Goal: Information Seeking & Learning: Learn about a topic

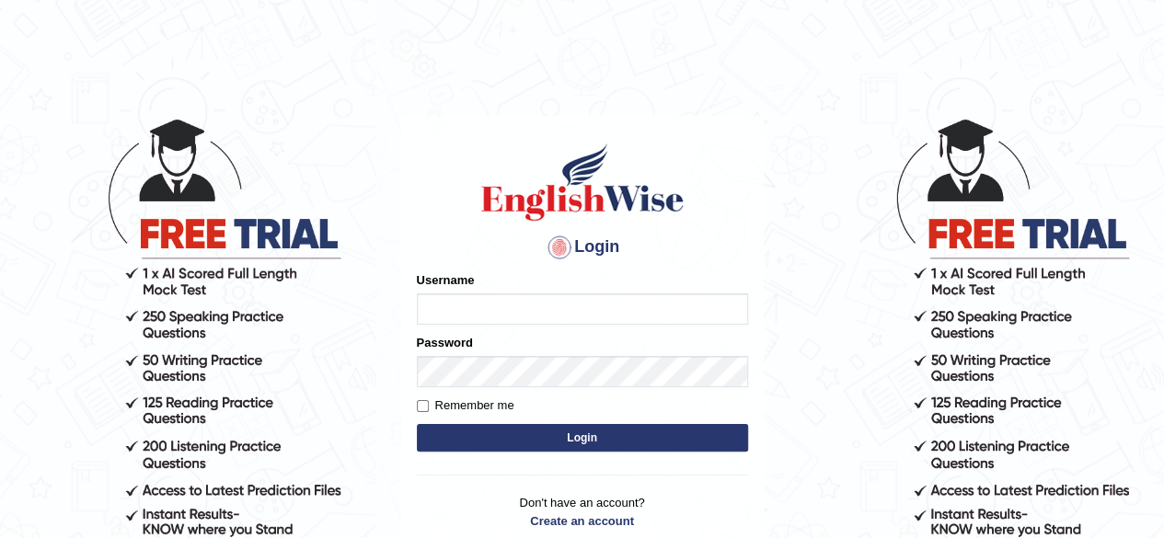
type input "[PERSON_NAME]"
click at [467, 431] on button "Login" at bounding box center [582, 438] width 331 height 28
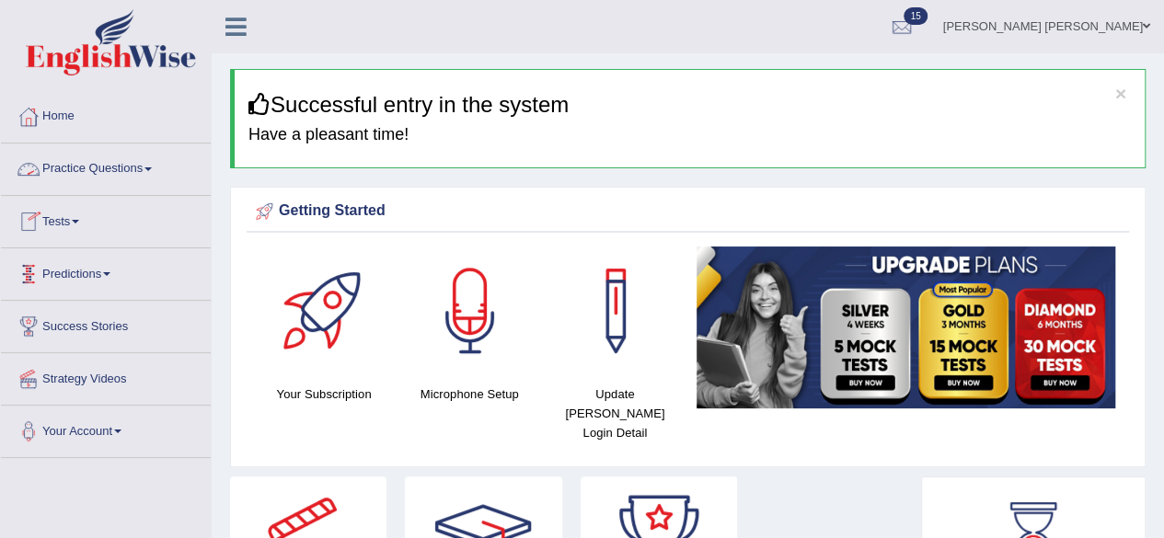
click at [124, 172] on link "Practice Questions" at bounding box center [106, 167] width 210 height 46
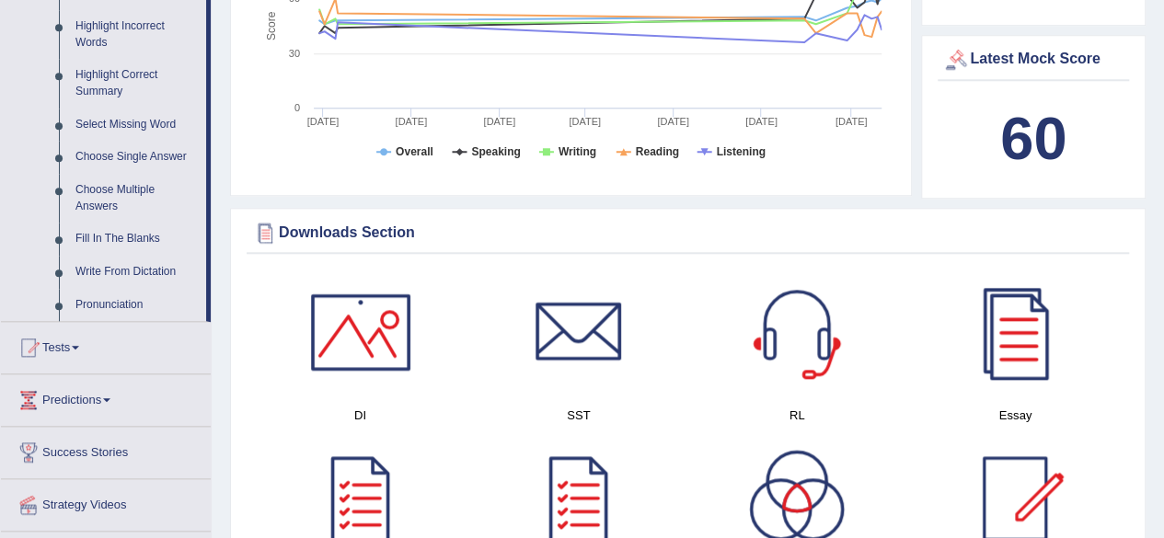
scroll to position [828, 0]
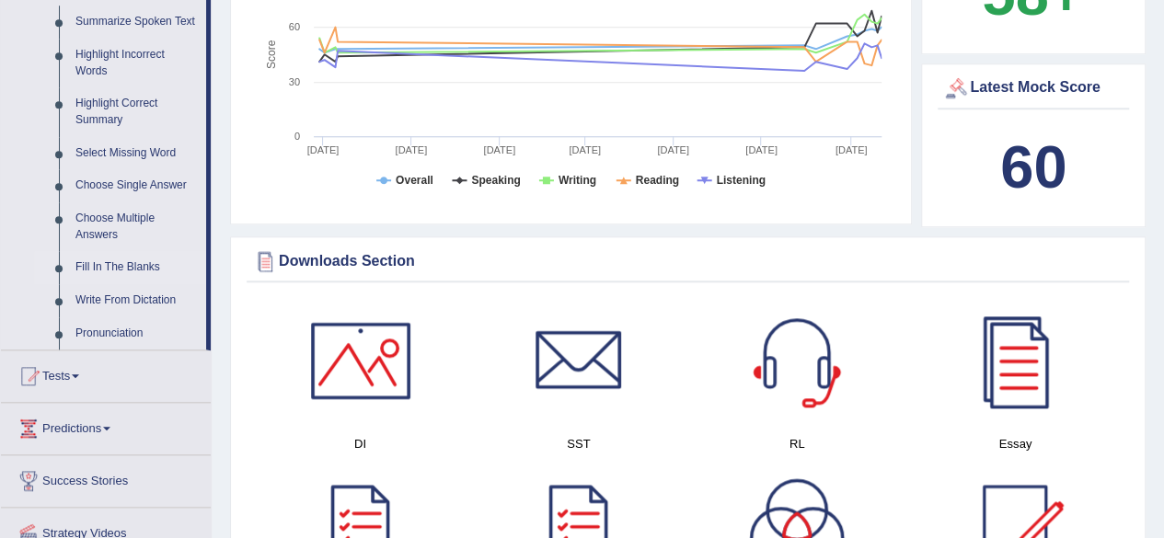
click at [130, 270] on link "Fill In The Blanks" at bounding box center [136, 267] width 139 height 33
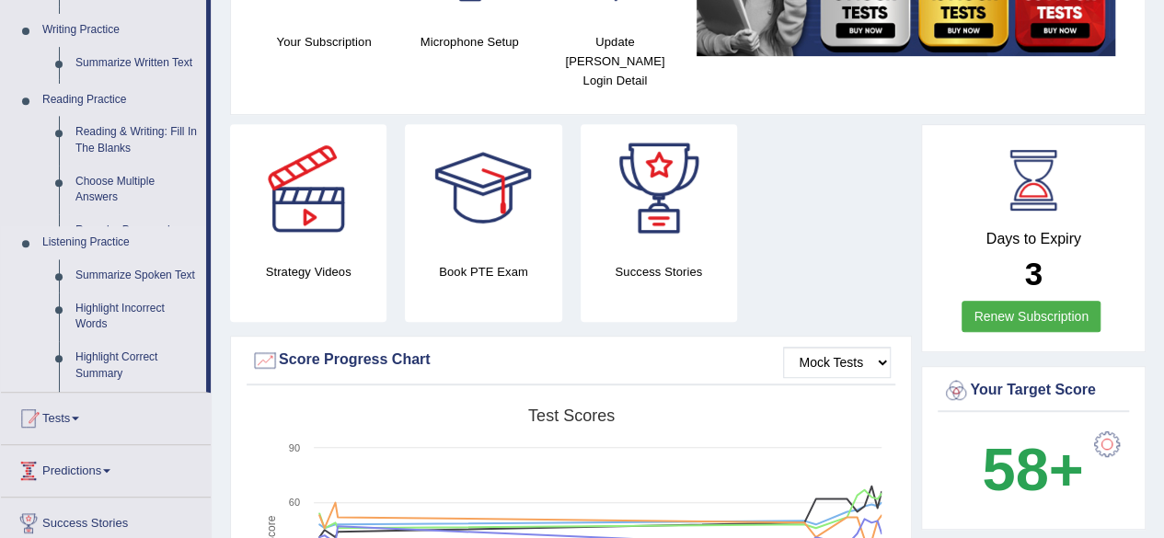
scroll to position [216, 0]
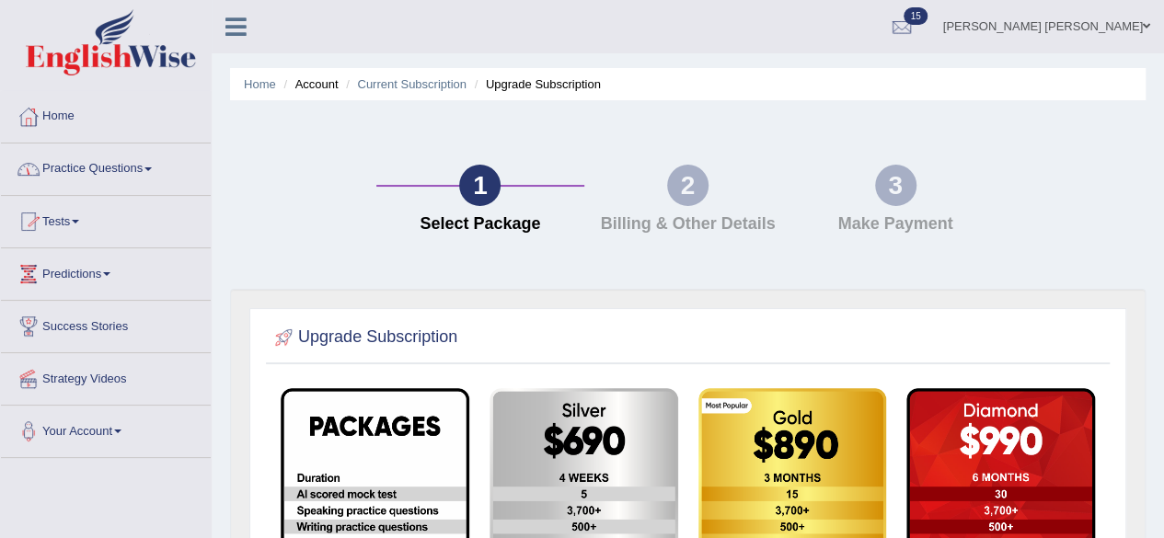
click at [72, 229] on link "Tests" at bounding box center [106, 219] width 210 height 46
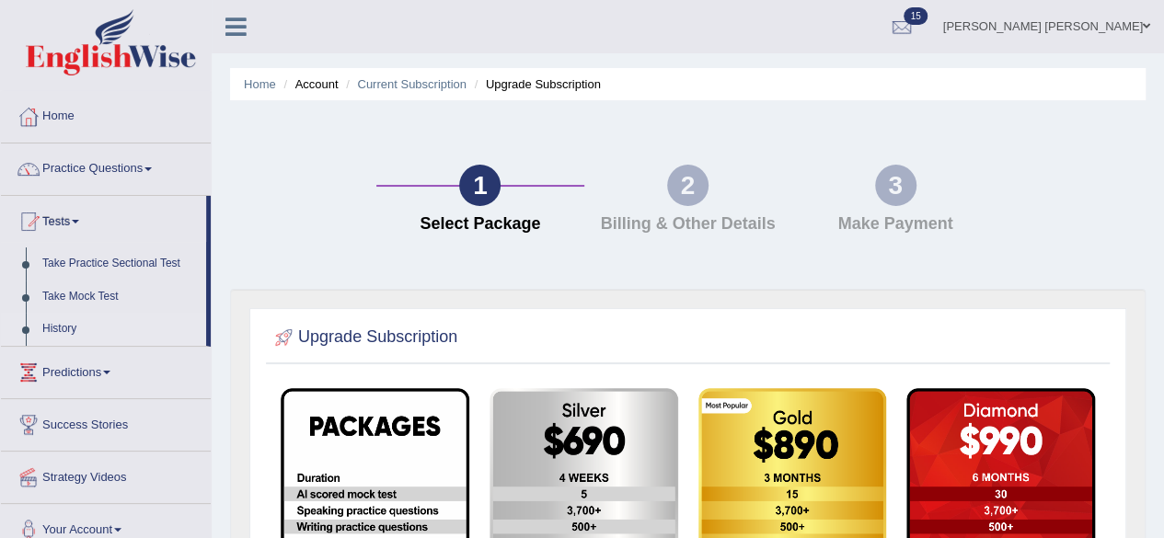
click at [63, 325] on link "History" at bounding box center [120, 329] width 172 height 33
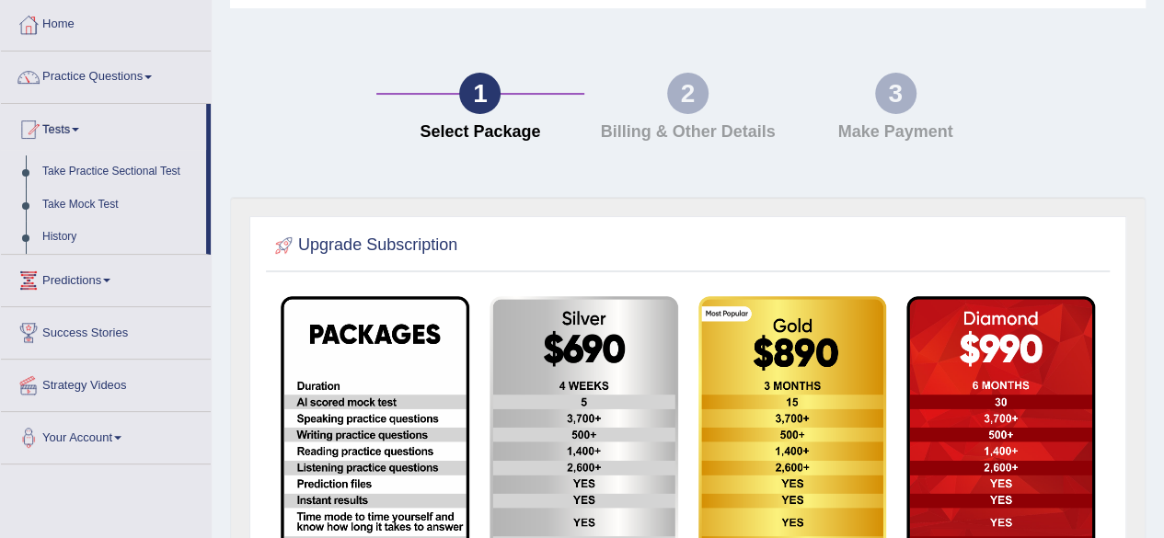
scroll to position [184, 0]
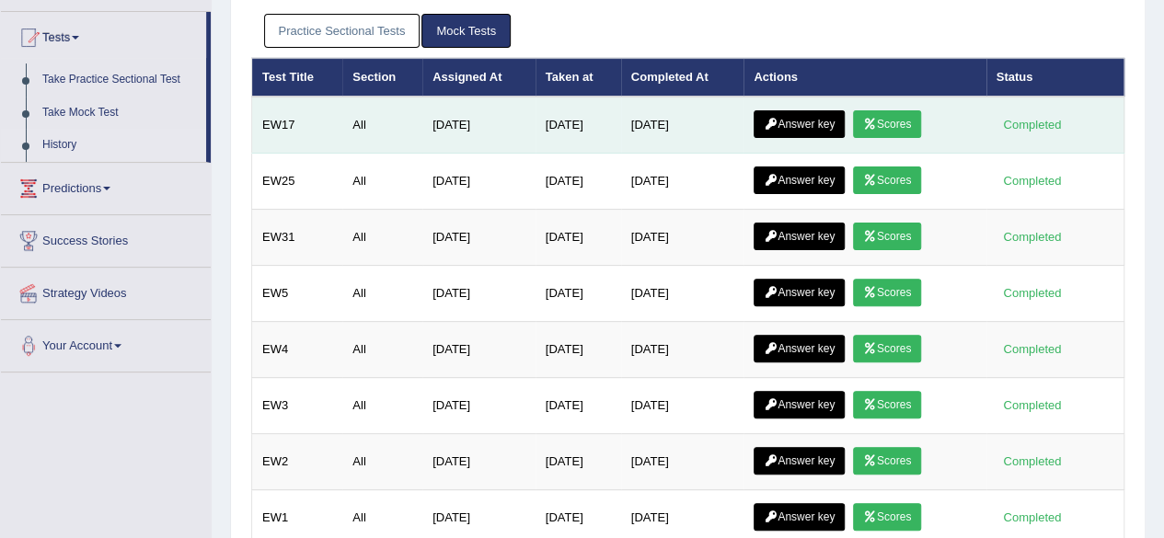
click at [902, 117] on link "Scores" at bounding box center [887, 124] width 68 height 28
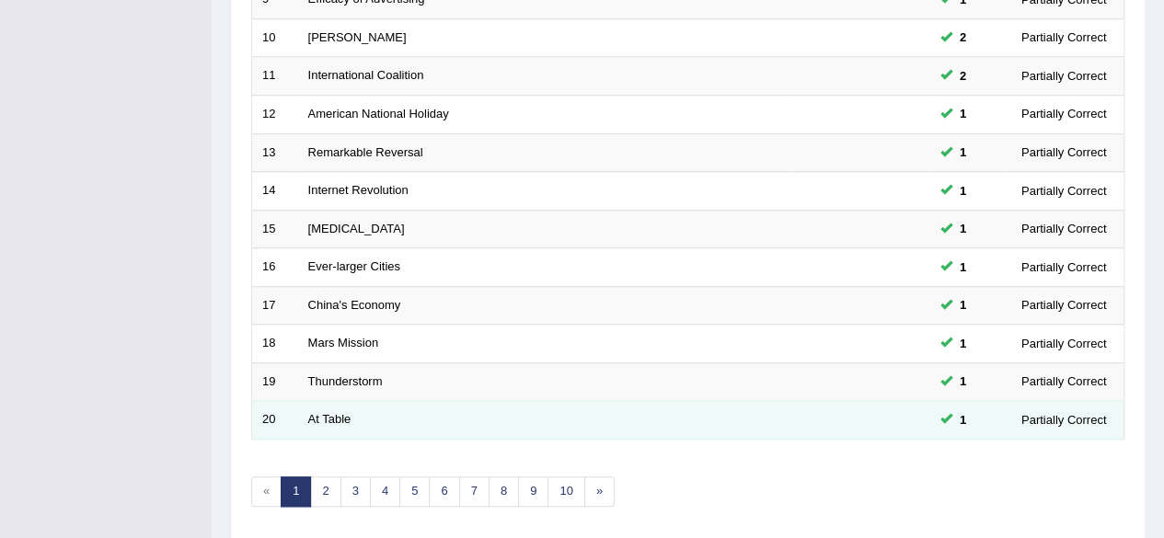
scroll to position [671, 0]
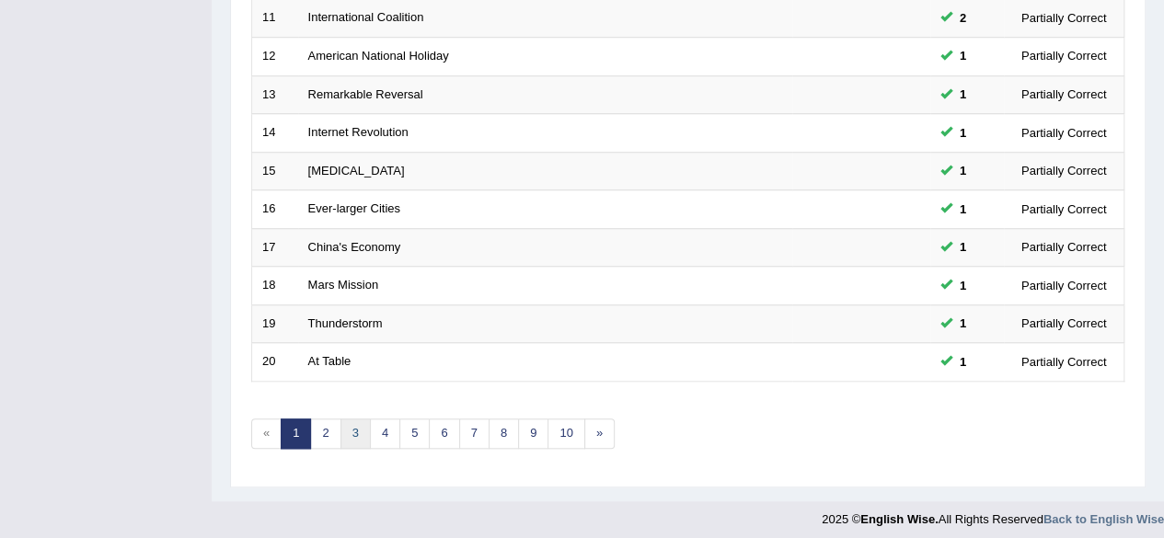
click at [355, 419] on link "3" at bounding box center [355, 434] width 30 height 30
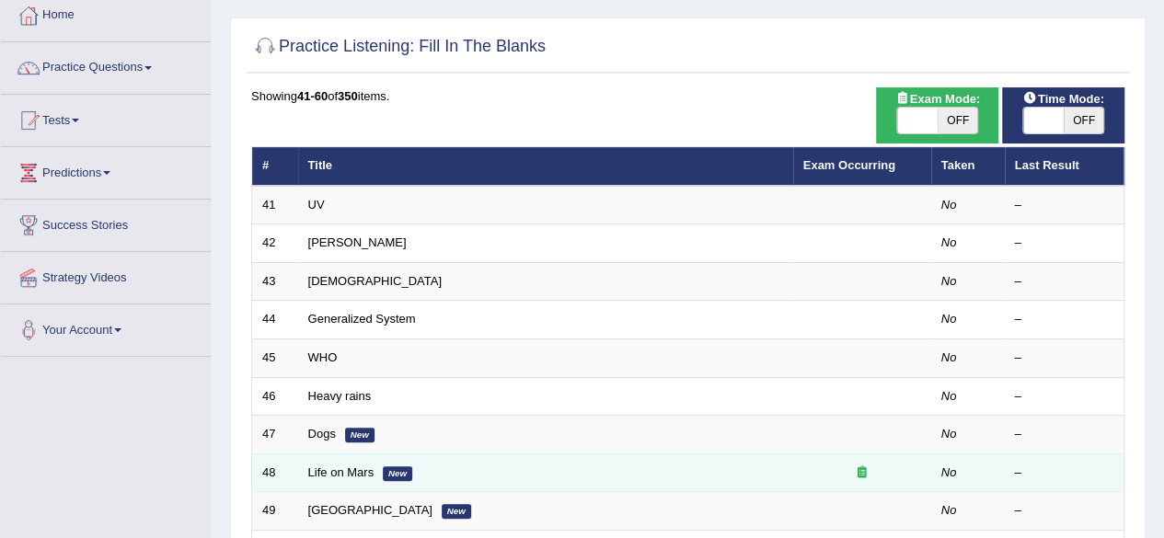
scroll to position [92, 0]
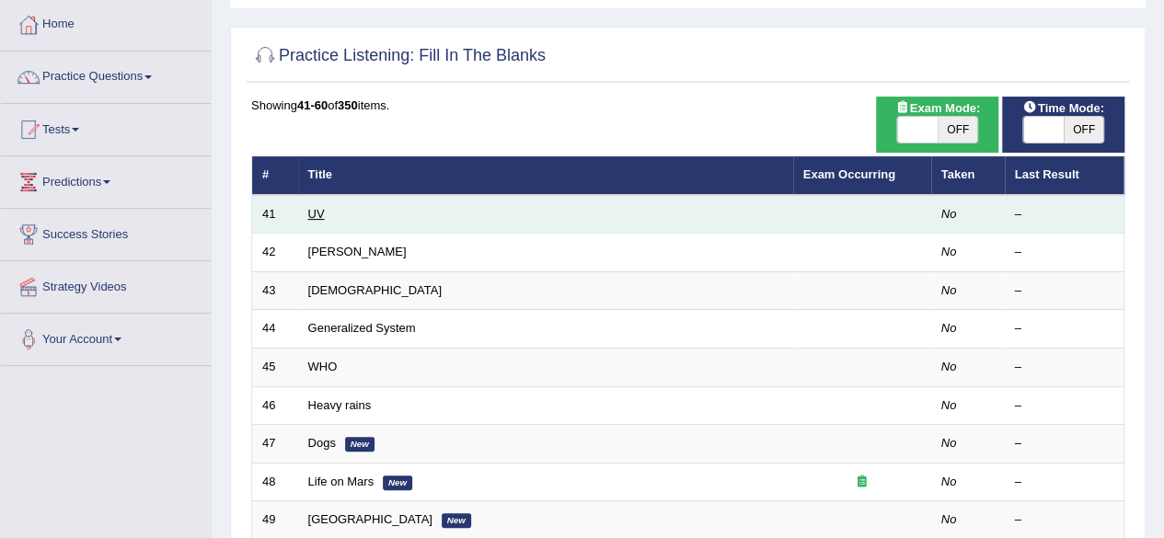
click at [321, 215] on link "UV" at bounding box center [316, 214] width 17 height 14
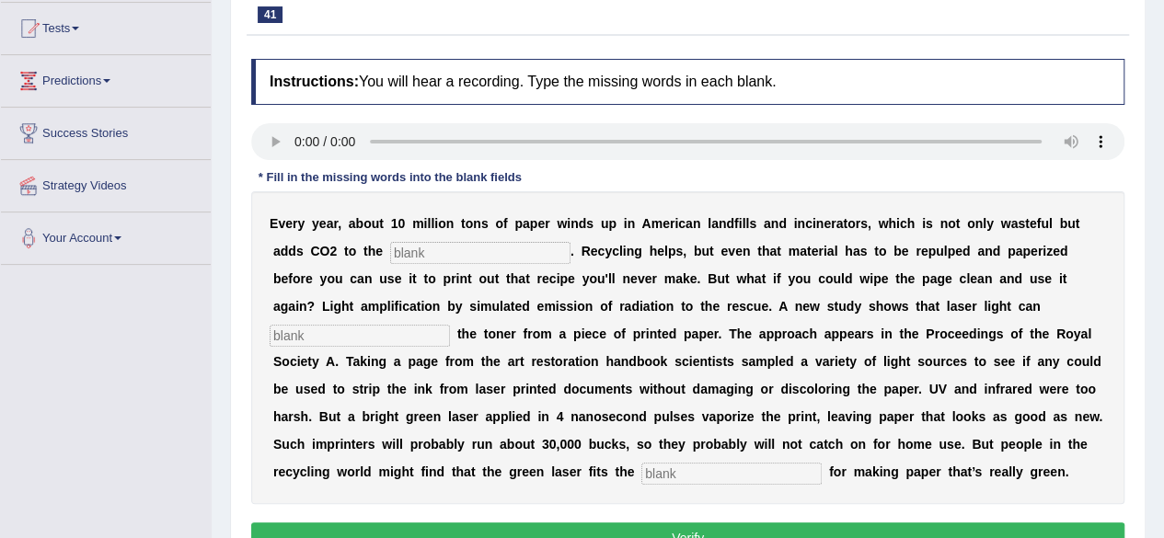
scroll to position [276, 0]
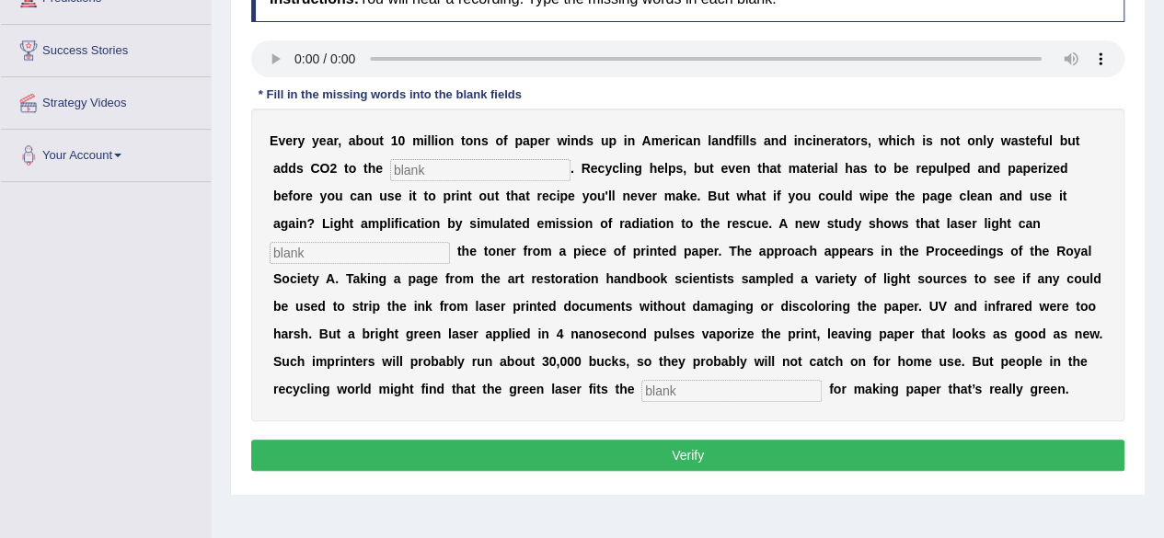
click at [473, 165] on input "text" at bounding box center [480, 170] width 180 height 22
type input "atmosphr"
type input "rest"
type input "bell"
click at [319, 251] on input "rest" at bounding box center [360, 253] width 180 height 22
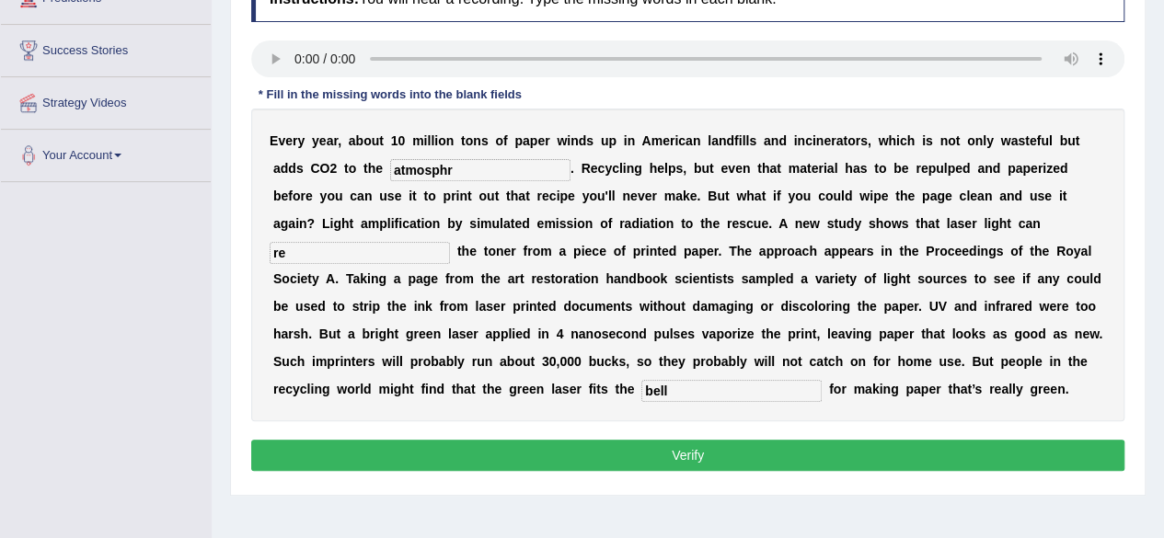
type input "r"
type input "leaiser"
click at [478, 174] on input "atmosphr" at bounding box center [480, 170] width 180 height 22
type input "atmosphare"
click at [736, 445] on button "Verify" at bounding box center [687, 455] width 873 height 31
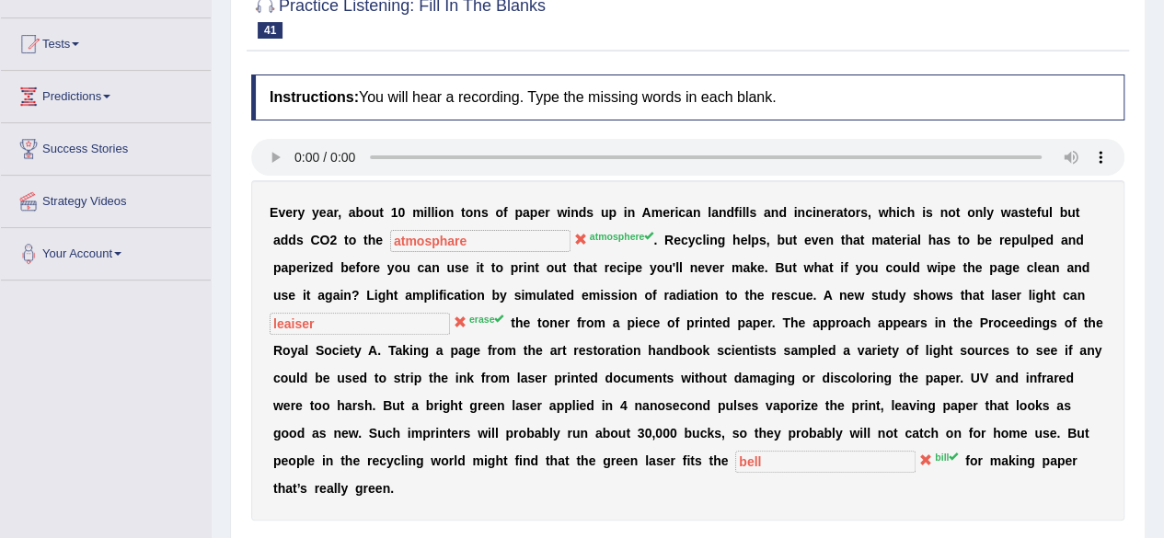
scroll to position [0, 0]
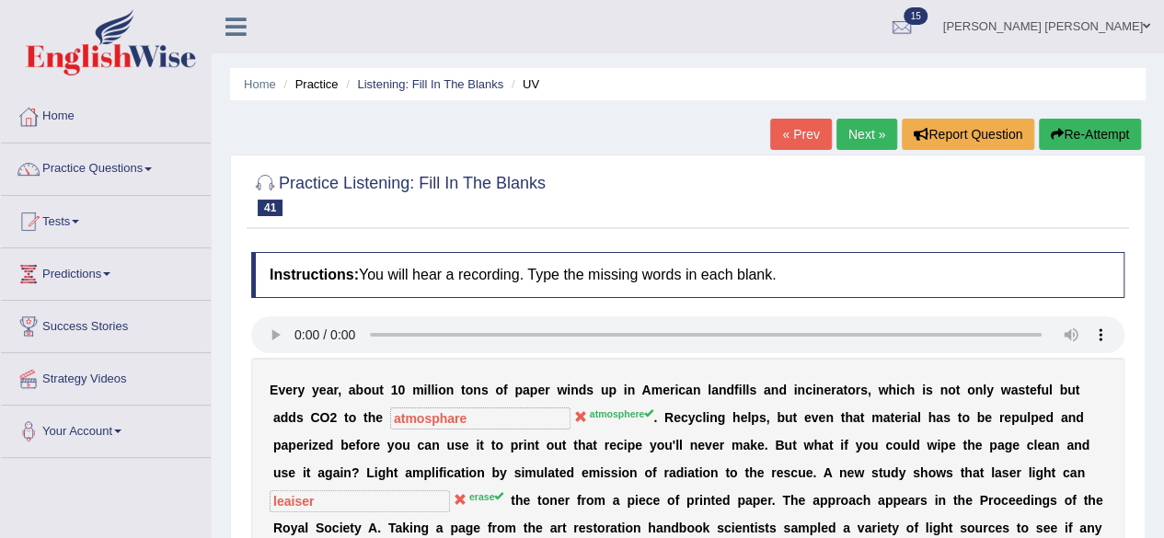
click at [852, 130] on link "Next »" at bounding box center [866, 134] width 61 height 31
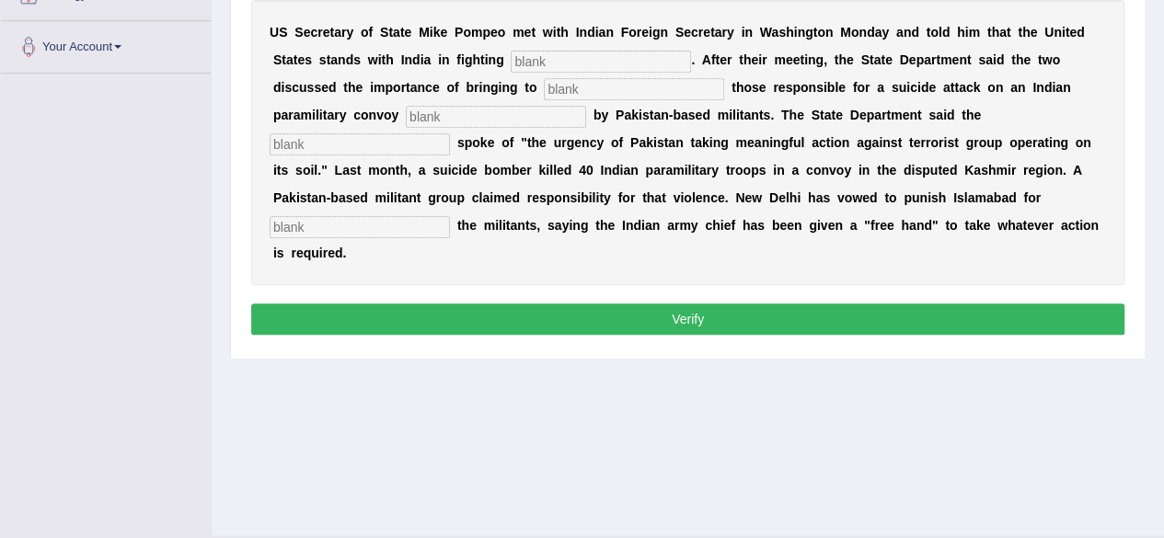
scroll to position [243, 0]
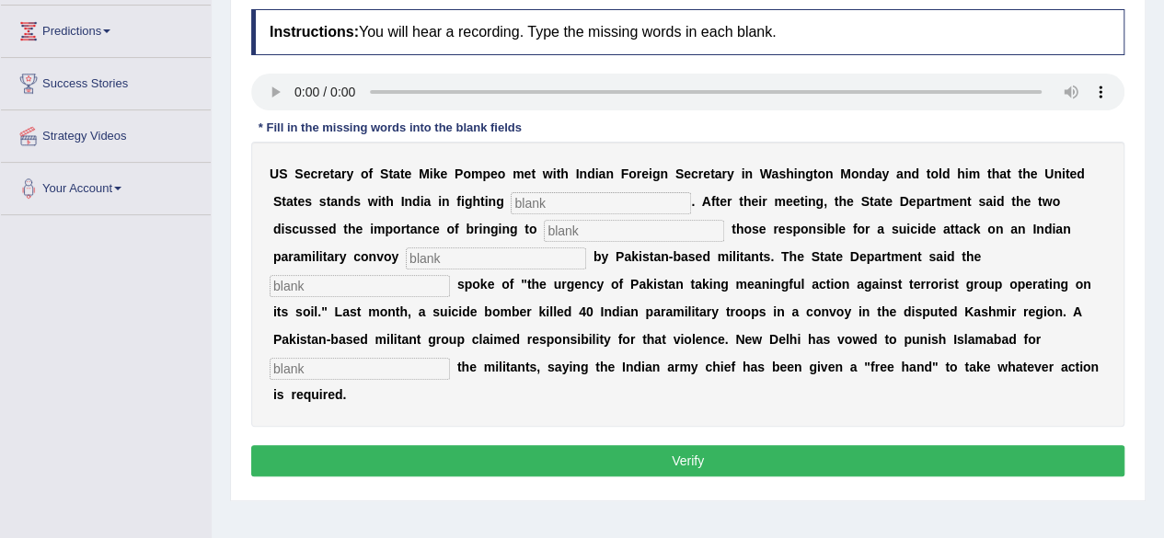
click at [550, 208] on input "text" at bounding box center [601, 203] width 180 height 22
type input "terorism"
type input "justice"
type input "claim"
type input "deploplts"
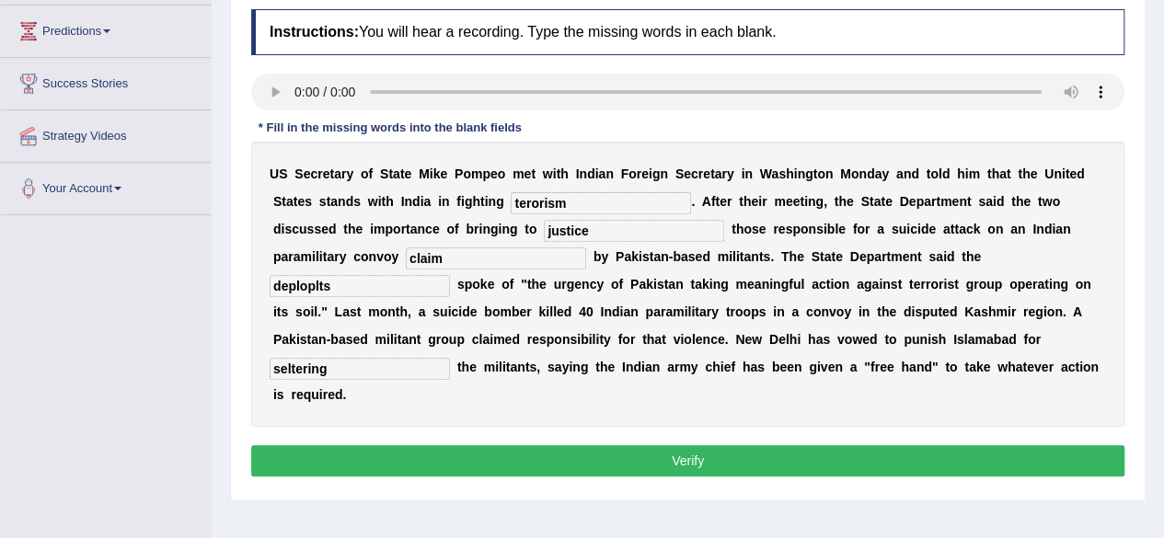
type input "seltering"
click at [602, 203] on input "terorism" at bounding box center [601, 203] width 180 height 22
type input "terrorism"
click at [600, 231] on input "justice" at bounding box center [634, 231] width 180 height 22
type input "j"
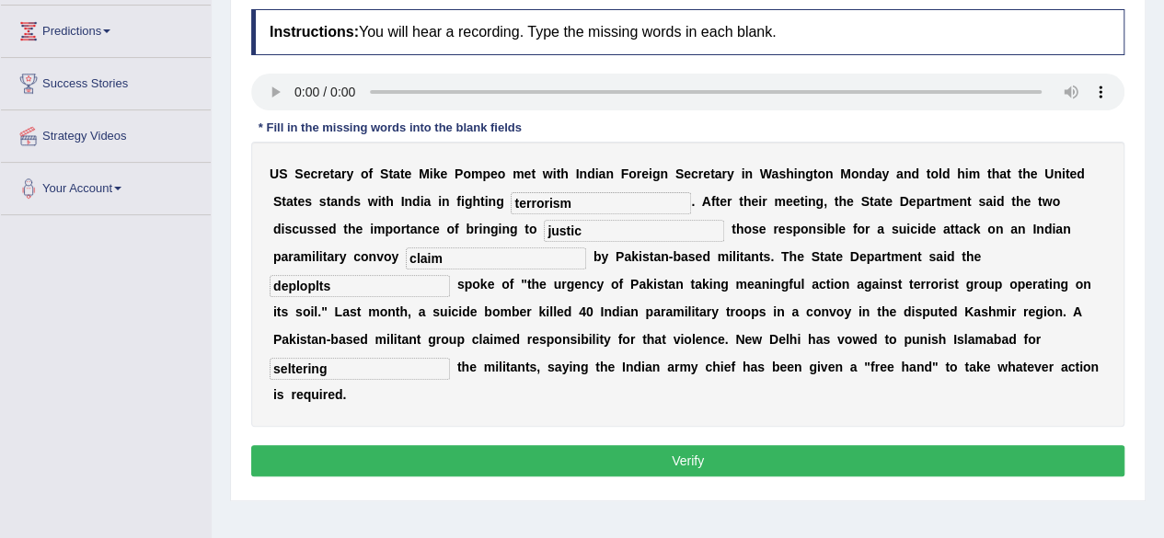
type input "justice"
type input "claim"
type input "deplomets"
type input "sheltering"
click at [635, 461] on button "Verify" at bounding box center [687, 460] width 873 height 31
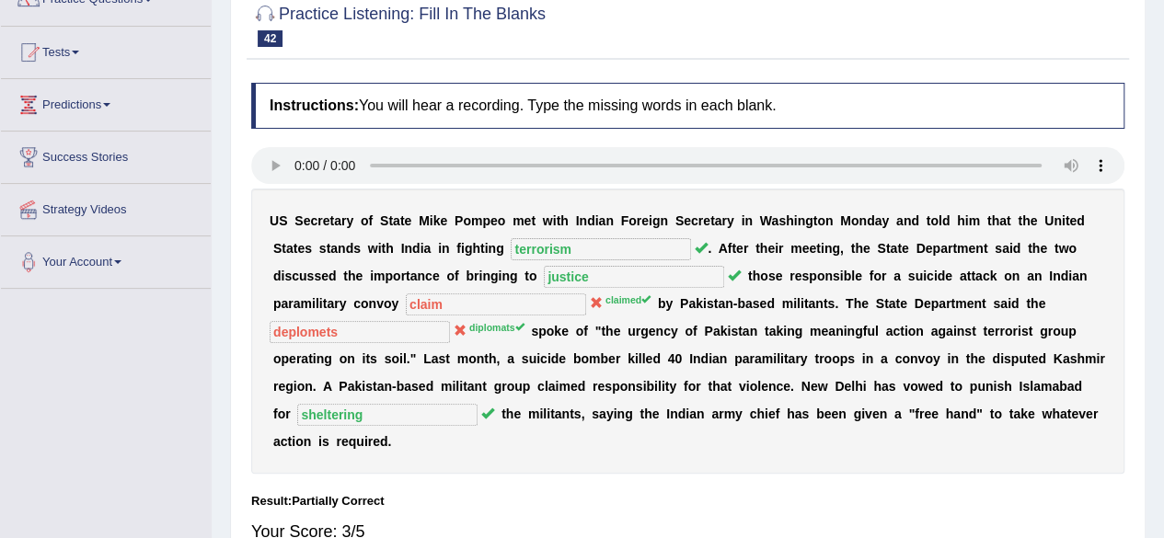
scroll to position [59, 0]
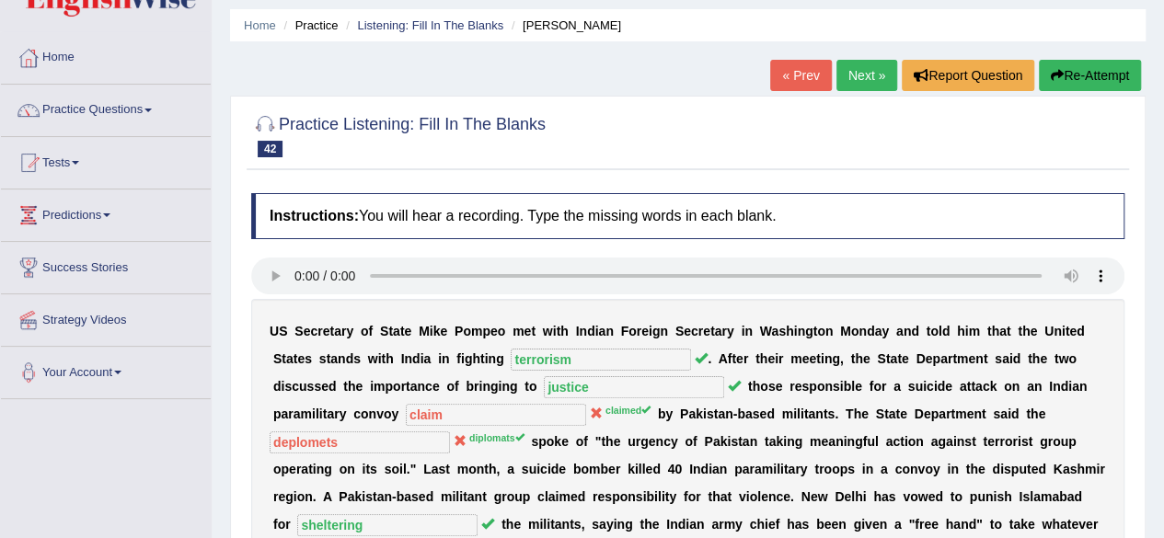
click at [870, 76] on link "Next »" at bounding box center [866, 75] width 61 height 31
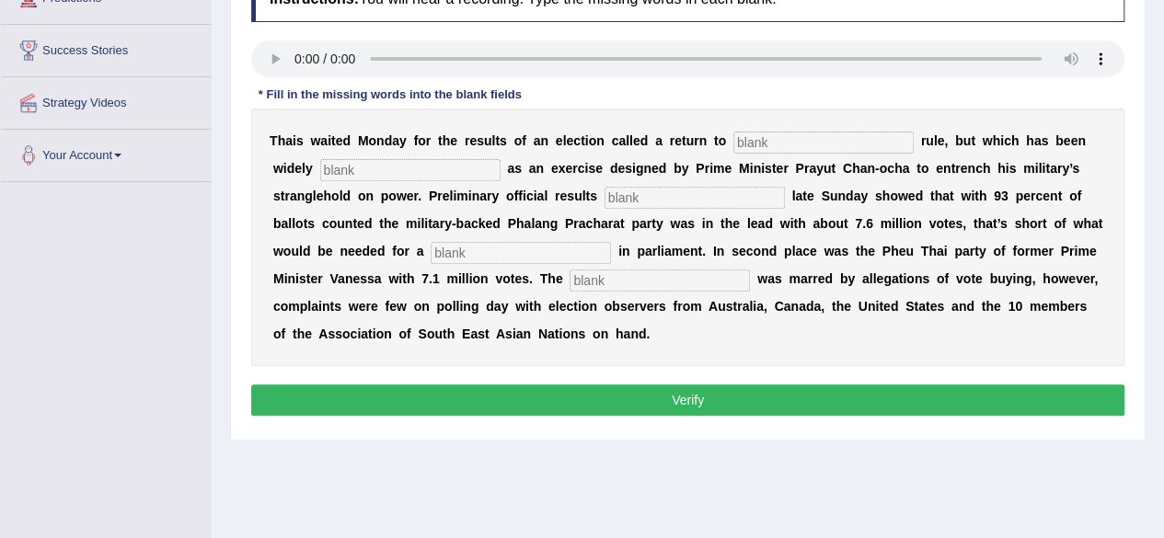
click at [777, 146] on input "text" at bounding box center [823, 143] width 180 height 22
type input "de"
type input "creticise"
click at [782, 146] on input "de" at bounding box center [823, 143] width 180 height 22
type input "deplo"
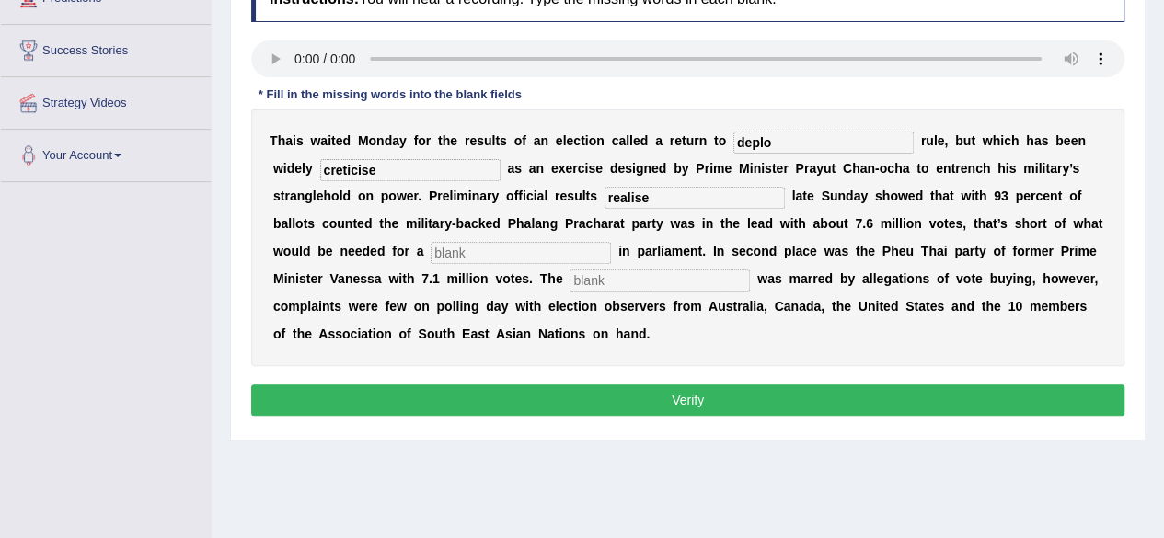
type input "realise"
type input "majiority"
type input "campain"
click at [782, 146] on input "deplo" at bounding box center [823, 143] width 180 height 22
type input "deplomate"
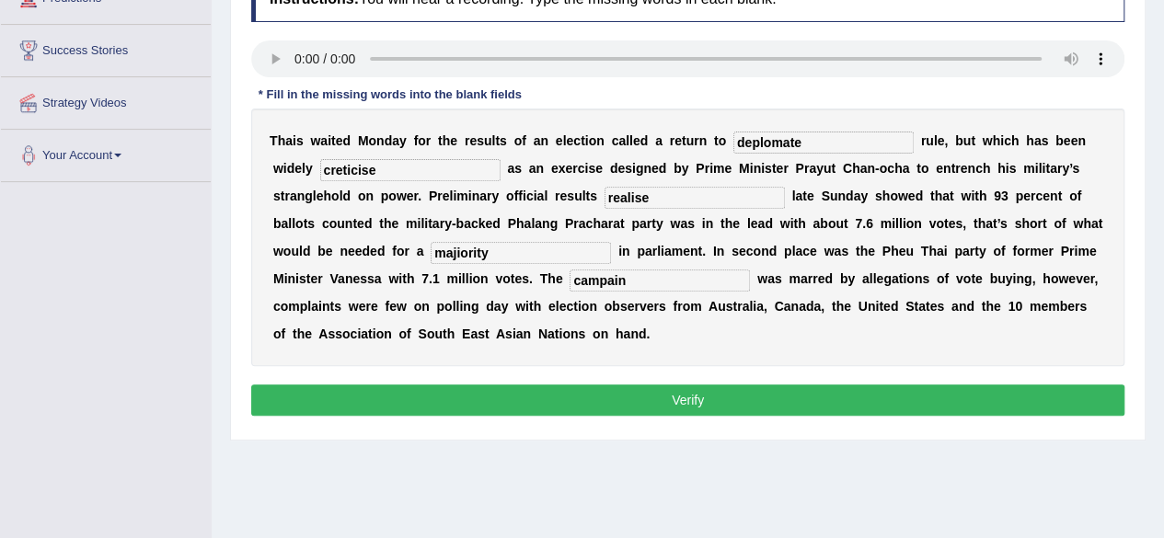
click at [420, 170] on input "creticise" at bounding box center [410, 170] width 180 height 22
type input "creticise"
click at [663, 194] on input "realise" at bounding box center [695, 198] width 180 height 22
type input "realise"
click at [545, 245] on input "majiority" at bounding box center [521, 253] width 180 height 22
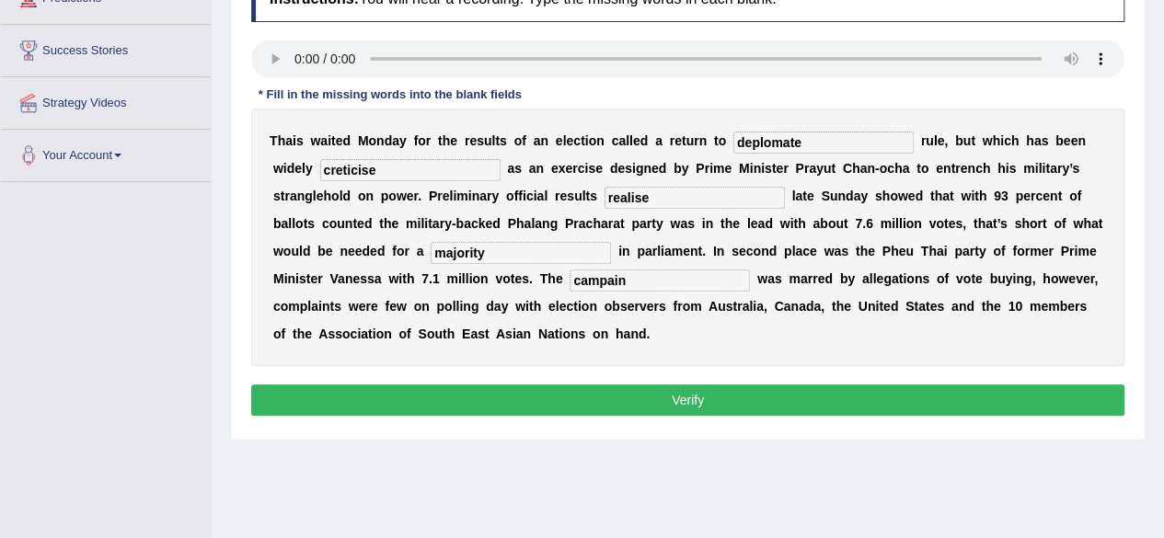
type input "majority"
click at [633, 282] on input "campain" at bounding box center [660, 281] width 180 height 22
type input "campaine"
click at [727, 397] on button "Verify" at bounding box center [687, 400] width 873 height 31
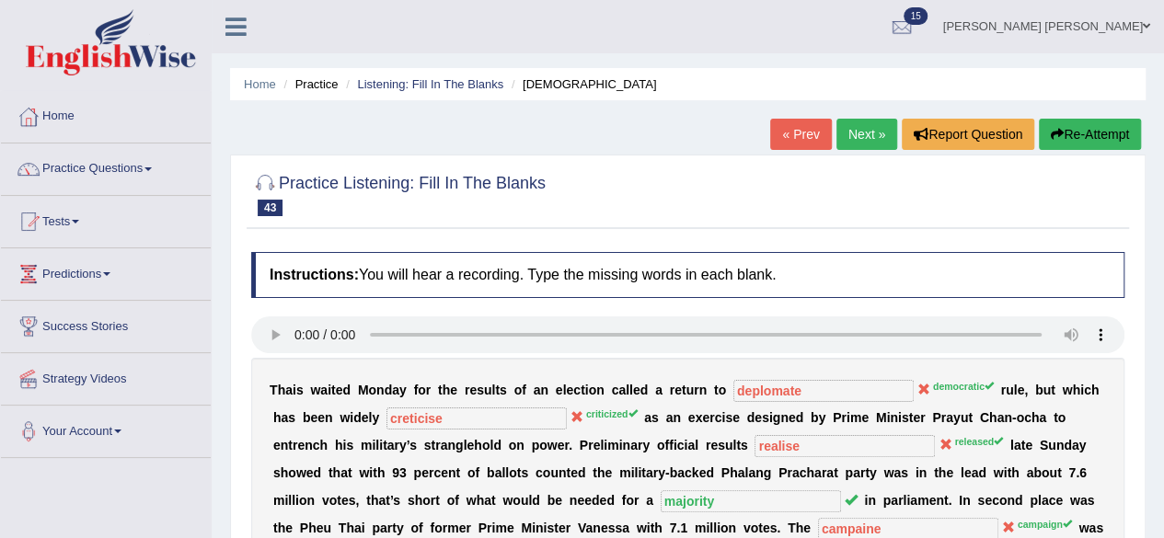
click at [852, 121] on link "Next »" at bounding box center [866, 134] width 61 height 31
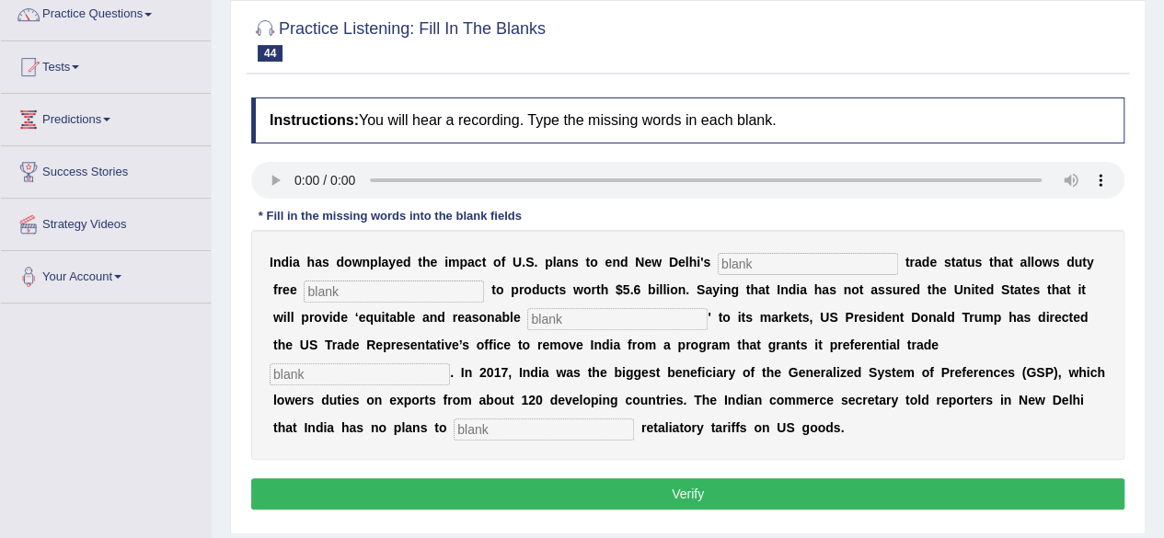
scroll to position [151, 0]
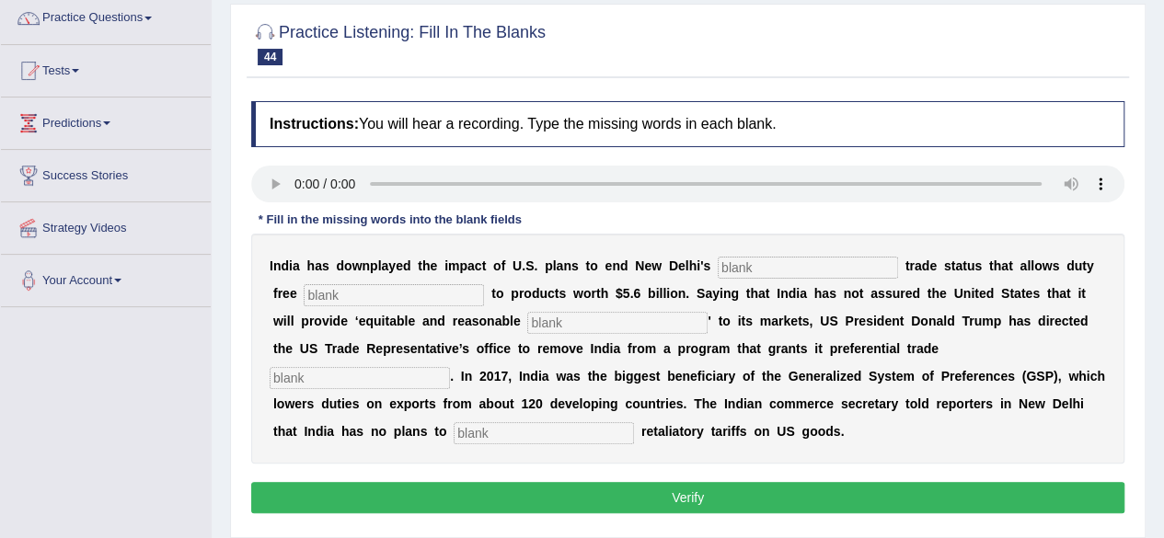
drag, startPoint x: 597, startPoint y: 444, endPoint x: 579, endPoint y: 429, distance: 24.2
click at [597, 443] on div "I n d i a h a s d o w n p l a y e d t h e i m p a c t o f U . S . p l a n s t o…" at bounding box center [687, 349] width 873 height 230
click at [569, 425] on input "text" at bounding box center [544, 433] width 180 height 22
type input "imposed"
click at [792, 271] on input "text" at bounding box center [808, 268] width 180 height 22
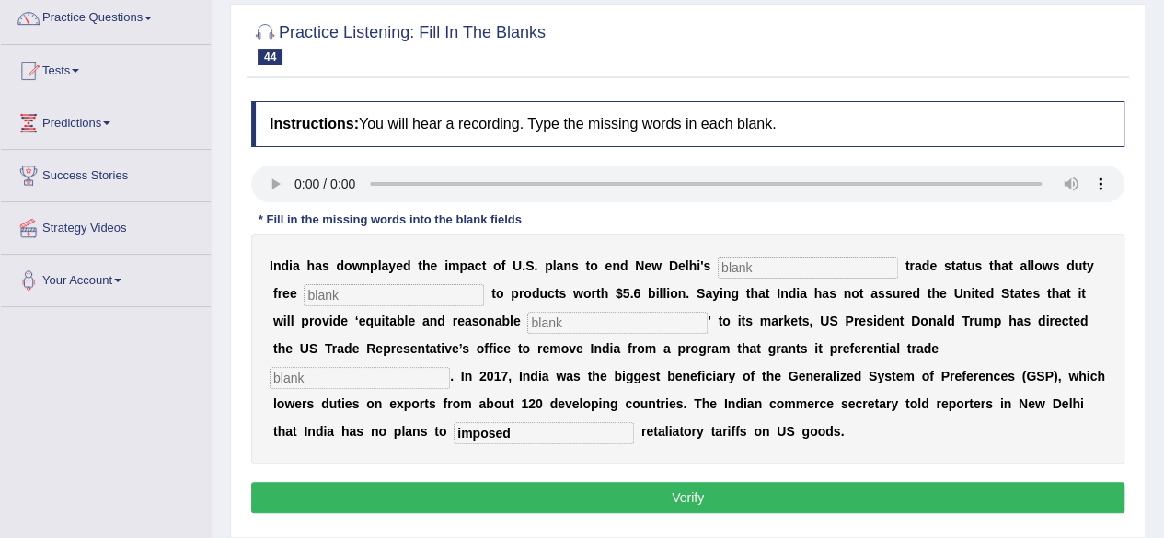
drag, startPoint x: 350, startPoint y: 295, endPoint x: 318, endPoint y: 290, distance: 31.8
click at [350, 295] on input "text" at bounding box center [394, 295] width 180 height 22
type input "access"
click at [605, 320] on input "text" at bounding box center [617, 323] width 180 height 22
type input "access"
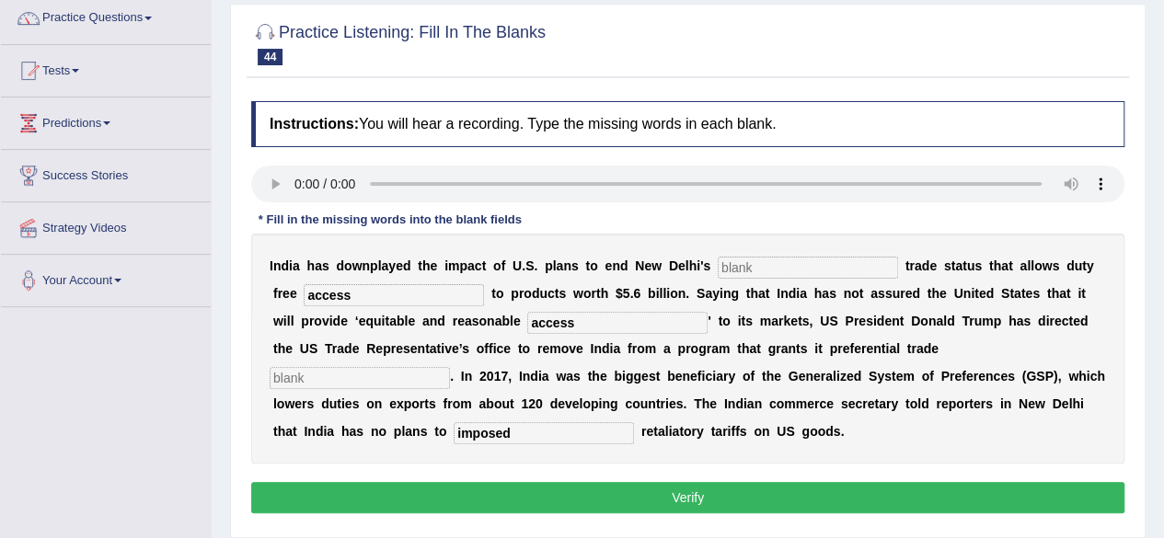
click at [397, 375] on input "text" at bounding box center [360, 378] width 180 height 22
type input "tritment"
click at [767, 272] on input "text" at bounding box center [808, 268] width 180 height 22
click at [756, 272] on input "text" at bounding box center [808, 268] width 180 height 22
click at [811, 268] on input "preferancial" at bounding box center [808, 268] width 180 height 22
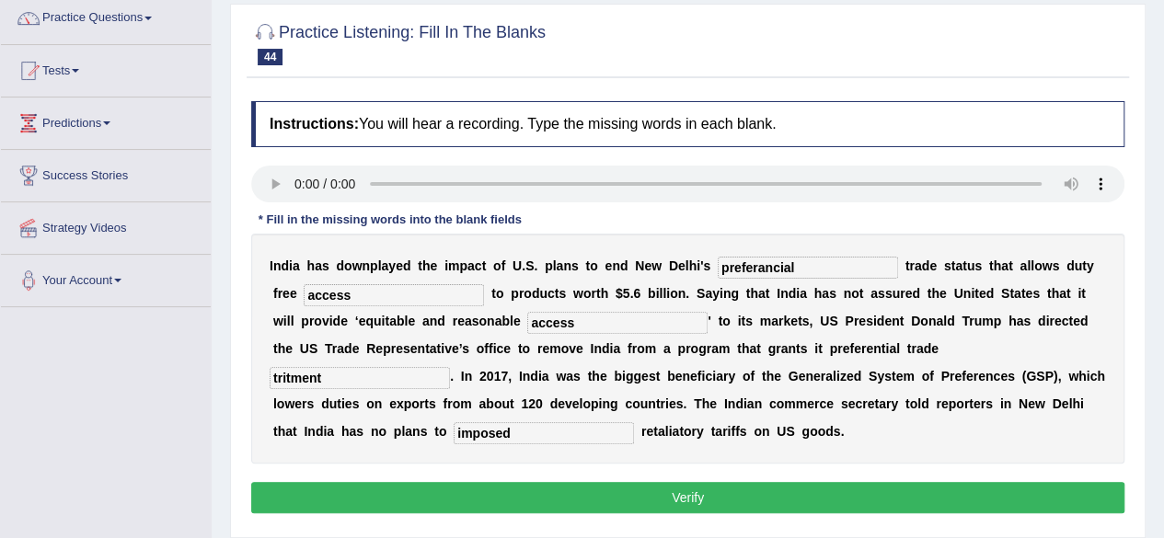
click at [811, 268] on input "preferancial" at bounding box center [808, 268] width 180 height 22
type input "preferancial"
click at [767, 498] on button "Verify" at bounding box center [687, 497] width 873 height 31
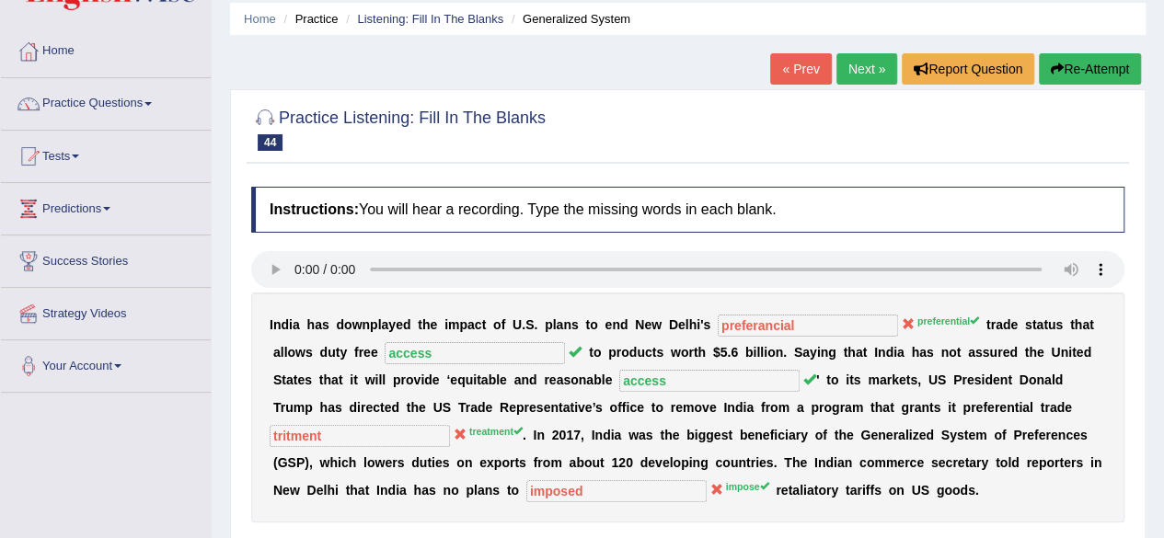
scroll to position [0, 0]
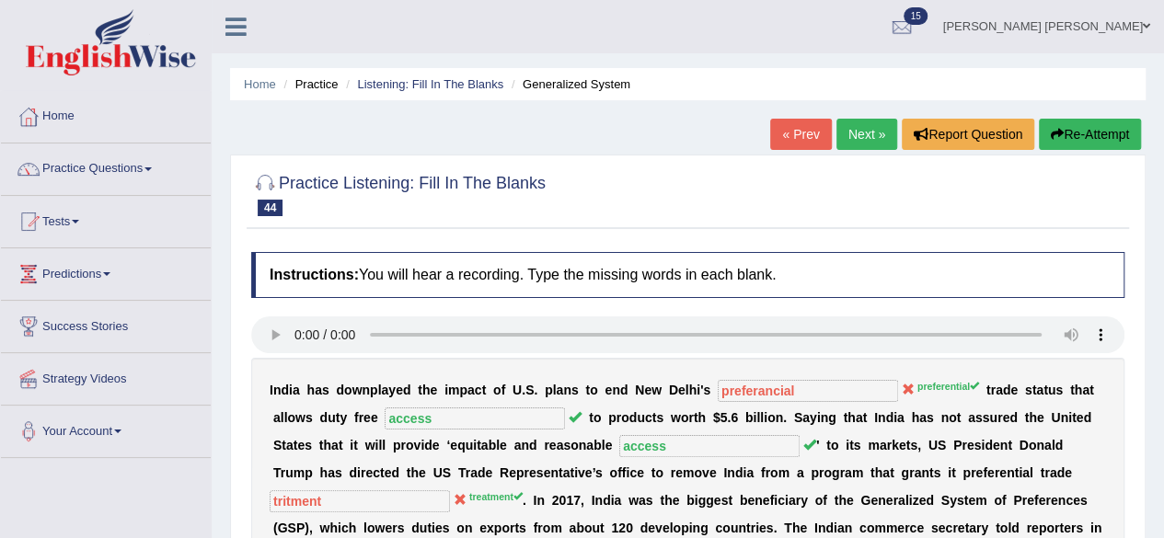
click at [861, 127] on link "Next »" at bounding box center [866, 134] width 61 height 31
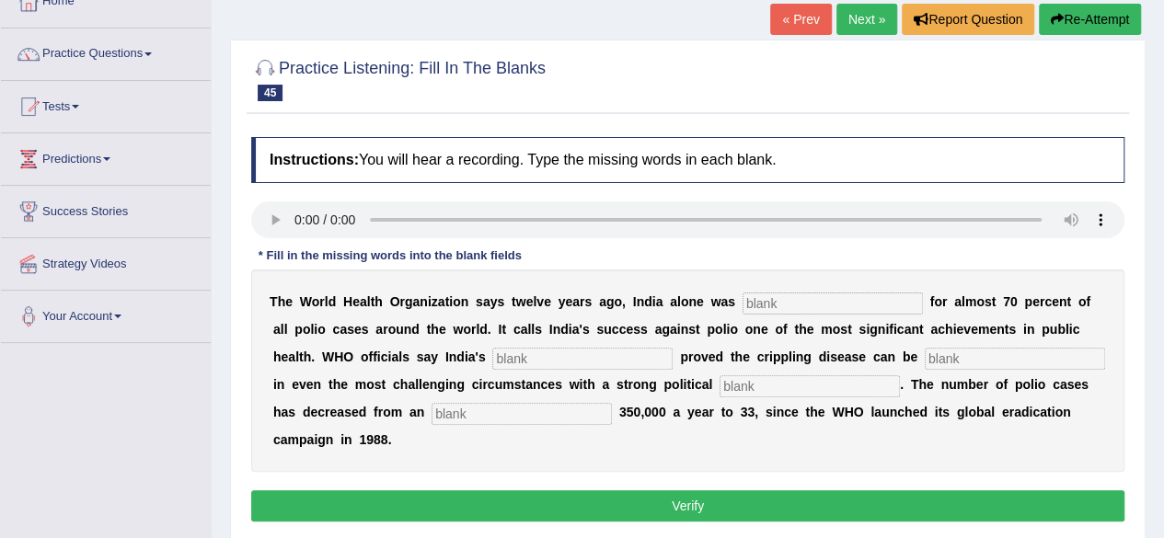
scroll to position [184, 0]
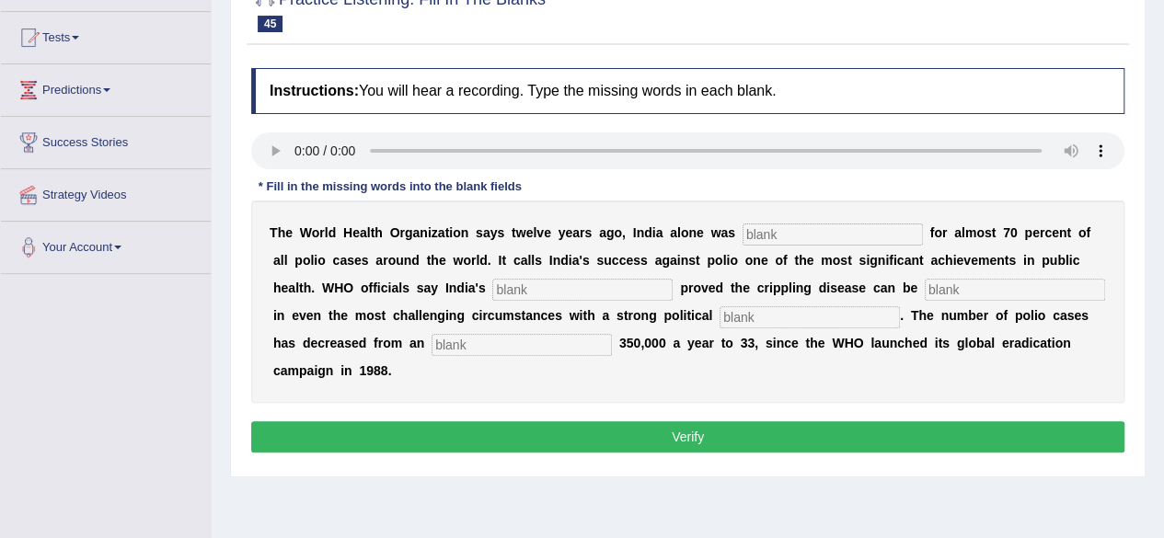
click at [837, 240] on input "text" at bounding box center [833, 235] width 180 height 22
type input "respociblw"
type input "co"
type input "liminated"
type input "decreased"
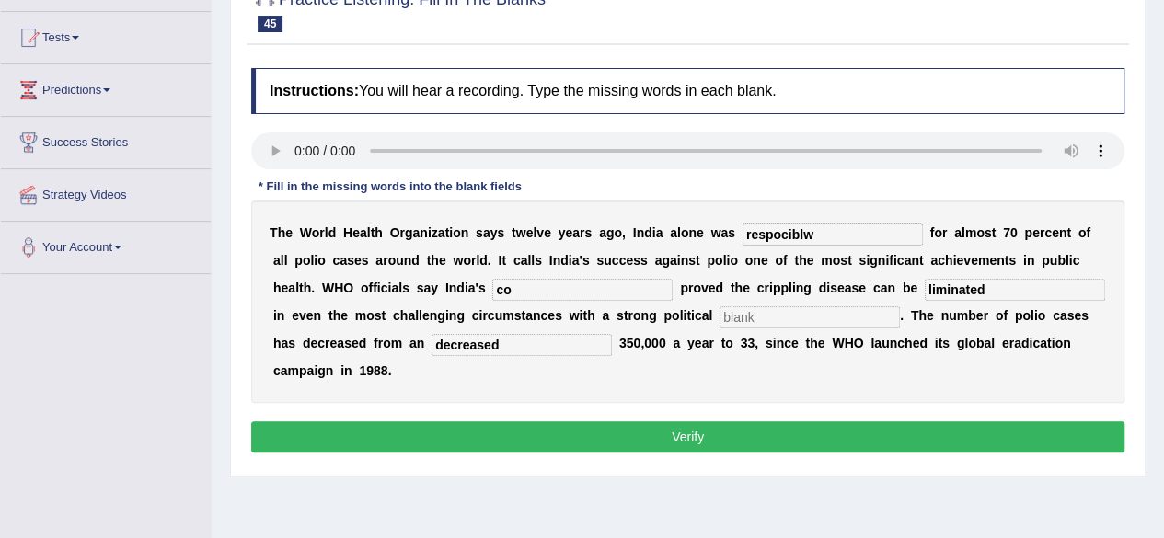
click at [764, 317] on input "text" at bounding box center [810, 317] width 180 height 22
type input "situations"
click at [832, 232] on input "respociblw" at bounding box center [833, 235] width 180 height 22
type input "responsible"
click at [582, 290] on input "co" at bounding box center [582, 290] width 180 height 22
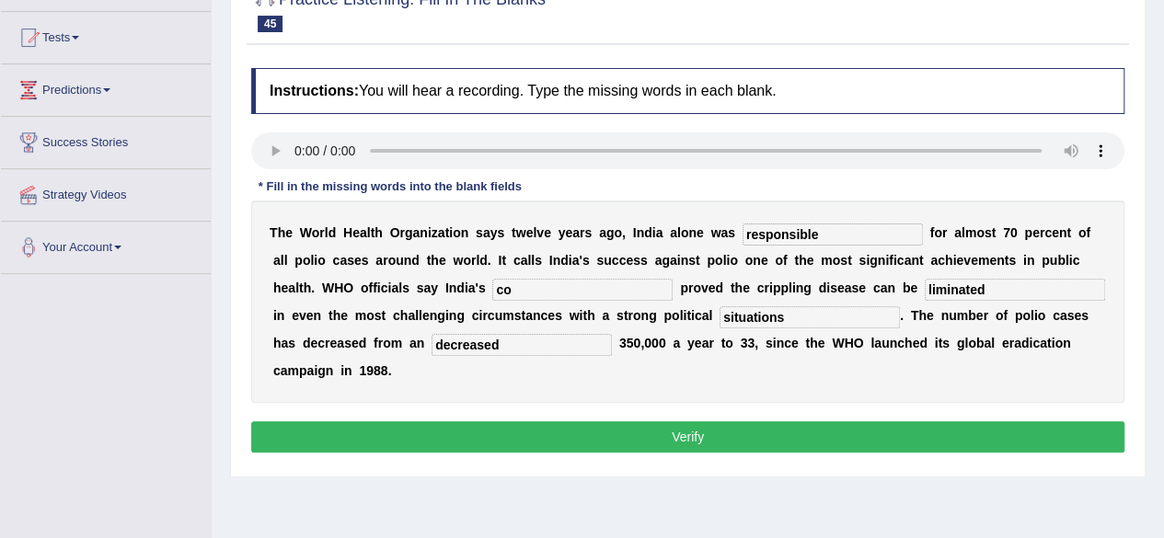
click at [996, 288] on input "liminated" at bounding box center [1015, 290] width 180 height 22
type input "l"
type input "liminated"
click at [558, 293] on input "co" at bounding box center [582, 290] width 180 height 22
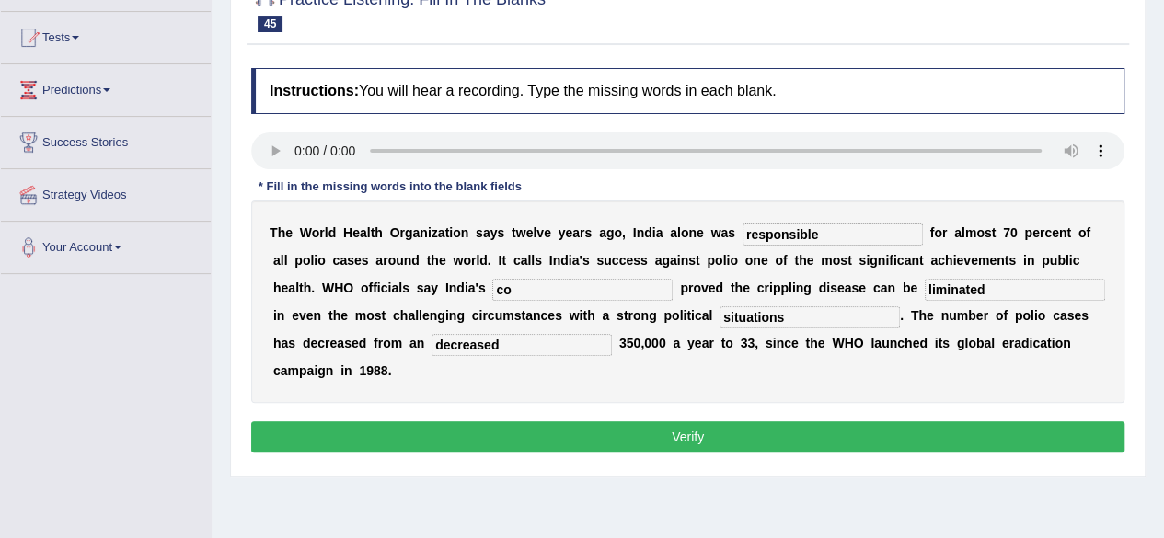
click at [558, 293] on input "co" at bounding box center [582, 290] width 180 height 22
type input "company"
type input "situation"
type input "decreased"
click at [707, 443] on button "Verify" at bounding box center [687, 436] width 873 height 31
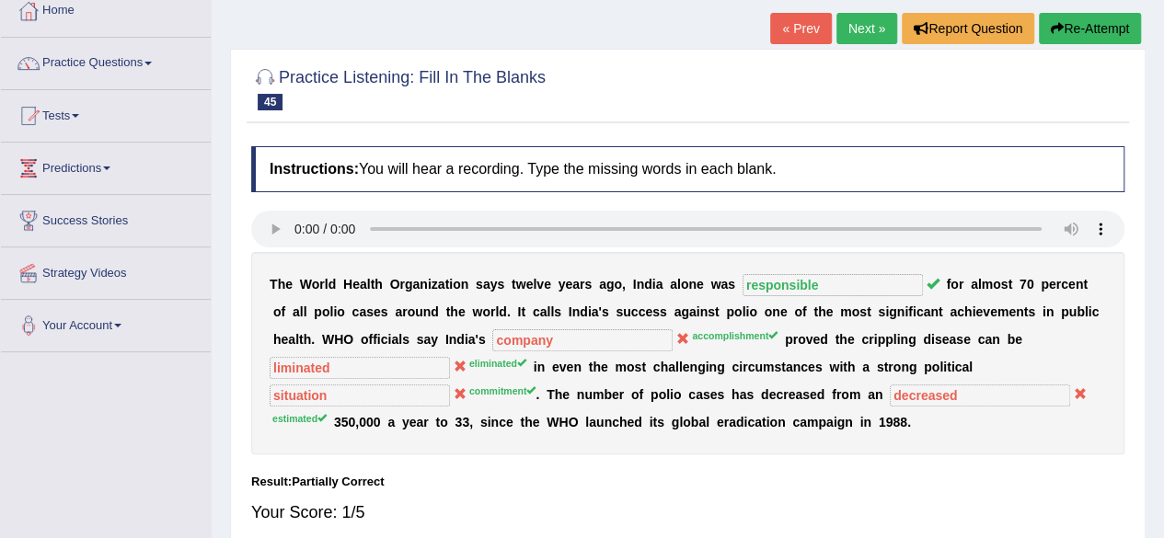
scroll to position [0, 0]
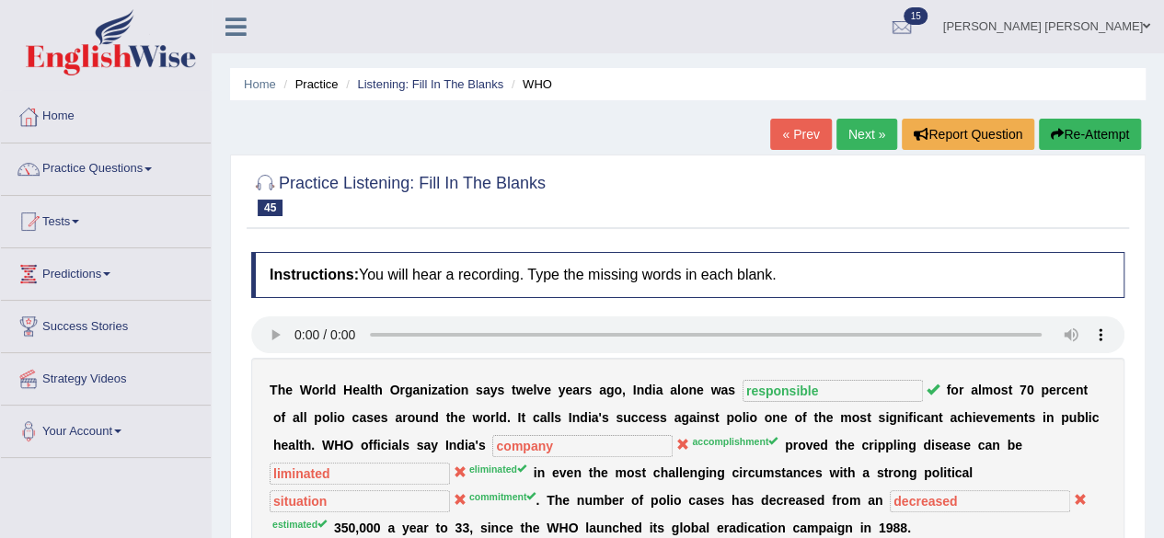
click at [863, 128] on link "Next »" at bounding box center [866, 134] width 61 height 31
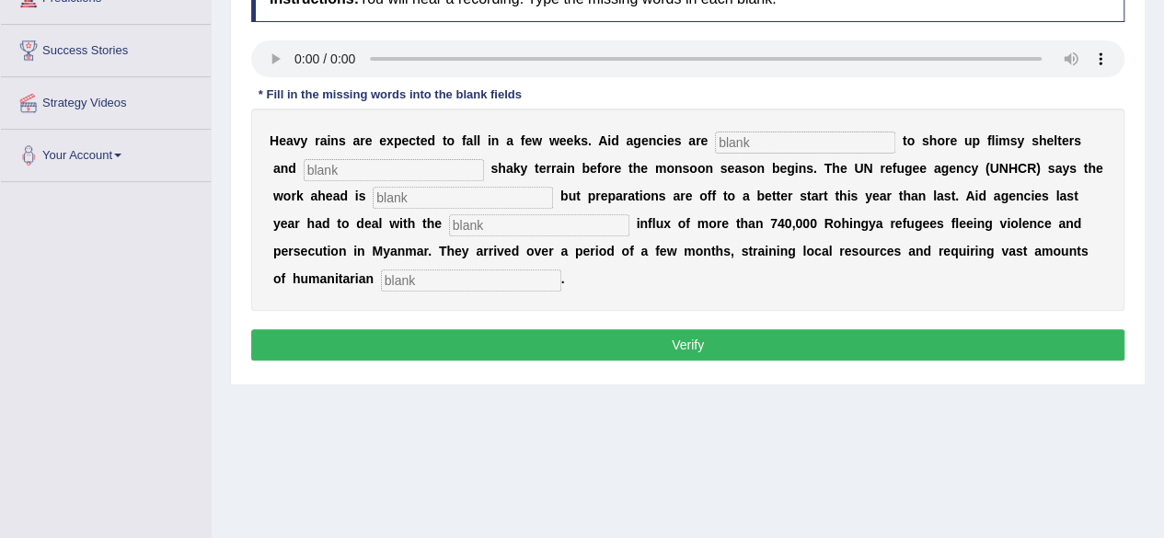
click at [775, 137] on input "text" at bounding box center [805, 143] width 180 height 22
type input "racing"
type input "stabilised"
type input "monemontal"
type input "massive"
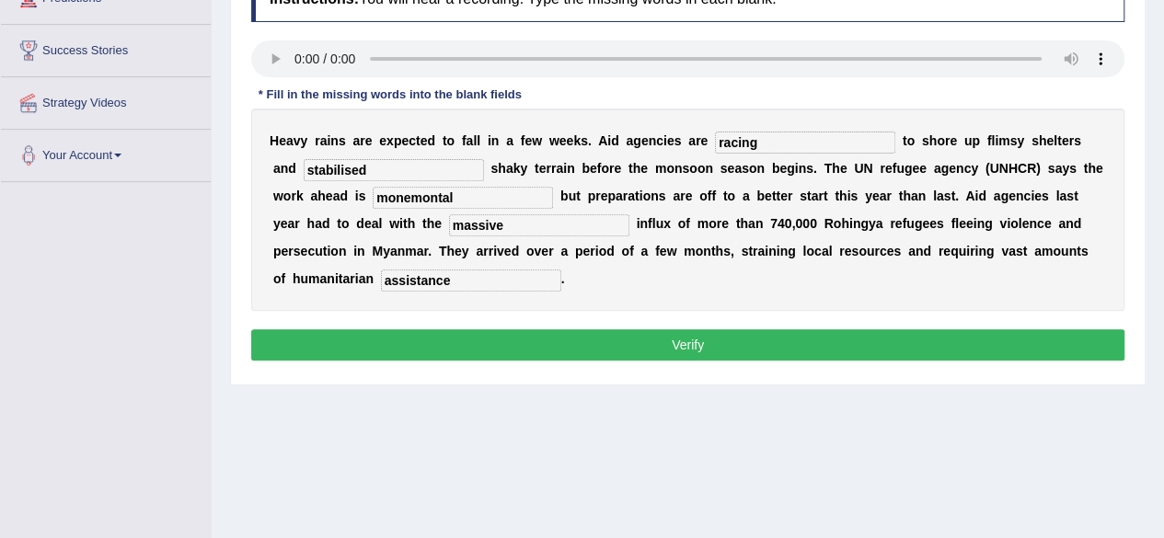
type input "assistance"
click at [766, 146] on input "racing" at bounding box center [805, 143] width 180 height 22
type input "r"
type input "reaching"
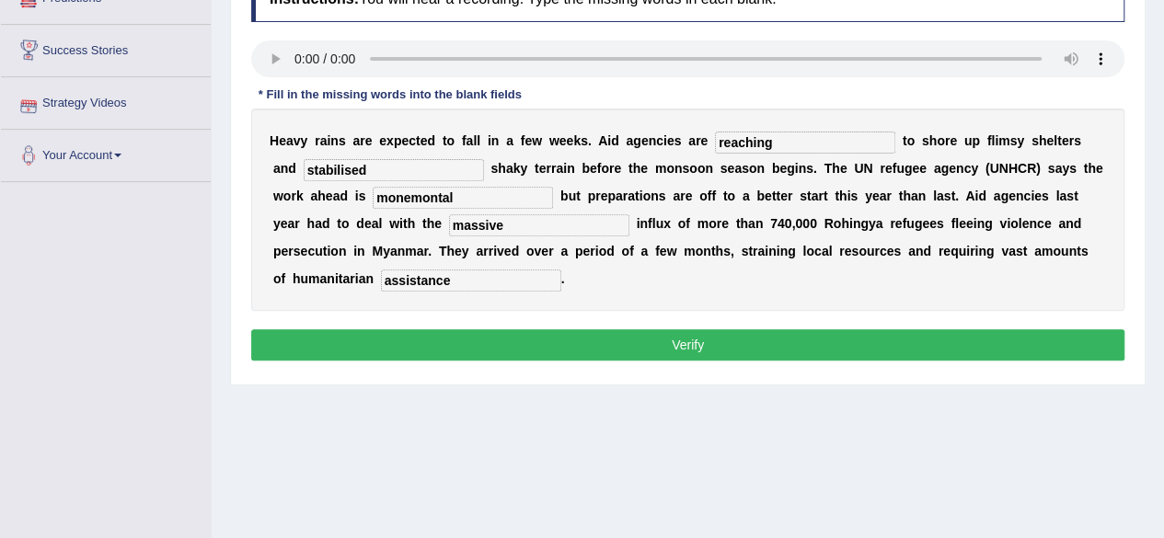
click at [396, 172] on input "stabilised" at bounding box center [394, 170] width 180 height 22
click at [515, 227] on input "massive" at bounding box center [539, 225] width 180 height 22
type input "massieve"
click at [520, 274] on input "assistance" at bounding box center [471, 281] width 180 height 22
click at [568, 341] on button "Verify" at bounding box center [687, 344] width 873 height 31
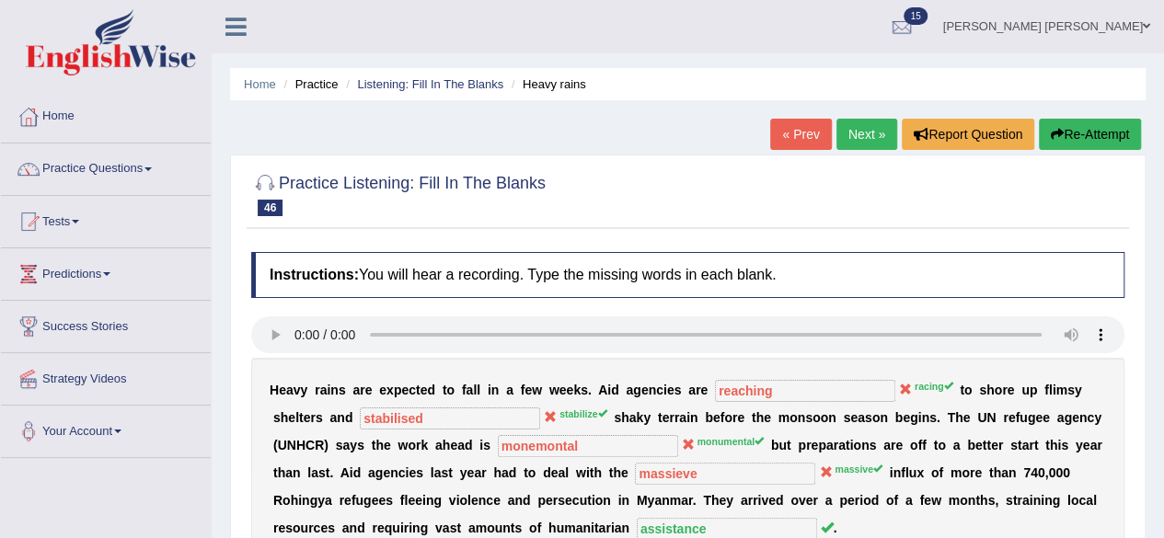
drag, startPoint x: 736, startPoint y: 113, endPoint x: 746, endPoint y: 103, distance: 14.3
click at [737, 111] on div "Home Practice Listening: Fill In The Blanks Heavy rains « Prev Next » Report Qu…" at bounding box center [688, 460] width 952 height 920
click at [147, 166] on link "Practice Questions" at bounding box center [106, 167] width 210 height 46
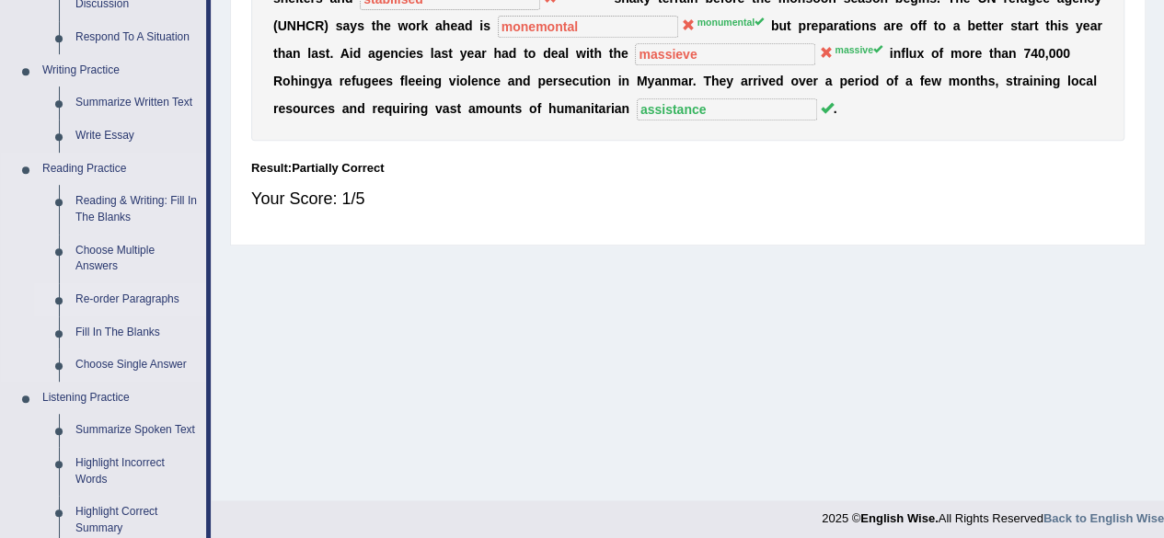
scroll to position [460, 0]
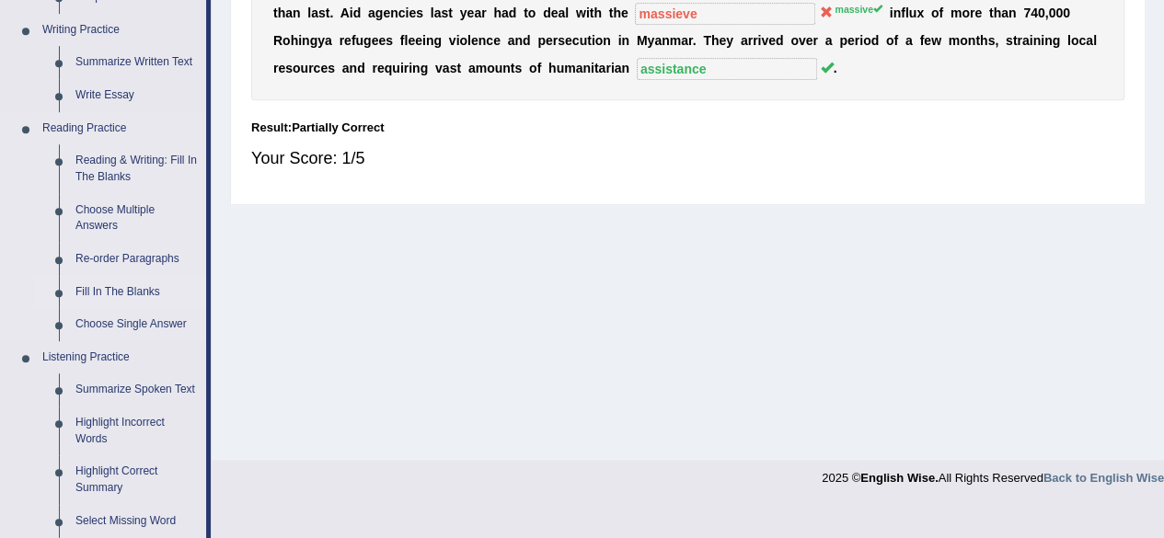
click at [115, 290] on link "Fill In The Blanks" at bounding box center [136, 292] width 139 height 33
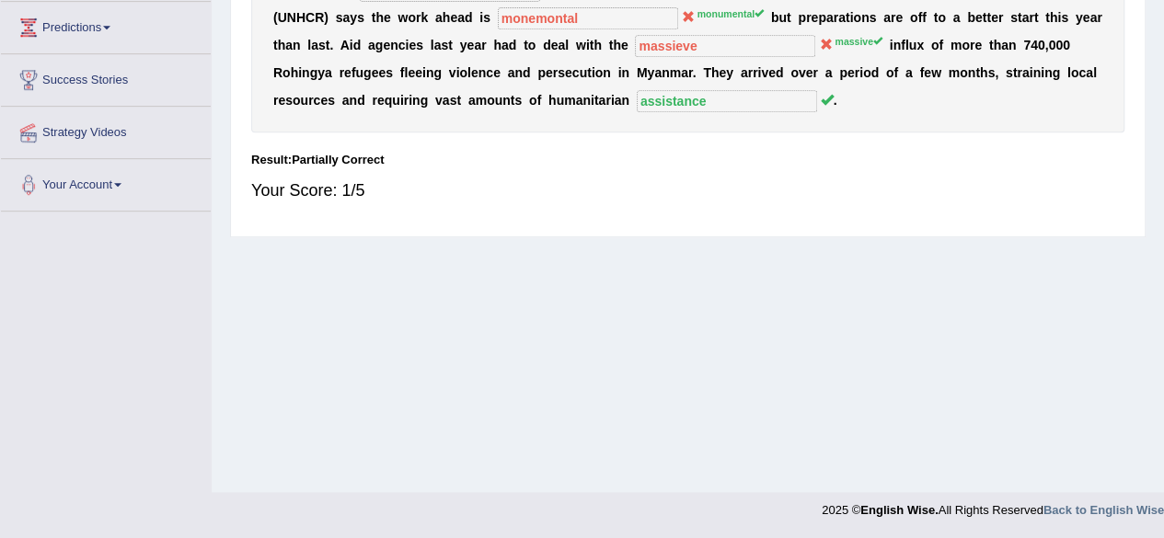
scroll to position [329, 0]
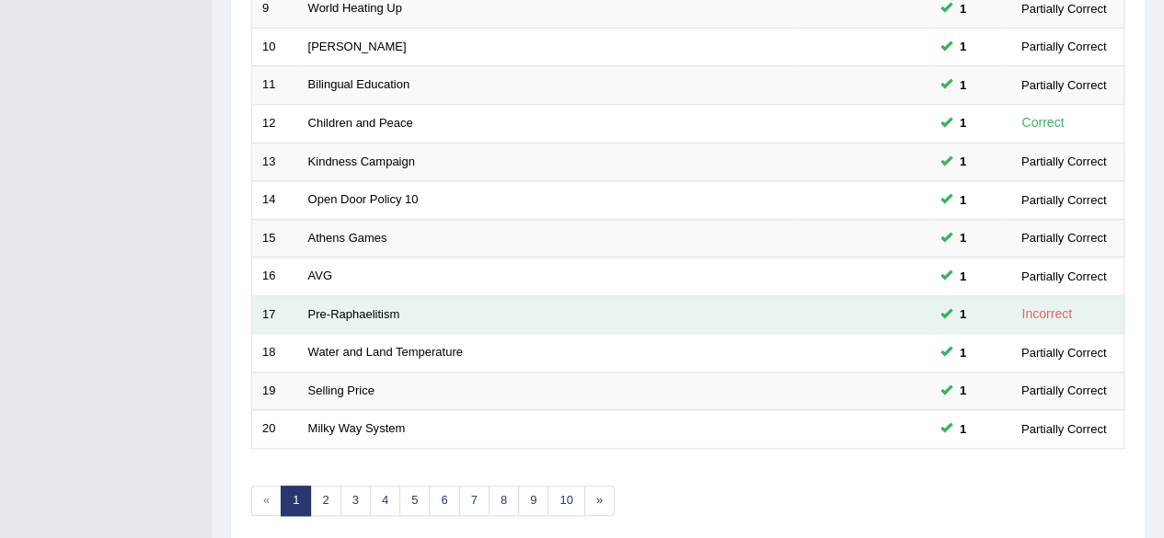
scroll to position [671, 0]
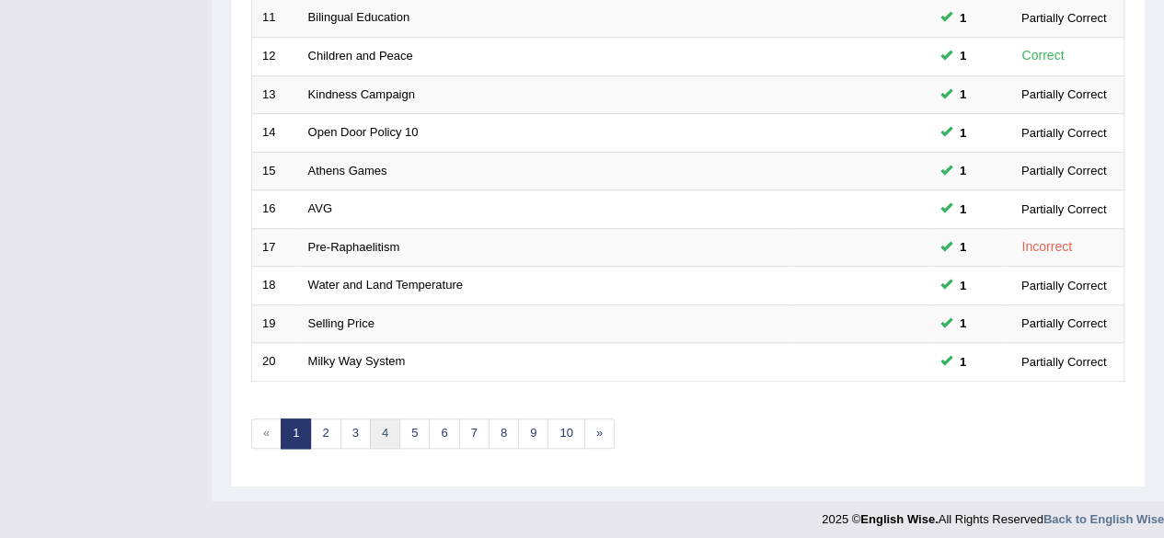
click at [376, 422] on link "4" at bounding box center [385, 434] width 30 height 30
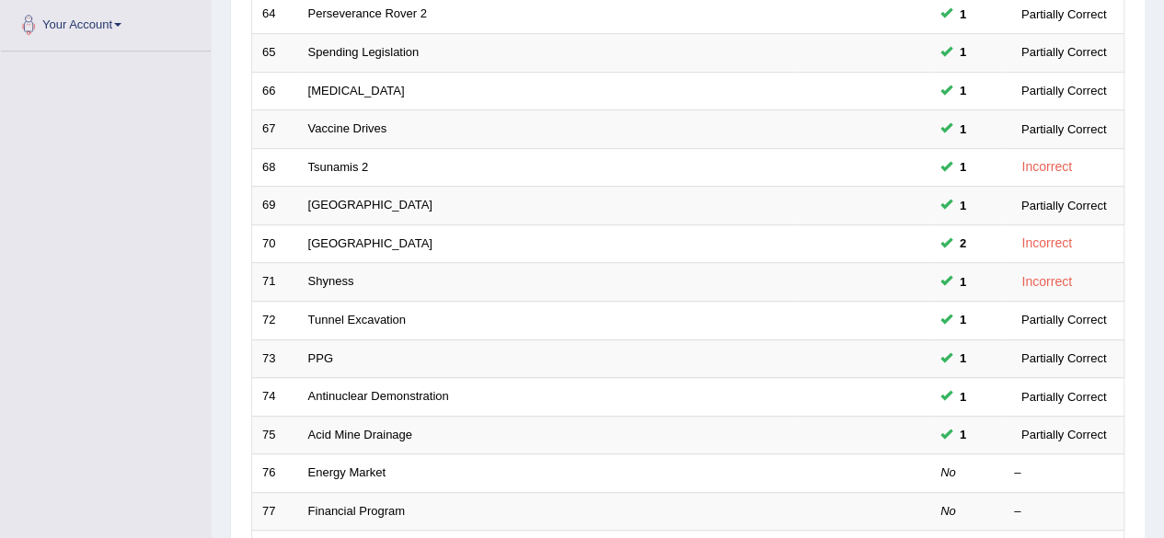
scroll to position [671, 0]
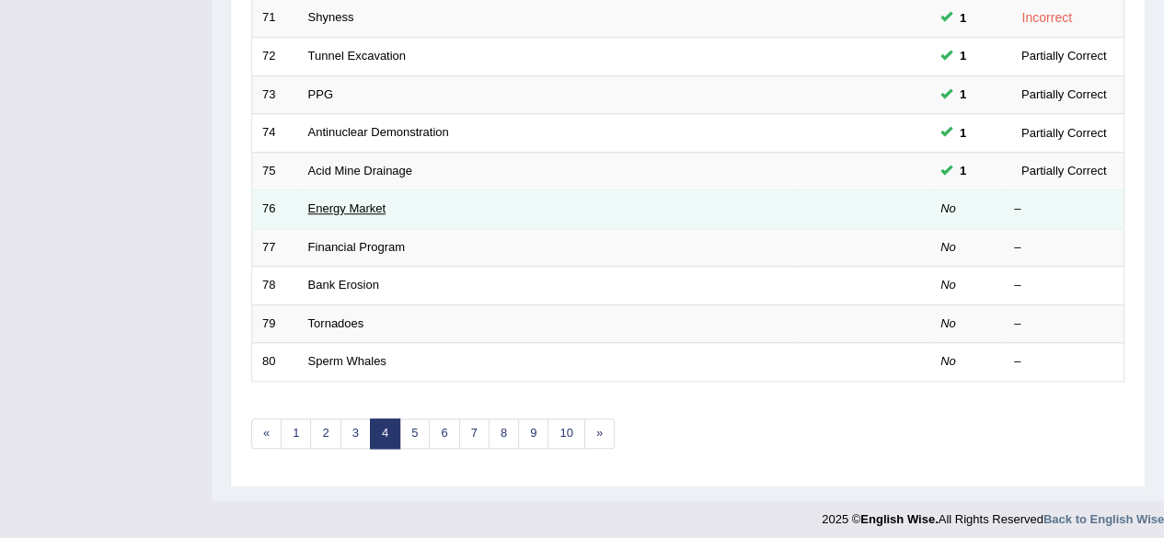
click at [356, 202] on link "Energy Market" at bounding box center [347, 209] width 78 height 14
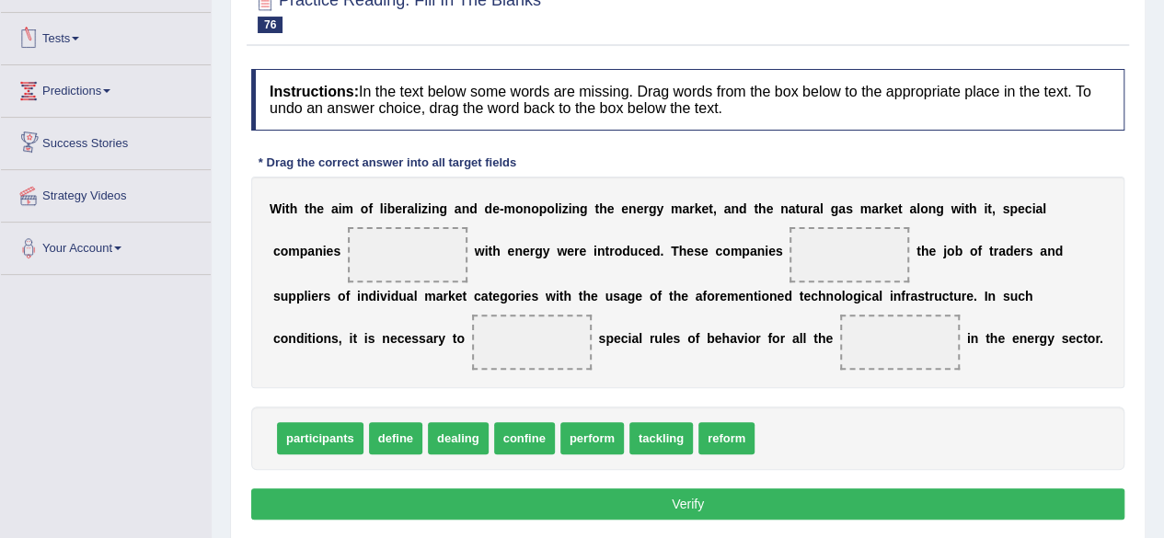
scroll to position [276, 0]
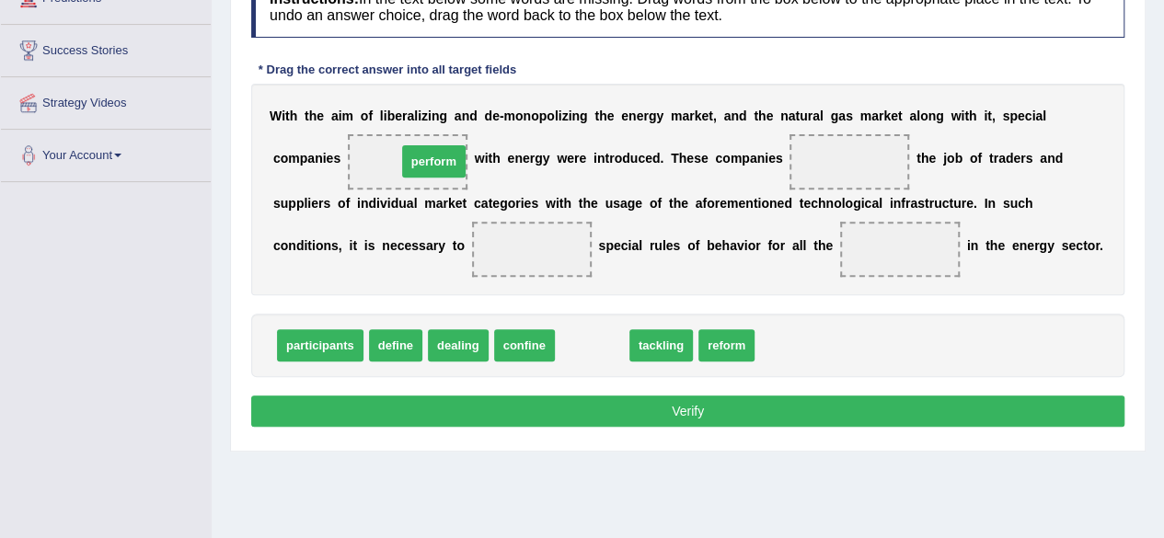
drag, startPoint x: 592, startPoint y: 349, endPoint x: 433, endPoint y: 165, distance: 242.7
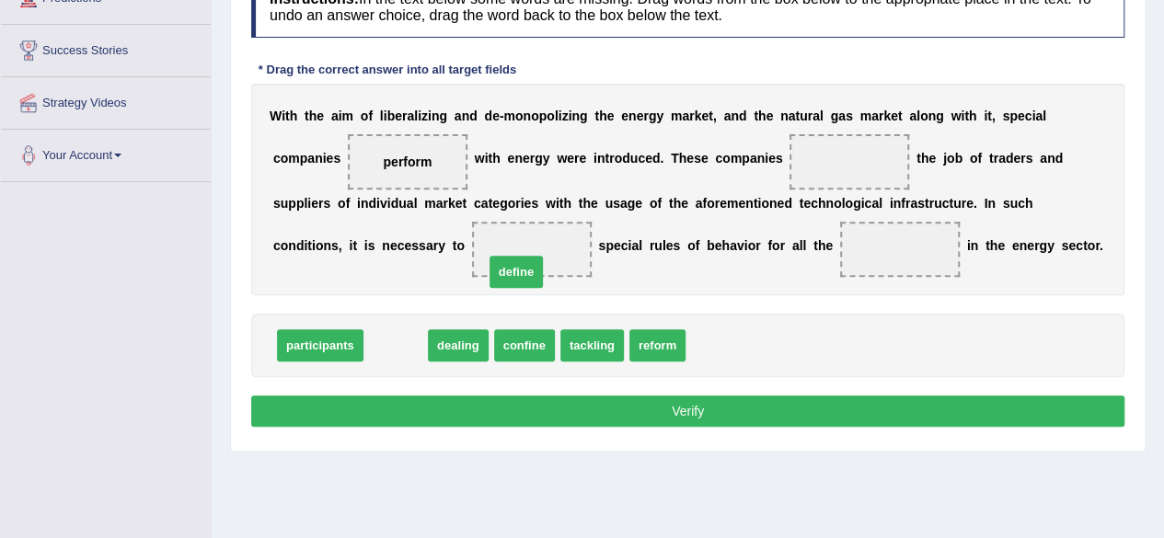
drag, startPoint x: 406, startPoint y: 342, endPoint x: 543, endPoint y: 254, distance: 163.1
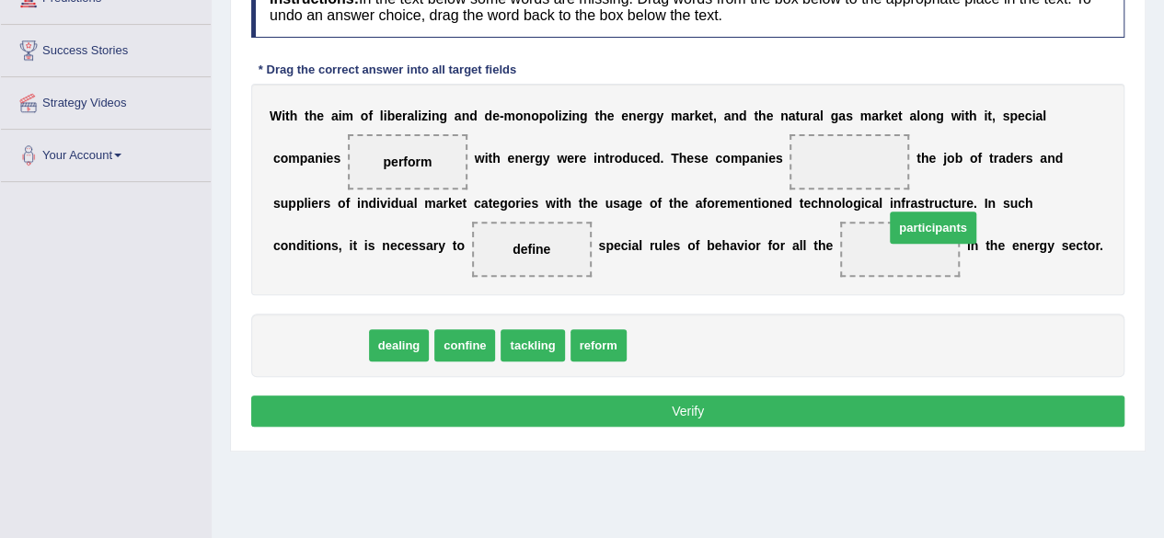
drag, startPoint x: 333, startPoint y: 347, endPoint x: 946, endPoint y: 229, distance: 624.0
click at [946, 229] on span at bounding box center [900, 249] width 120 height 55
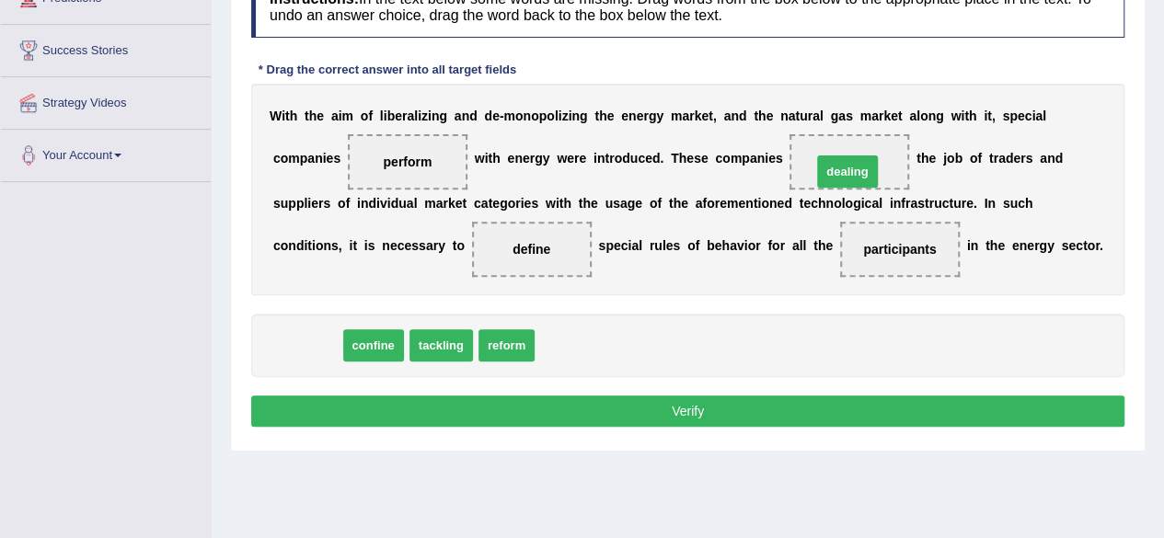
drag, startPoint x: 292, startPoint y: 348, endPoint x: 832, endPoint y: 174, distance: 567.4
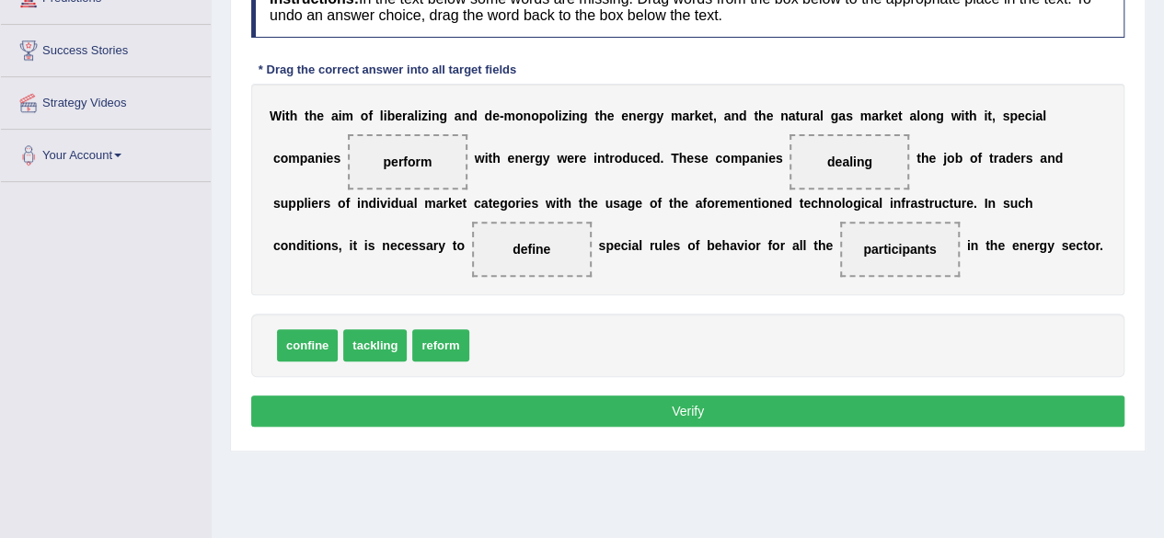
click at [834, 398] on button "Verify" at bounding box center [687, 411] width 873 height 31
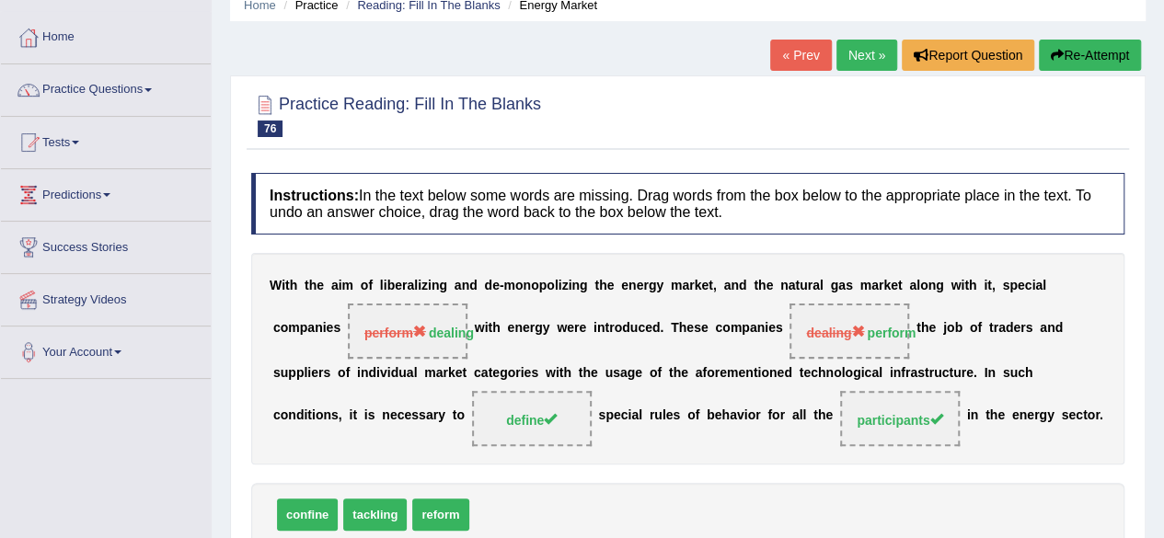
scroll to position [0, 0]
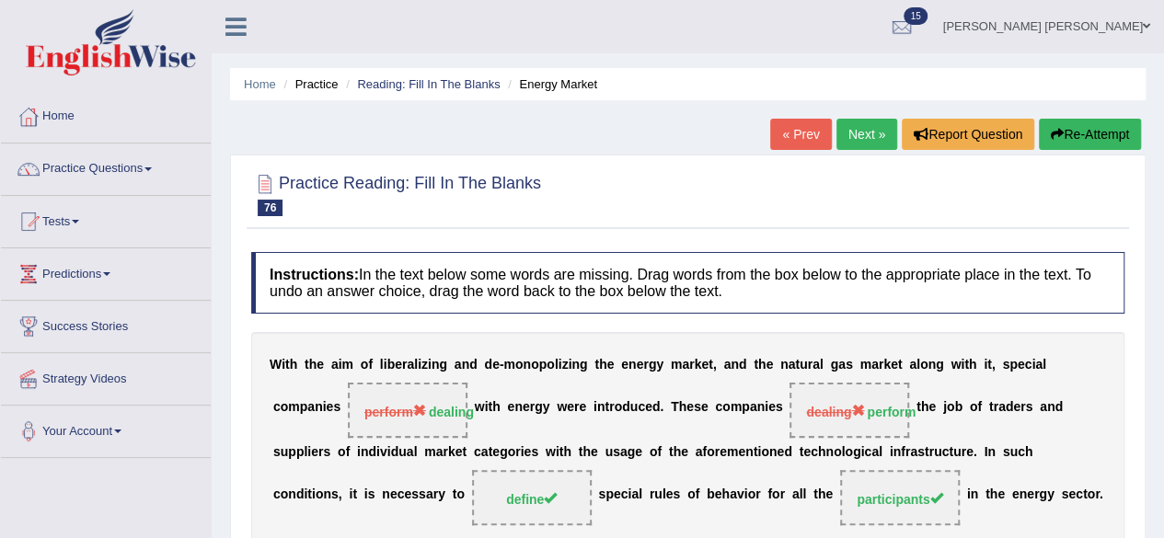
click at [856, 137] on link "Next »" at bounding box center [866, 134] width 61 height 31
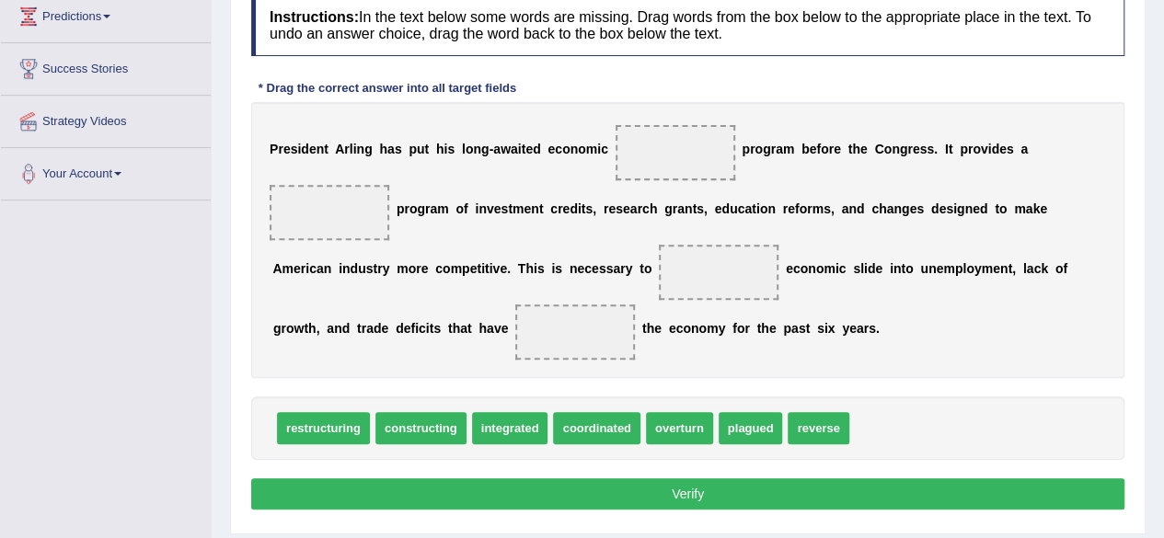
scroll to position [276, 0]
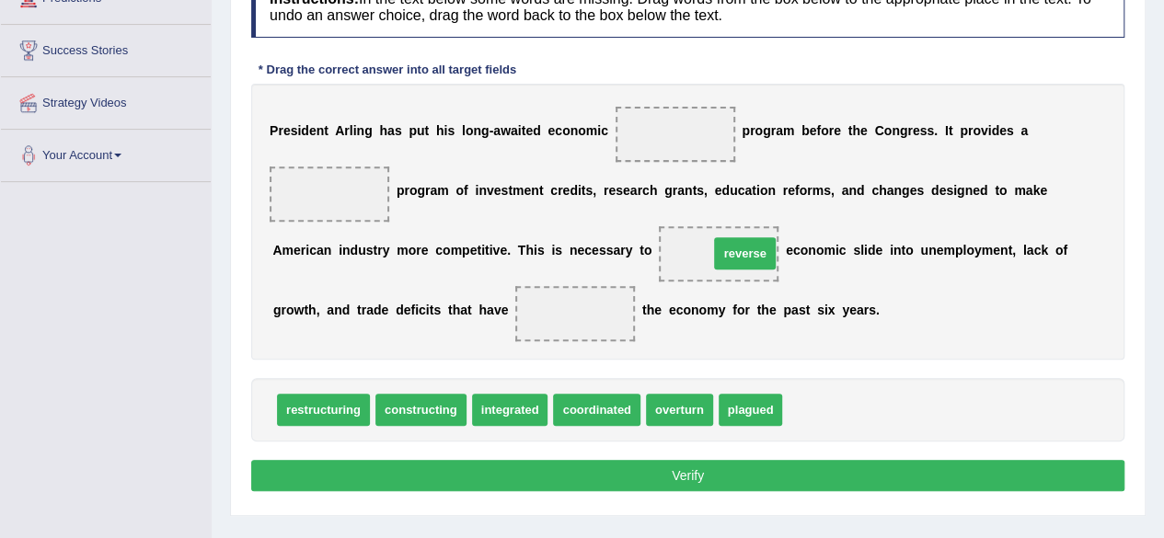
drag, startPoint x: 830, startPoint y: 406, endPoint x: 757, endPoint y: 245, distance: 176.7
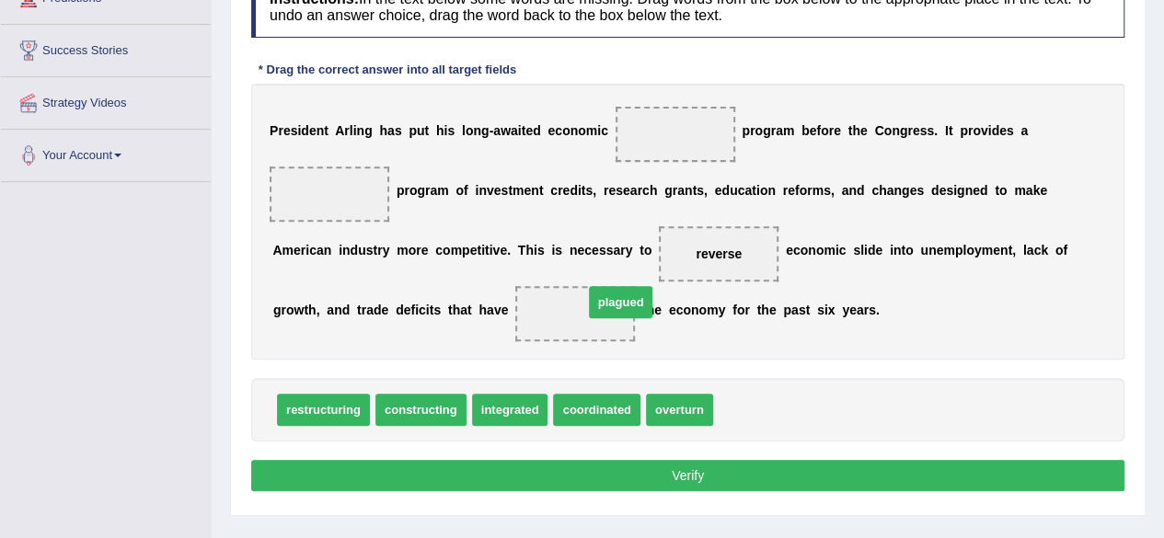
drag, startPoint x: 750, startPoint y: 401, endPoint x: 617, endPoint y: 294, distance: 170.7
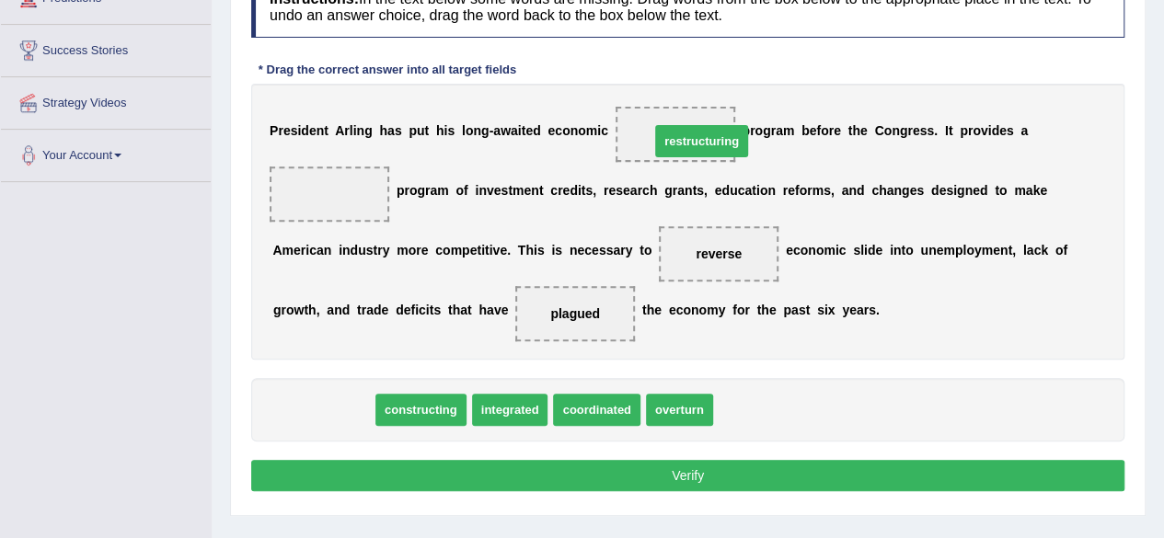
drag, startPoint x: 338, startPoint y: 405, endPoint x: 716, endPoint y: 135, distance: 464.4
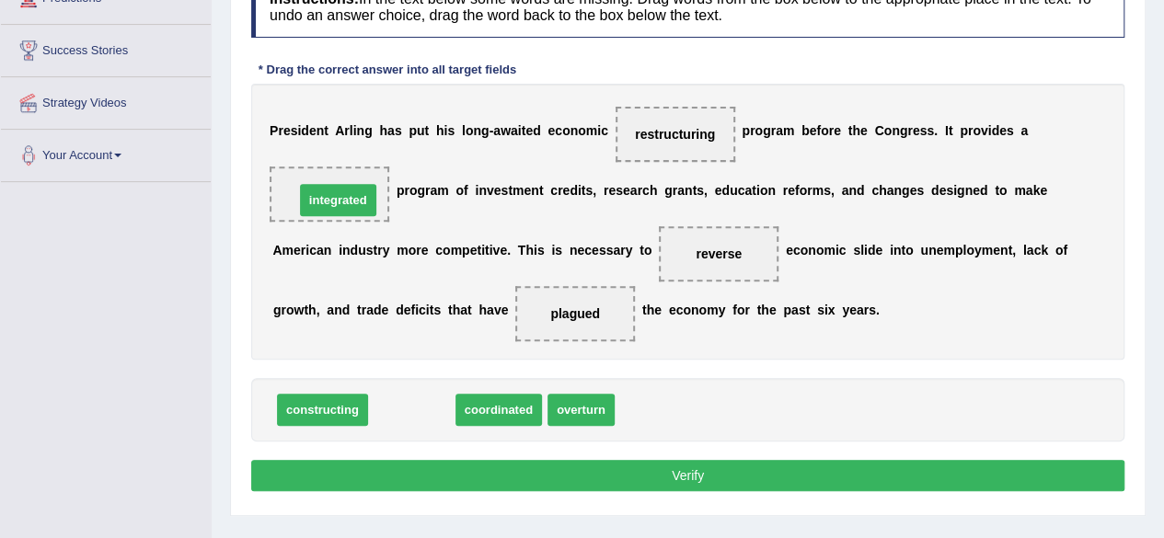
drag, startPoint x: 418, startPoint y: 413, endPoint x: 344, endPoint y: 203, distance: 222.3
click at [344, 203] on span "integrated" at bounding box center [338, 200] width 76 height 32
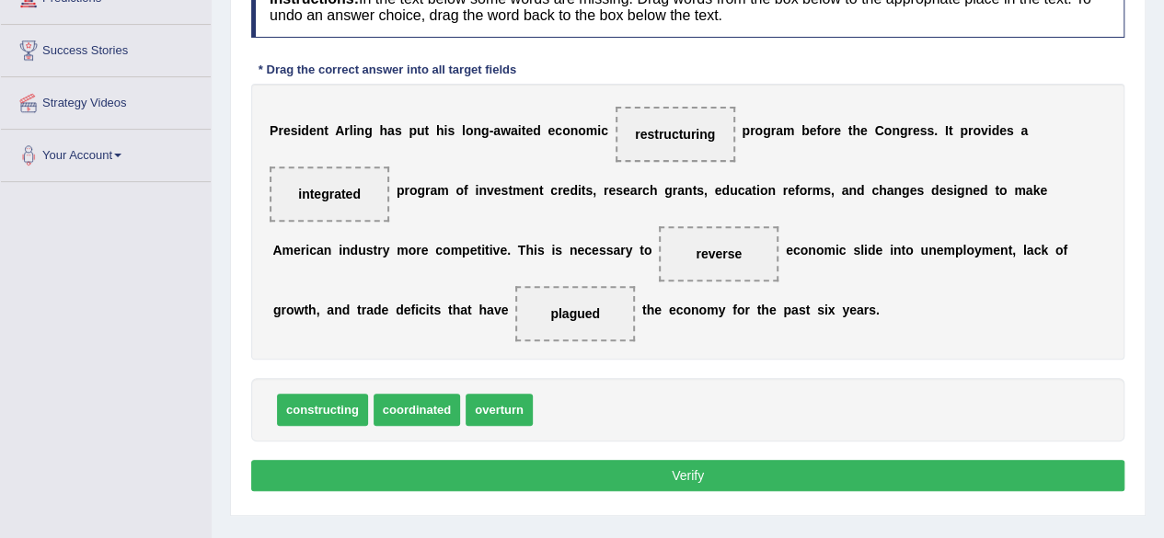
click at [683, 475] on button "Verify" at bounding box center [687, 475] width 873 height 31
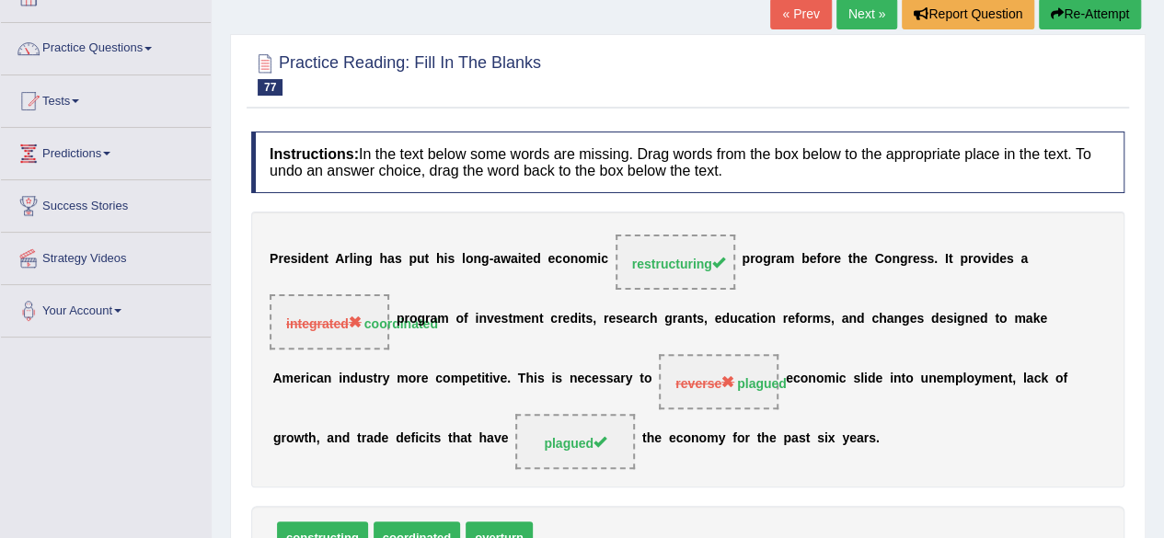
scroll to position [92, 0]
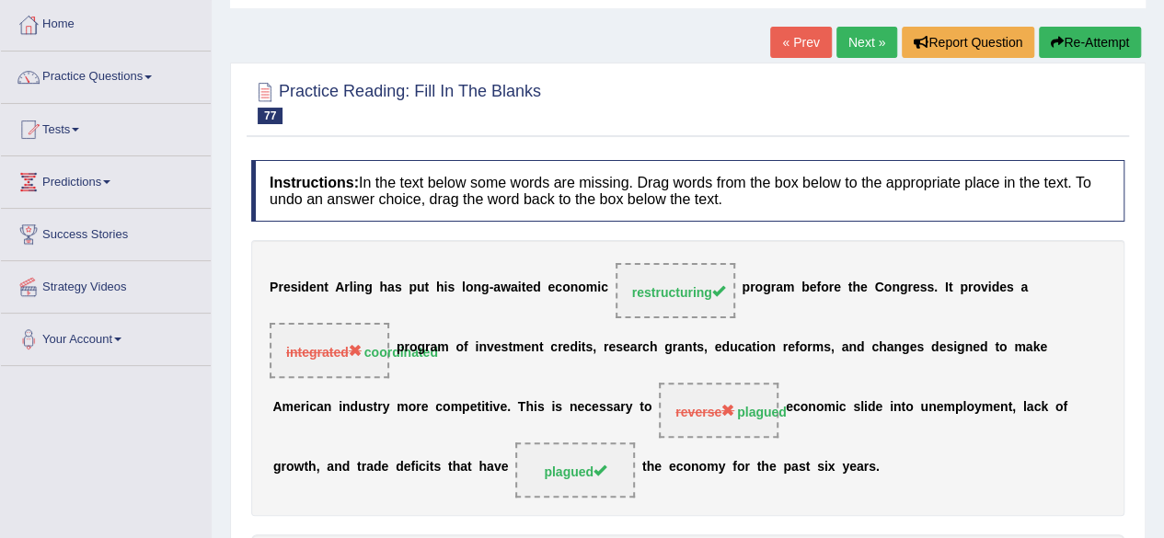
click at [853, 32] on link "Next »" at bounding box center [866, 42] width 61 height 31
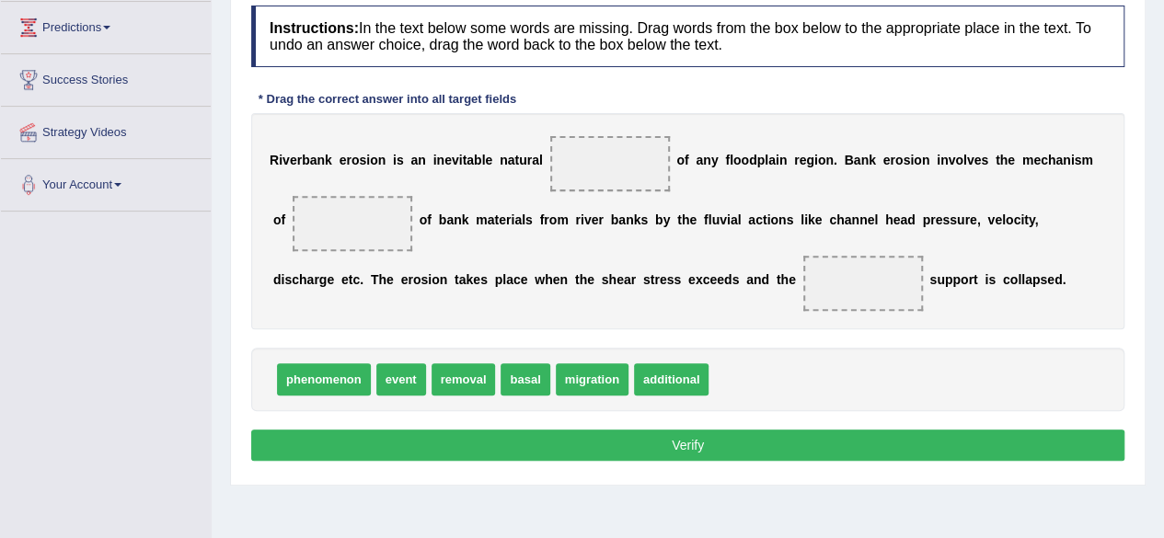
scroll to position [276, 0]
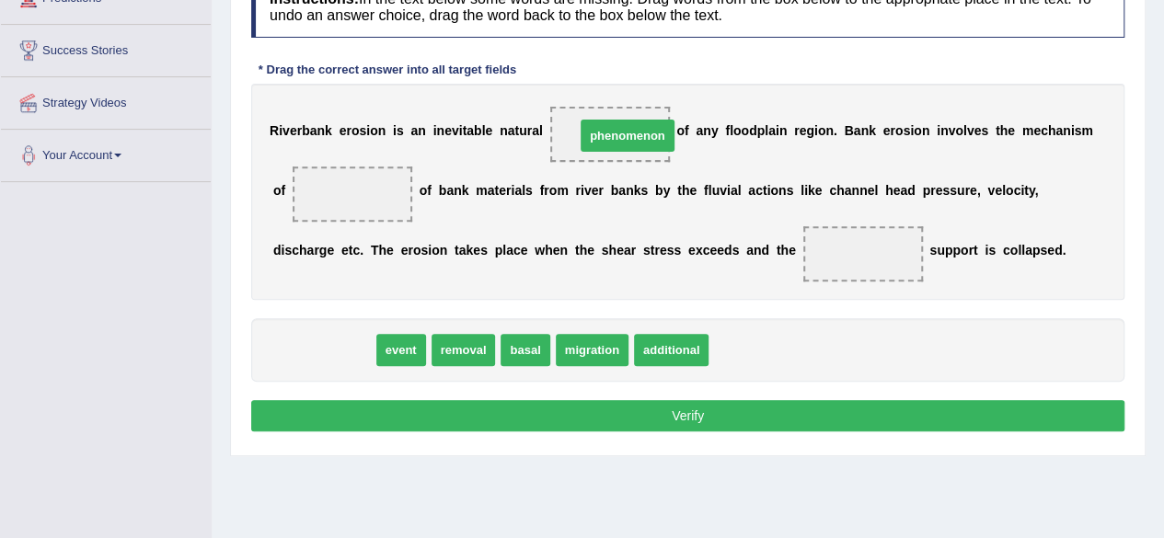
drag, startPoint x: 355, startPoint y: 344, endPoint x: 662, endPoint y: 128, distance: 375.0
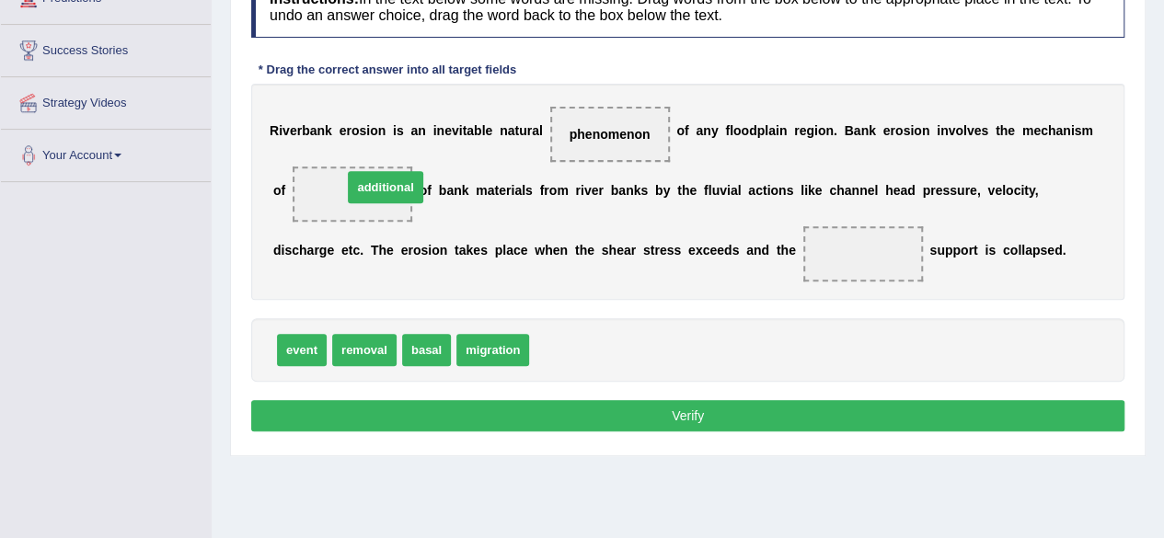
drag, startPoint x: 564, startPoint y: 353, endPoint x: 377, endPoint y: 190, distance: 247.8
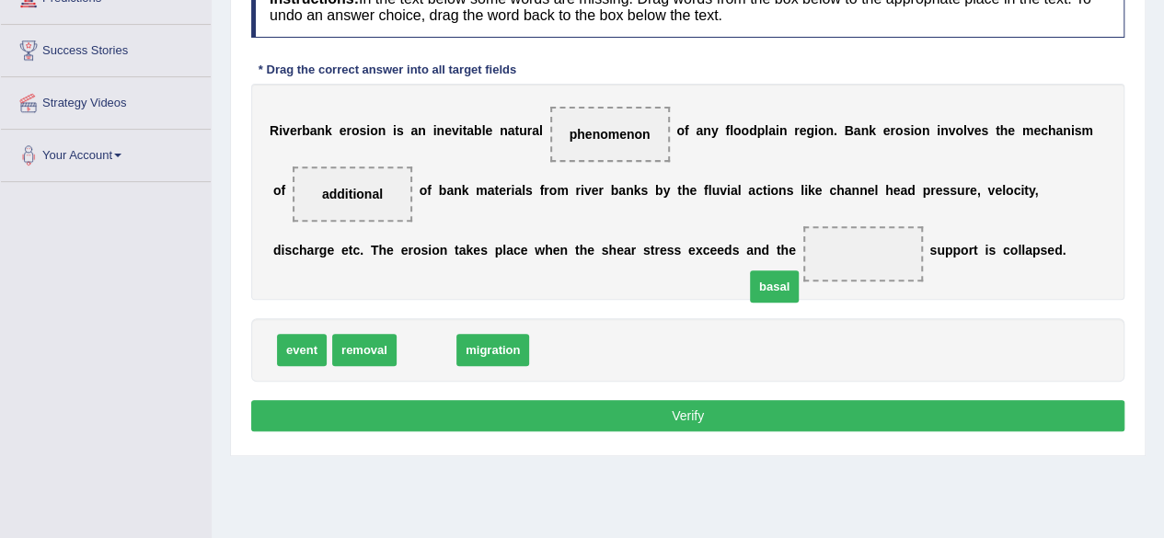
drag, startPoint x: 436, startPoint y: 350, endPoint x: 791, endPoint y: 271, distance: 363.9
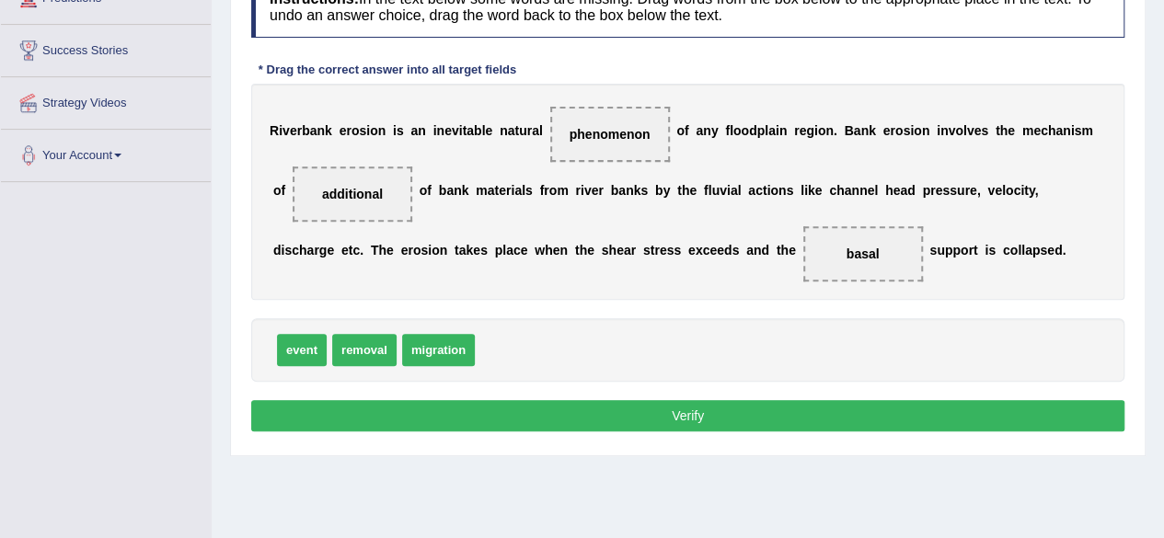
click at [733, 405] on button "Verify" at bounding box center [687, 415] width 873 height 31
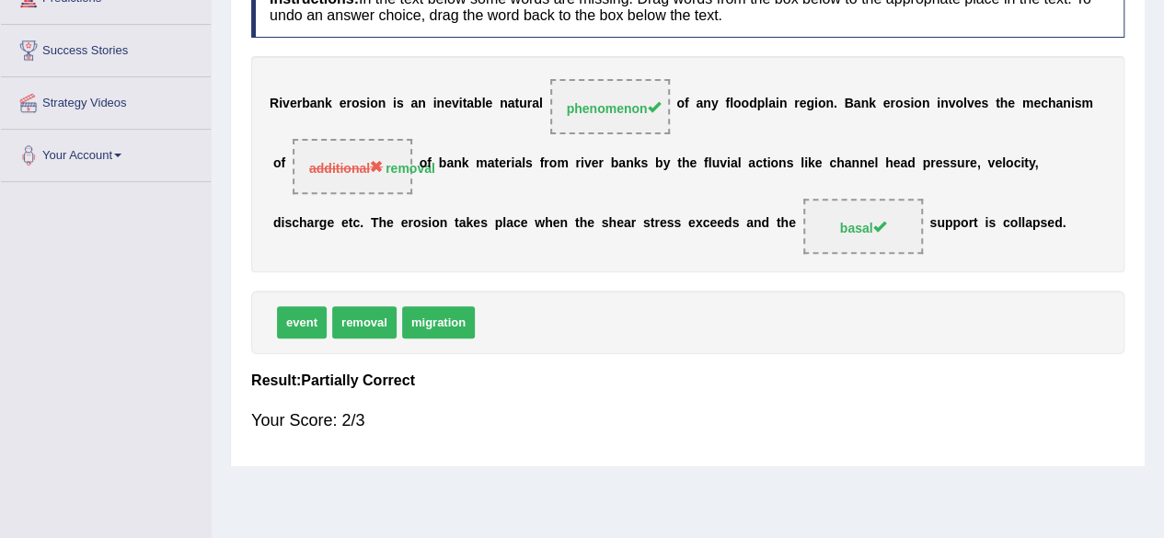
scroll to position [0, 0]
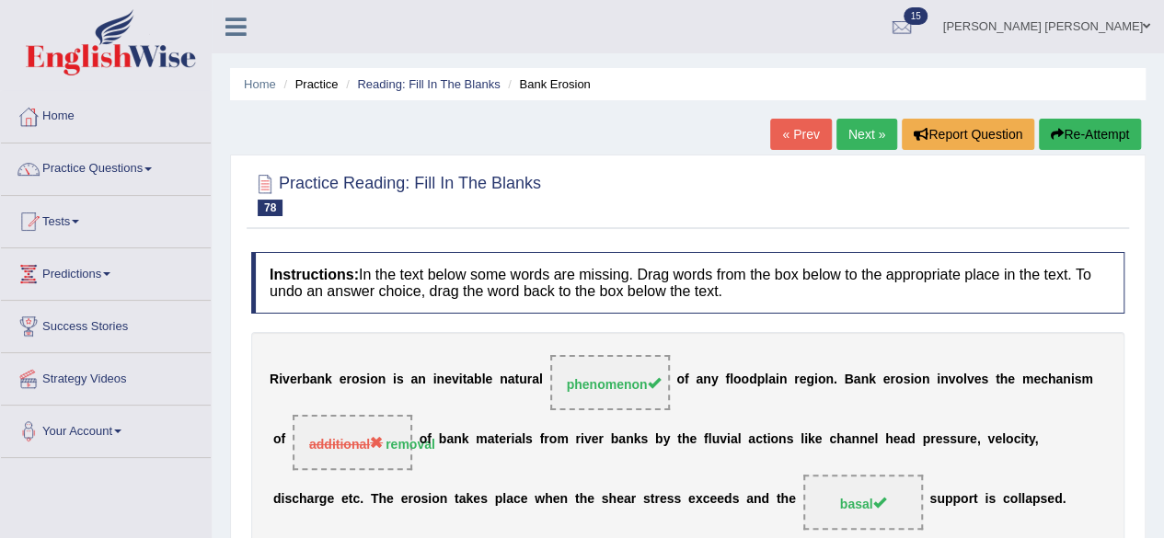
click at [869, 127] on link "Next »" at bounding box center [866, 134] width 61 height 31
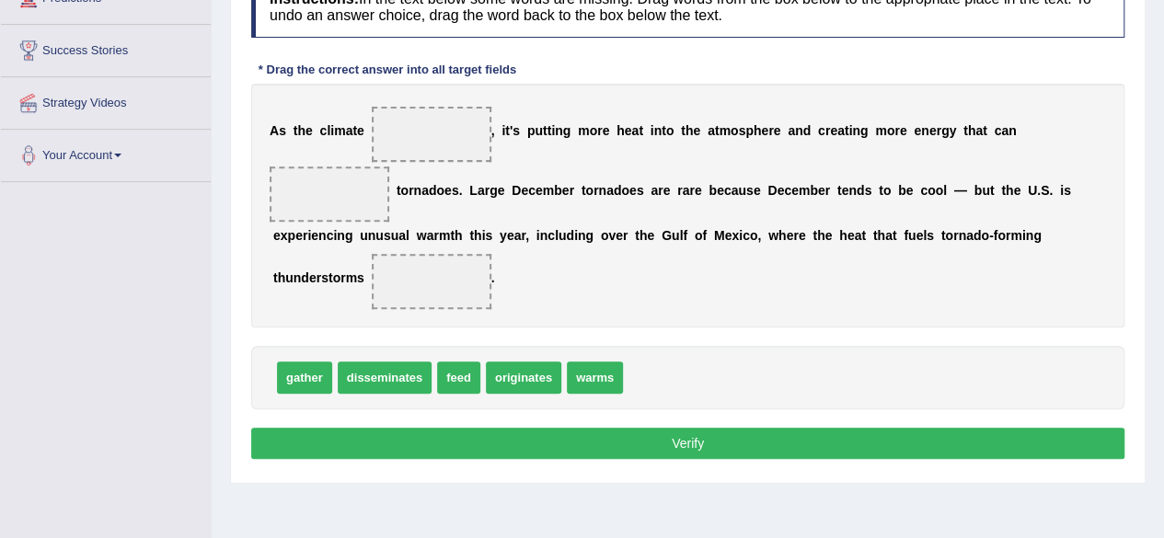
scroll to position [276, 0]
drag, startPoint x: 597, startPoint y: 383, endPoint x: 358, endPoint y: 203, distance: 299.0
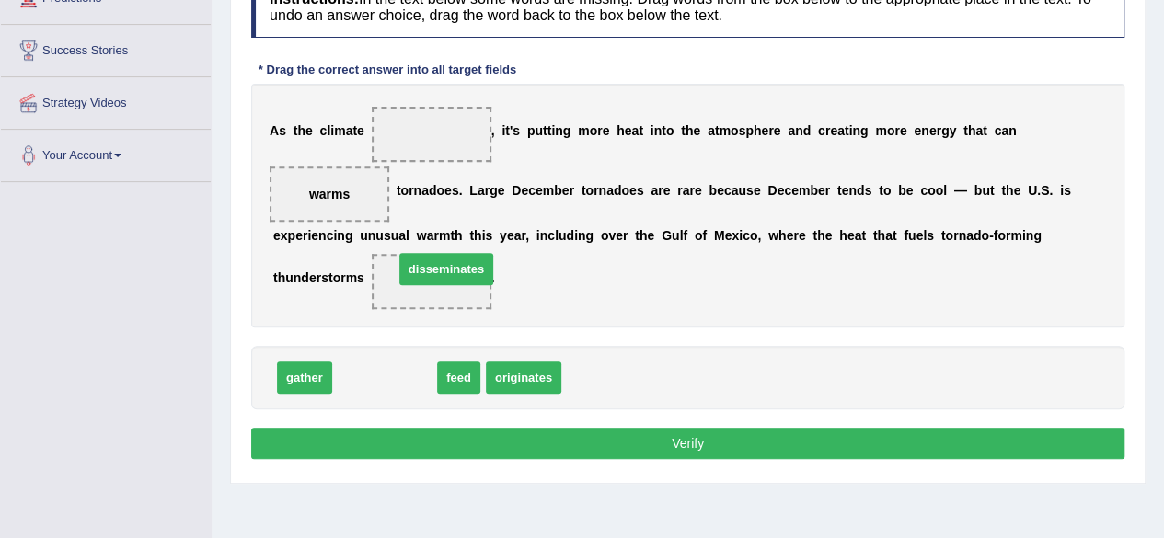
drag, startPoint x: 376, startPoint y: 386, endPoint x: 438, endPoint y: 277, distance: 124.9
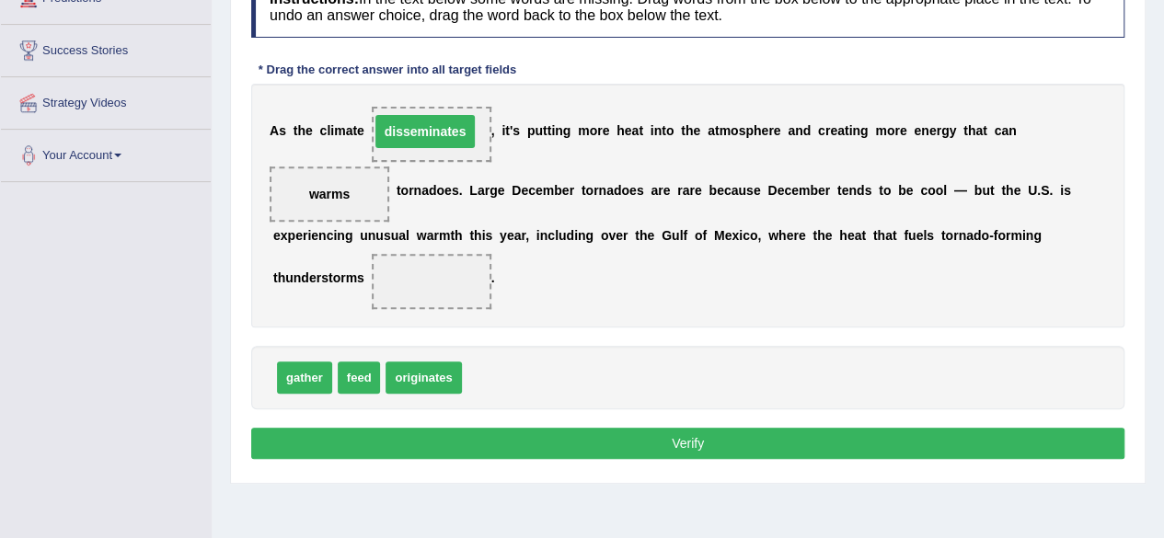
drag, startPoint x: 436, startPoint y: 275, endPoint x: 423, endPoint y: 120, distance: 156.0
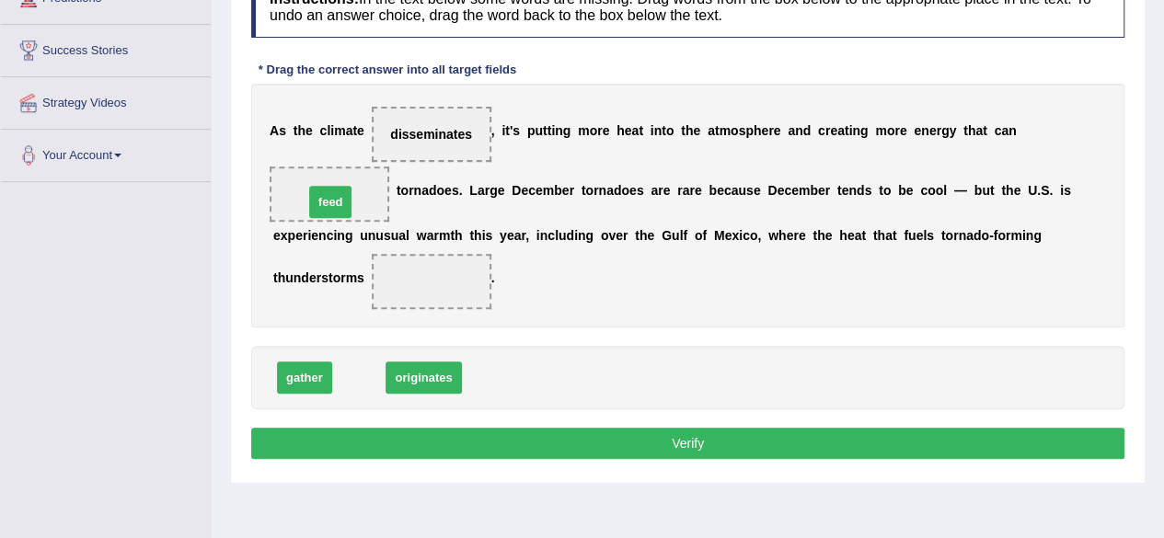
drag, startPoint x: 349, startPoint y: 375, endPoint x: 321, endPoint y: 195, distance: 182.4
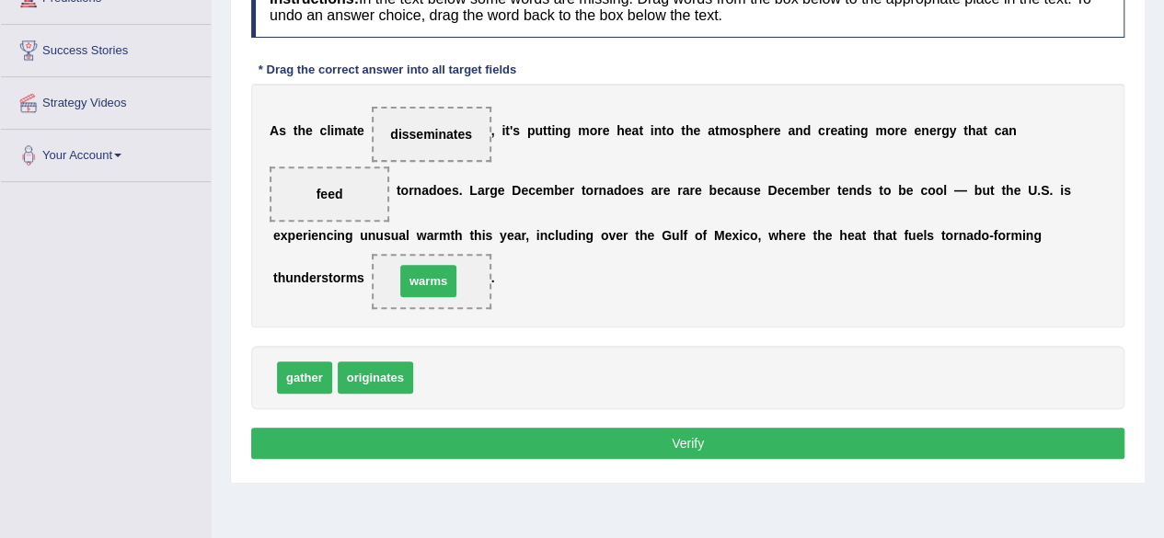
drag, startPoint x: 444, startPoint y: 371, endPoint x: 426, endPoint y: 273, distance: 99.3
click at [542, 444] on button "Verify" at bounding box center [687, 443] width 873 height 31
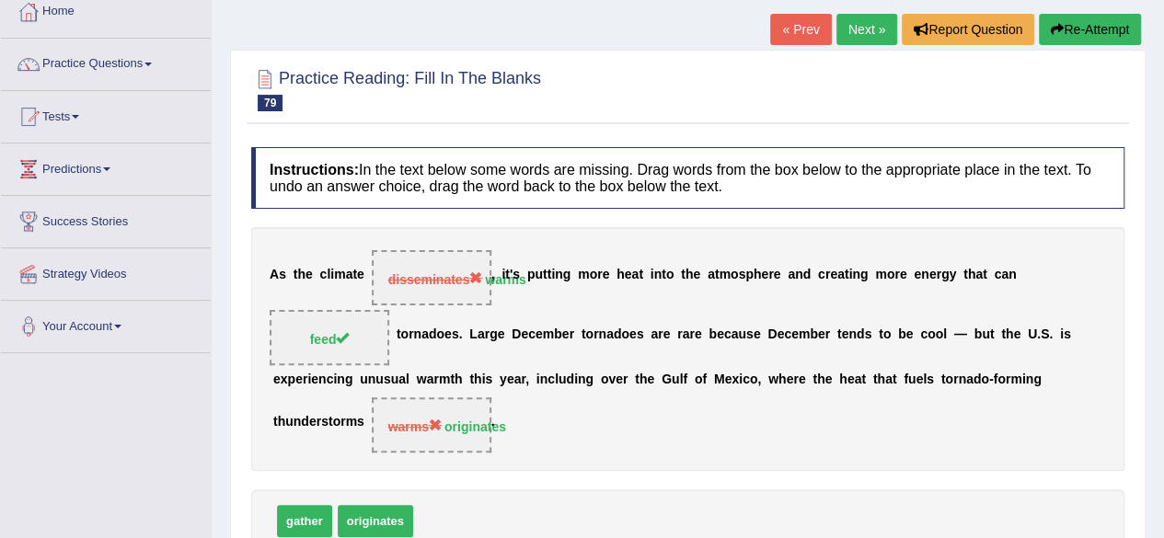
scroll to position [0, 0]
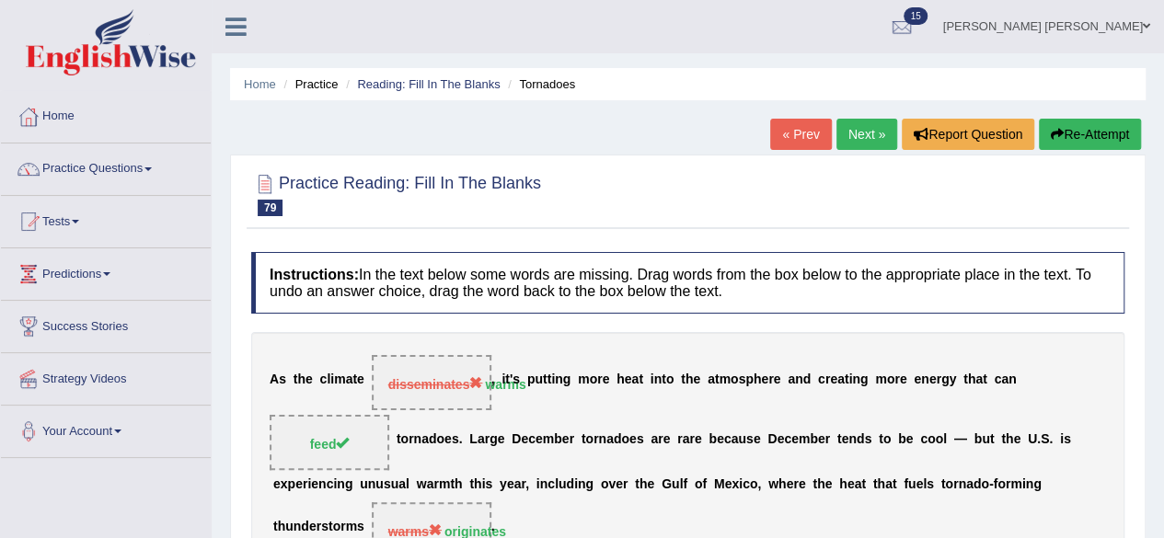
click at [839, 126] on link "Next »" at bounding box center [866, 134] width 61 height 31
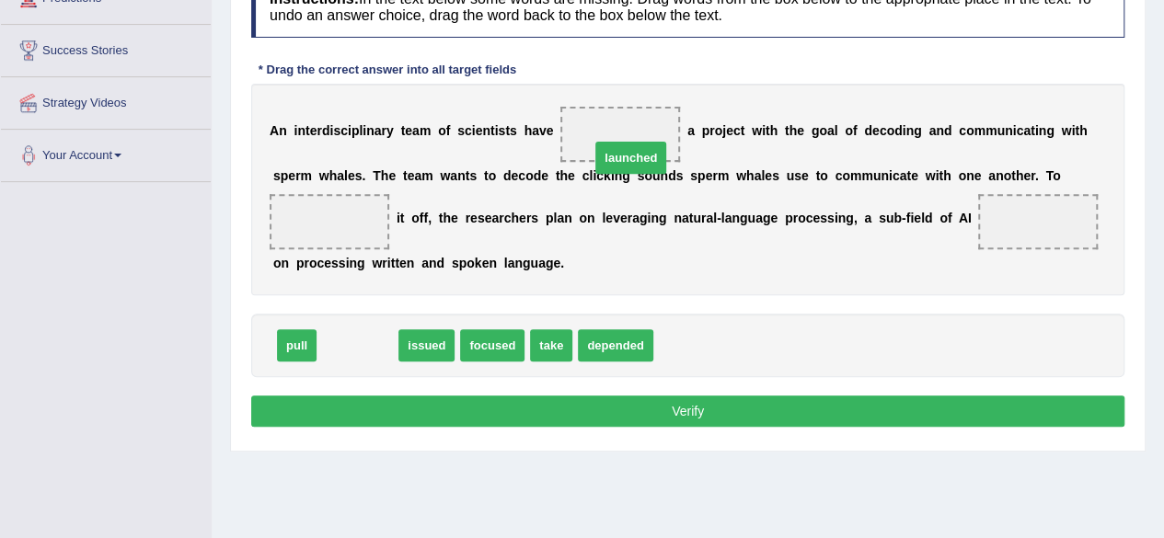
drag, startPoint x: 357, startPoint y: 354, endPoint x: 637, endPoint y: 156, distance: 343.1
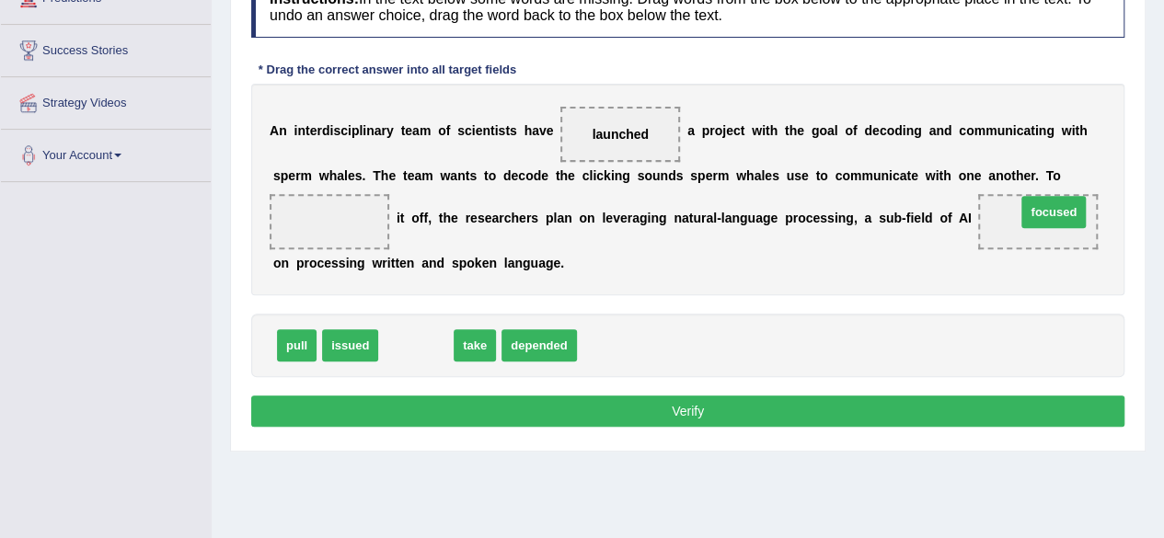
drag, startPoint x: 419, startPoint y: 345, endPoint x: 1056, endPoint y: 212, distance: 651.5
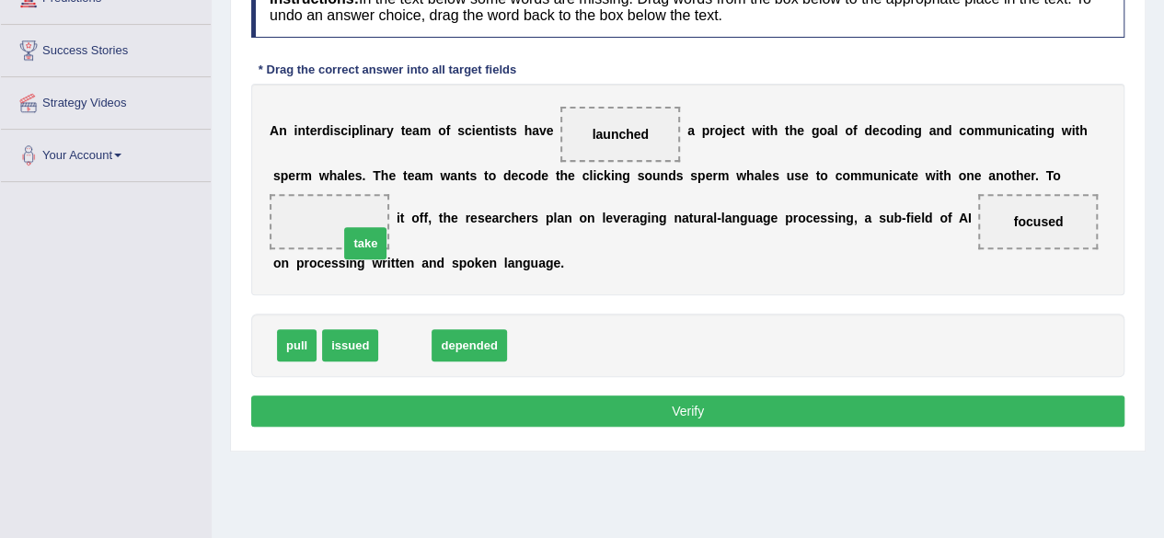
drag, startPoint x: 411, startPoint y: 350, endPoint x: 365, endPoint y: 233, distance: 125.6
click at [578, 407] on button "Verify" at bounding box center [687, 411] width 873 height 31
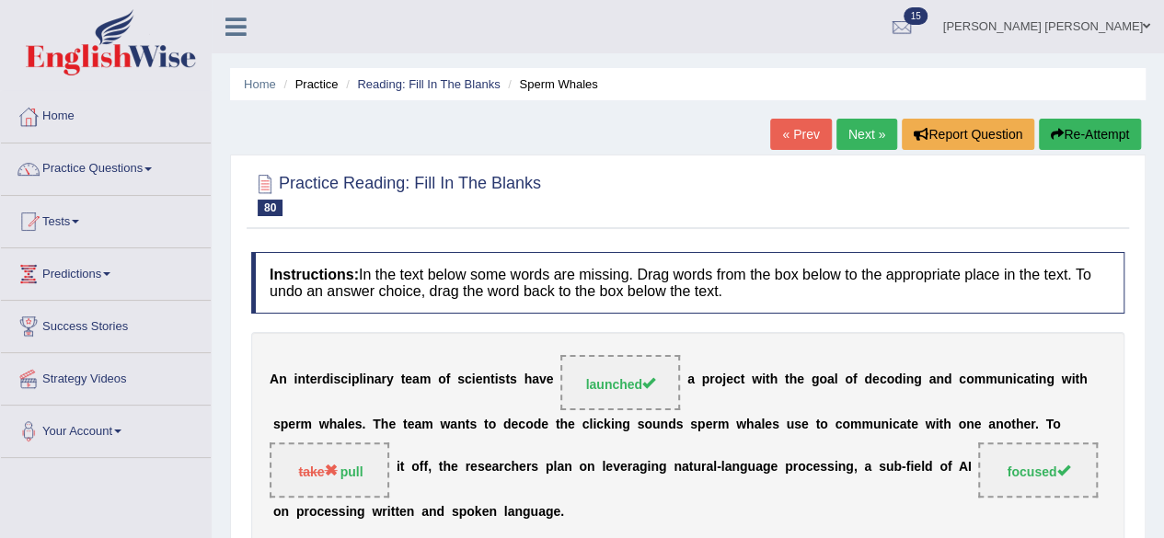
click at [850, 132] on link "Next »" at bounding box center [866, 134] width 61 height 31
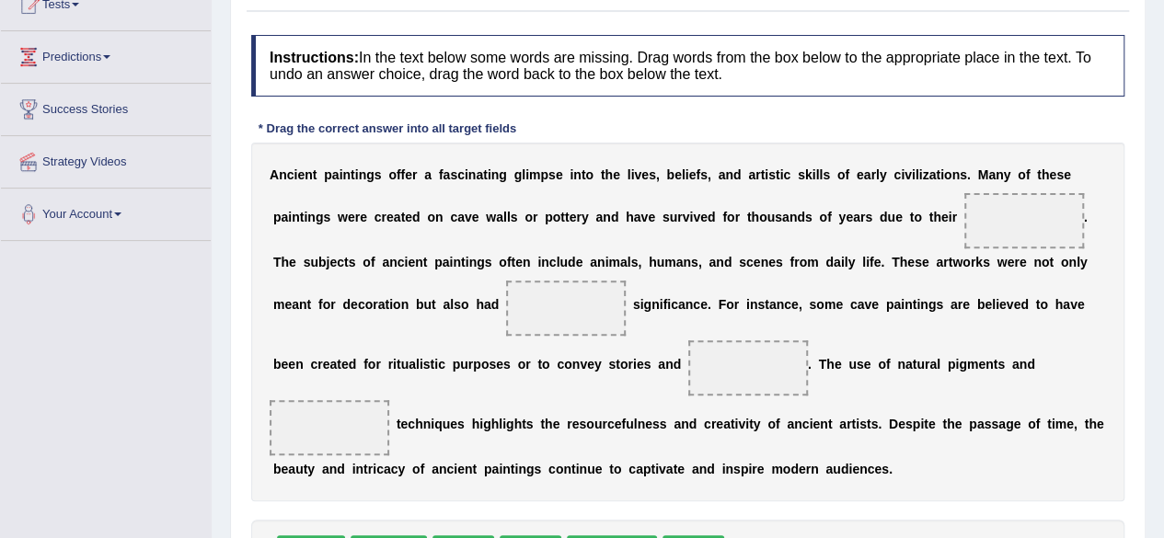
scroll to position [276, 0]
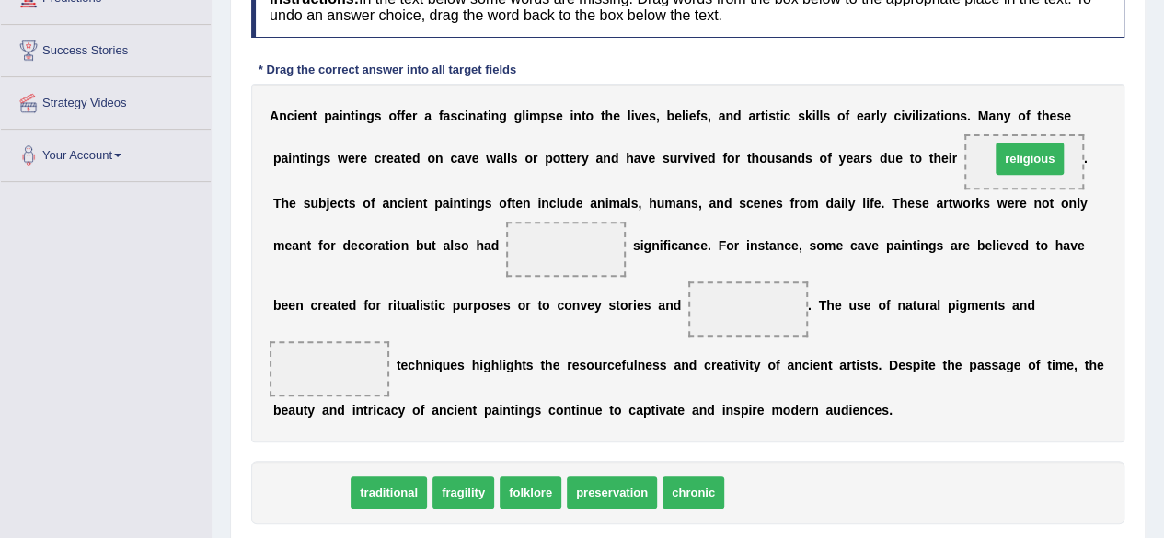
drag, startPoint x: 331, startPoint y: 488, endPoint x: 1050, endPoint y: 154, distance: 792.5
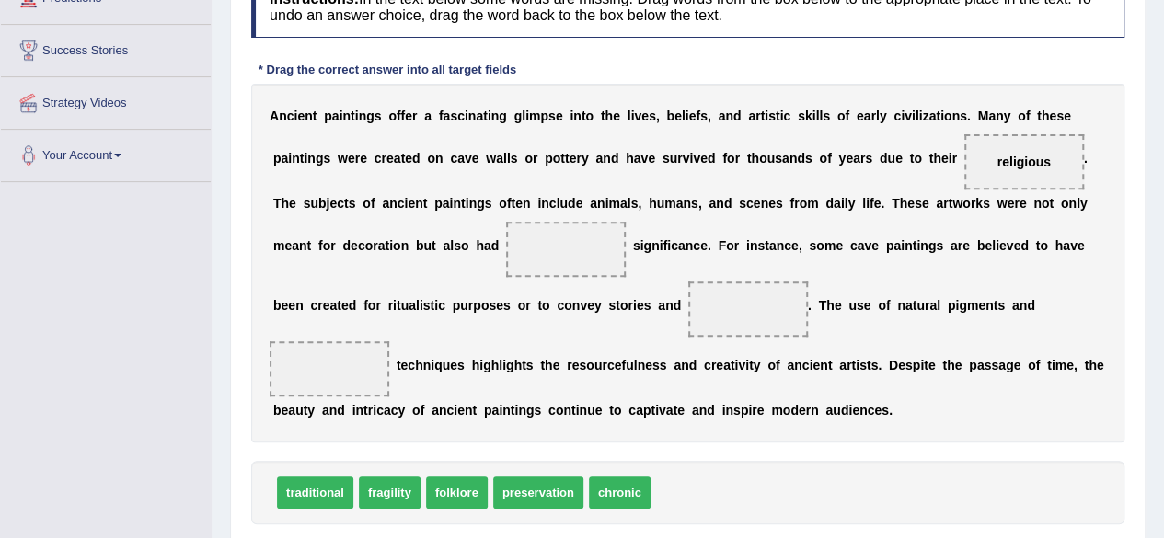
scroll to position [368, 0]
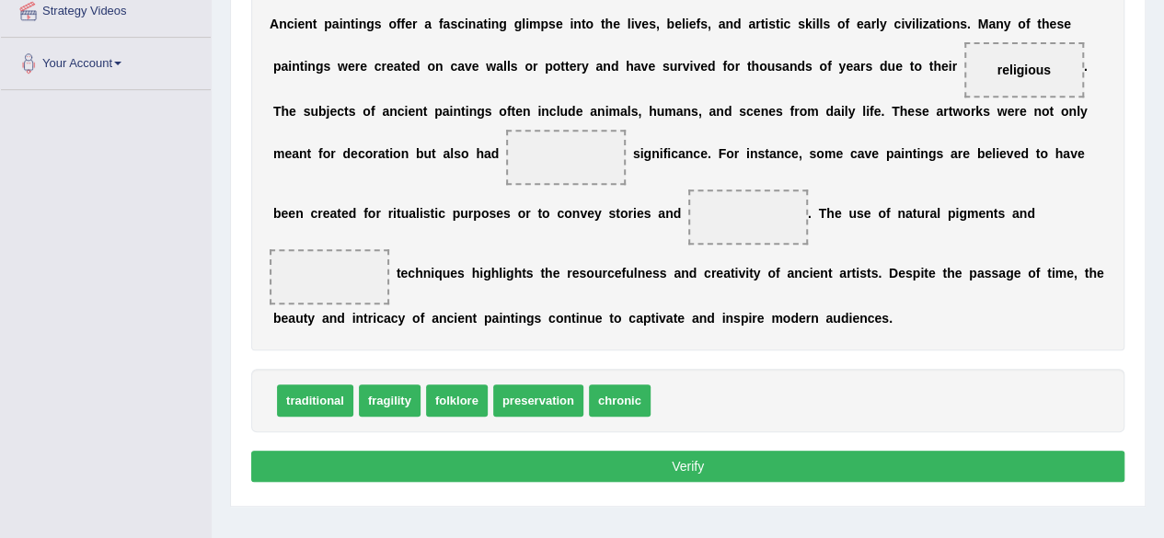
click at [629, 403] on span "chronic" at bounding box center [620, 401] width 62 height 32
drag, startPoint x: 302, startPoint y: 406, endPoint x: 547, endPoint y: 152, distance: 353.3
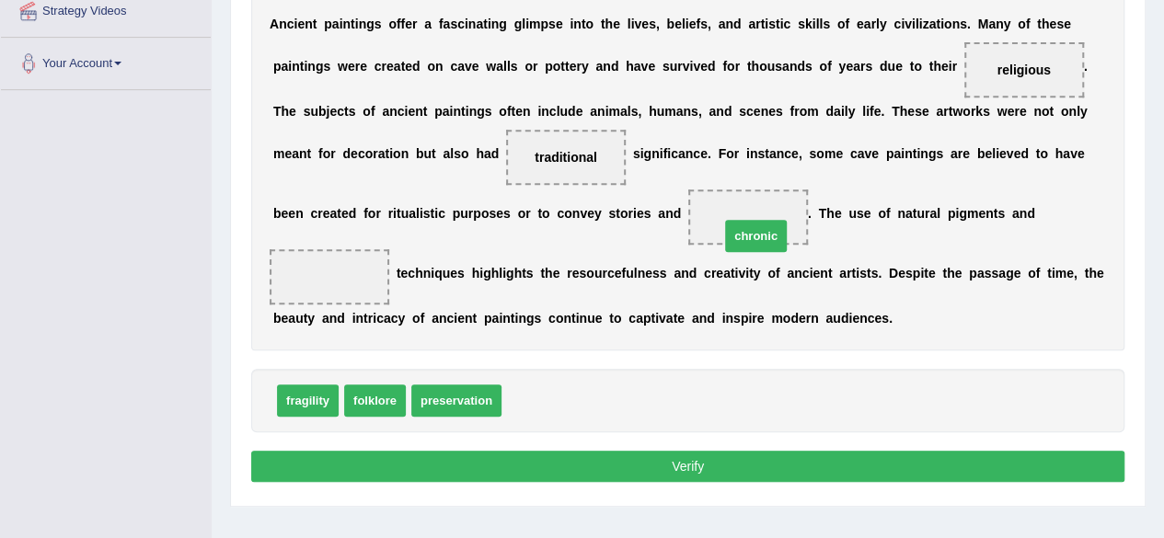
drag, startPoint x: 542, startPoint y: 395, endPoint x: 760, endPoint y: 230, distance: 273.3
drag, startPoint x: 755, startPoint y: 211, endPoint x: 350, endPoint y: 285, distance: 411.7
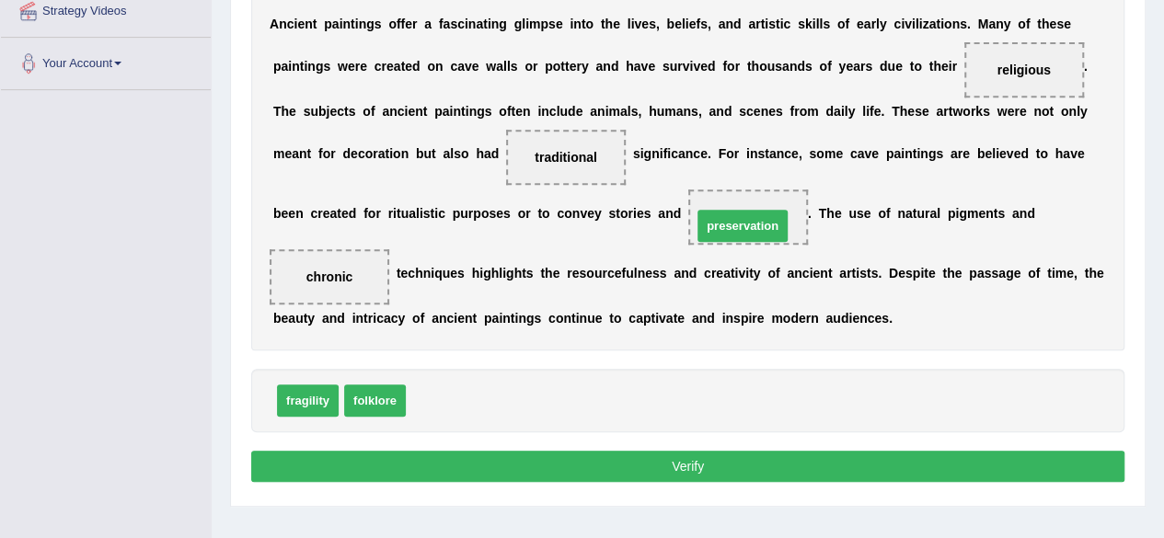
drag, startPoint x: 460, startPoint y: 390, endPoint x: 746, endPoint y: 215, distance: 335.3
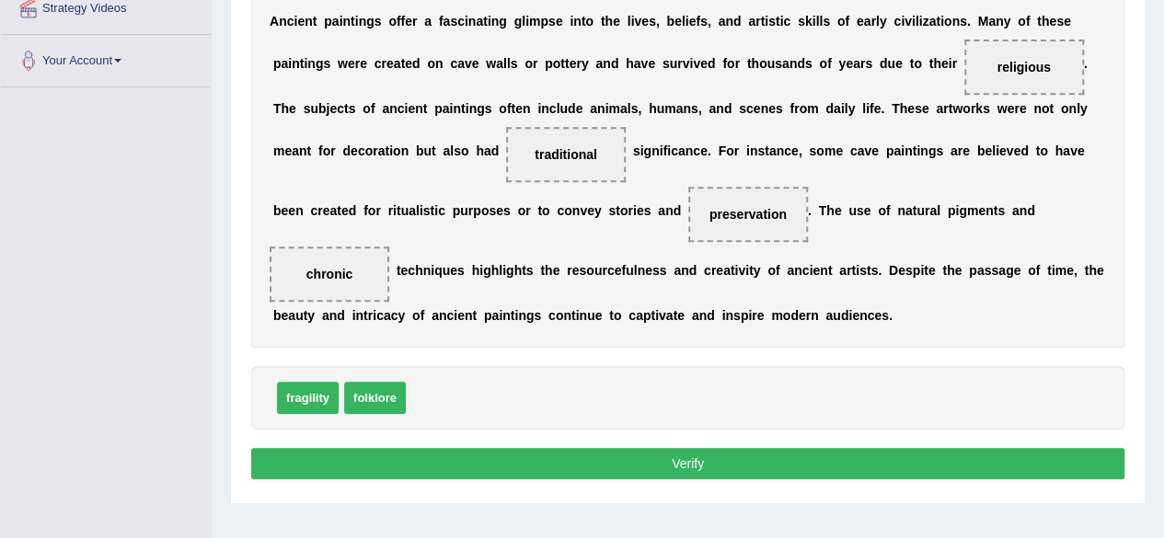
scroll to position [427, 0]
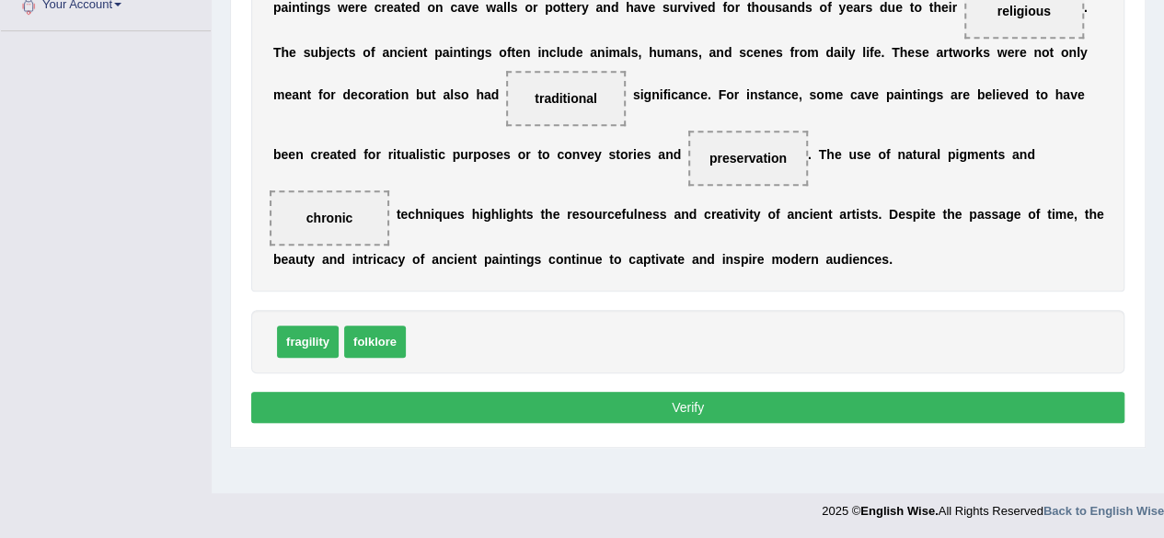
click at [727, 409] on button "Verify" at bounding box center [687, 407] width 873 height 31
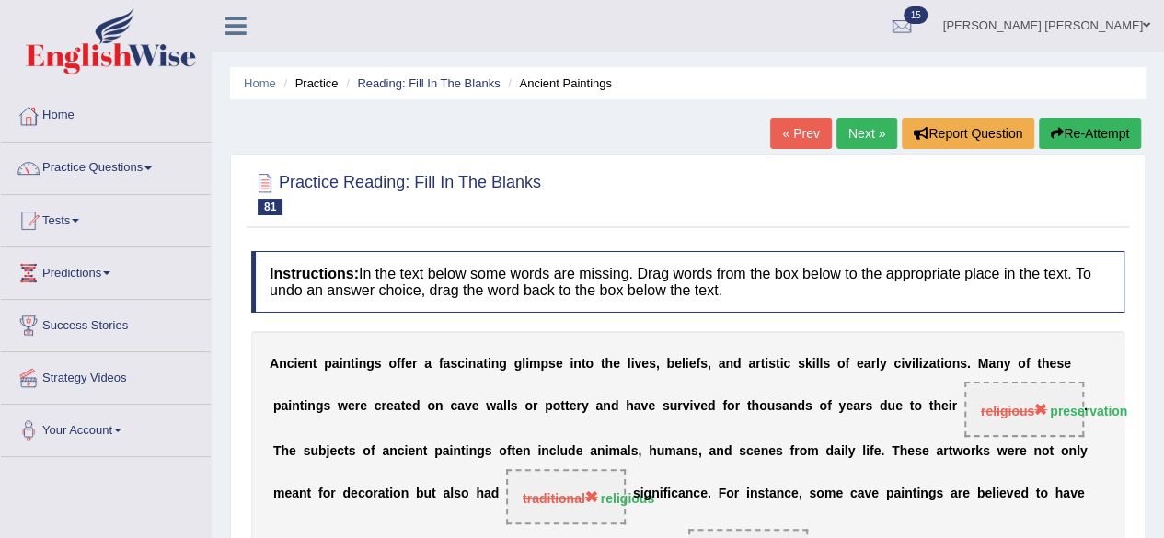
scroll to position [0, 0]
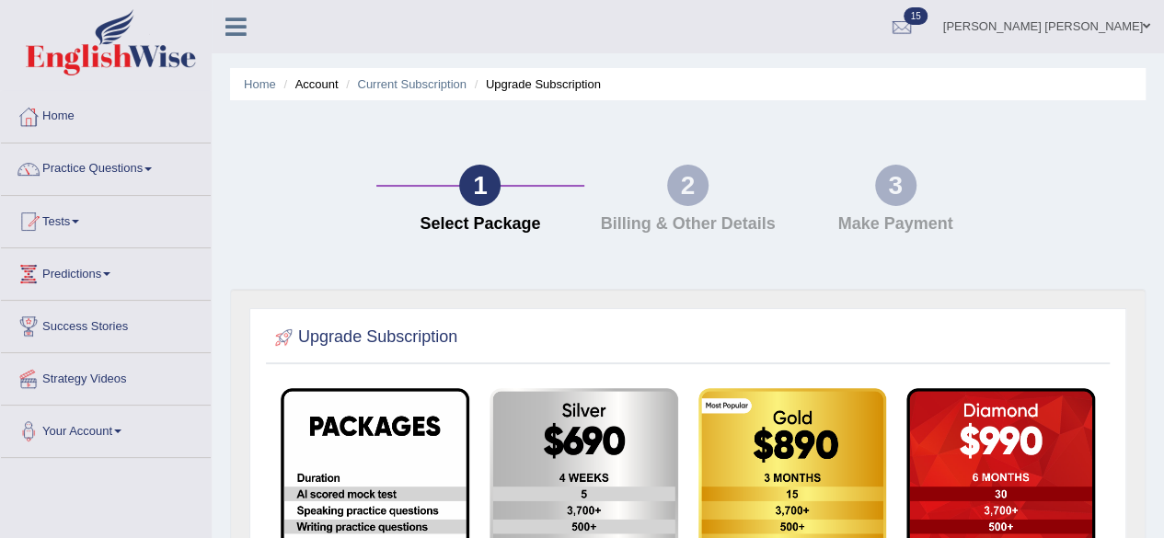
click at [90, 213] on link "Tests" at bounding box center [106, 219] width 210 height 46
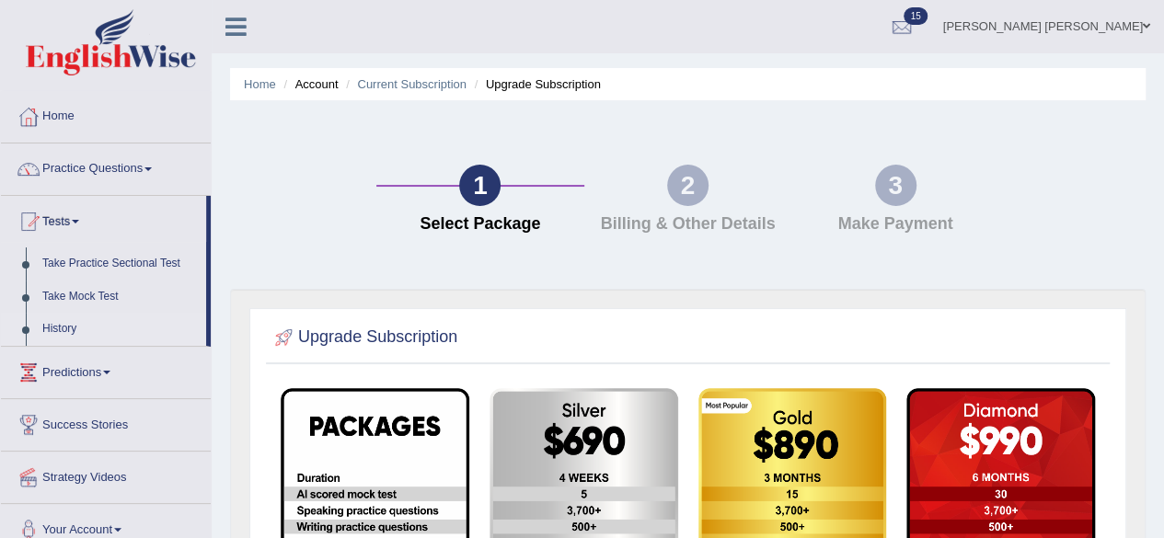
click at [65, 336] on link "History" at bounding box center [120, 329] width 172 height 33
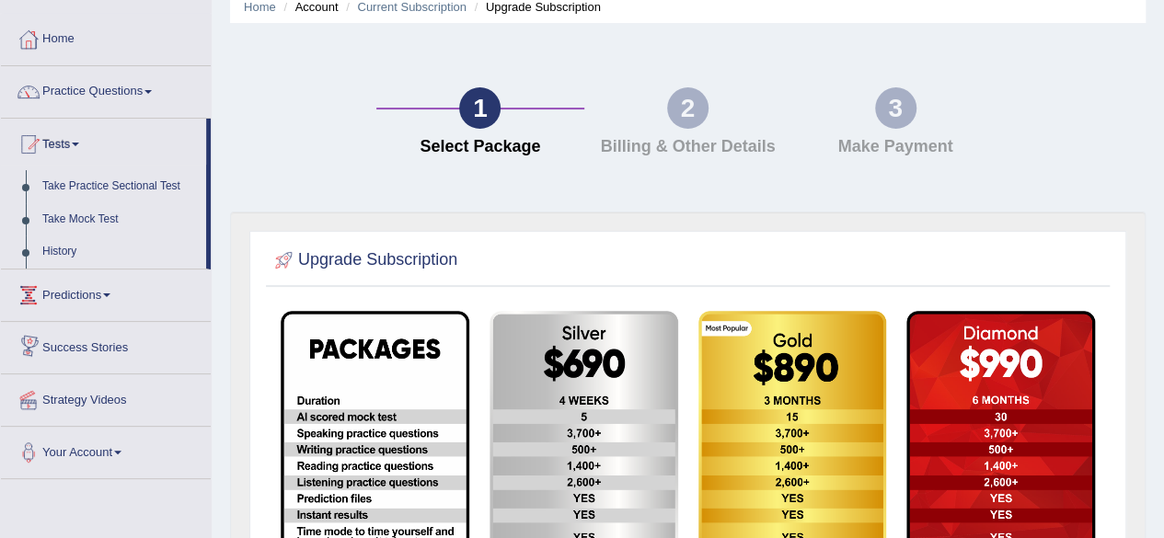
scroll to position [184, 0]
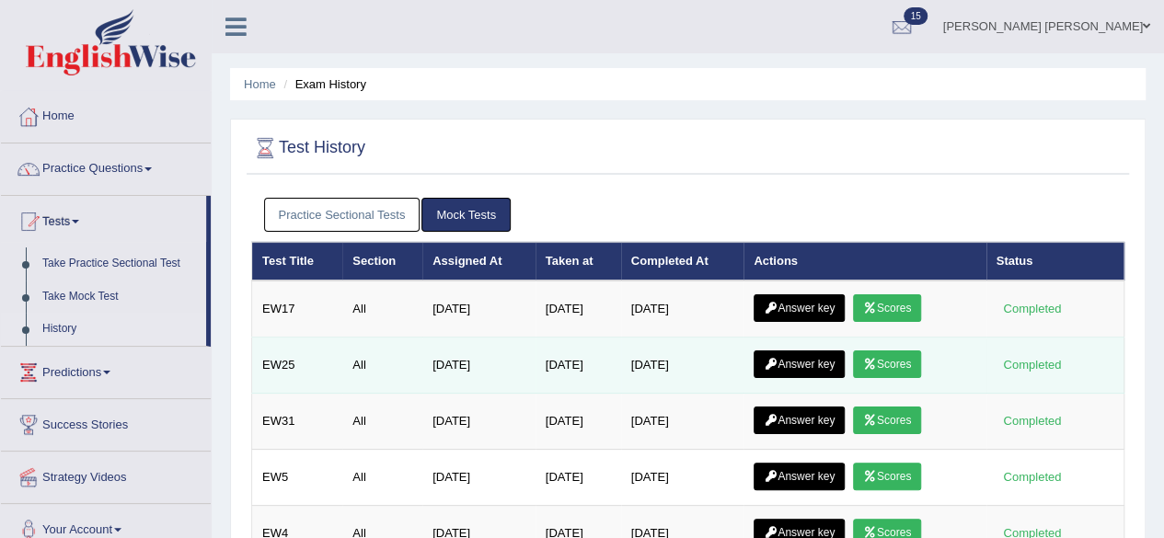
click at [905, 352] on link "Scores" at bounding box center [887, 365] width 68 height 28
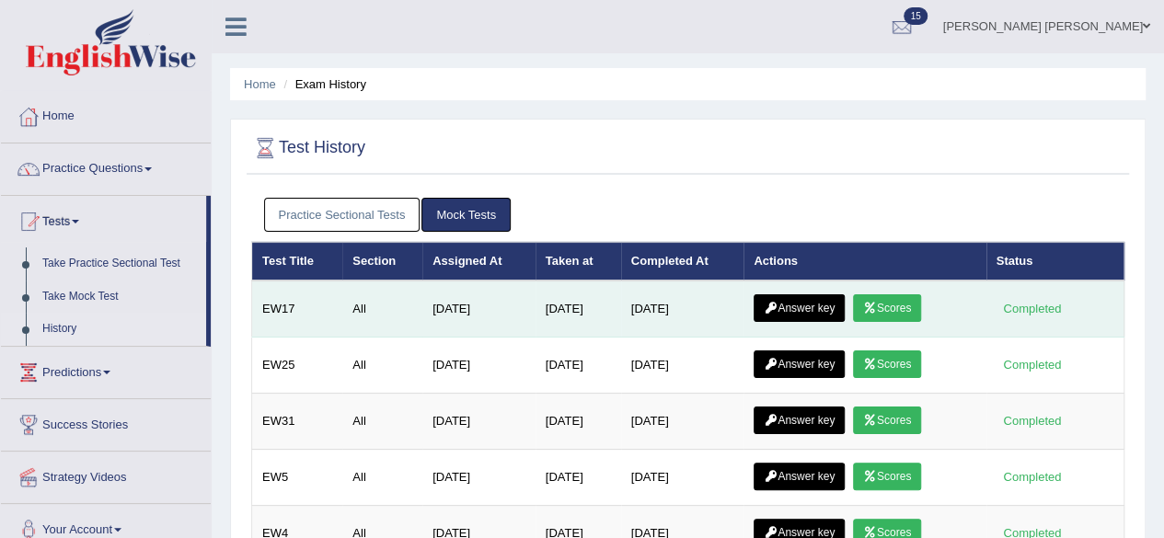
click at [905, 301] on link "Scores" at bounding box center [887, 308] width 68 height 28
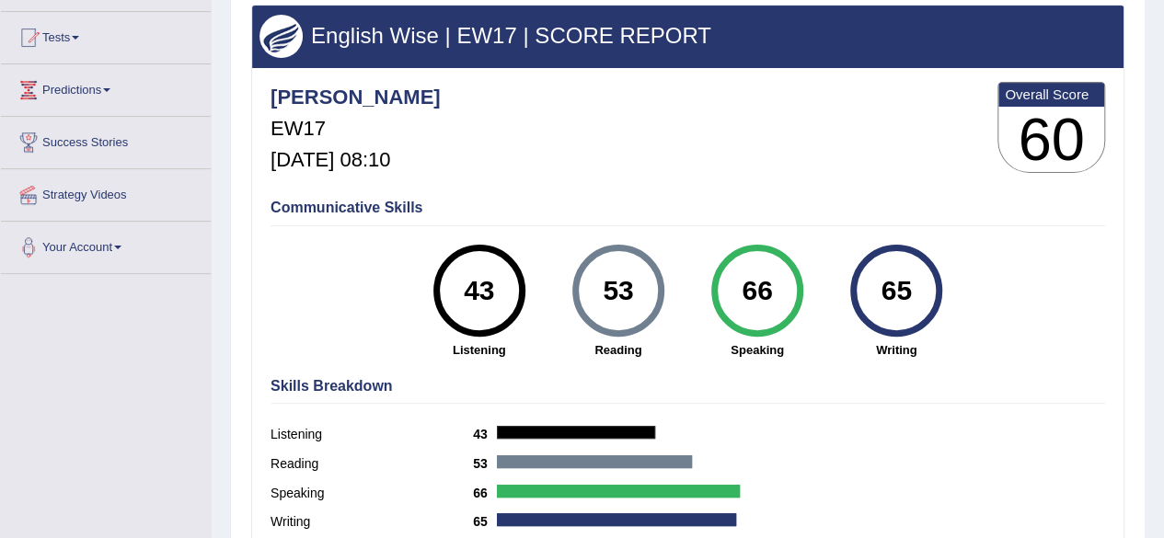
scroll to position [184, 0]
click at [114, 93] on link "Predictions" at bounding box center [106, 87] width 210 height 46
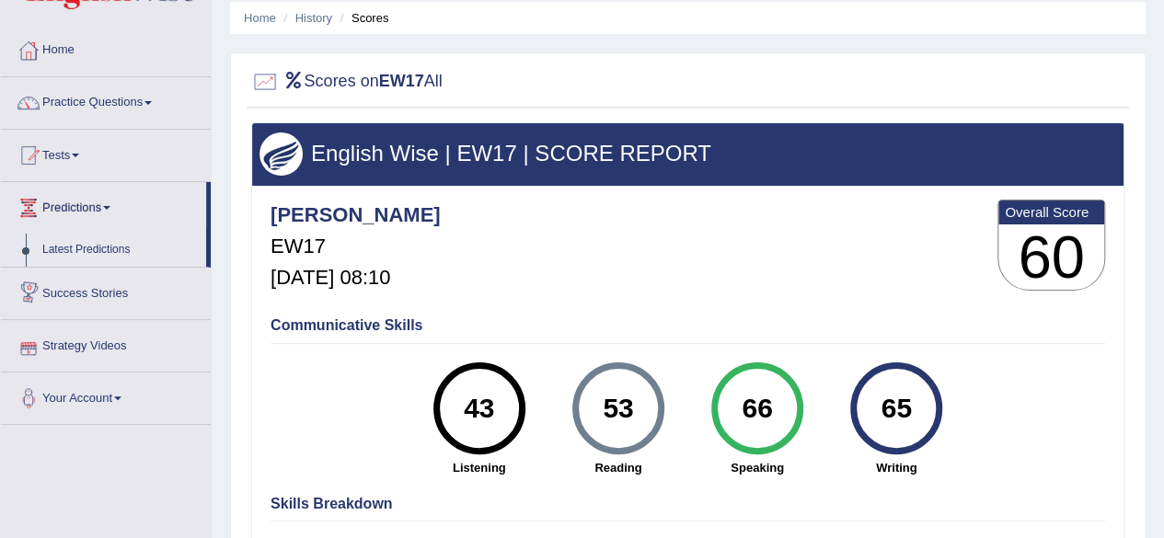
scroll to position [0, 0]
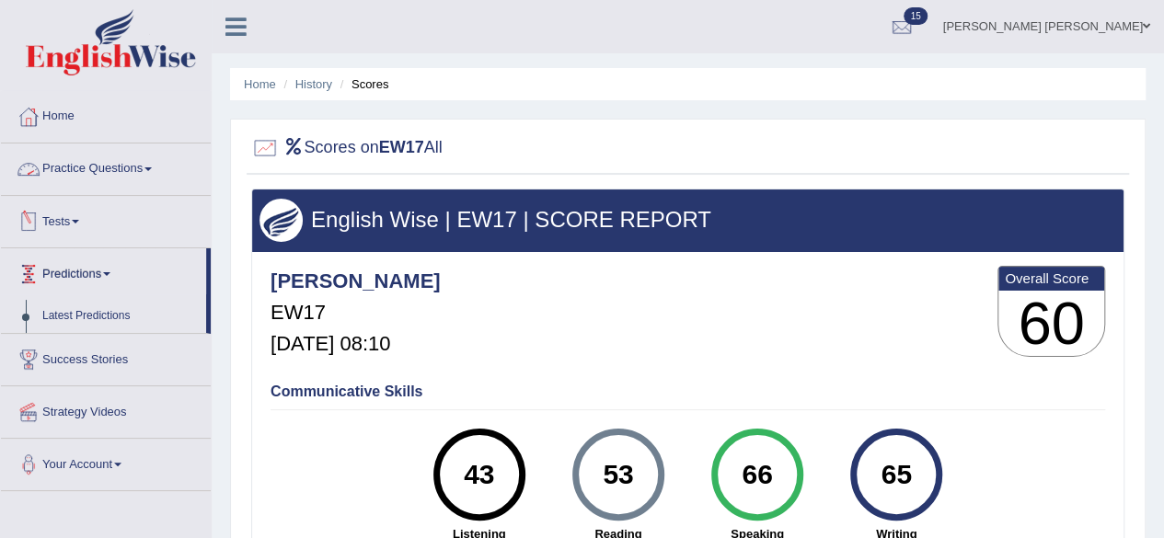
click at [142, 175] on link "Practice Questions" at bounding box center [106, 167] width 210 height 46
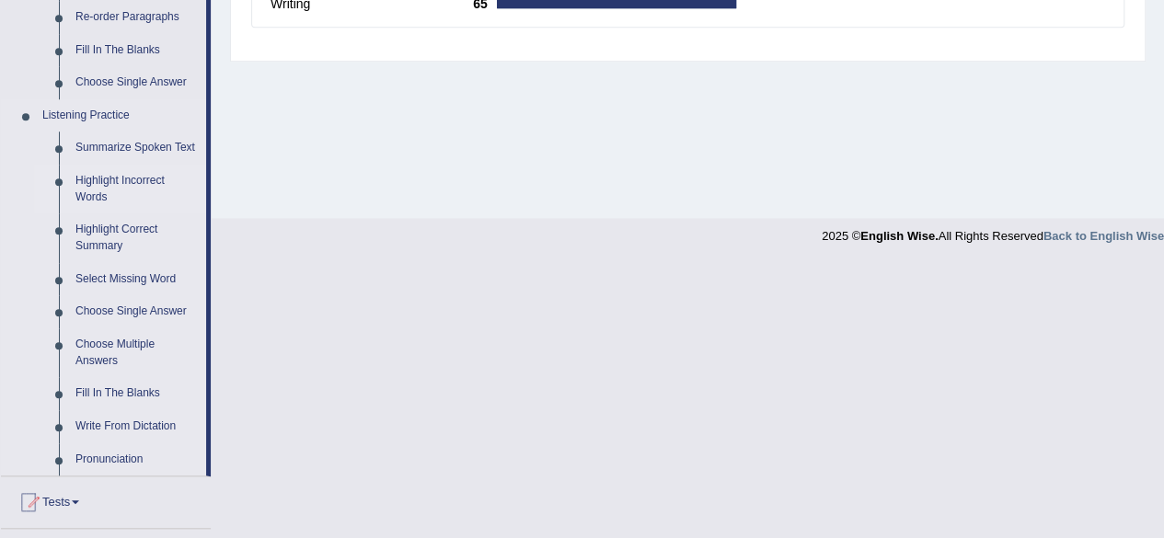
scroll to position [808, 0]
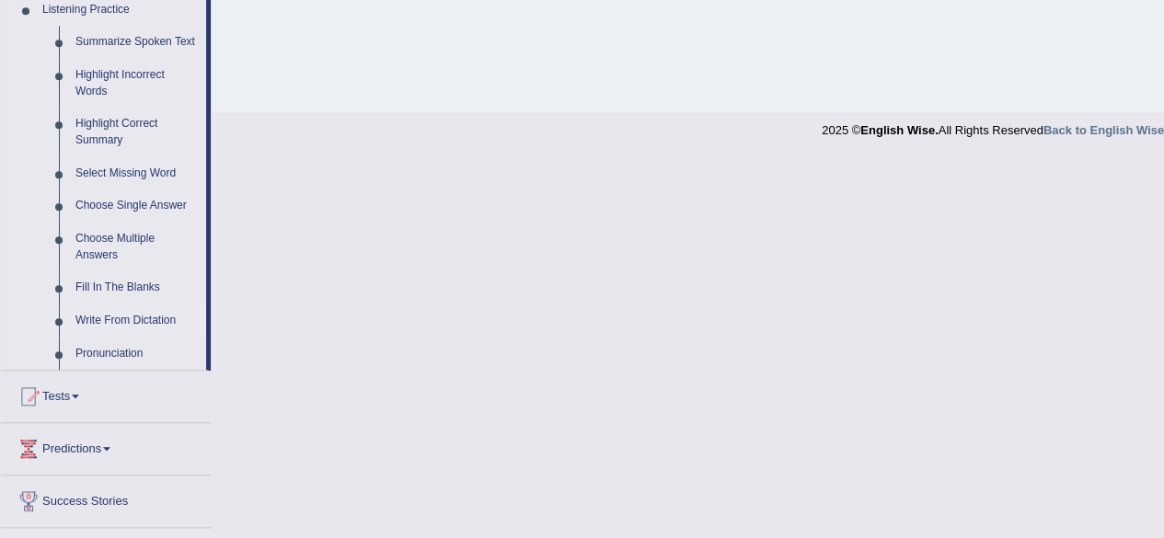
click at [128, 308] on link "Write From Dictation" at bounding box center [136, 321] width 139 height 33
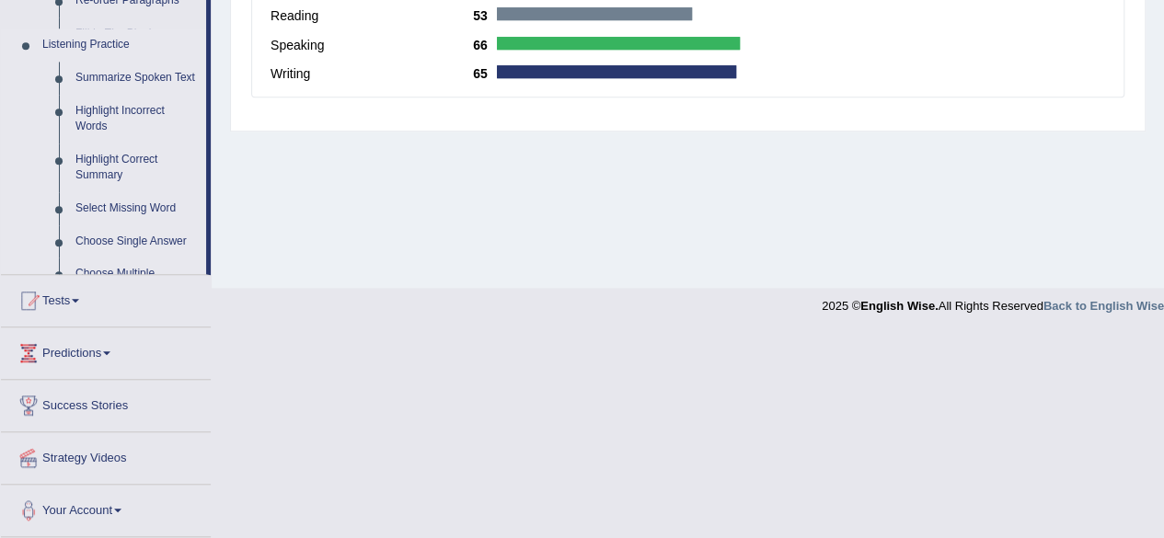
scroll to position [331, 0]
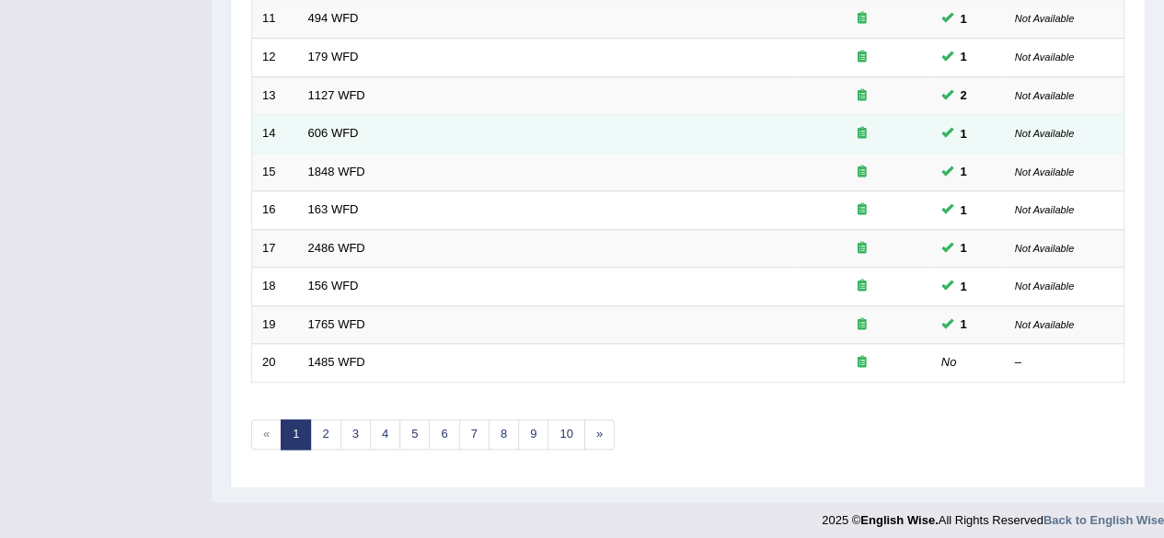
scroll to position [671, 0]
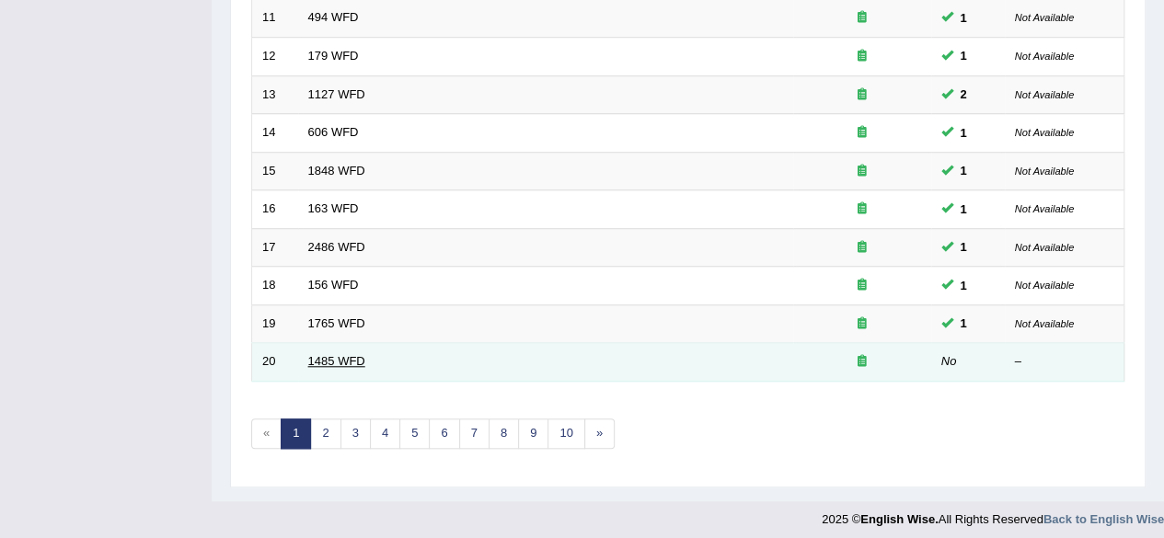
click at [342, 354] on link "1485 WFD" at bounding box center [336, 361] width 57 height 14
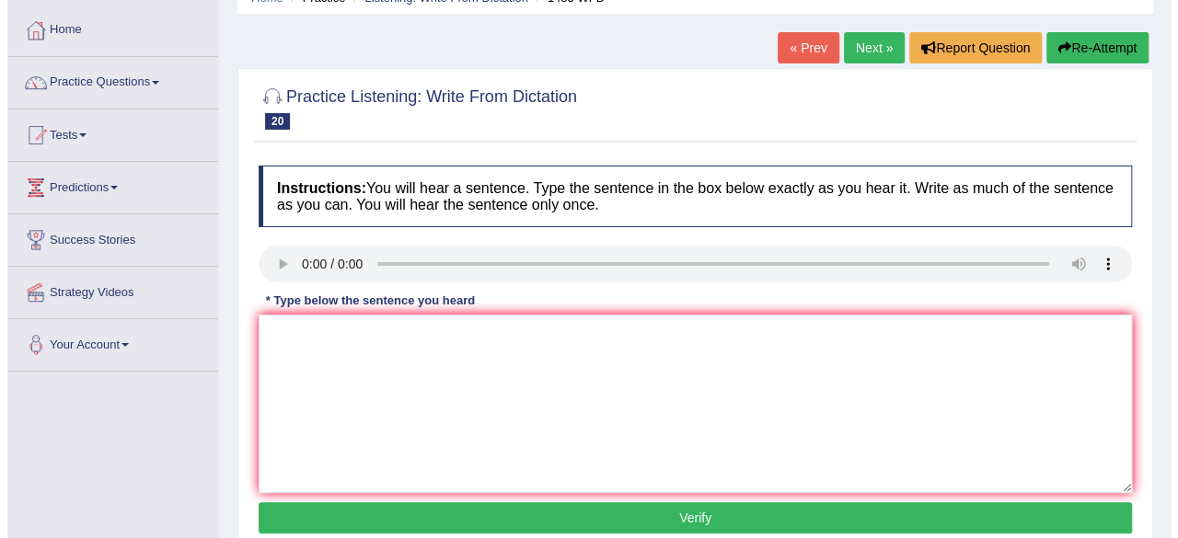
scroll to position [184, 0]
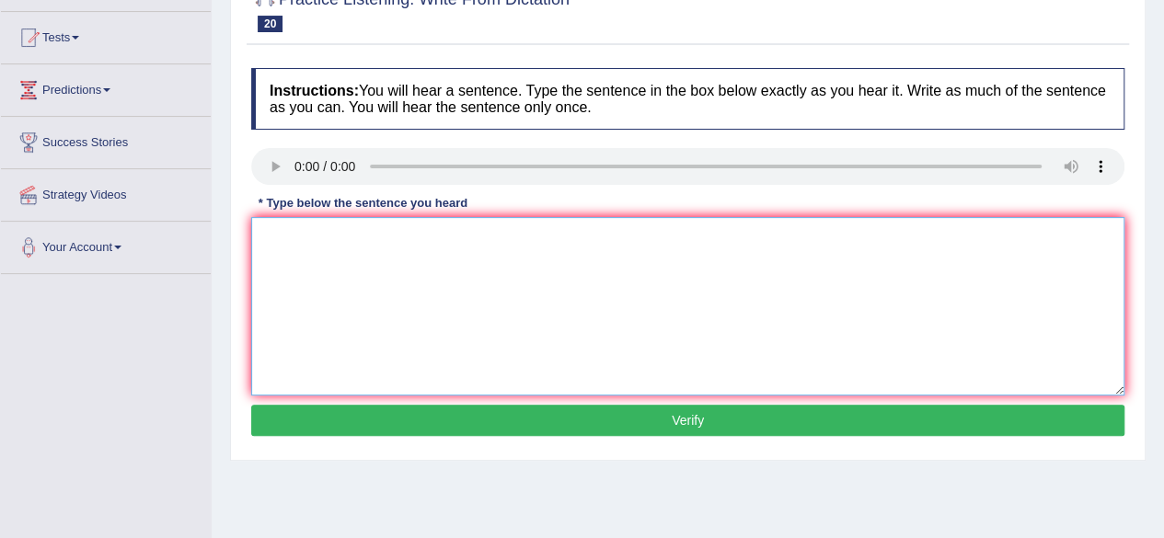
click at [432, 260] on textarea at bounding box center [687, 306] width 873 height 179
click at [257, 243] on textarea "course teacher through explore the subject." at bounding box center [687, 306] width 873 height 179
click at [373, 240] on textarea "The course teacher throughly explore the subjects subject." at bounding box center [687, 306] width 873 height 179
click at [591, 311] on textarea "The course teacher is throughly explores are explore the subjects subject." at bounding box center [687, 306] width 873 height 179
type textarea "The course teacher is throughly explores are explore the subjects subject."
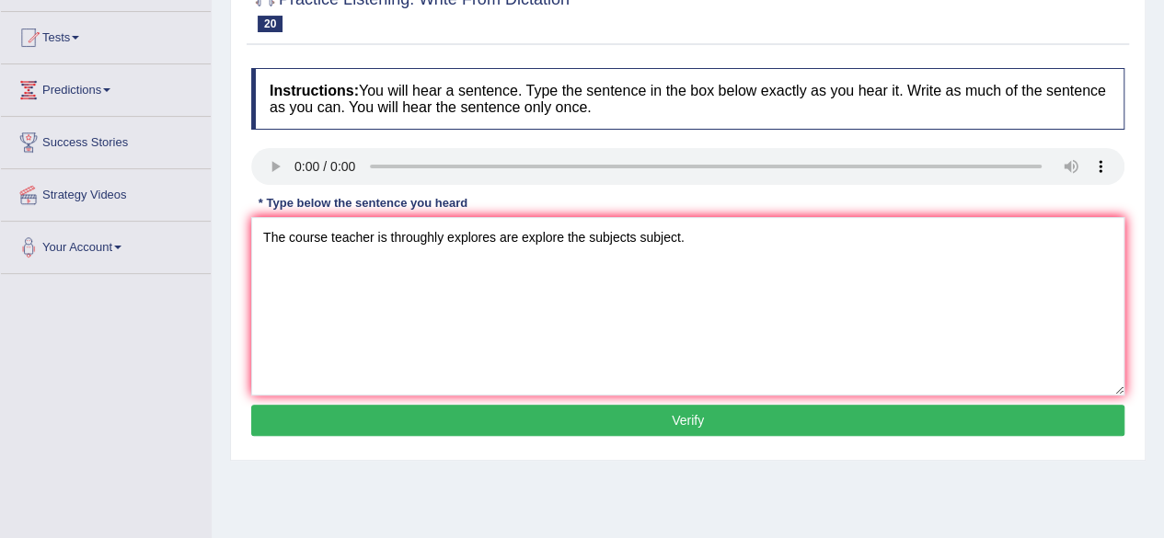
click at [640, 417] on button "Verify" at bounding box center [687, 420] width 873 height 31
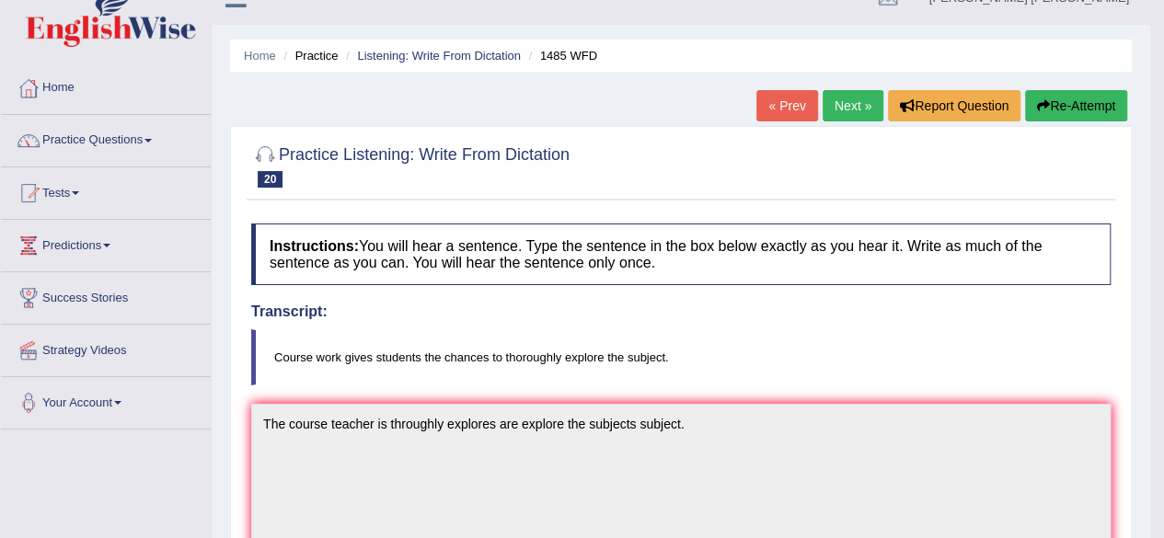
scroll to position [0, 0]
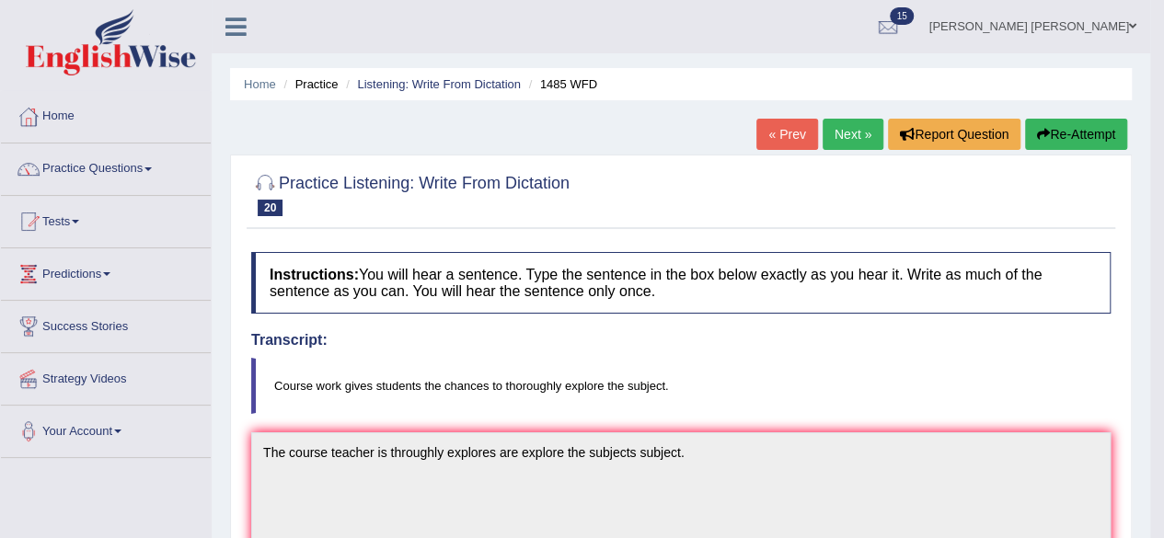
click at [839, 133] on link "Next »" at bounding box center [853, 134] width 61 height 31
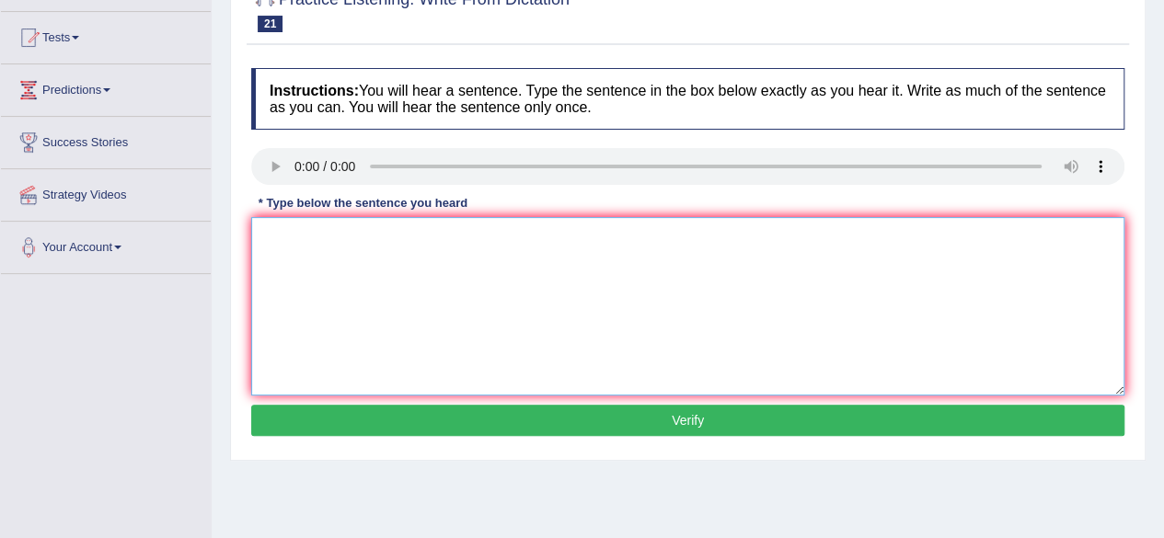
click at [409, 253] on textarea at bounding box center [687, 306] width 873 height 179
click at [261, 233] on textarea "computer science is the populer unidrty degr course." at bounding box center [687, 306] width 873 height 179
click at [437, 245] on textarea "Computer science is a popular university degree courses." at bounding box center [687, 306] width 873 height 179
click at [558, 236] on textarea "Computer science is a popular the university degree courses." at bounding box center [687, 306] width 873 height 179
click at [613, 244] on textarea "Computer science is a popular the university degree degrees courses." at bounding box center [687, 306] width 873 height 179
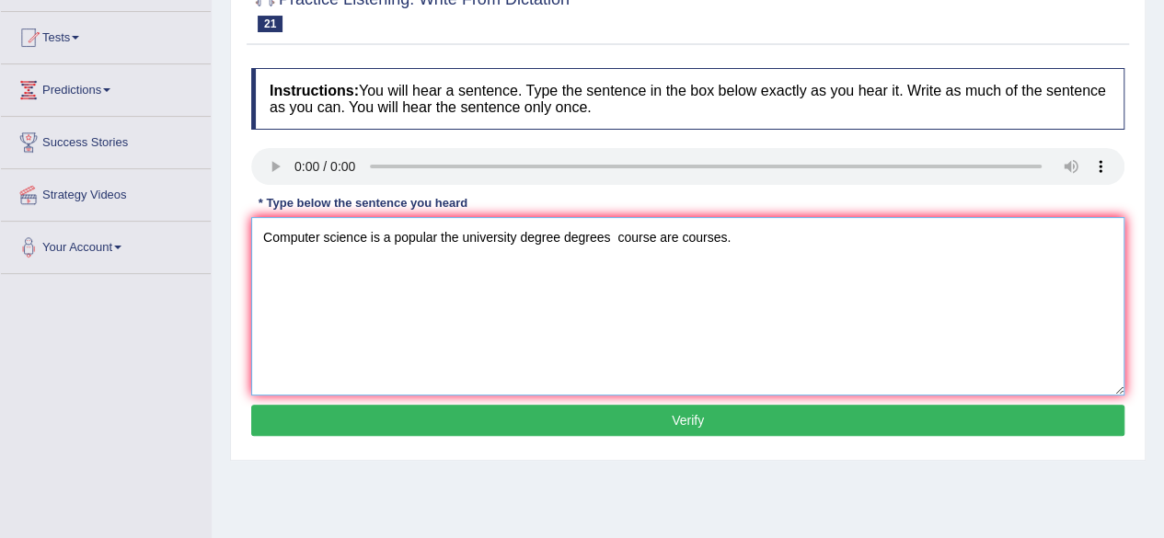
type textarea "Computer science is a popular the university degree degrees course are courses."
click at [686, 413] on button "Verify" at bounding box center [687, 420] width 873 height 31
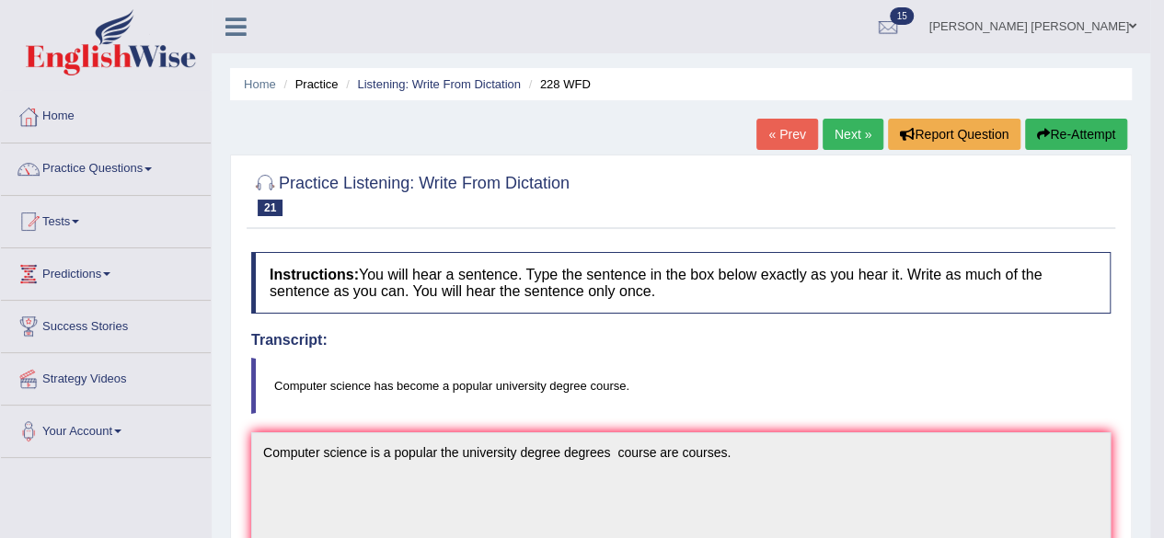
click at [850, 129] on link "Next »" at bounding box center [853, 134] width 61 height 31
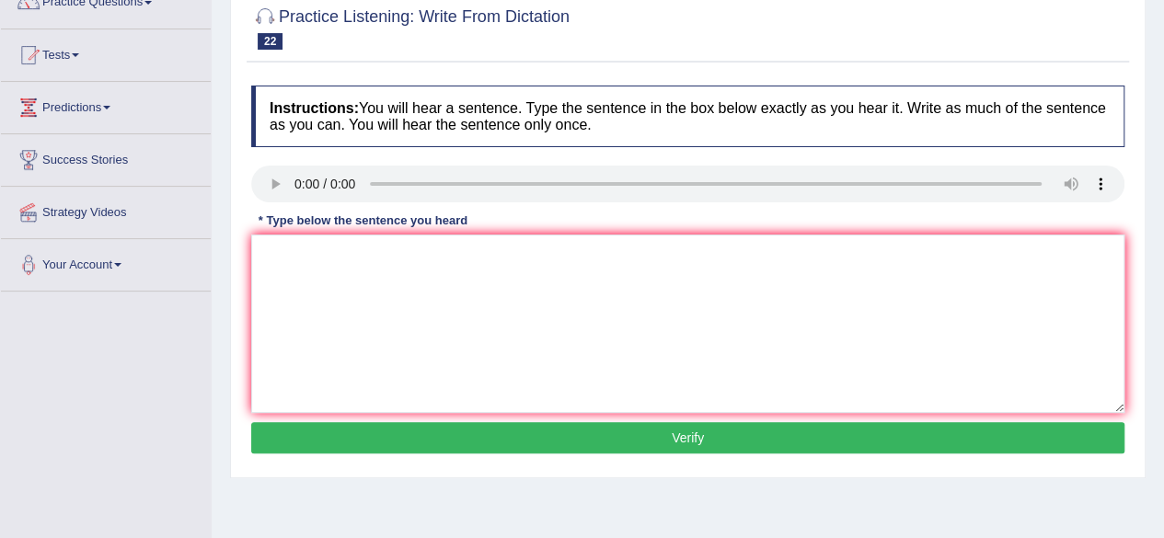
scroll to position [184, 0]
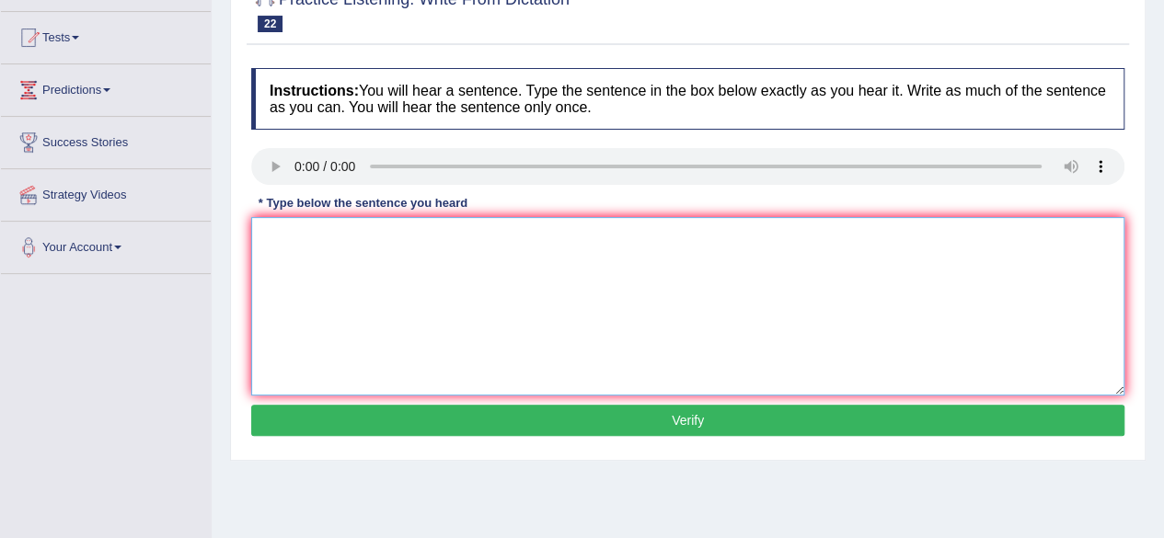
click at [385, 236] on textarea at bounding box center [687, 306] width 873 height 179
click at [257, 236] on textarea "stuebds attending in the confrern register first." at bounding box center [687, 306] width 873 height 179
click at [318, 237] on textarea "Students attendence in the conference should be registered first." at bounding box center [687, 306] width 873 height 179
click at [653, 239] on textarea "Students student attendence in the conference should be registered first." at bounding box center [687, 306] width 873 height 179
click at [734, 245] on textarea "Students student attendence in the conference should be registered register fir…" at bounding box center [687, 306] width 873 height 179
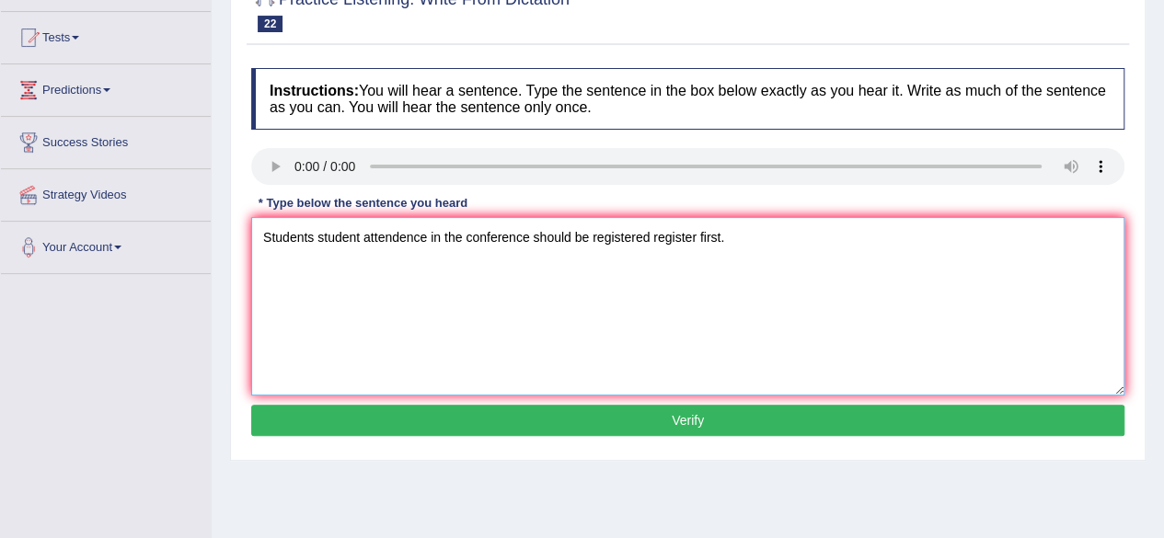
type textarea "Students student attendence in the conference should be registered register fir…"
click at [762, 421] on button "Verify" at bounding box center [687, 420] width 873 height 31
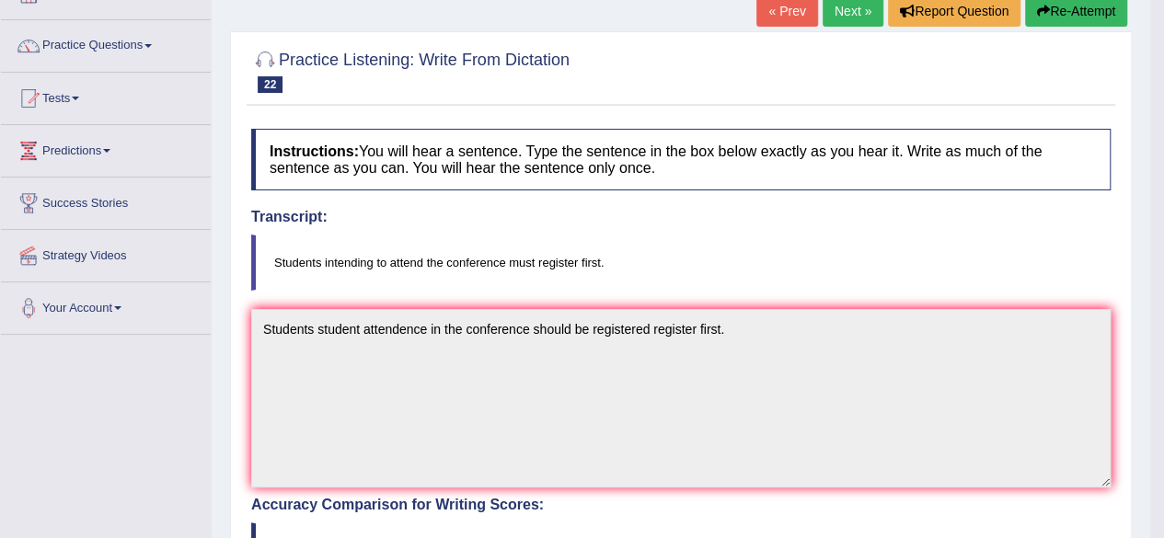
scroll to position [94, 0]
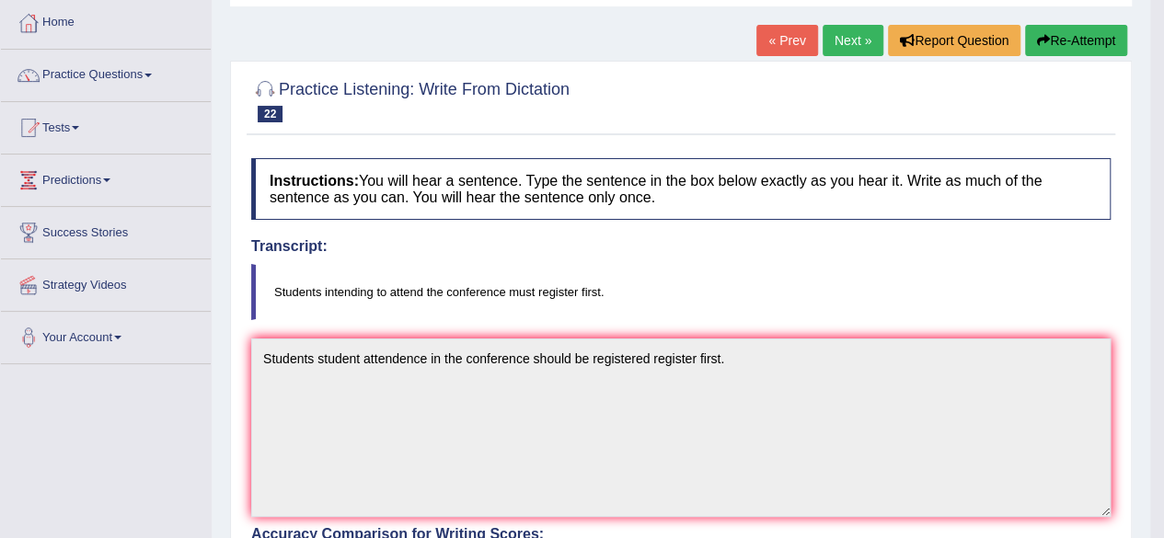
click at [842, 40] on link "Next »" at bounding box center [853, 40] width 61 height 31
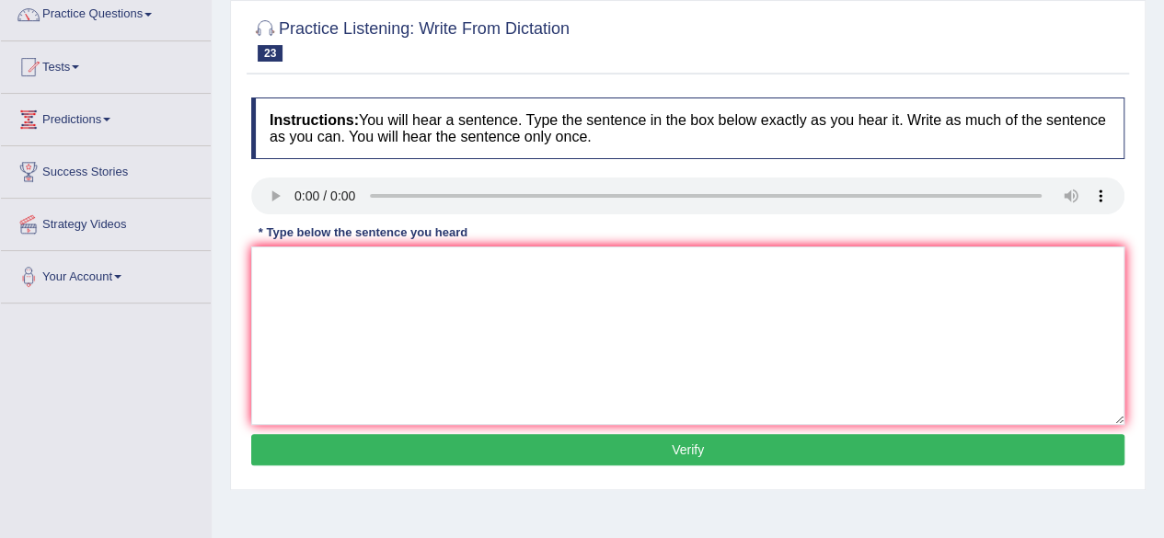
scroll to position [184, 0]
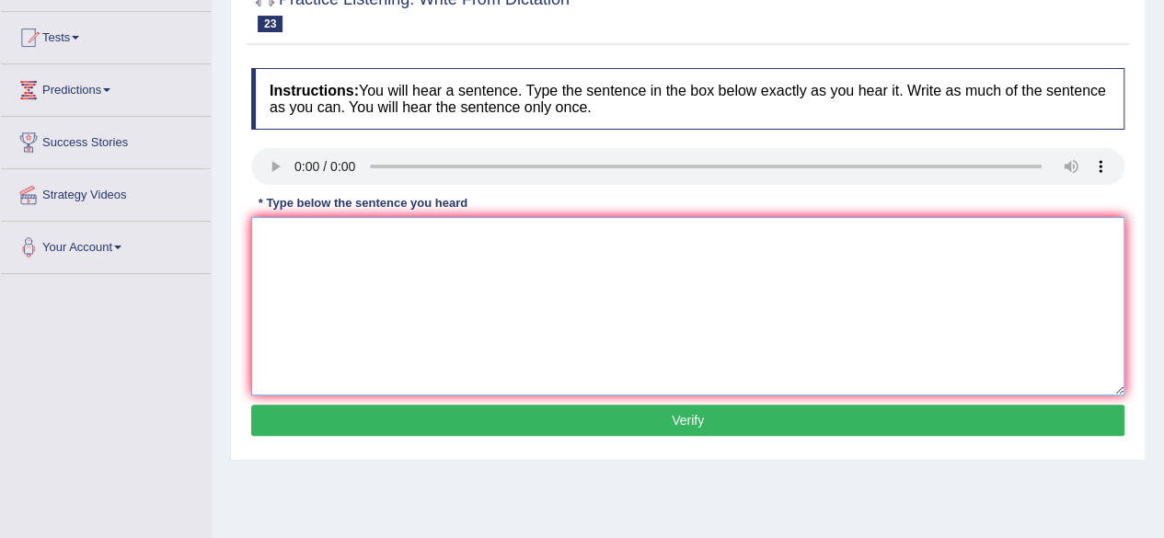
click at [296, 236] on textarea at bounding box center [687, 306] width 873 height 179
drag, startPoint x: 256, startPoint y: 241, endPoint x: 299, endPoint y: 271, distance: 52.8
click at [256, 241] on textarea "the most importnt arguments are missing." at bounding box center [687, 306] width 873 height 179
drag, startPoint x: 440, startPoint y: 236, endPoint x: 471, endPoint y: 222, distance: 34.6
click at [440, 236] on textarea "The most important arguments in the meeting are missing." at bounding box center [687, 306] width 873 height 179
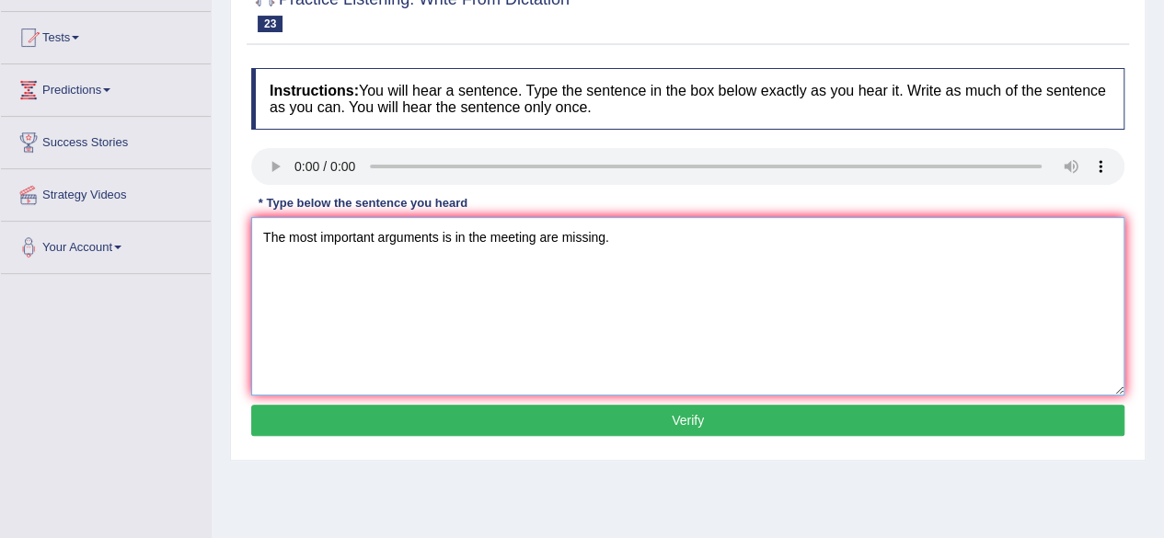
click at [375, 236] on textarea "The most important arguments is in the meeting are missing." at bounding box center [687, 306] width 873 height 179
type textarea "The most important importants arguments is in the meeting are missing."
click at [561, 419] on button "Verify" at bounding box center [687, 420] width 873 height 31
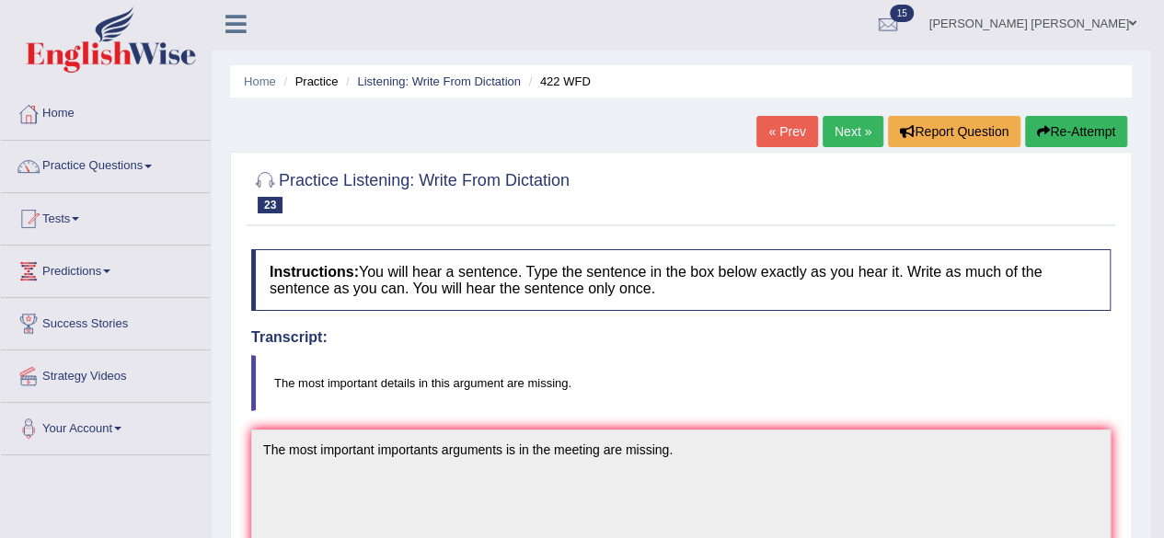
scroll to position [0, 0]
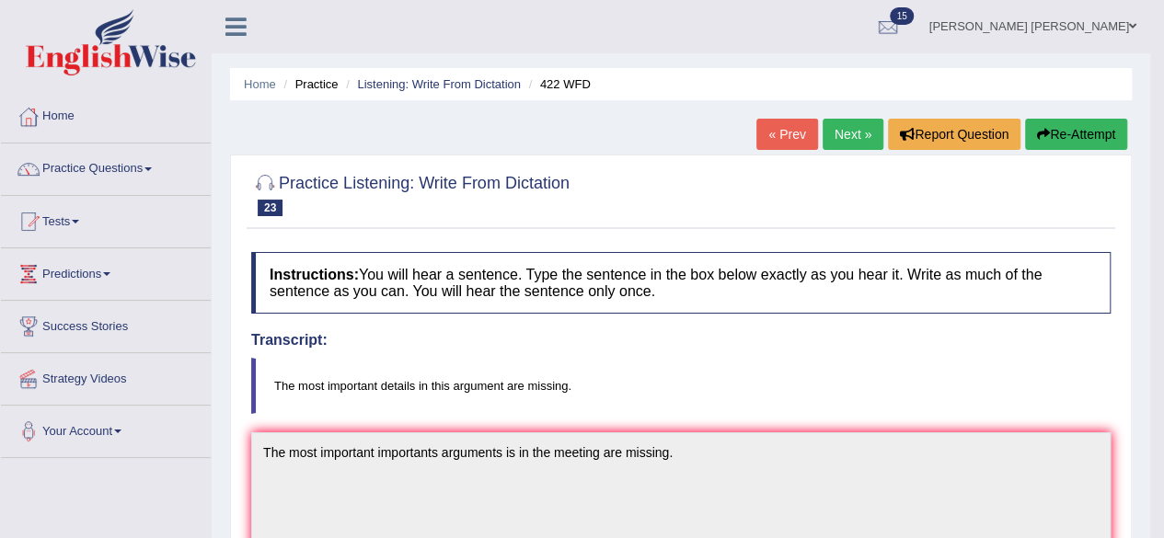
click at [838, 134] on link "Next »" at bounding box center [853, 134] width 61 height 31
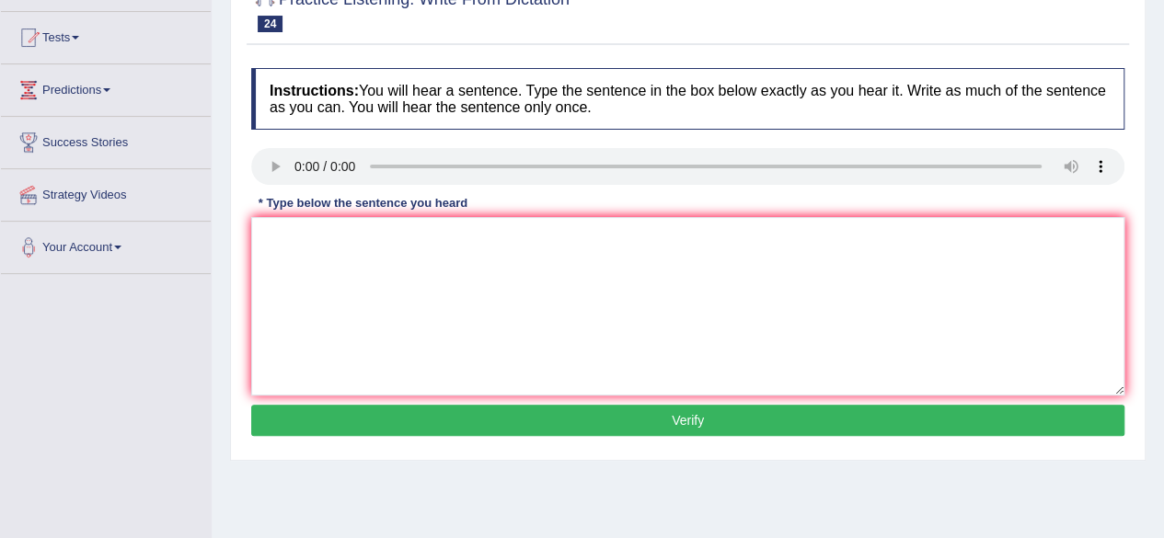
scroll to position [184, 0]
click at [417, 256] on textarea at bounding box center [687, 306] width 873 height 179
click at [264, 236] on textarea "all experimnets are procedures in rthe manual." at bounding box center [687, 306] width 873 height 179
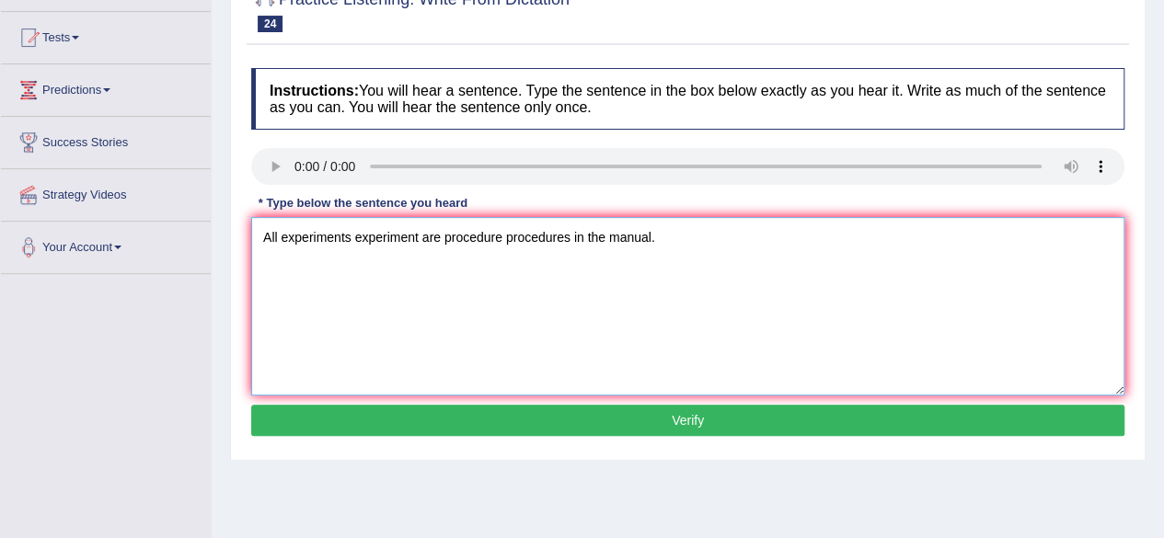
click at [651, 241] on textarea "All experiments experiment are procedure procedures in the manual." at bounding box center [687, 306] width 873 height 179
type textarea "All experiments experiment are procedure procedures in the manual manuals."
click at [624, 418] on button "Verify" at bounding box center [687, 420] width 873 height 31
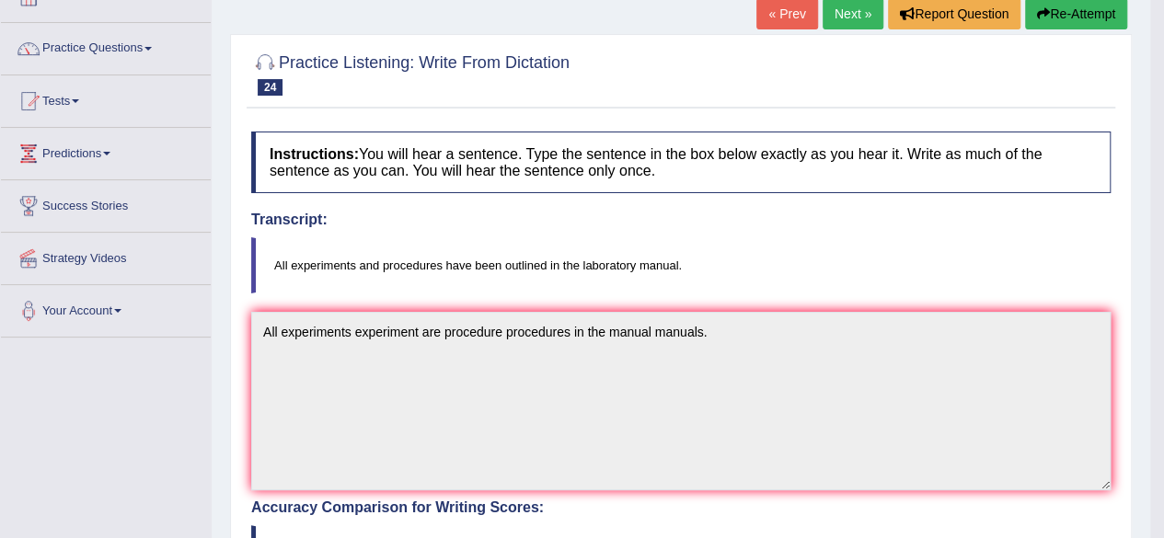
scroll to position [116, 0]
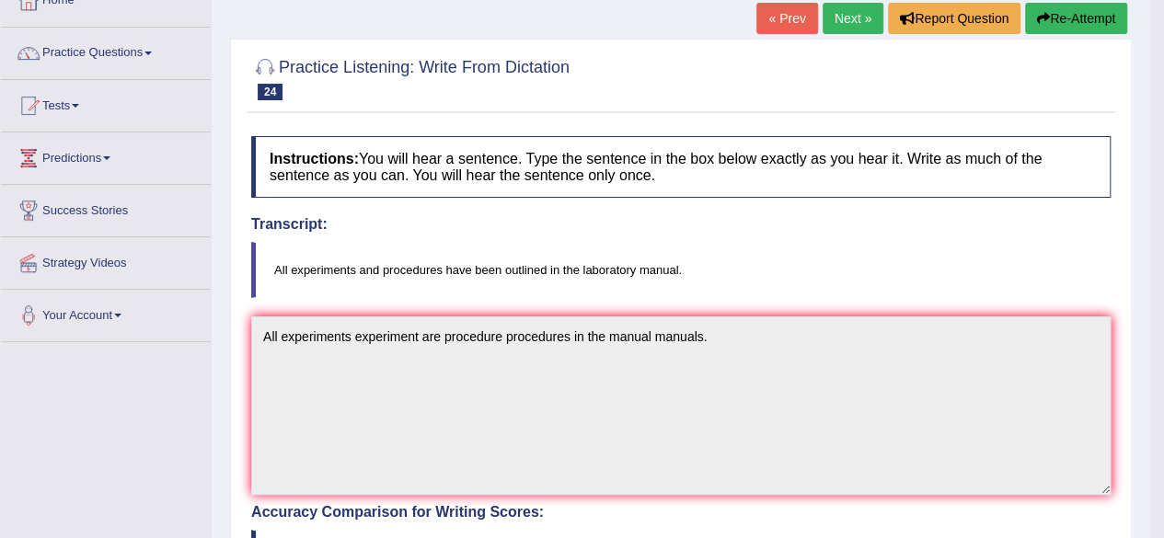
click at [843, 17] on link "Next »" at bounding box center [853, 18] width 61 height 31
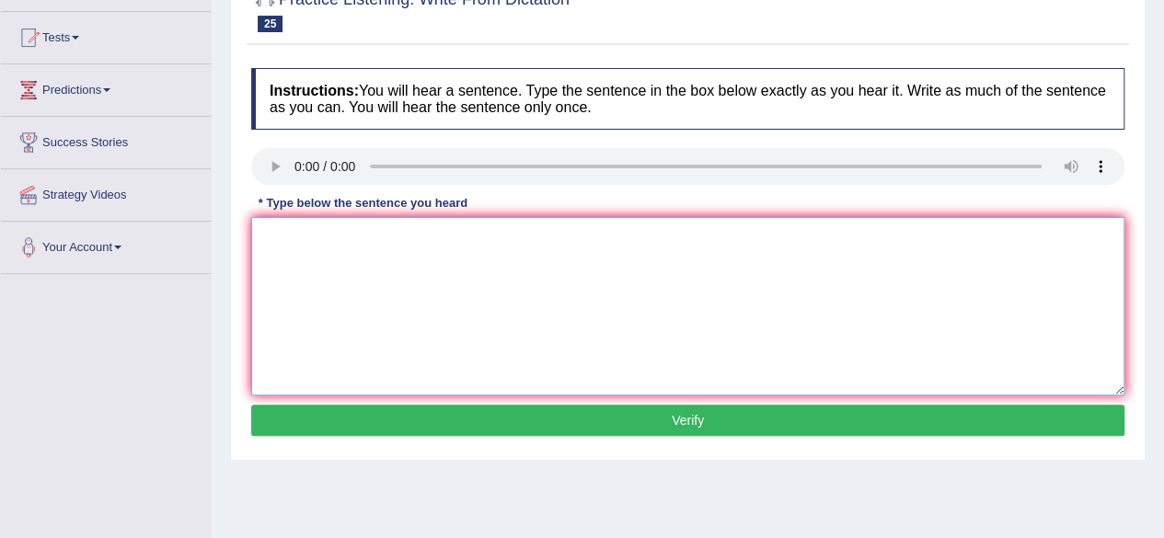
click at [423, 264] on textarea at bounding box center [687, 306] width 873 height 179
click at [257, 244] on textarea "We must hand our assinghmnet in the end of the semeister." at bounding box center [687, 306] width 873 height 179
click at [512, 238] on textarea "We must submit hand over our assignments in the end of the semisters." at bounding box center [687, 306] width 873 height 179
click at [736, 245] on textarea "We must submit hand over our assignments assignment in the end of the semisters." at bounding box center [687, 306] width 873 height 179
type textarea "We must submit hand over our assignments assignment in the end of the semester …"
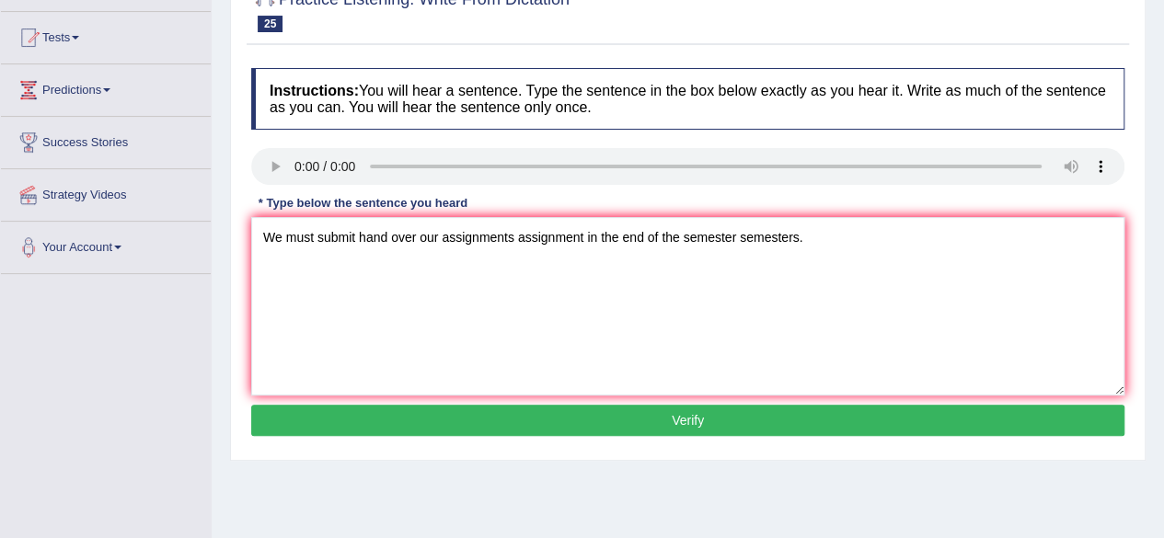
click at [720, 419] on button "Verify" at bounding box center [687, 420] width 873 height 31
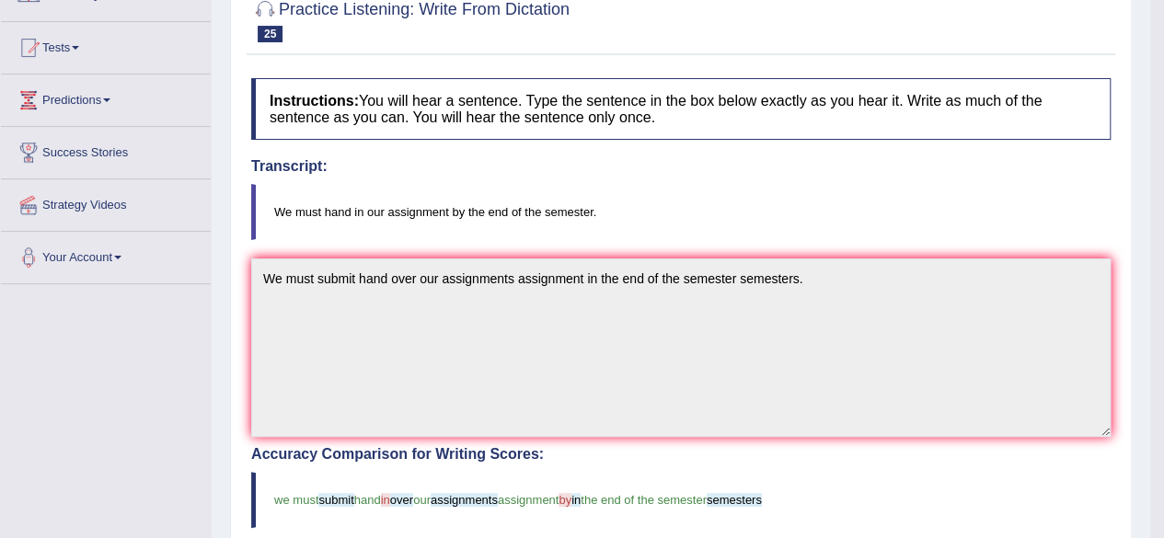
scroll to position [92, 0]
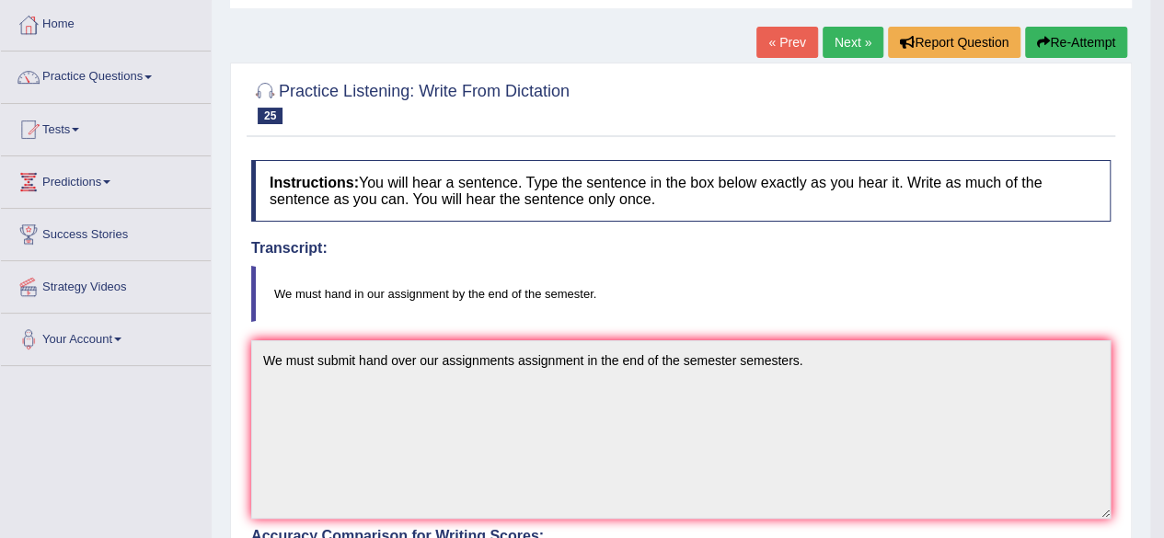
click at [843, 34] on link "Next »" at bounding box center [853, 42] width 61 height 31
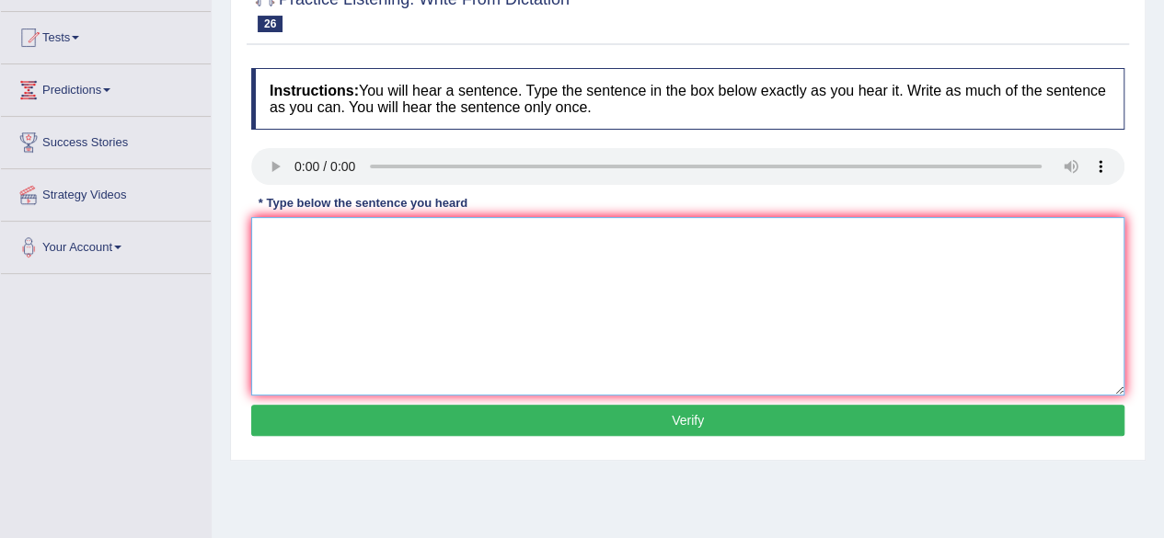
click at [370, 246] on textarea at bounding box center [687, 306] width 873 height 179
click at [314, 237] on textarea "My sister runs a business about toy." at bounding box center [687, 306] width 873 height 179
click at [308, 242] on textarea "My sister runs a business about toy." at bounding box center [687, 306] width 873 height 179
click at [316, 241] on textarea "My sister runs a business about toy." at bounding box center [687, 306] width 873 height 179
click at [320, 238] on textarea "My sister sisters run a business about the toys." at bounding box center [687, 306] width 873 height 179
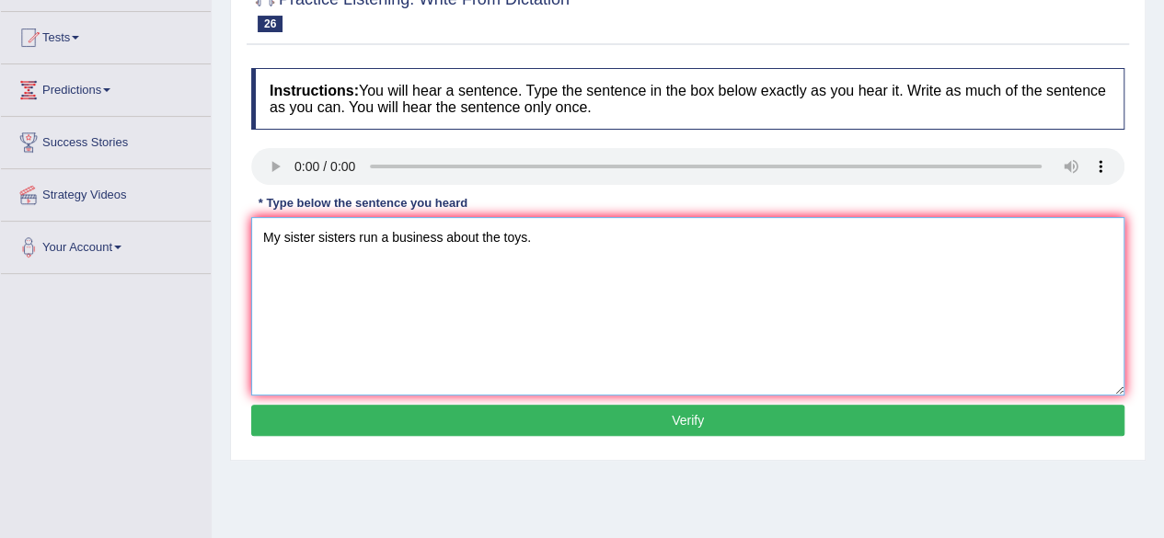
click at [526, 236] on textarea "My sister sisters run a business about the toys." at bounding box center [687, 306] width 873 height 179
click at [531, 239] on textarea "My sister sisters run a business about the toys toy." at bounding box center [687, 306] width 873 height 179
click at [502, 238] on textarea "My sister sisters run a business about the toys the toy." at bounding box center [687, 306] width 873 height 179
type textarea "My sister sisters run a business about toys the toy."
click at [701, 412] on button "Verify" at bounding box center [687, 420] width 873 height 31
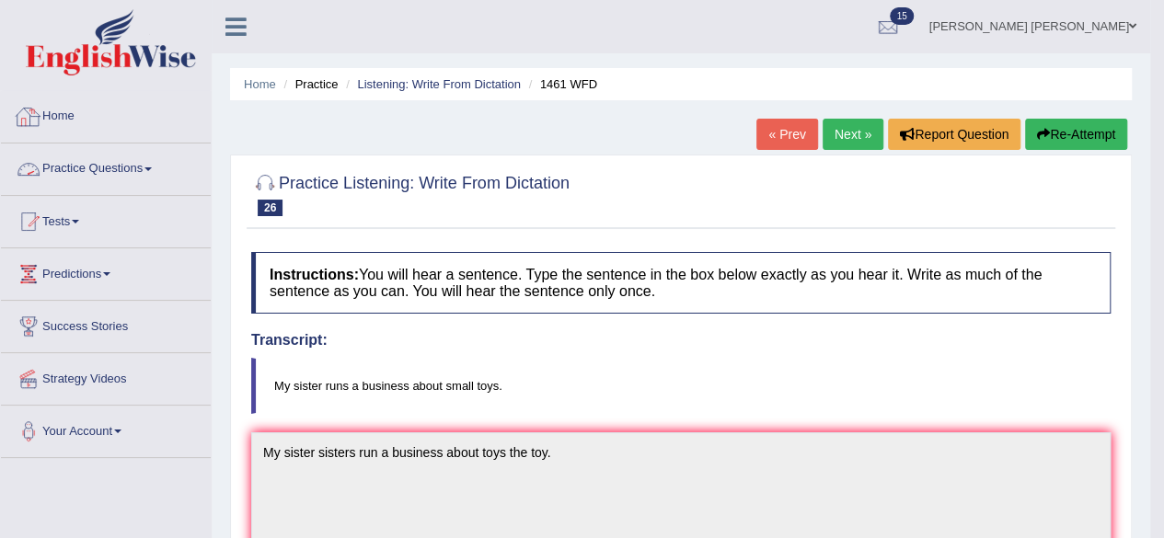
click at [154, 165] on link "Practice Questions" at bounding box center [106, 167] width 210 height 46
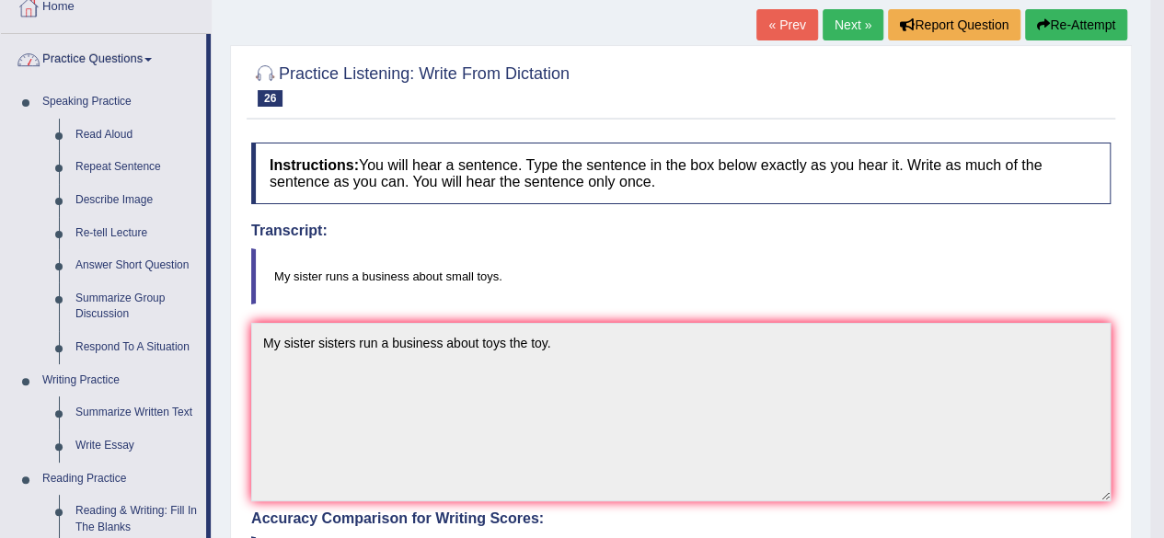
scroll to position [368, 0]
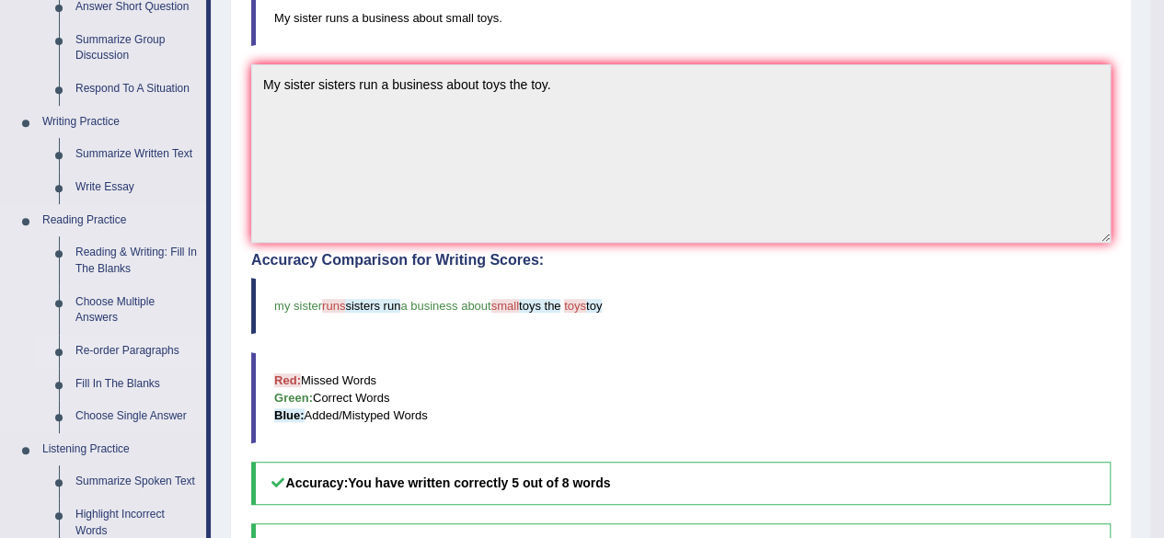
click at [136, 347] on link "Re-order Paragraphs" at bounding box center [136, 351] width 139 height 33
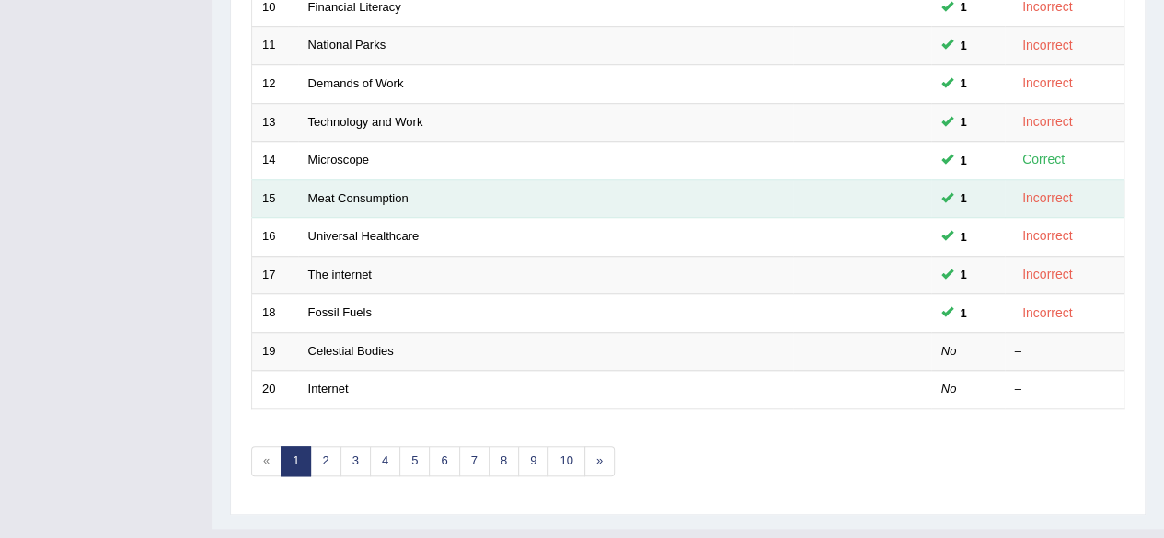
scroll to position [671, 0]
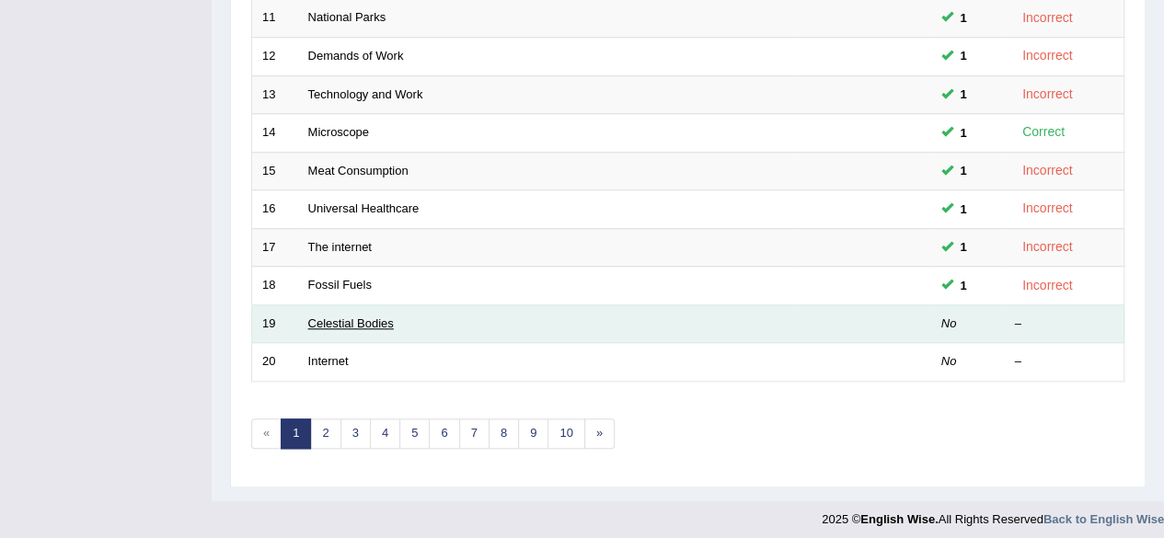
click at [344, 317] on link "Celestial Bodies" at bounding box center [351, 324] width 86 height 14
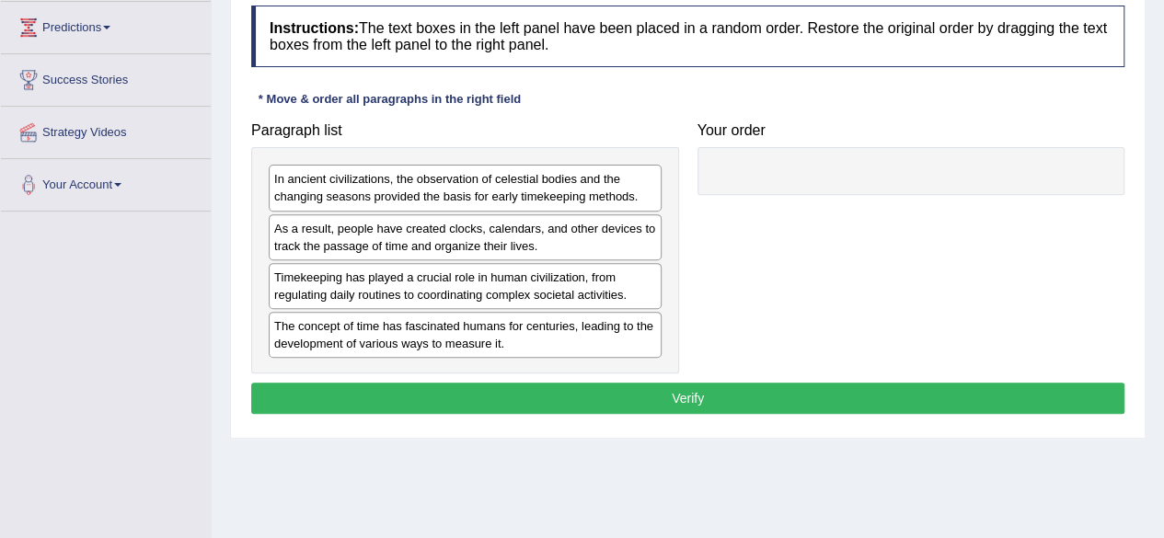
scroll to position [243, 0]
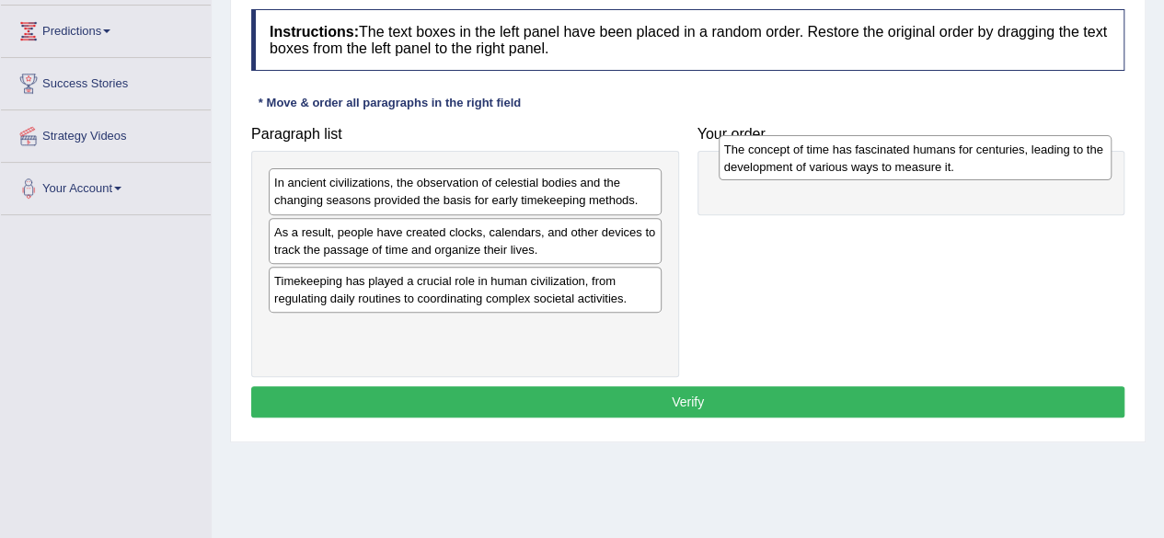
drag, startPoint x: 426, startPoint y: 343, endPoint x: 863, endPoint y: 170, distance: 470.1
click at [871, 165] on div "The concept of time has fascinated humans for centuries, leading to the develop…" at bounding box center [915, 158] width 393 height 46
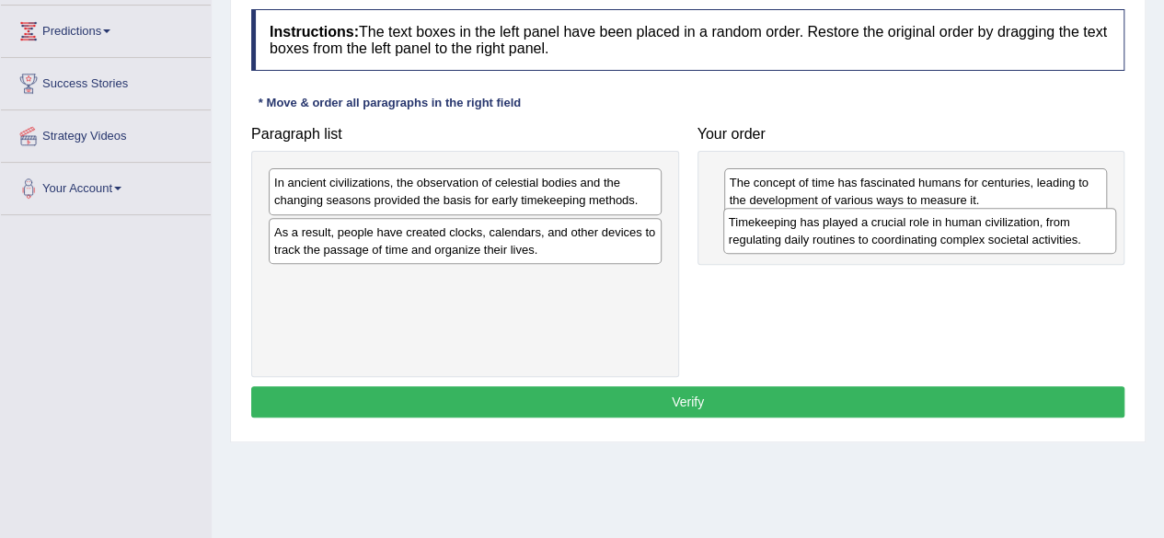
drag, startPoint x: 457, startPoint y: 292, endPoint x: 912, endPoint y: 235, distance: 458.1
click at [912, 235] on div "Timekeeping has played a crucial role in human civilization, from regulating da…" at bounding box center [919, 231] width 393 height 46
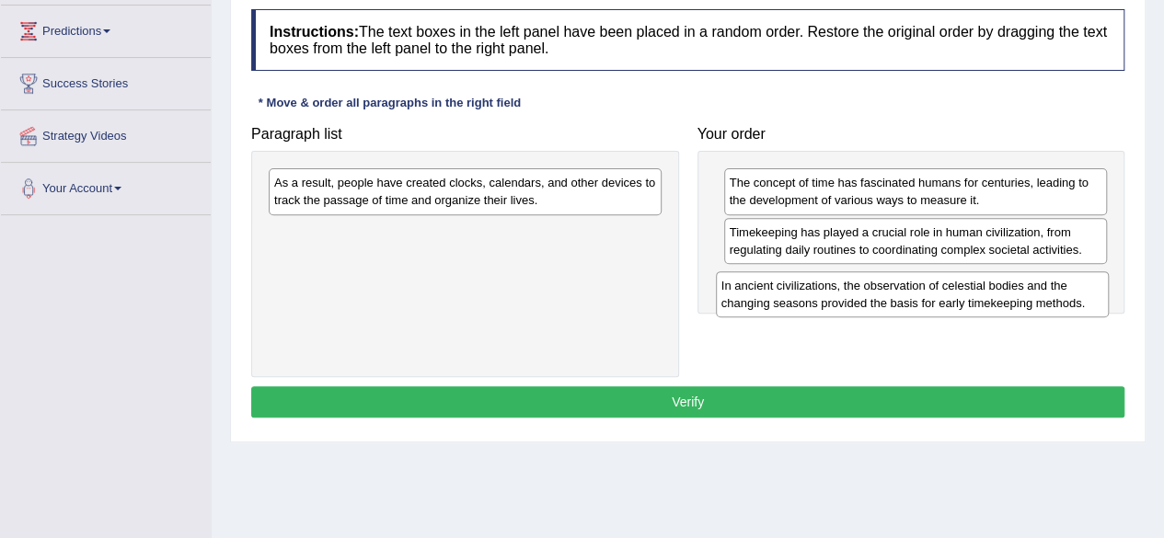
drag, startPoint x: 575, startPoint y: 187, endPoint x: 1031, endPoint y: 282, distance: 466.3
click at [1031, 282] on div "In ancient civilizations, the observation of celestial bodies and the changing …" at bounding box center [912, 294] width 393 height 46
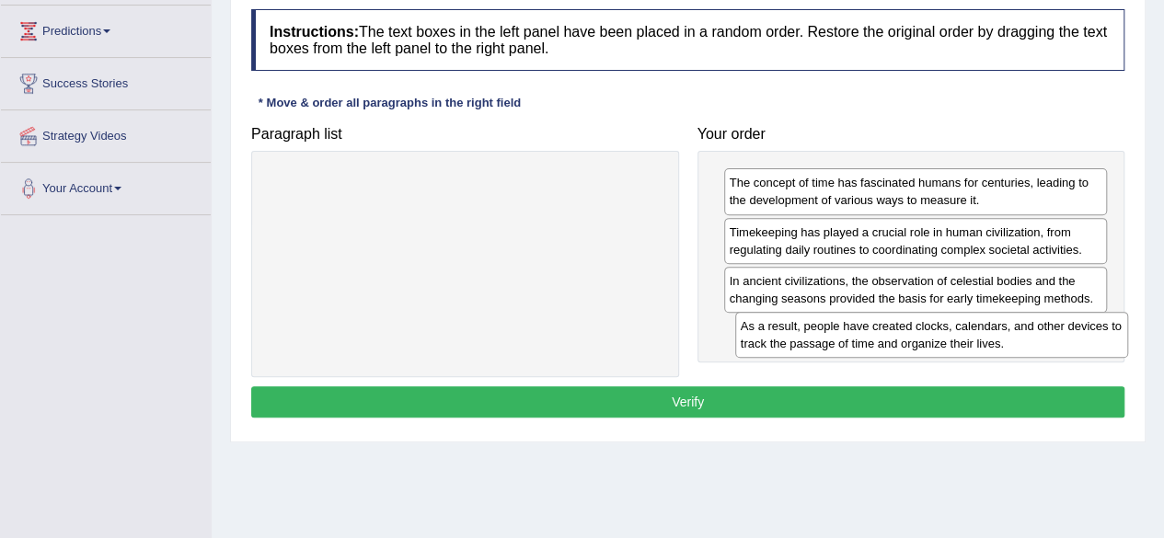
drag, startPoint x: 612, startPoint y: 189, endPoint x: 1075, endPoint y: 328, distance: 483.5
click at [1075, 328] on div "As a result, people have created clocks, calendars, and other devices to track …" at bounding box center [931, 335] width 393 height 46
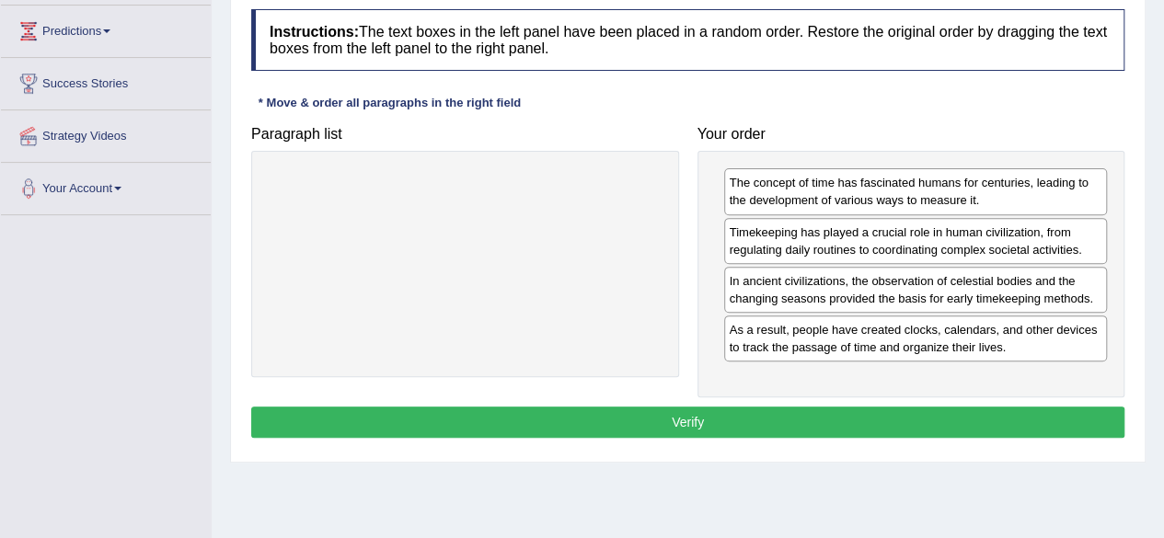
click at [936, 410] on button "Verify" at bounding box center [687, 422] width 873 height 31
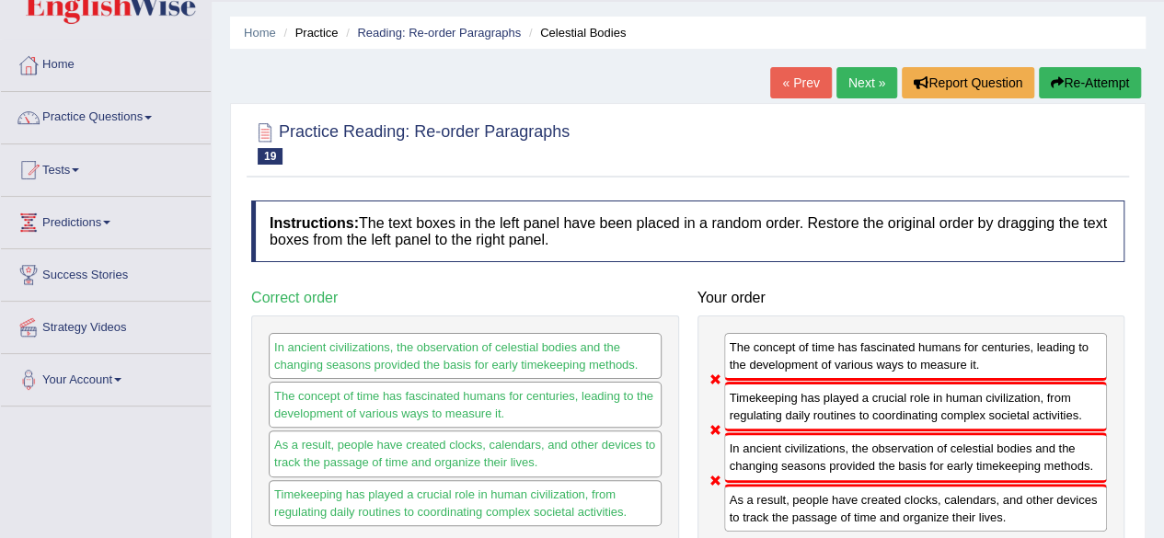
scroll to position [92, 0]
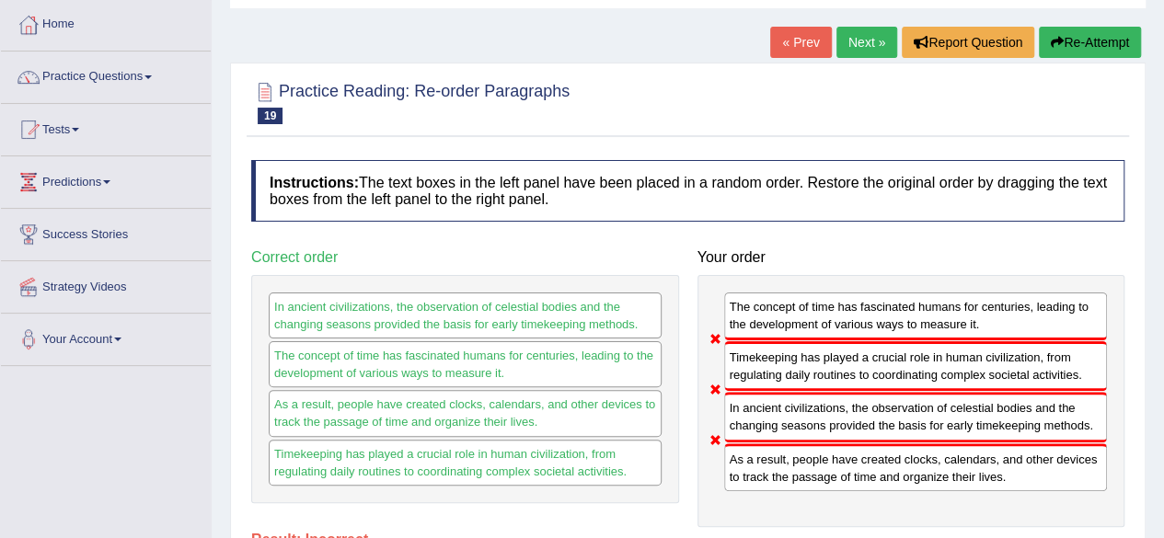
click at [856, 41] on link "Next »" at bounding box center [866, 42] width 61 height 31
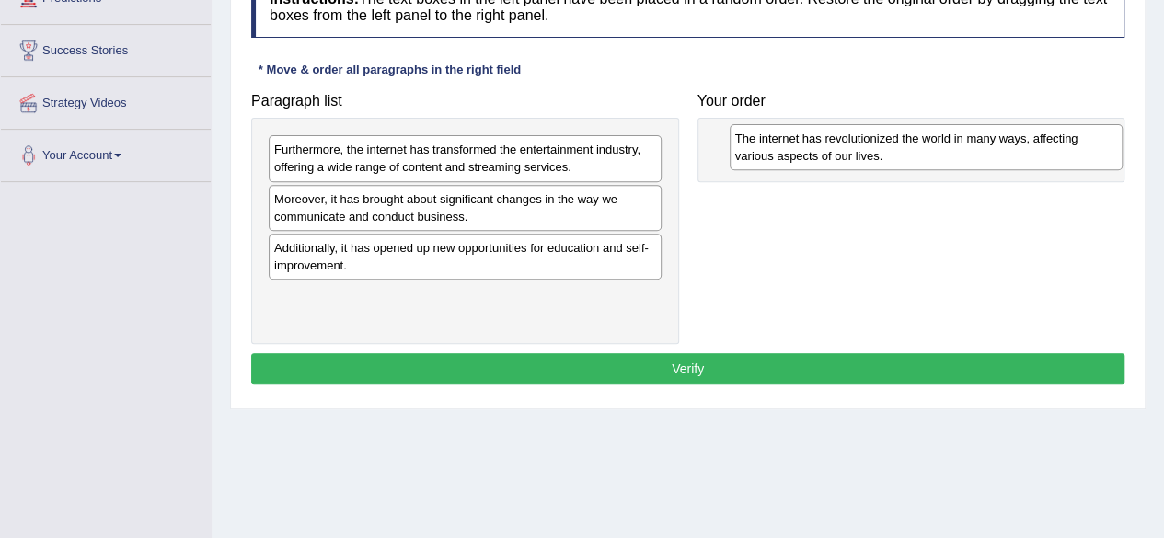
drag, startPoint x: 359, startPoint y: 253, endPoint x: 806, endPoint y: 137, distance: 462.0
click at [806, 137] on div "The internet has revolutionized the world in many ways, affecting various aspec…" at bounding box center [926, 147] width 393 height 46
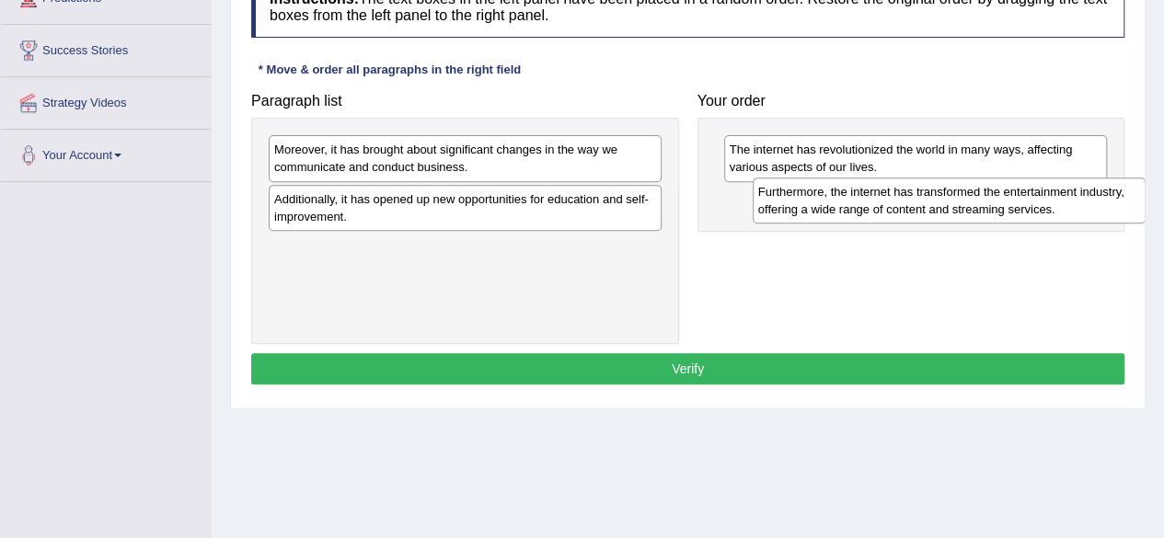
drag, startPoint x: 433, startPoint y: 164, endPoint x: 915, endPoint y: 208, distance: 483.3
click at [915, 207] on div "Furthermore, the internet has transformed the entertainment industry, offering …" at bounding box center [949, 201] width 393 height 46
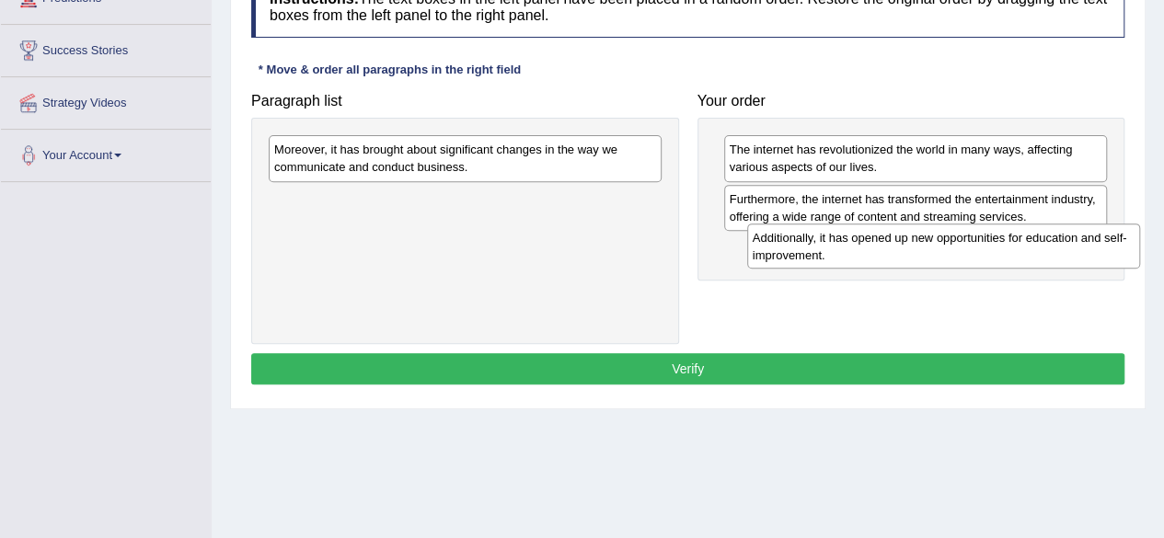
drag, startPoint x: 369, startPoint y: 203, endPoint x: 835, endPoint y: 246, distance: 468.4
click at [835, 246] on div "Additionally, it has opened up new opportunities for education and self-improve…" at bounding box center [943, 247] width 393 height 46
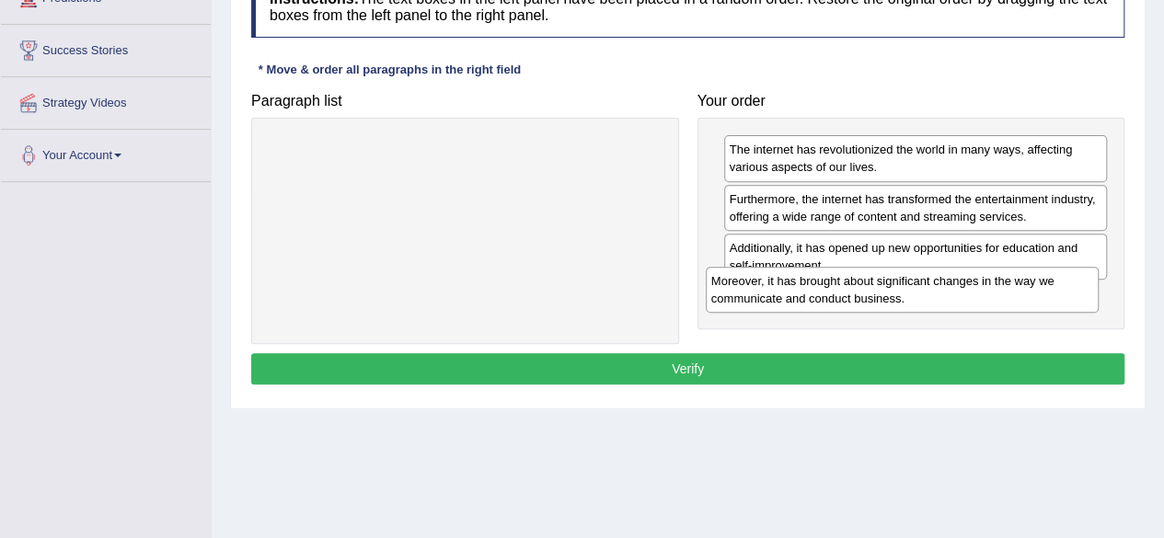
drag, startPoint x: 498, startPoint y: 158, endPoint x: 935, endPoint y: 290, distance: 456.4
click at [935, 290] on div "Moreover, it has brought about significant changes in the way we communicate an…" at bounding box center [902, 290] width 393 height 46
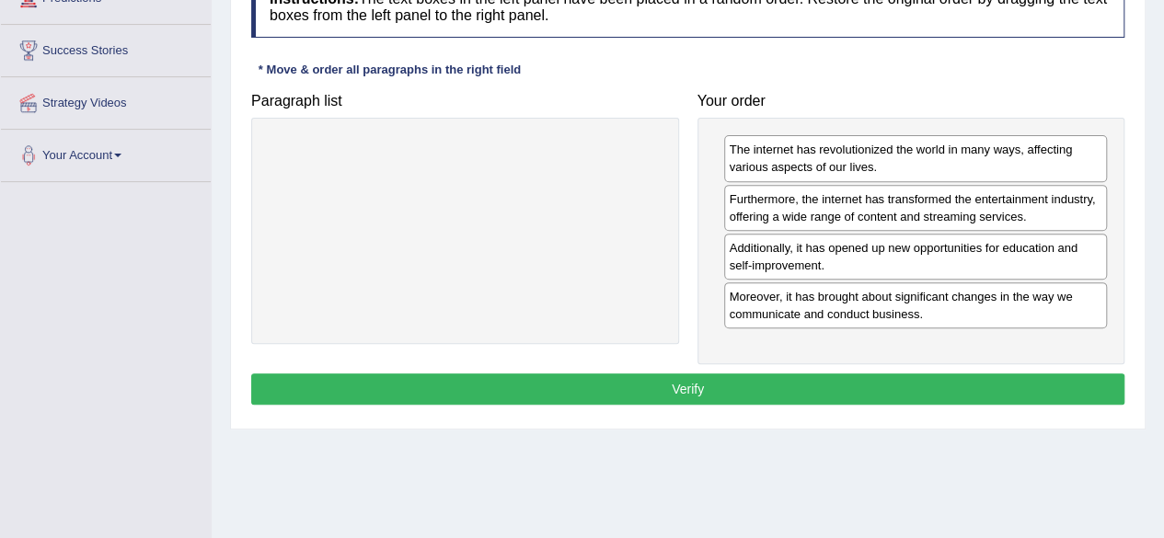
click at [858, 390] on button "Verify" at bounding box center [687, 389] width 873 height 31
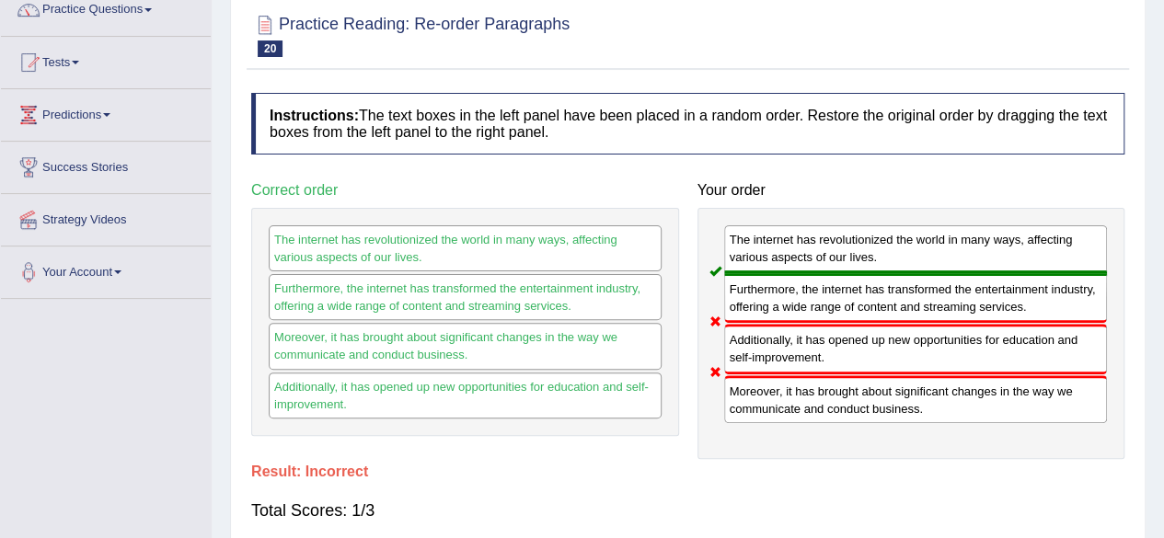
scroll to position [92, 0]
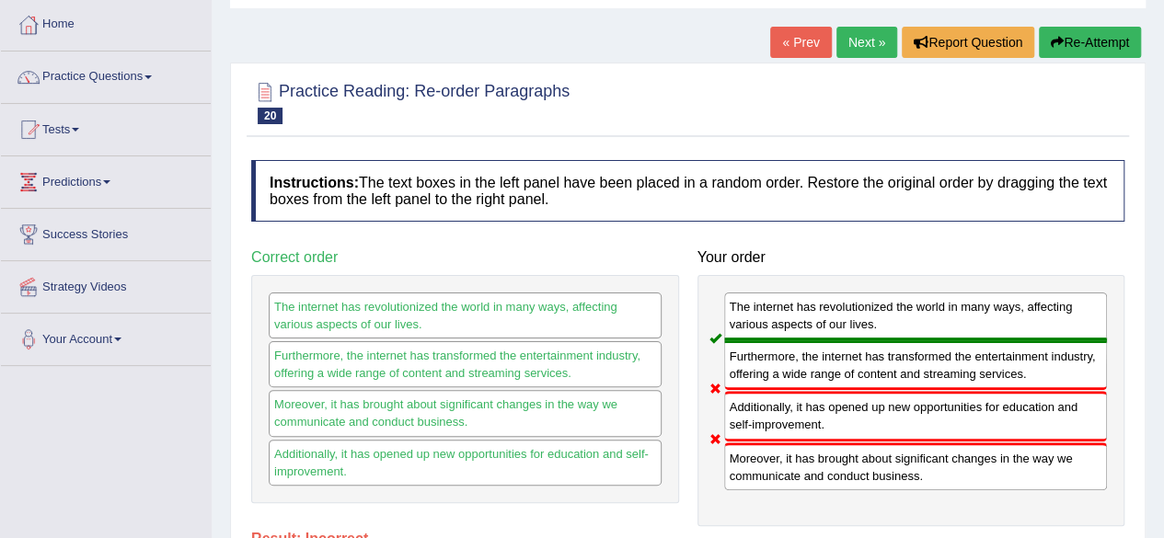
click at [867, 33] on link "Next »" at bounding box center [866, 42] width 61 height 31
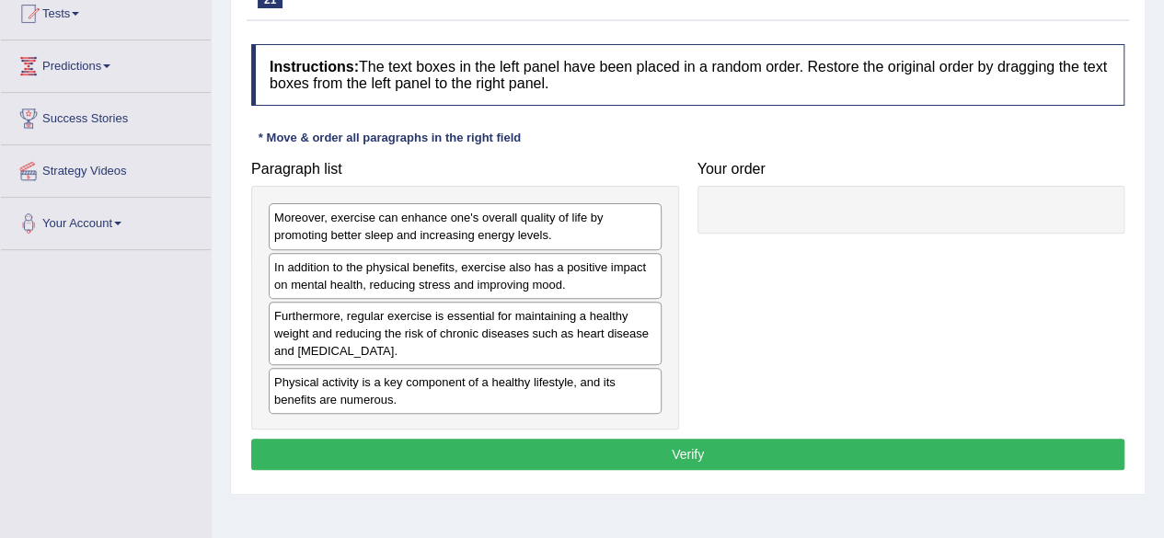
scroll to position [276, 0]
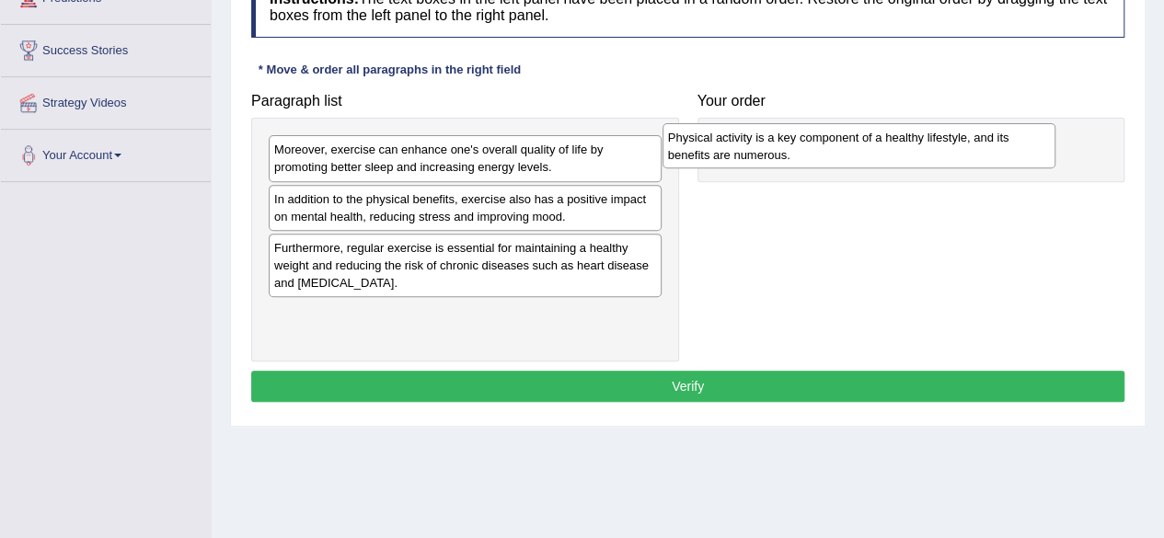
drag, startPoint x: 342, startPoint y: 319, endPoint x: 737, endPoint y: 146, distance: 431.0
click at [737, 146] on div "Physical activity is a key component of a healthy lifestyle, and its benefits a…" at bounding box center [859, 146] width 393 height 46
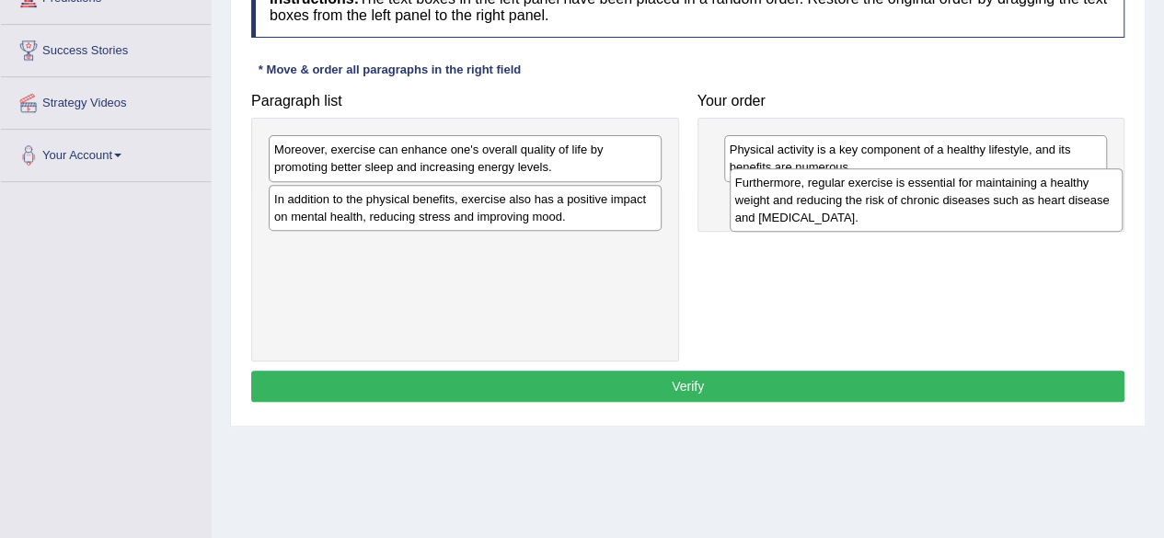
drag, startPoint x: 489, startPoint y: 260, endPoint x: 950, endPoint y: 197, distance: 465.3
click at [950, 197] on div "Furthermore, regular exercise is essential for maintaining a healthy weight and…" at bounding box center [926, 199] width 393 height 63
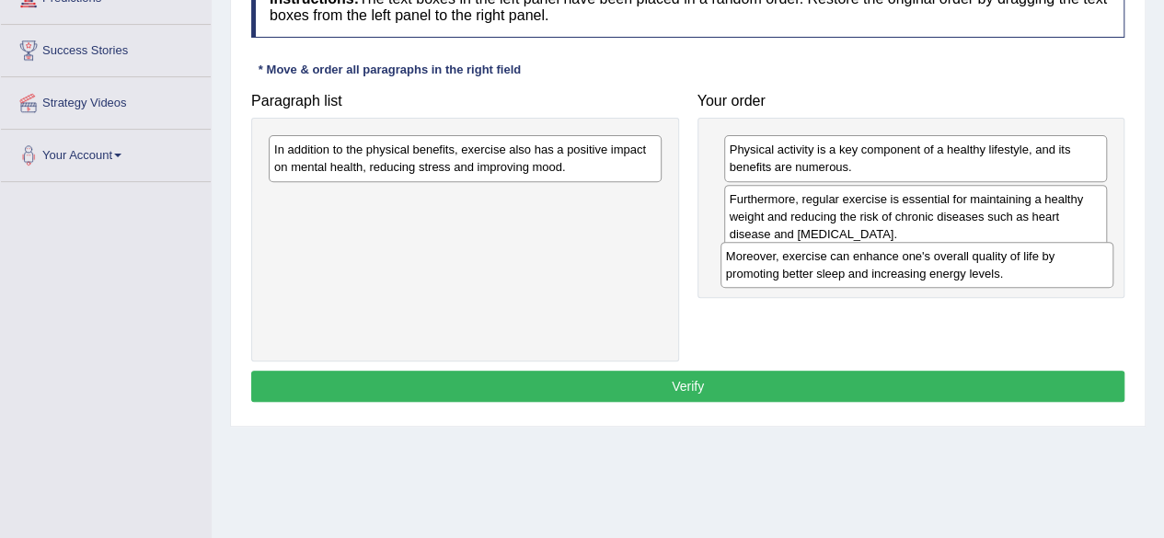
drag, startPoint x: 485, startPoint y: 152, endPoint x: 946, endPoint y: 256, distance: 472.6
click at [946, 256] on div "Moreover, exercise can enhance one's overall quality of life by promoting bette…" at bounding box center [916, 265] width 393 height 46
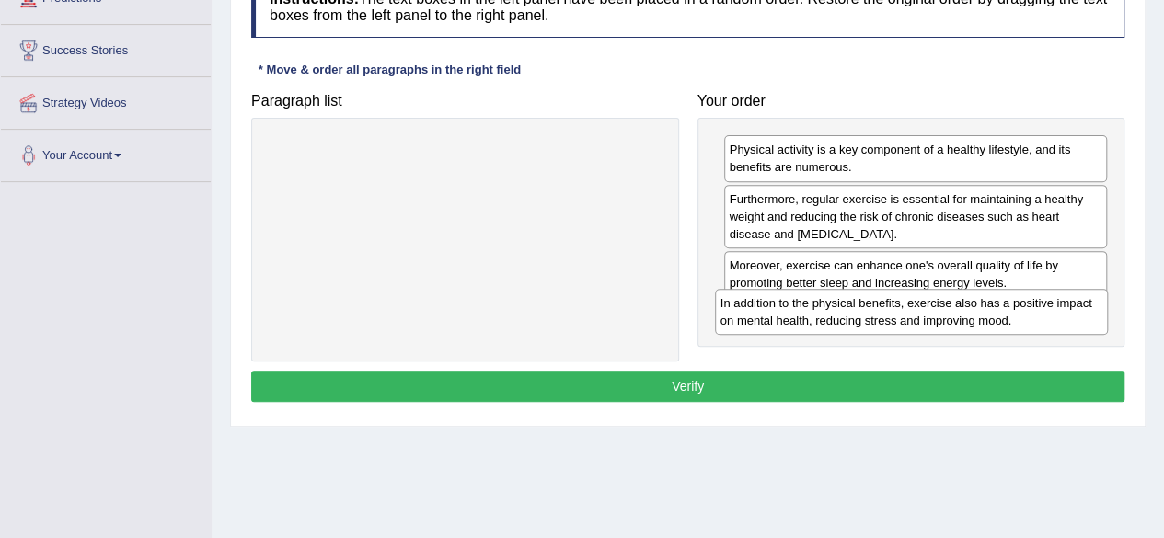
drag, startPoint x: 532, startPoint y: 158, endPoint x: 978, endPoint y: 312, distance: 472.0
click at [978, 312] on div "In addition to the physical benefits, exercise also has a positive impact on me…" at bounding box center [911, 312] width 393 height 46
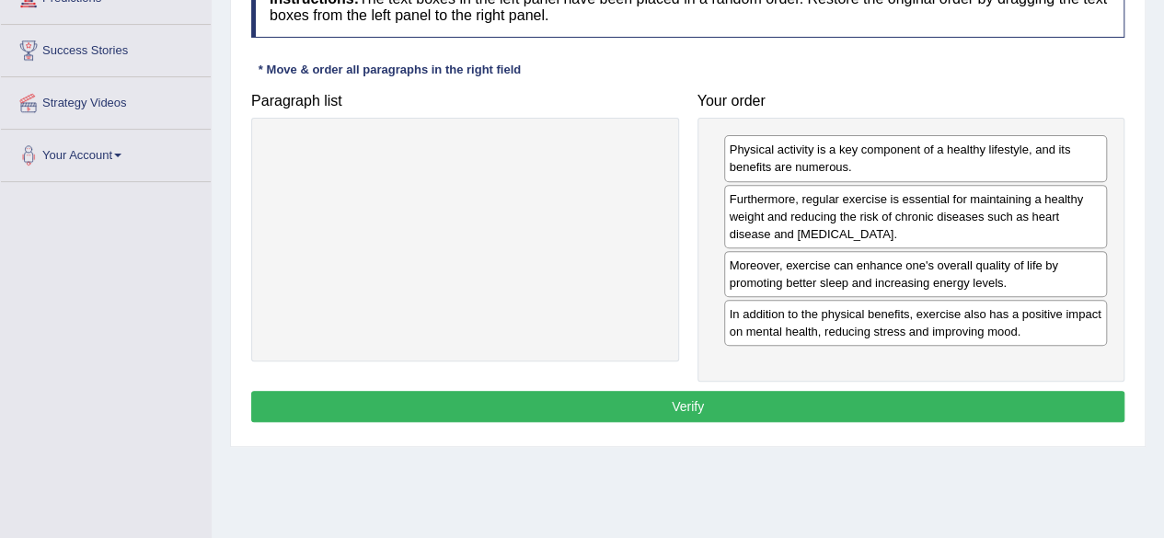
click at [926, 397] on button "Verify" at bounding box center [687, 406] width 873 height 31
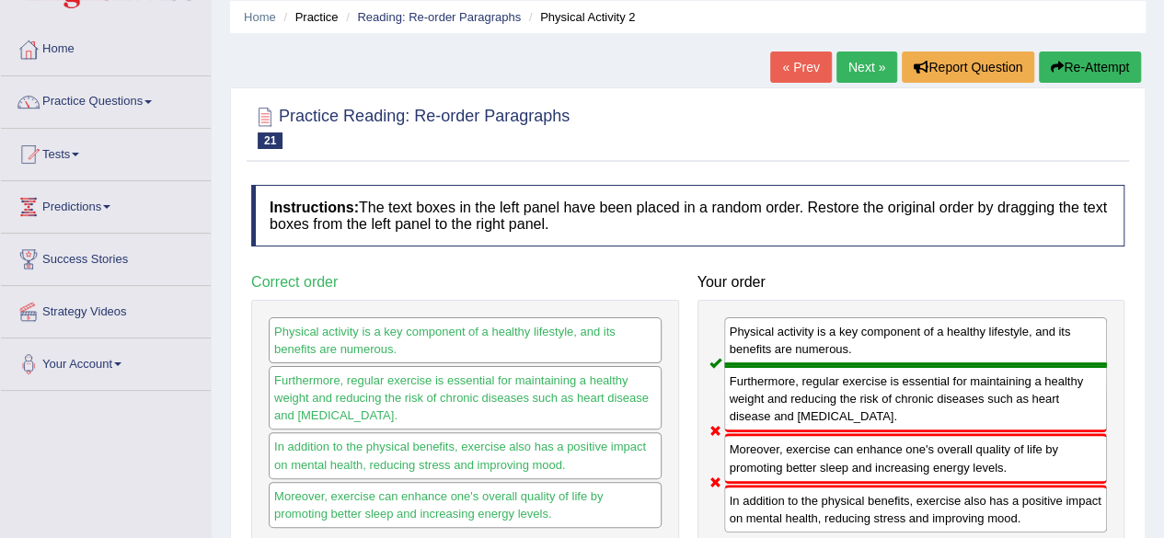
scroll to position [64, 0]
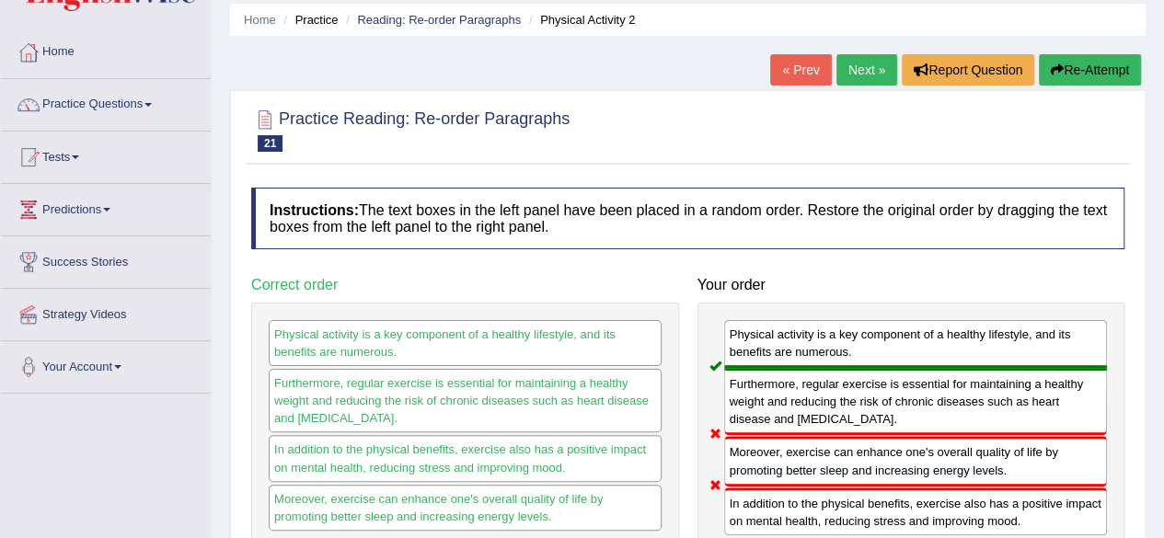
click at [860, 62] on link "Next »" at bounding box center [866, 69] width 61 height 31
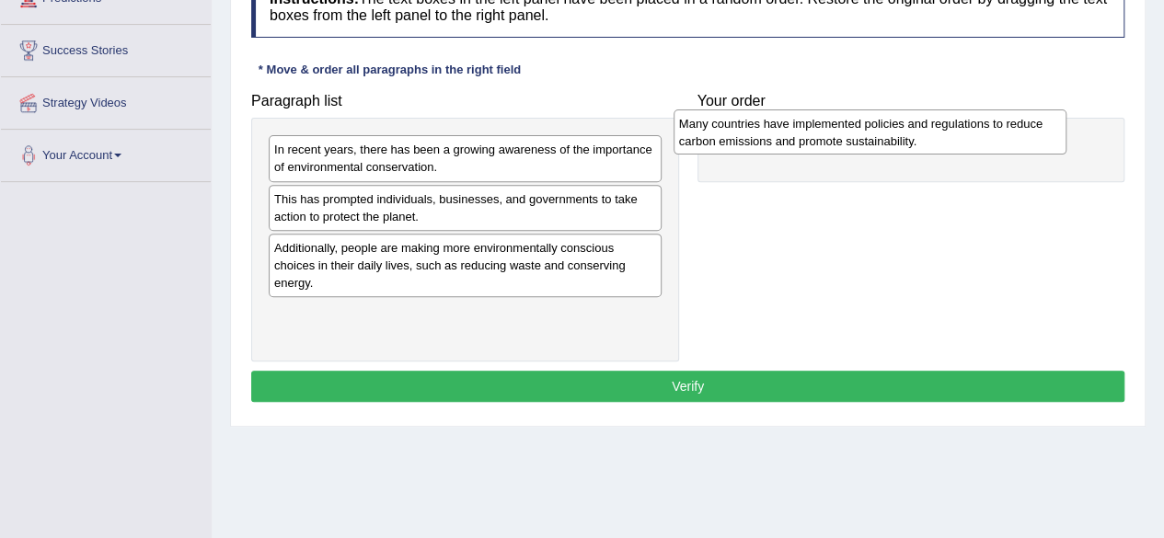
drag, startPoint x: 501, startPoint y: 205, endPoint x: 906, endPoint y: 131, distance: 411.7
click at [906, 131] on div "Many countries have implemented policies and regulations to reduce carbon emiss…" at bounding box center [870, 132] width 393 height 46
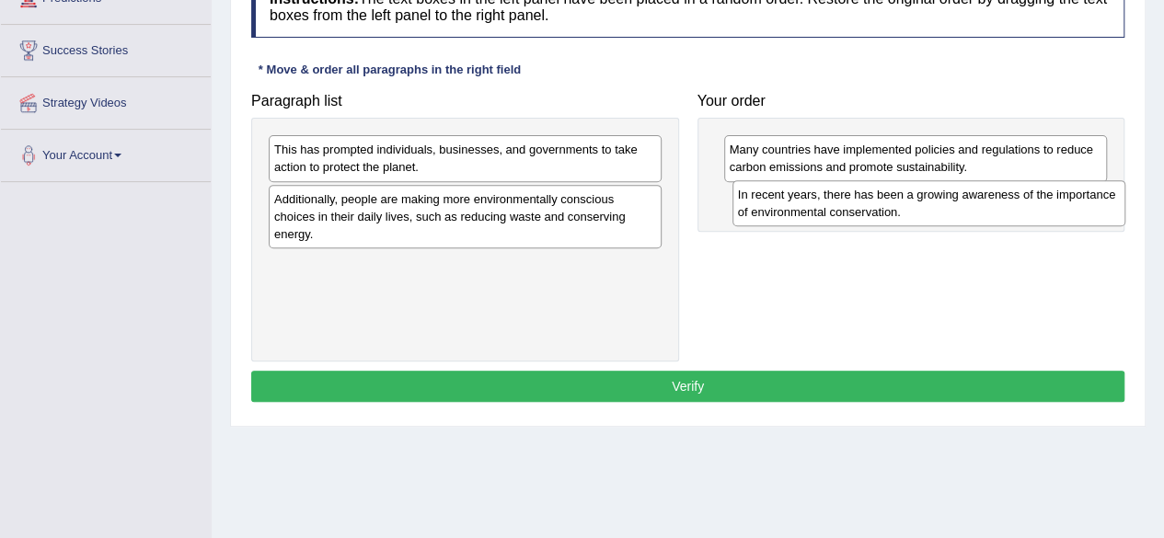
drag, startPoint x: 388, startPoint y: 163, endPoint x: 852, endPoint y: 208, distance: 465.9
click at [852, 208] on div "In recent years, there has been a growing awareness of the importance of enviro…" at bounding box center [928, 203] width 393 height 46
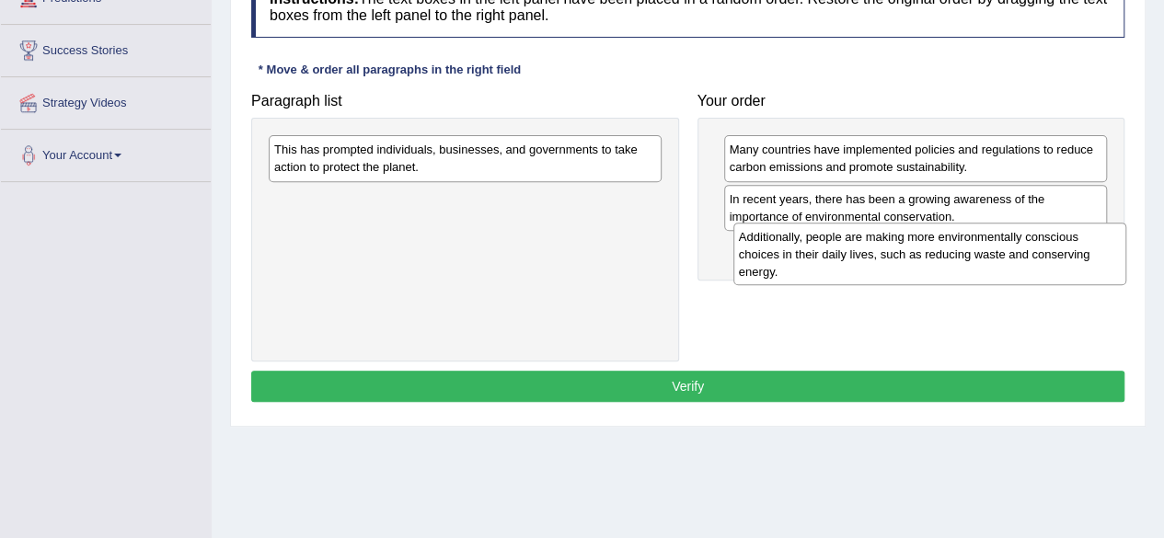
drag, startPoint x: 408, startPoint y: 214, endPoint x: 860, endPoint y: 255, distance: 454.5
click at [860, 255] on div "Additionally, people are making more environmentally conscious choices in their…" at bounding box center [929, 254] width 393 height 63
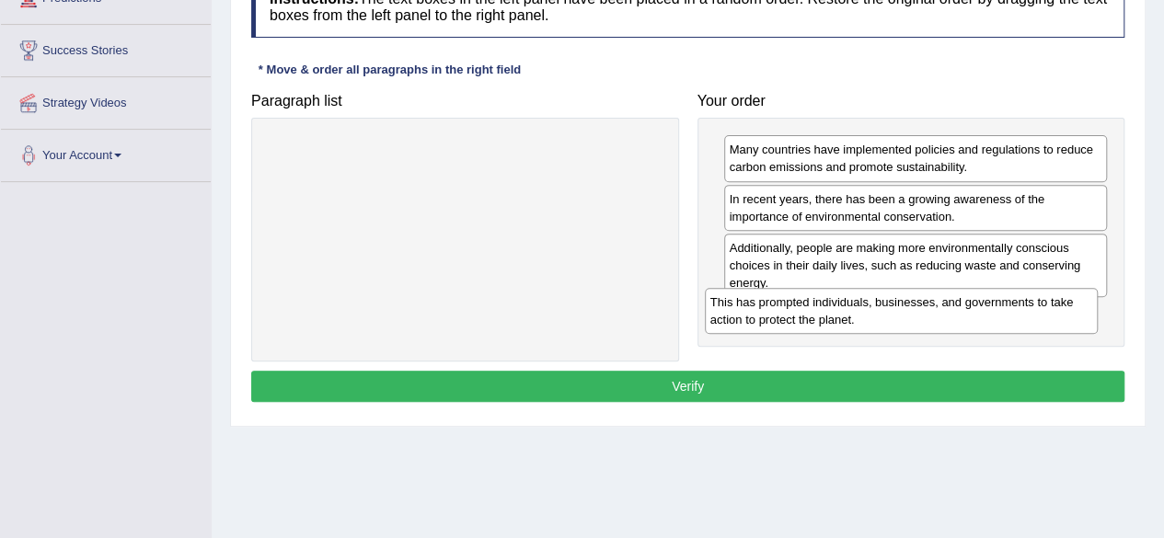
drag, startPoint x: 398, startPoint y: 161, endPoint x: 835, endPoint y: 314, distance: 462.1
click at [835, 314] on div "This has prompted individuals, businesses, and governments to take action to pr…" at bounding box center [901, 311] width 393 height 46
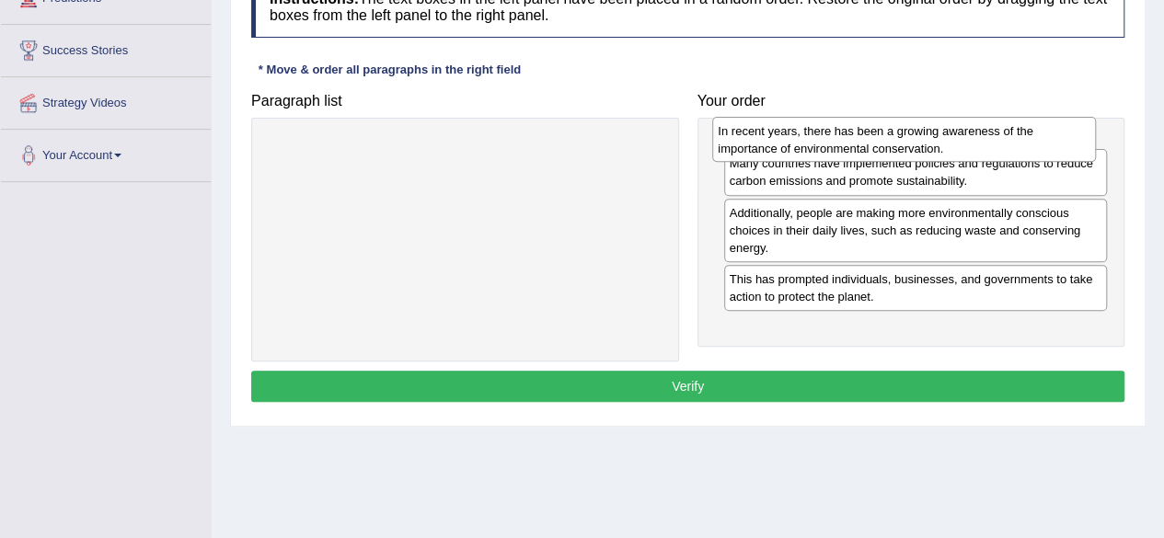
drag, startPoint x: 910, startPoint y: 217, endPoint x: 899, endPoint y: 150, distance: 68.1
click at [899, 150] on div "In recent years, there has been a growing awareness of the importance of enviro…" at bounding box center [904, 140] width 384 height 46
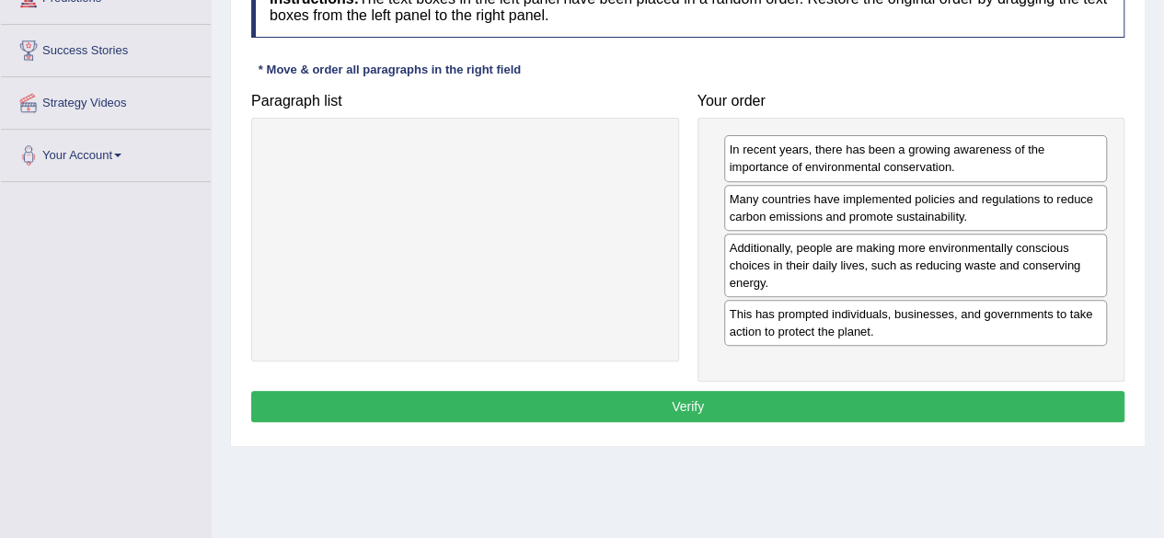
click at [915, 397] on button "Verify" at bounding box center [687, 406] width 873 height 31
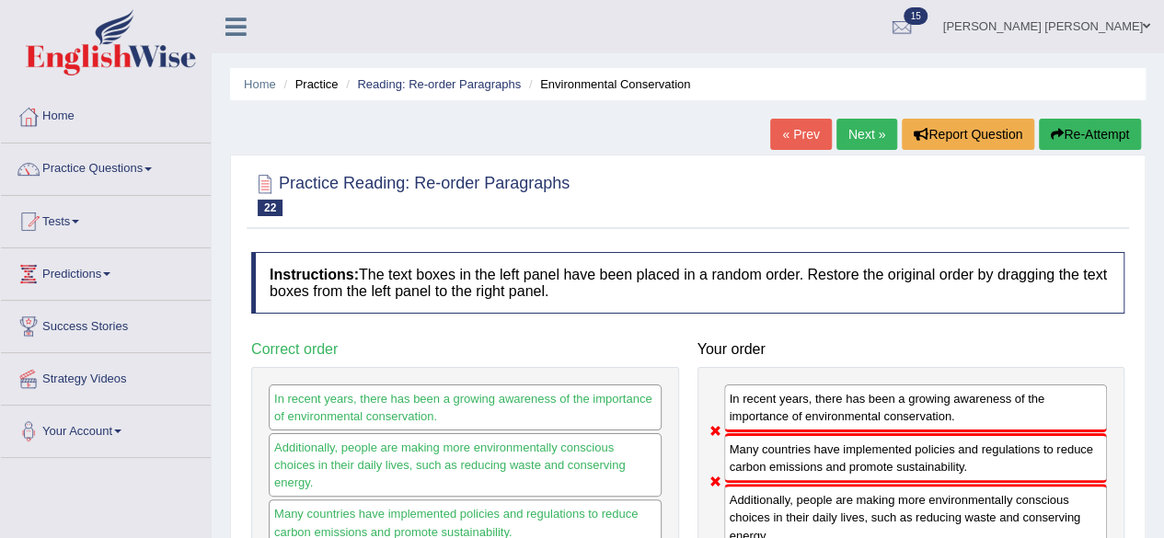
click at [857, 133] on link "Next »" at bounding box center [866, 134] width 61 height 31
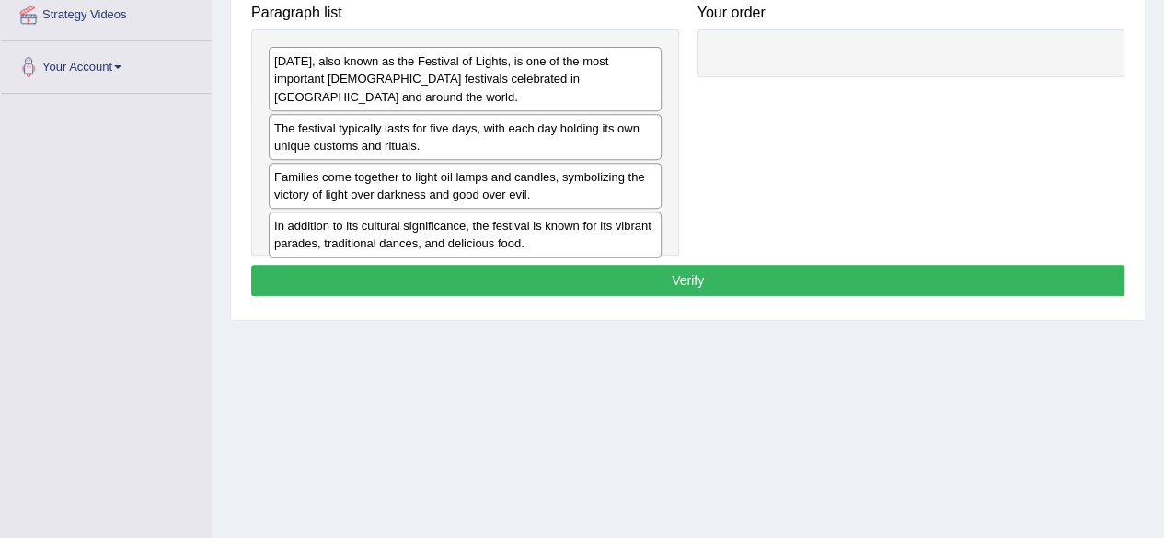
scroll to position [368, 0]
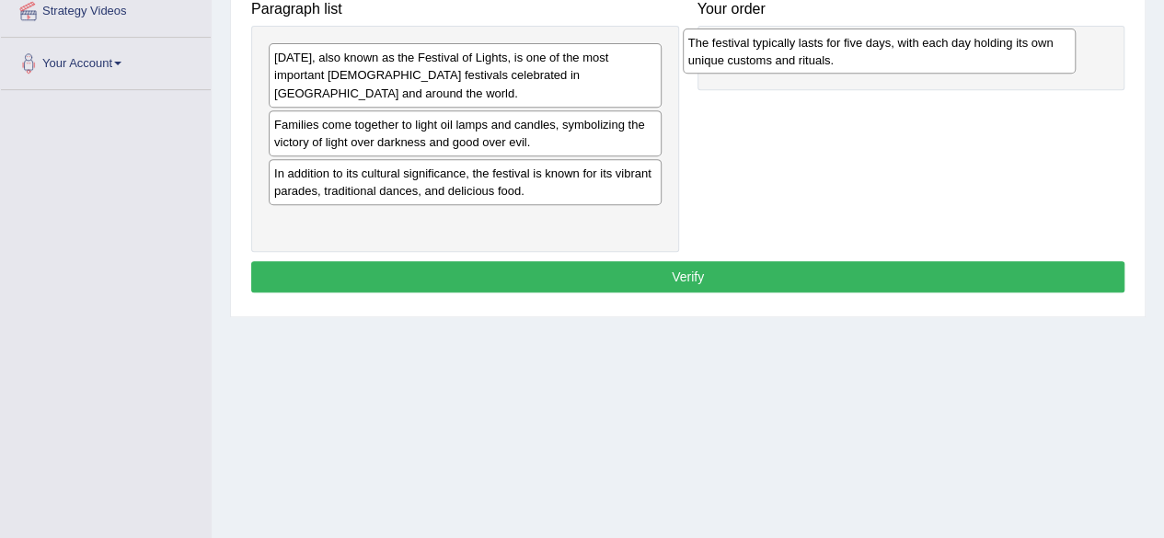
drag, startPoint x: 526, startPoint y: 117, endPoint x: 940, endPoint y: 53, distance: 418.9
click at [940, 53] on div "The festival typically lasts for five days, with each day holding its own uniqu…" at bounding box center [879, 52] width 393 height 46
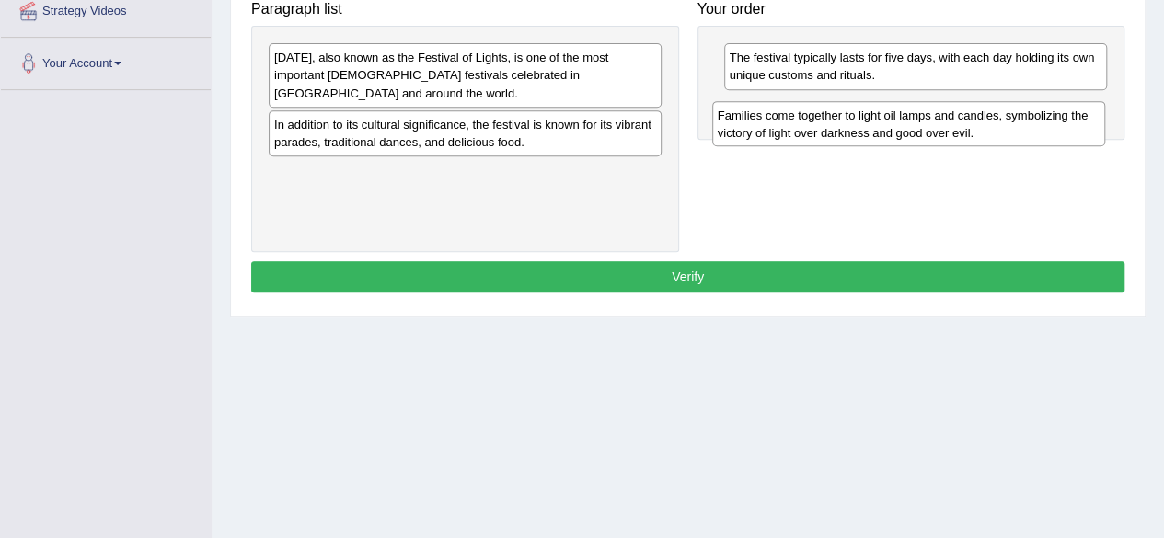
drag, startPoint x: 469, startPoint y: 126, endPoint x: 914, endPoint y: 132, distance: 444.5
click at [914, 132] on div "Families come together to light oil lamps and candles, symbolizing the victory …" at bounding box center [908, 124] width 393 height 46
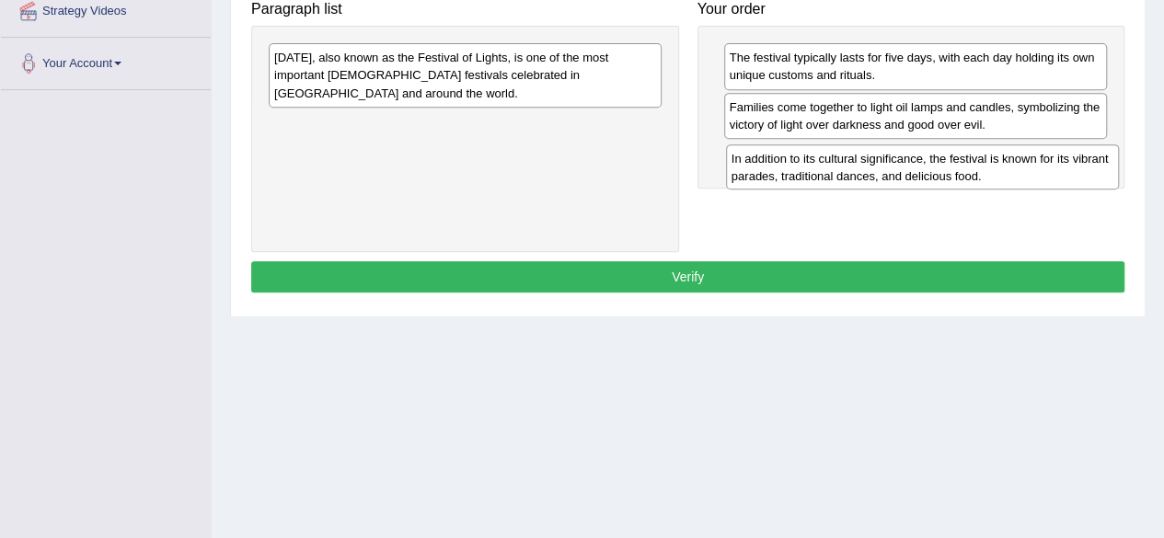
drag, startPoint x: 489, startPoint y: 127, endPoint x: 928, endPoint y: 175, distance: 441.5
click at [928, 175] on div "In addition to its cultural significance, the festival is known for its vibrant…" at bounding box center [922, 167] width 393 height 46
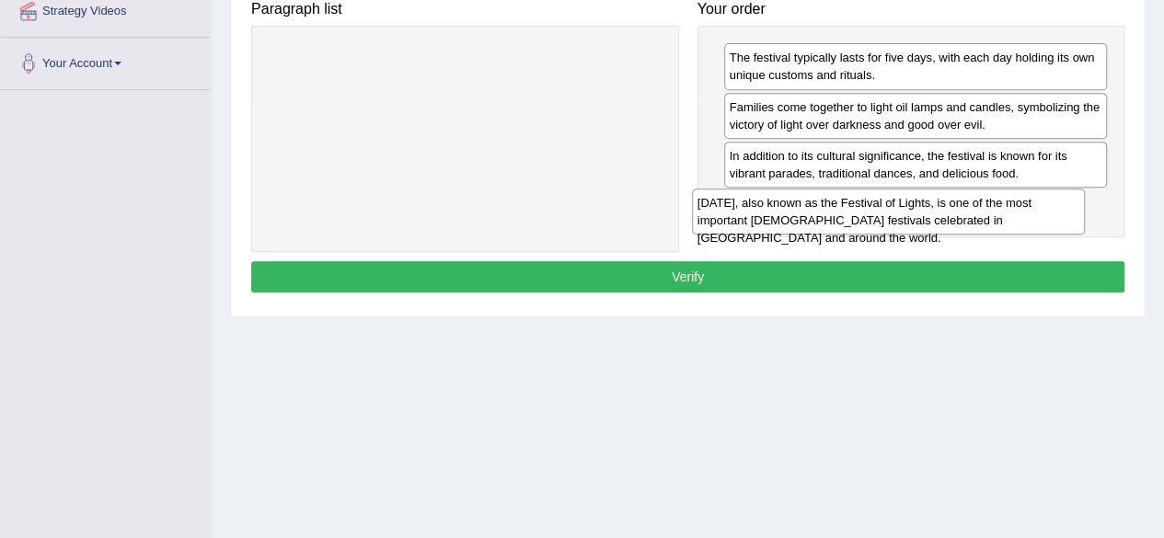
drag, startPoint x: 544, startPoint y: 69, endPoint x: 973, endPoint y: 216, distance: 453.4
click at [973, 216] on div "Diwali, also known as the Festival of Lights, is one of the most important Hind…" at bounding box center [888, 212] width 393 height 46
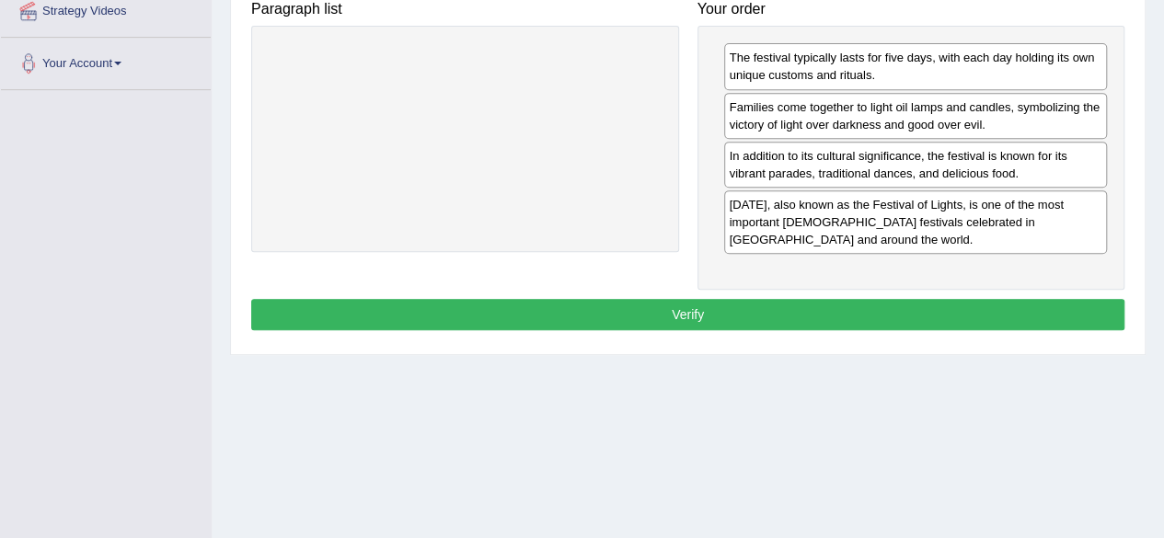
click at [848, 299] on button "Verify" at bounding box center [687, 314] width 873 height 31
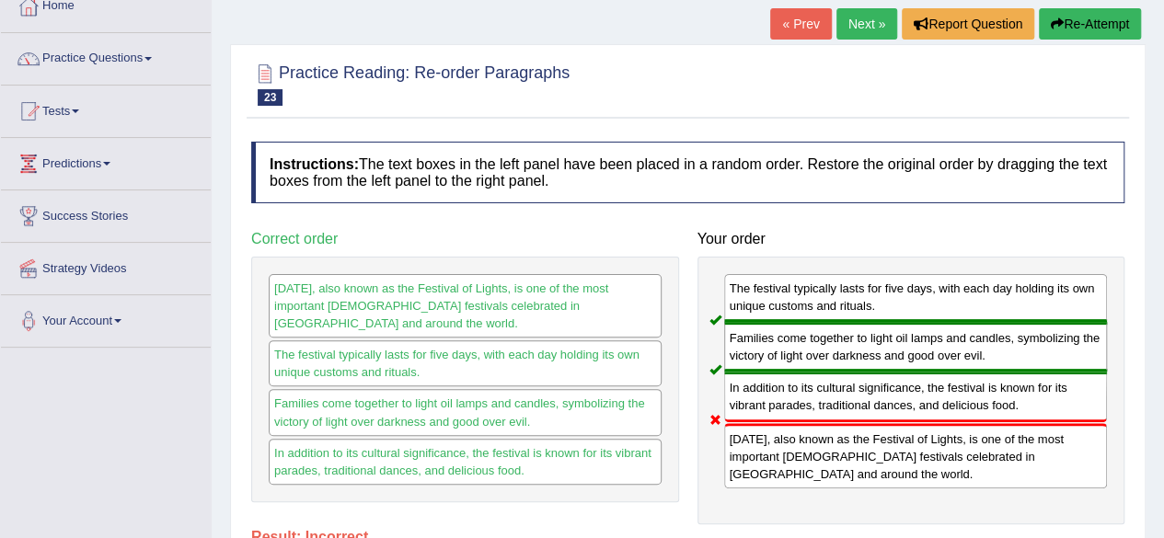
scroll to position [0, 0]
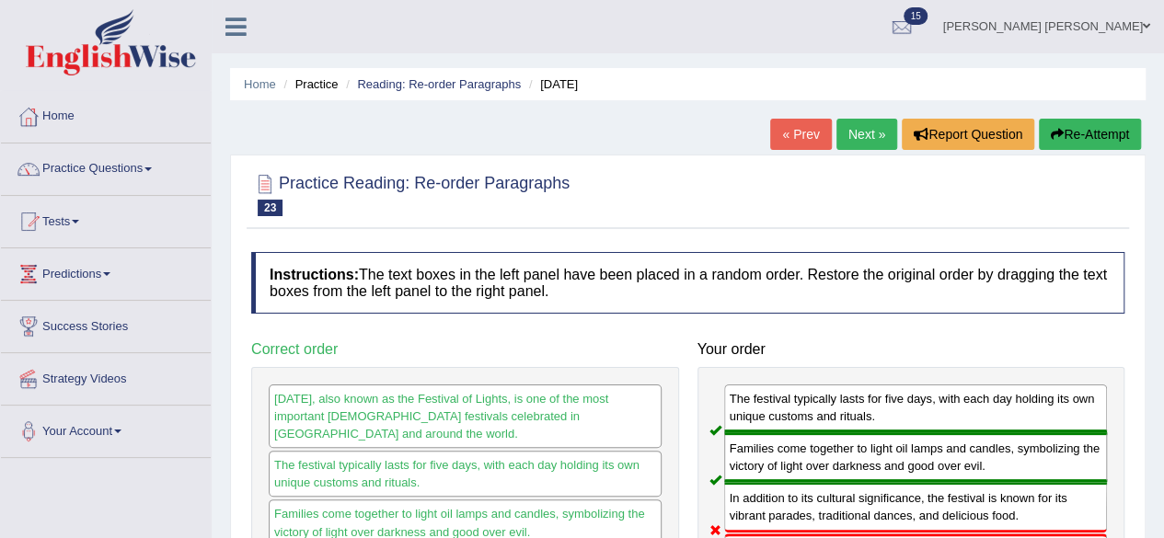
click at [865, 132] on link "Next »" at bounding box center [866, 134] width 61 height 31
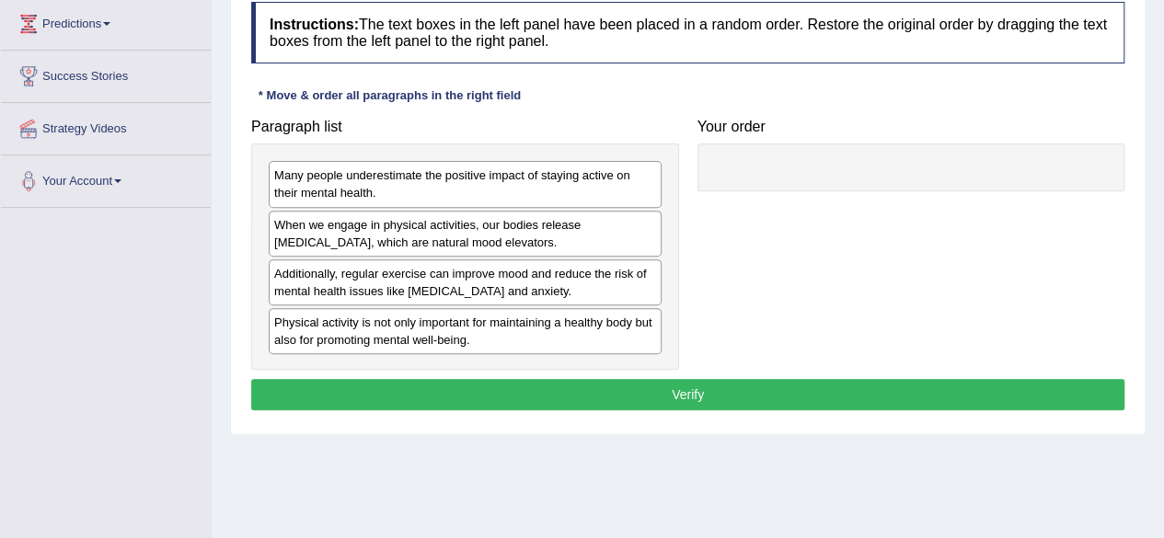
scroll to position [276, 0]
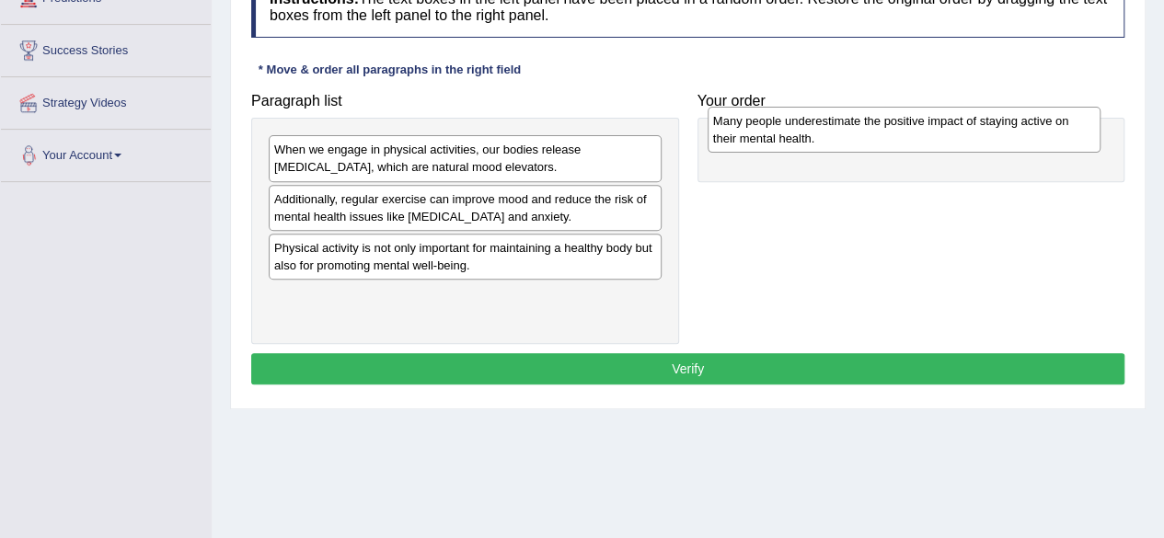
drag, startPoint x: 325, startPoint y: 156, endPoint x: 764, endPoint y: 127, distance: 439.8
click at [764, 127] on div "Many people underestimate the positive impact of staying active on their mental…" at bounding box center [904, 130] width 393 height 46
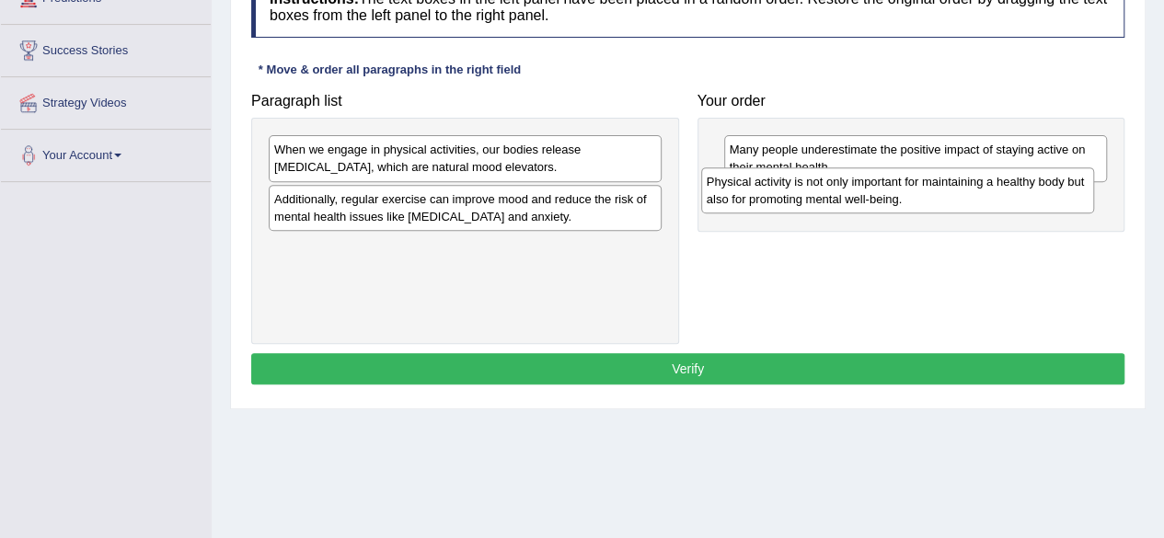
drag, startPoint x: 398, startPoint y: 266, endPoint x: 830, endPoint y: 202, distance: 437.2
click at [830, 202] on div "Physical activity is not only important for maintaining a healthy body but also…" at bounding box center [897, 190] width 393 height 46
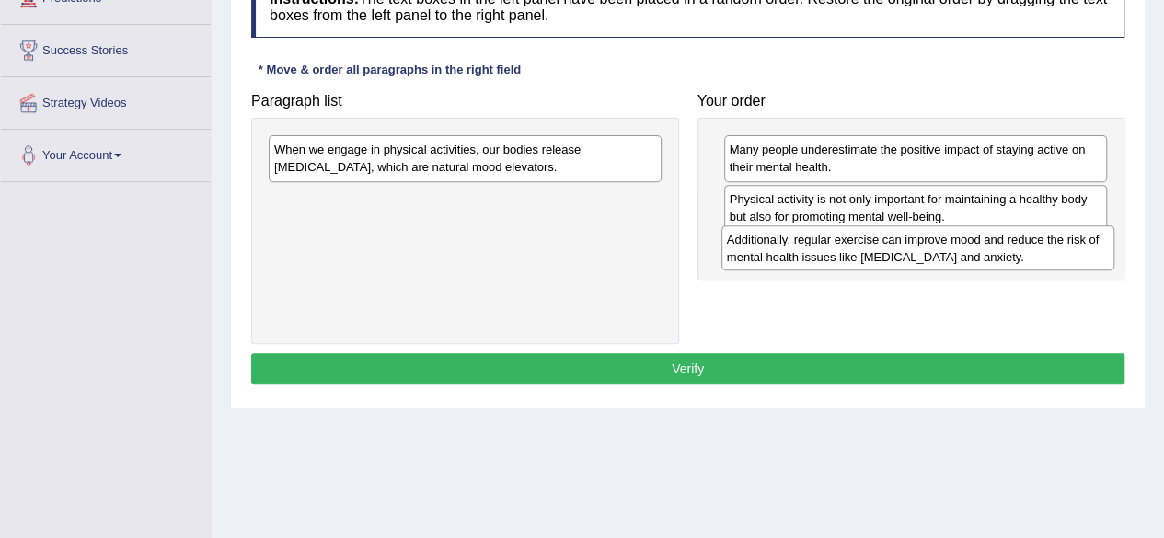
drag, startPoint x: 498, startPoint y: 203, endPoint x: 951, endPoint y: 239, distance: 455.0
click at [951, 244] on div "Additionally, regular exercise can improve mood and reduce the risk of mental h…" at bounding box center [917, 248] width 393 height 46
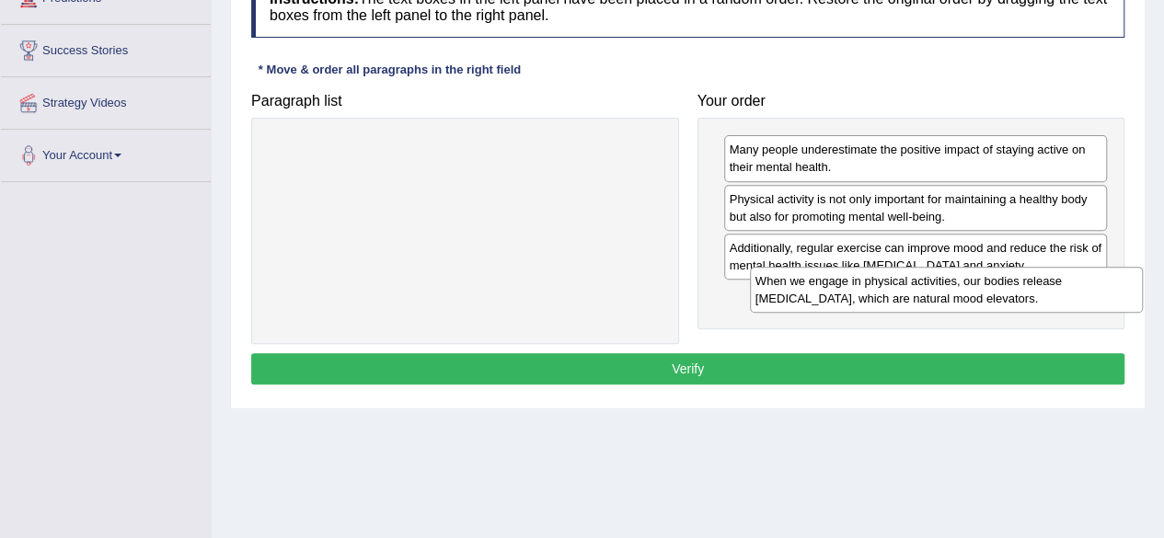
drag, startPoint x: 470, startPoint y: 163, endPoint x: 933, endPoint y: 292, distance: 480.4
click at [933, 292] on div "When we engage in physical activities, our bodies release endorphins, which are…" at bounding box center [946, 290] width 393 height 46
click at [933, 292] on div "When we engage in physical activities, our bodies release endorphins, which are…" at bounding box center [928, 287] width 393 height 46
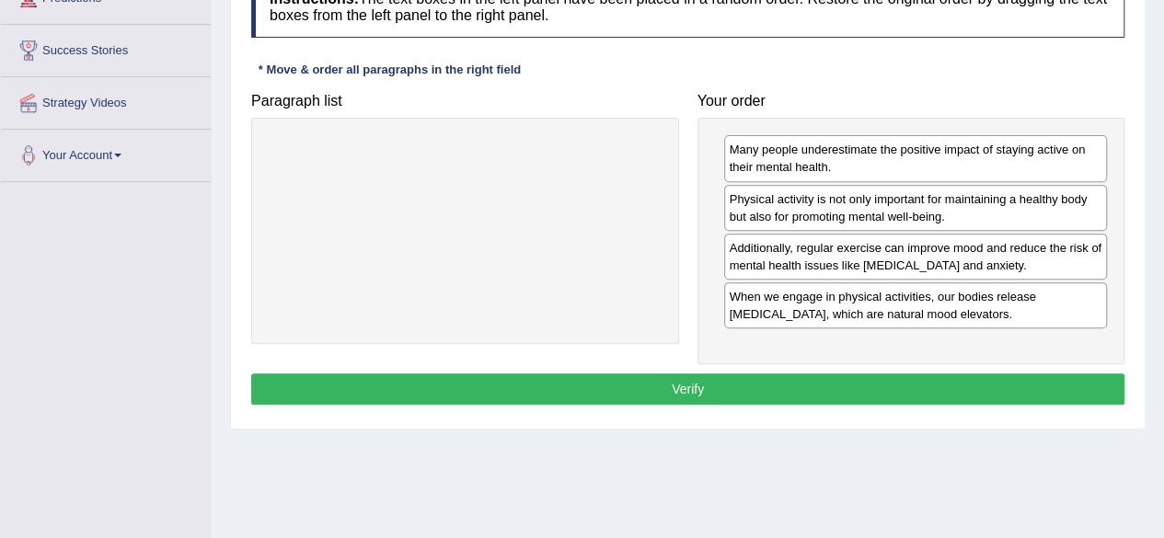
click at [791, 382] on button "Verify" at bounding box center [687, 389] width 873 height 31
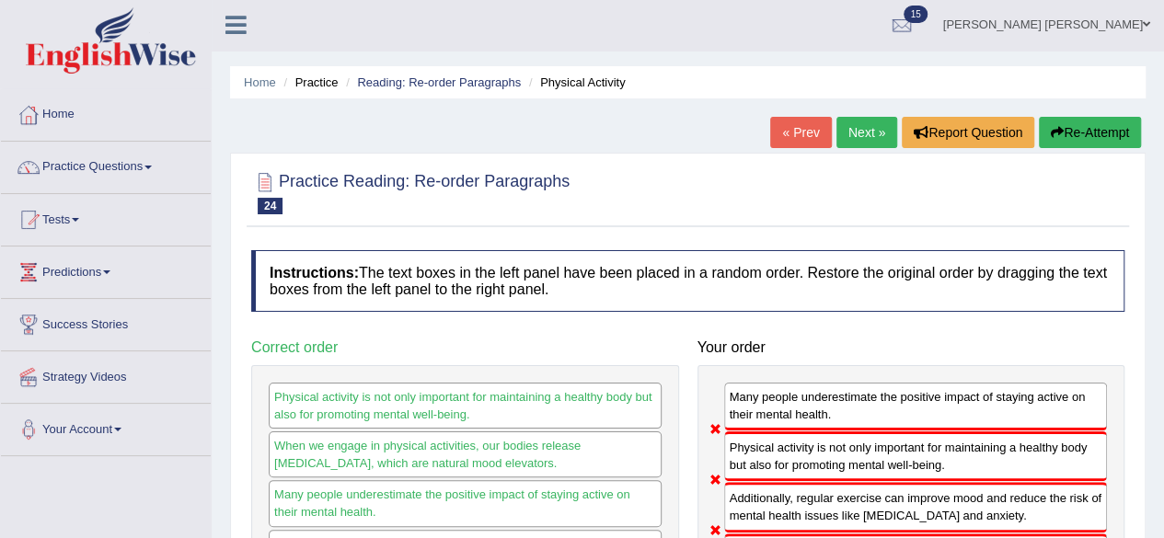
scroll to position [0, 0]
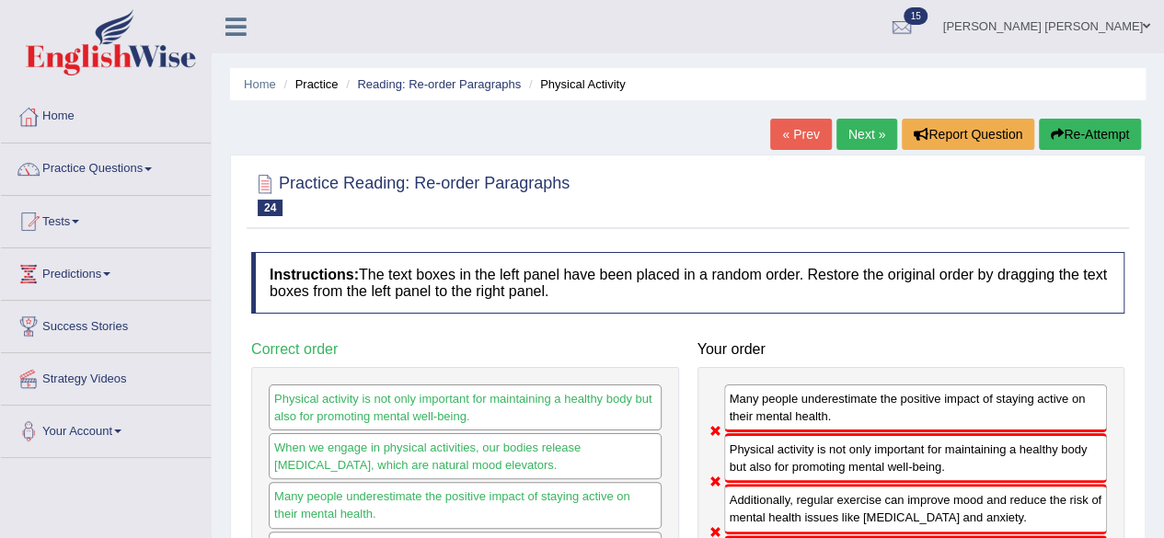
click at [858, 132] on link "Next »" at bounding box center [866, 134] width 61 height 31
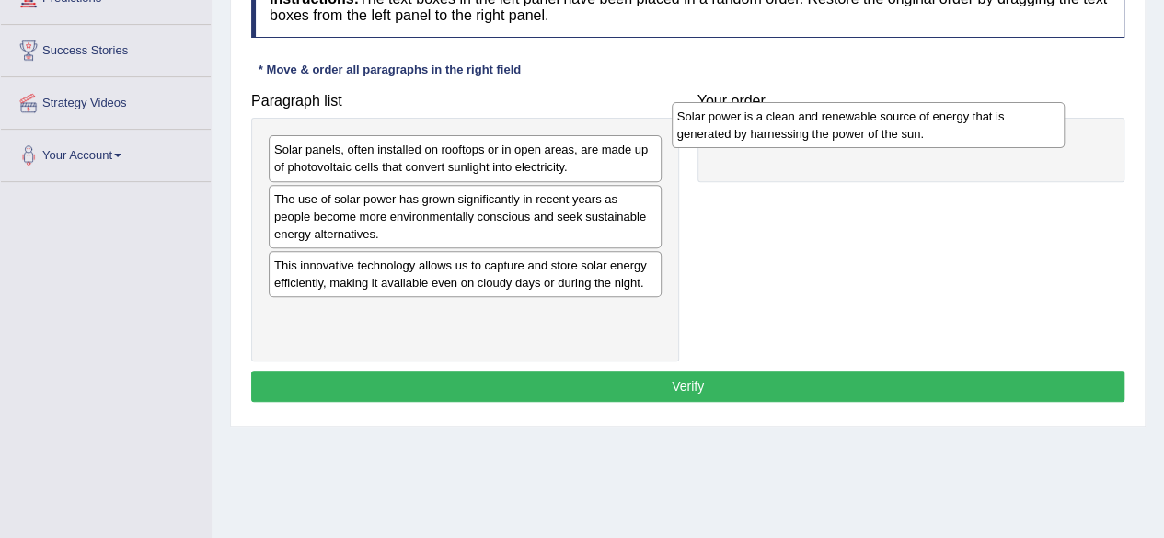
drag, startPoint x: 521, startPoint y: 282, endPoint x: 925, endPoint y: 134, distance: 430.3
click at [925, 134] on div "Solar power is a clean and renewable source of energy that is generated by harn…" at bounding box center [868, 125] width 393 height 46
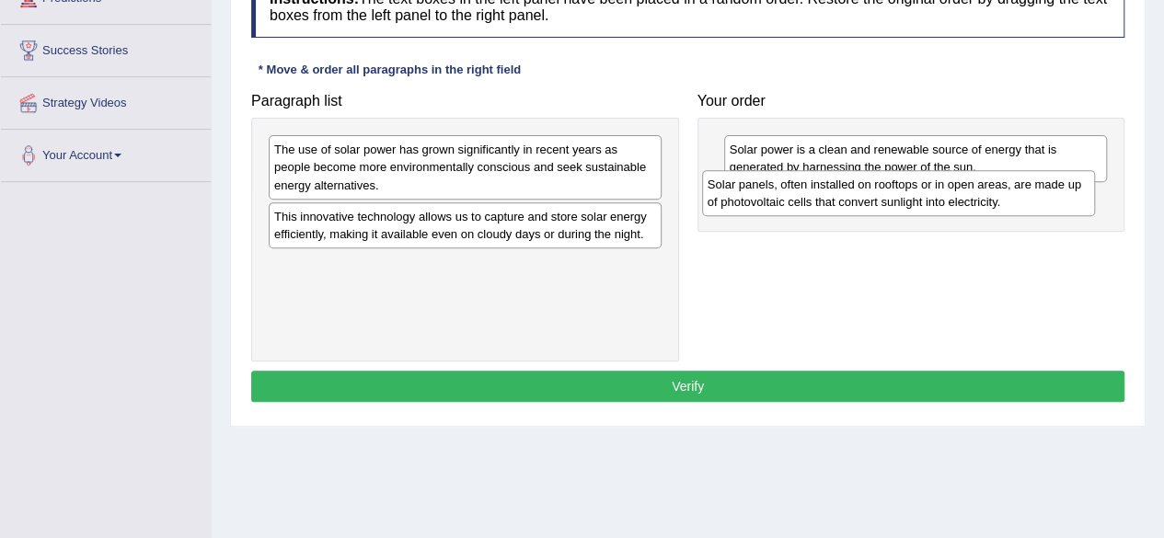
drag, startPoint x: 524, startPoint y: 152, endPoint x: 957, endPoint y: 187, distance: 434.8
click at [957, 187] on div "Solar panels, often installed on rooftops or in open areas, are made up of phot…" at bounding box center [898, 193] width 393 height 46
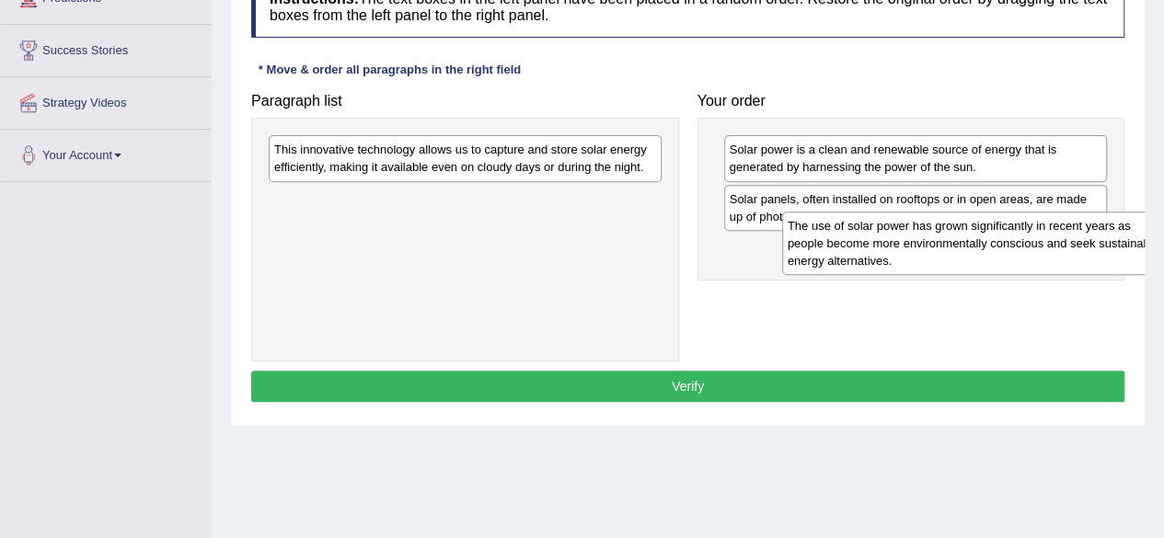
drag, startPoint x: 530, startPoint y: 159, endPoint x: 908, endPoint y: 259, distance: 391.3
click at [1030, 240] on div "The use of solar power has grown significantly in recent years as people become…" at bounding box center [978, 243] width 393 height 63
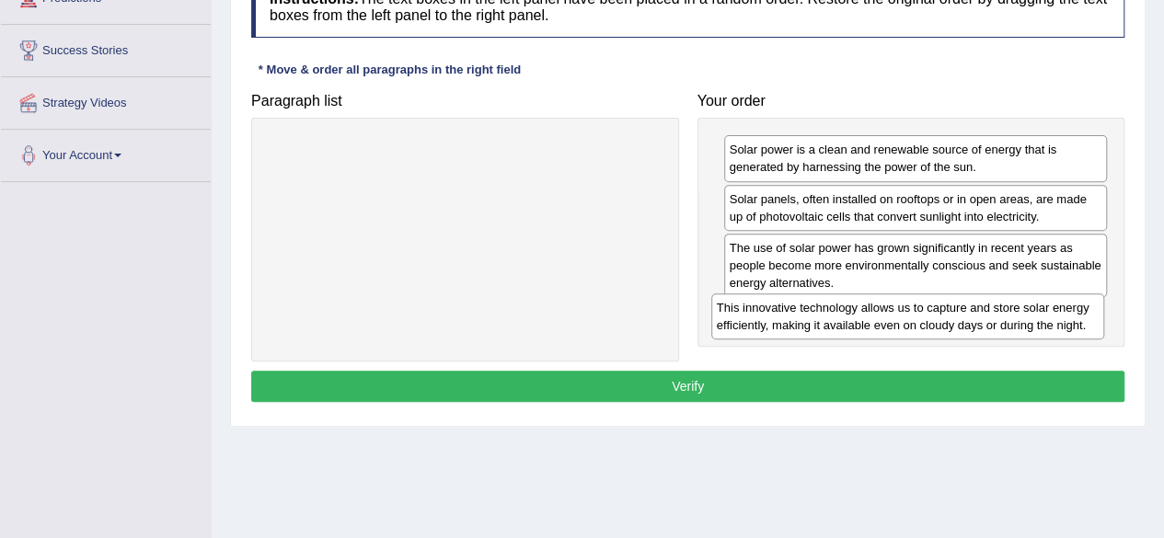
drag, startPoint x: 595, startPoint y: 161, endPoint x: 1040, endPoint y: 321, distance: 472.4
click at [1040, 321] on div "This innovative technology allows us to capture and store solar energy efficien…" at bounding box center [907, 317] width 393 height 46
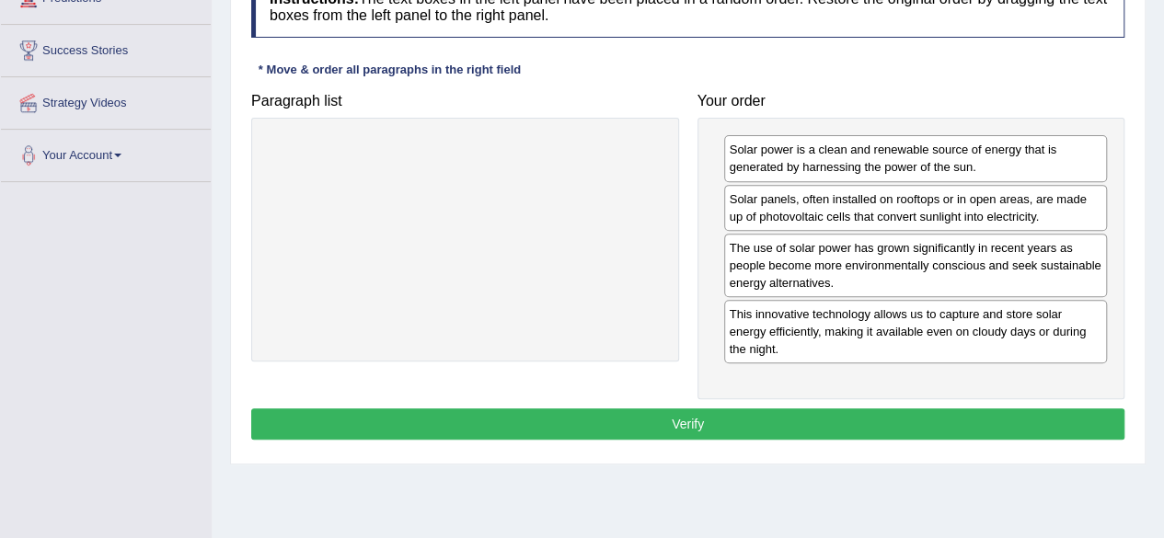
click at [876, 409] on button "Verify" at bounding box center [687, 424] width 873 height 31
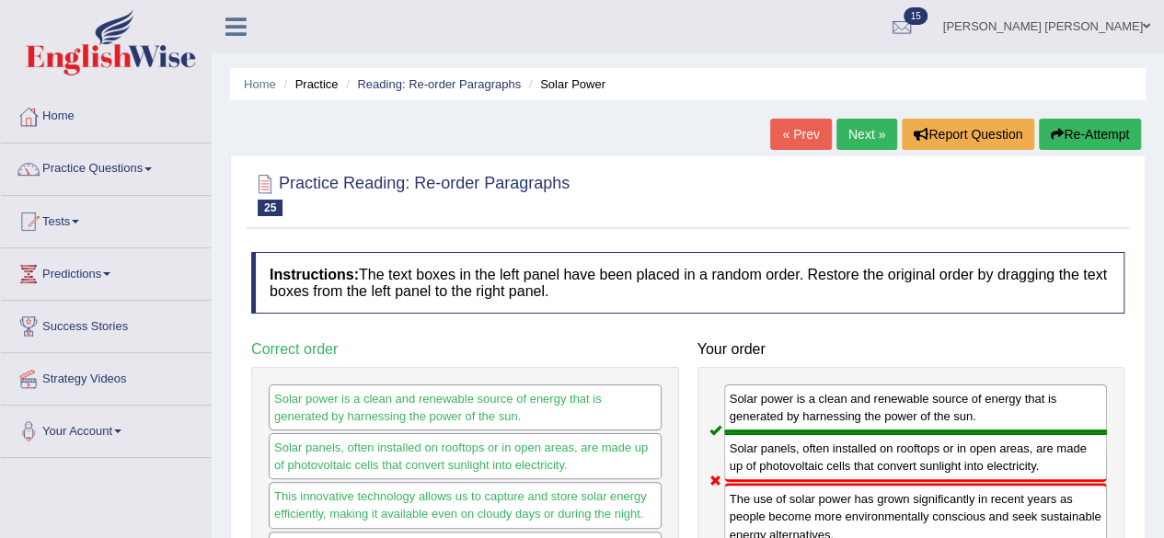
click at [858, 139] on link "Next »" at bounding box center [866, 134] width 61 height 31
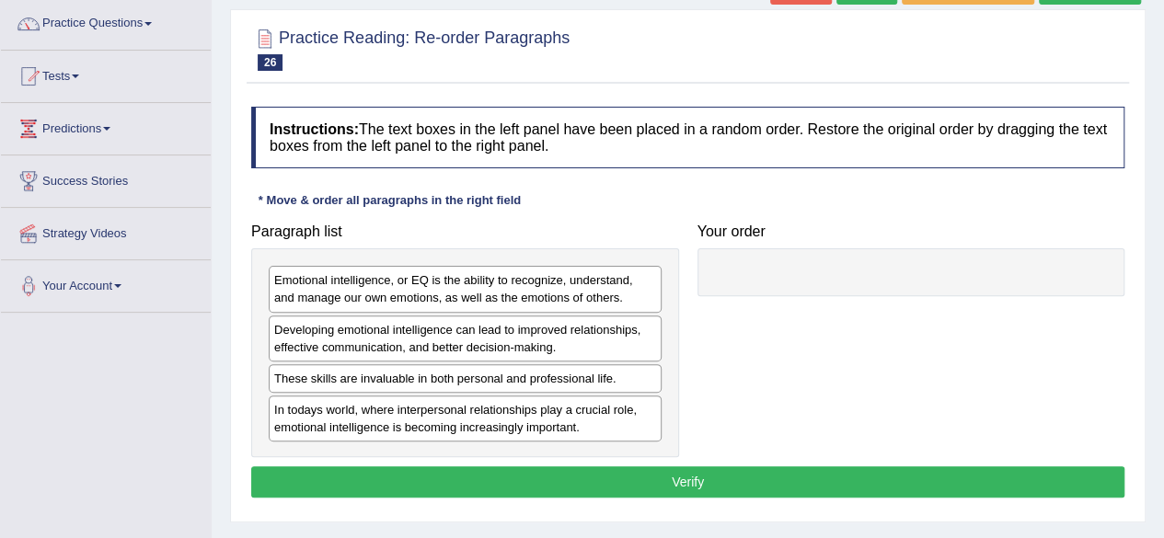
scroll to position [184, 0]
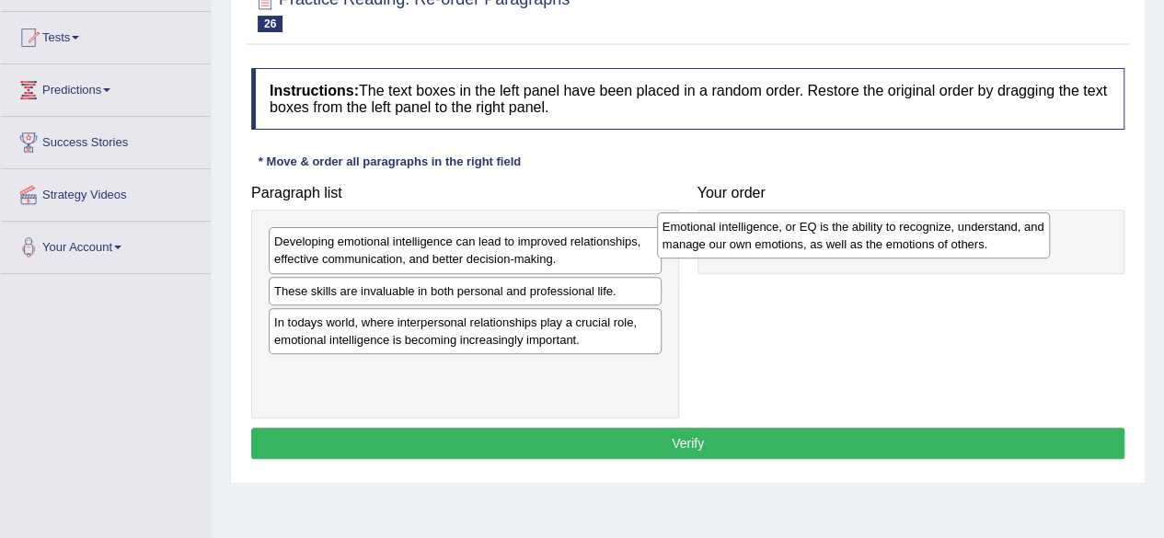
drag, startPoint x: 461, startPoint y: 253, endPoint x: 849, endPoint y: 238, distance: 388.6
click at [849, 238] on div "Emotional intelligence, or EQ is the ability to recognize, understand, and mana…" at bounding box center [853, 236] width 393 height 46
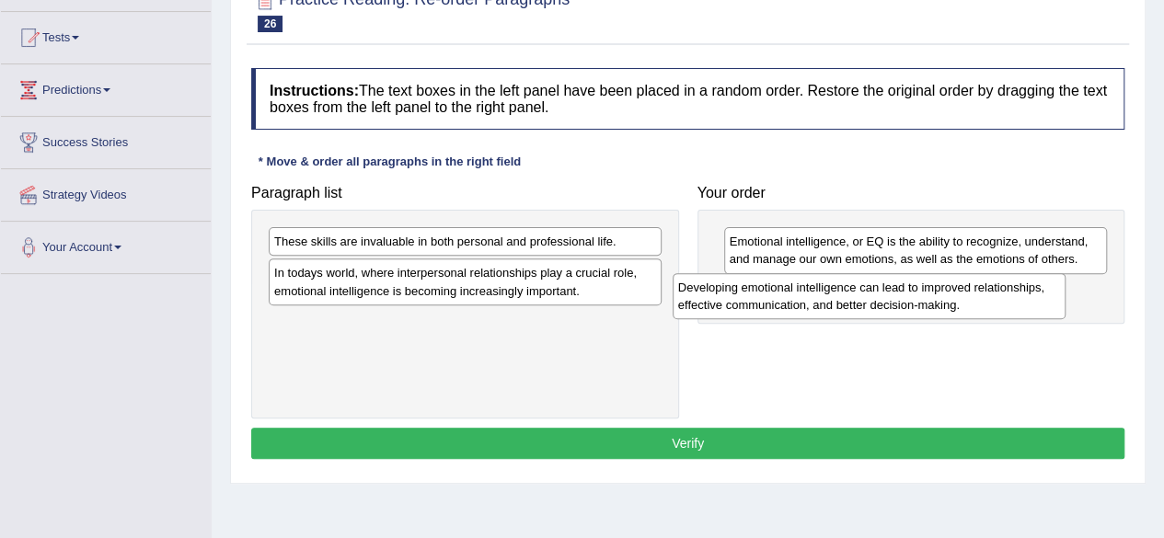
drag, startPoint x: 468, startPoint y: 257, endPoint x: 873, endPoint y: 303, distance: 407.5
click at [873, 303] on div "Developing emotional intelligence can lead to improved relationships, effective…" at bounding box center [869, 296] width 393 height 46
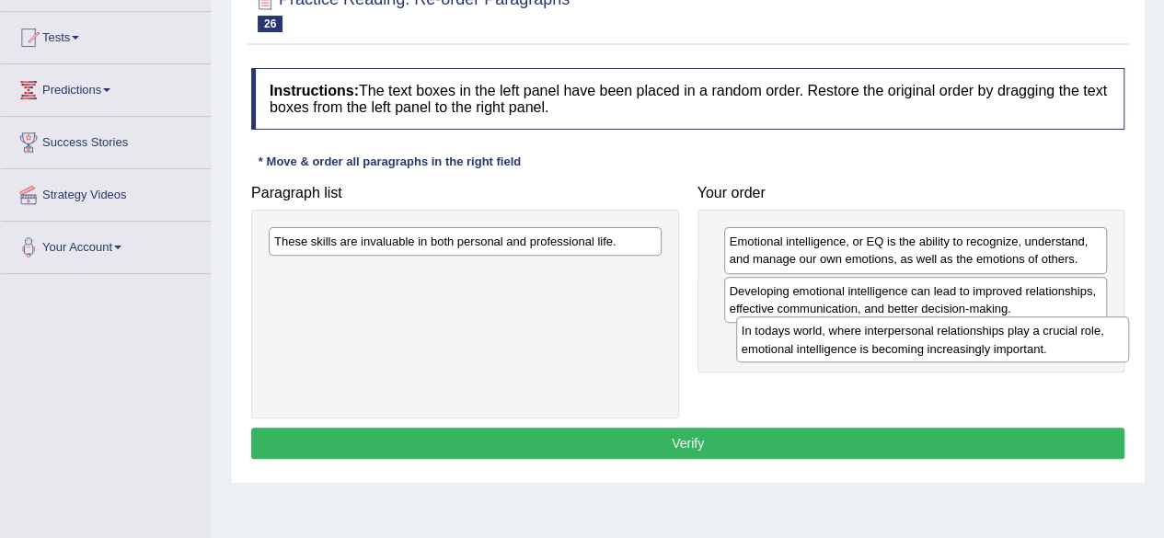
drag, startPoint x: 429, startPoint y: 279, endPoint x: 887, endPoint y: 334, distance: 461.5
click at [889, 338] on div "In todays world, where interpersonal relationships play a crucial role, emotion…" at bounding box center [932, 340] width 393 height 46
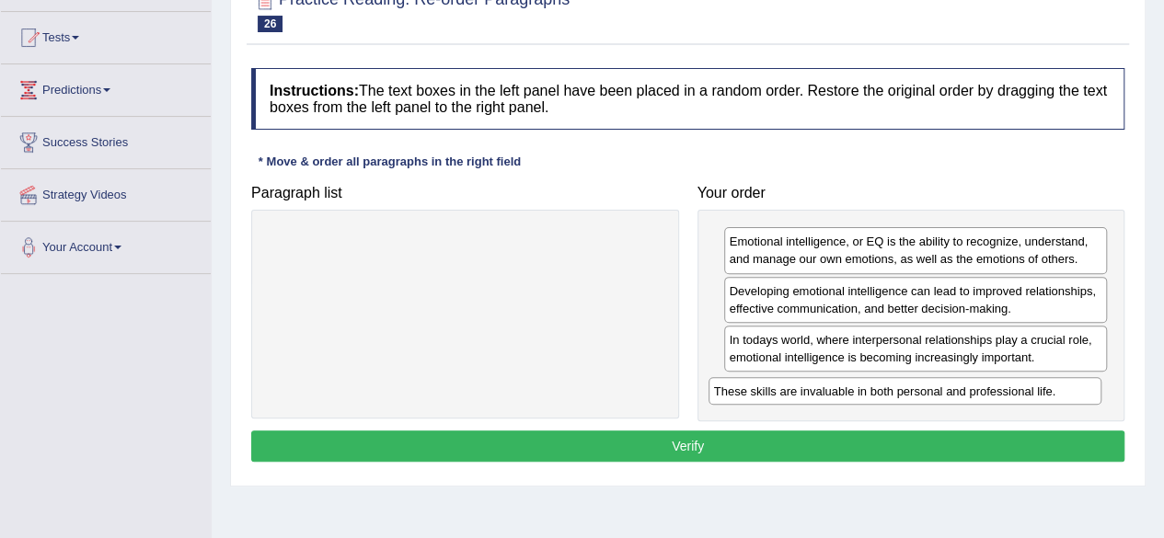
drag, startPoint x: 581, startPoint y: 239, endPoint x: 1017, endPoint y: 385, distance: 459.7
click at [1020, 388] on div "These skills are invaluable in both personal and professional life." at bounding box center [905, 391] width 393 height 28
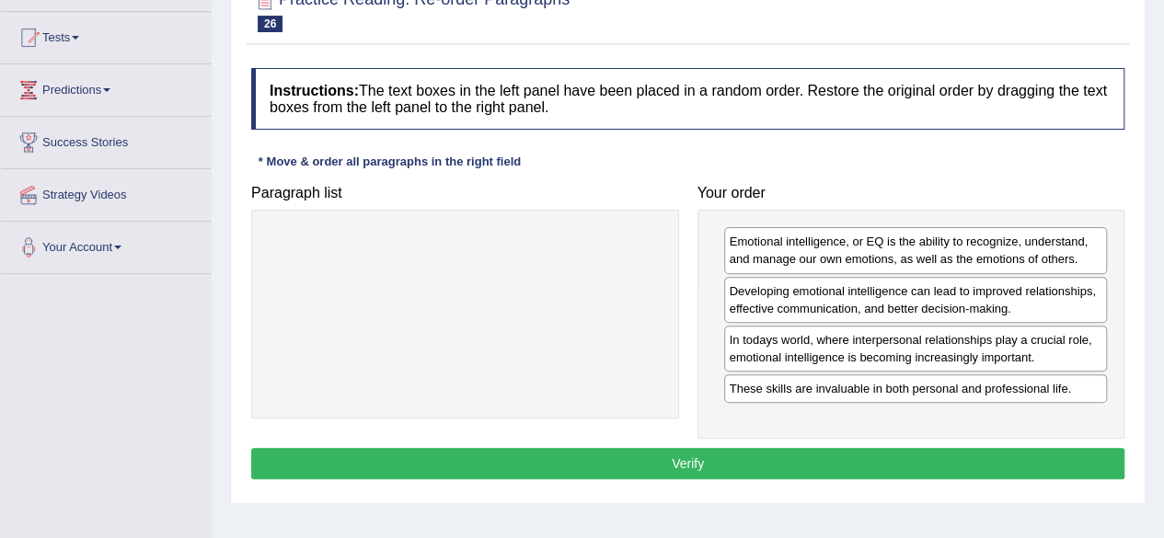
click at [812, 459] on button "Verify" at bounding box center [687, 463] width 873 height 31
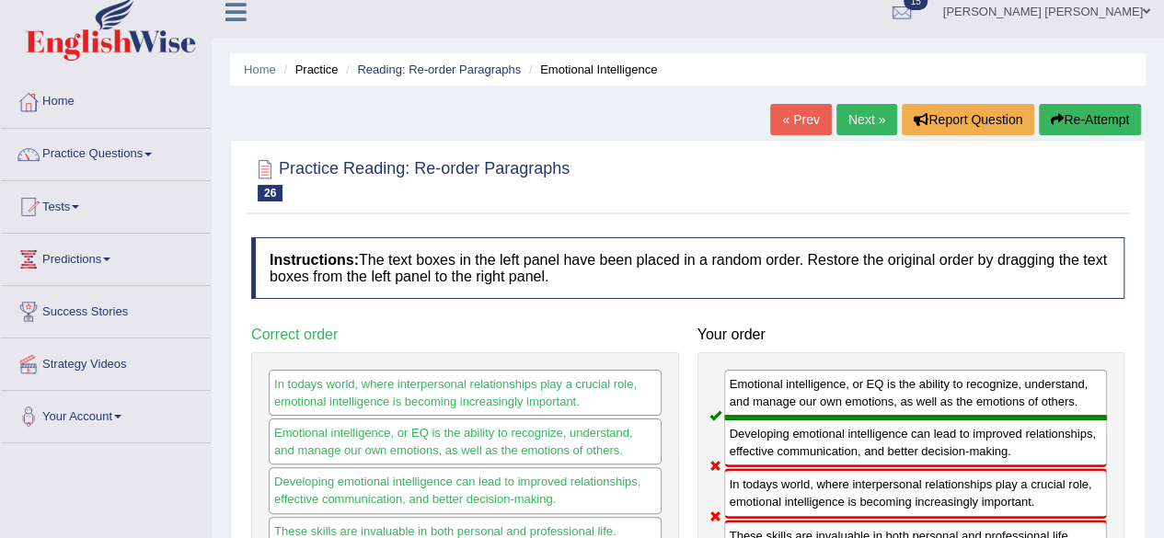
scroll to position [0, 0]
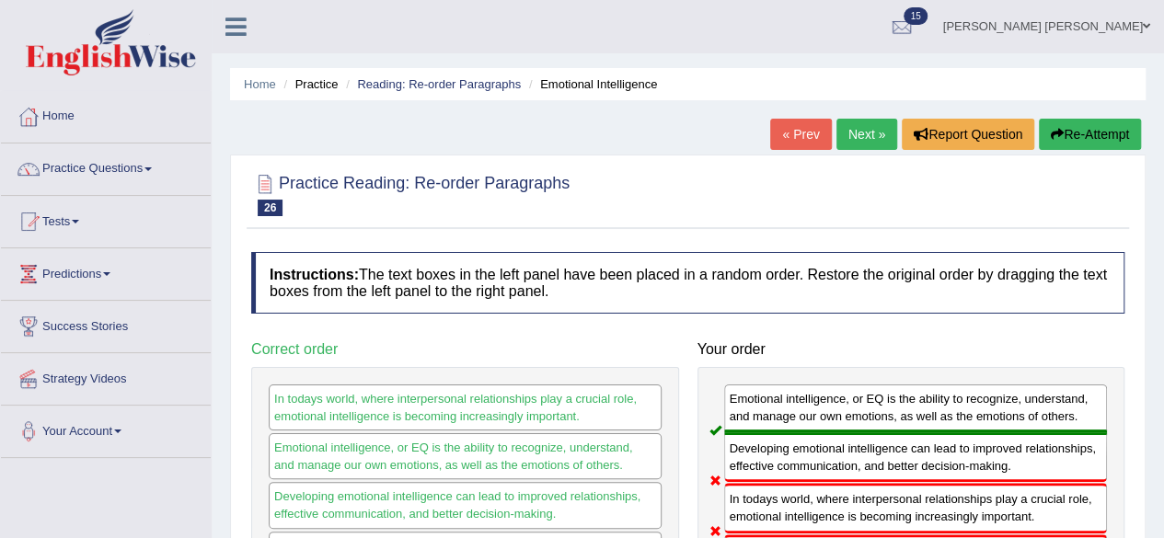
click at [850, 132] on link "Next »" at bounding box center [866, 134] width 61 height 31
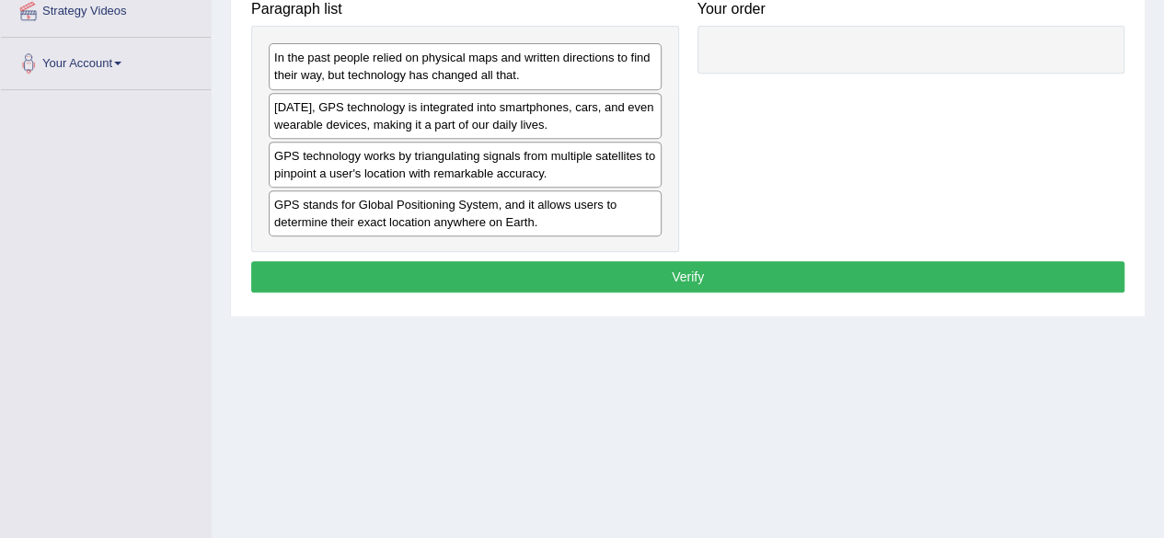
scroll to position [276, 0]
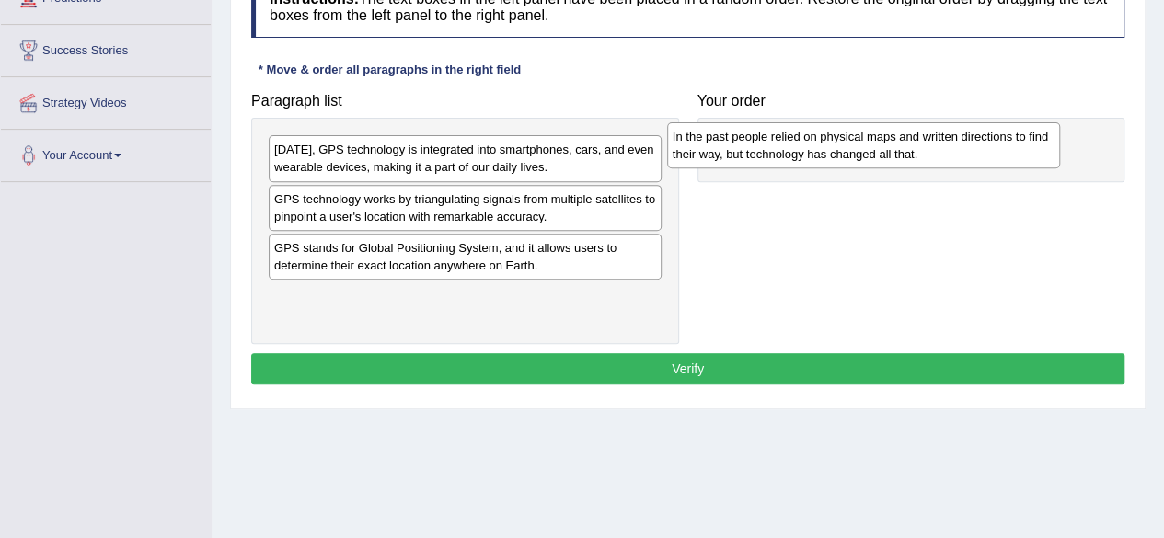
drag, startPoint x: 512, startPoint y: 163, endPoint x: 910, endPoint y: 150, distance: 398.6
click at [910, 150] on div "In the past people relied on physical maps and written directions to find their…" at bounding box center [863, 145] width 393 height 46
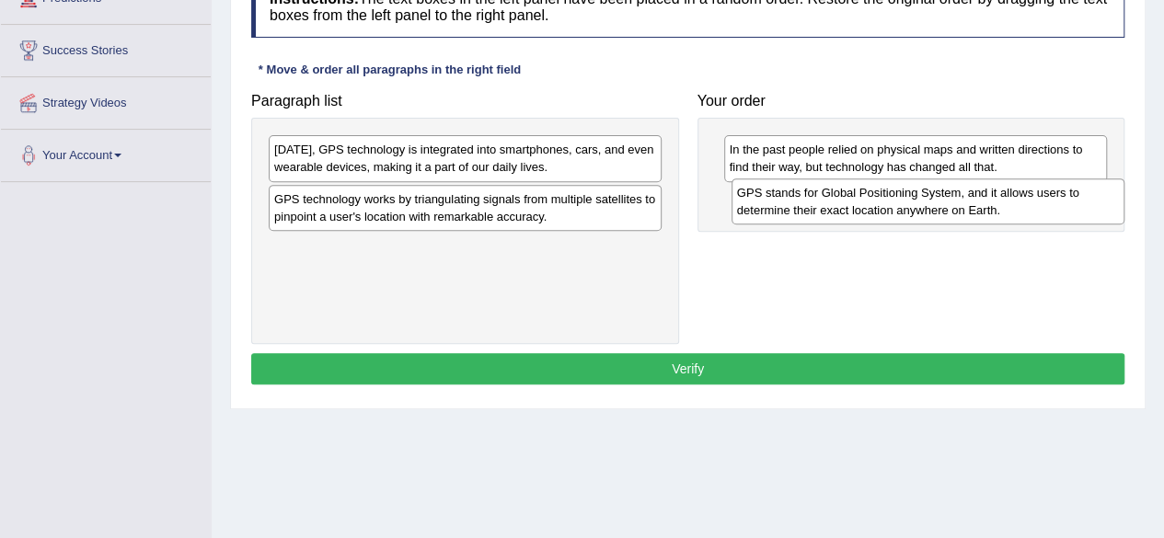
drag, startPoint x: 462, startPoint y: 260, endPoint x: 925, endPoint y: 207, distance: 465.9
click at [925, 207] on div "GPS stands for Global Positioning System, and it allows users to determine thei…" at bounding box center [928, 202] width 393 height 46
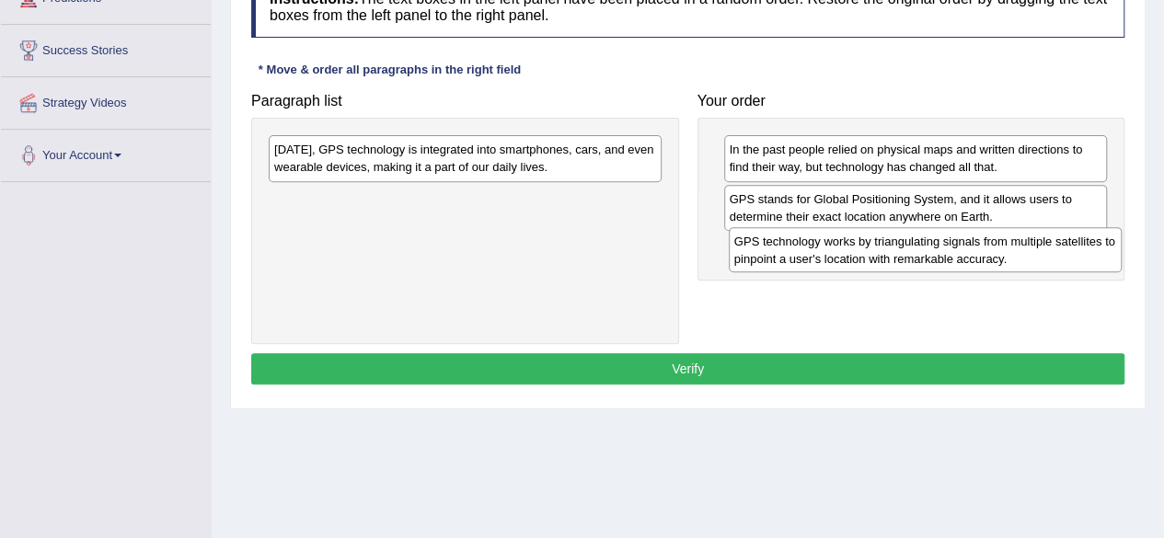
drag, startPoint x: 499, startPoint y: 211, endPoint x: 959, endPoint y: 254, distance: 462.1
click at [959, 254] on div "GPS technology works by triangulating signals from multiple satellites to pinpo…" at bounding box center [925, 250] width 393 height 46
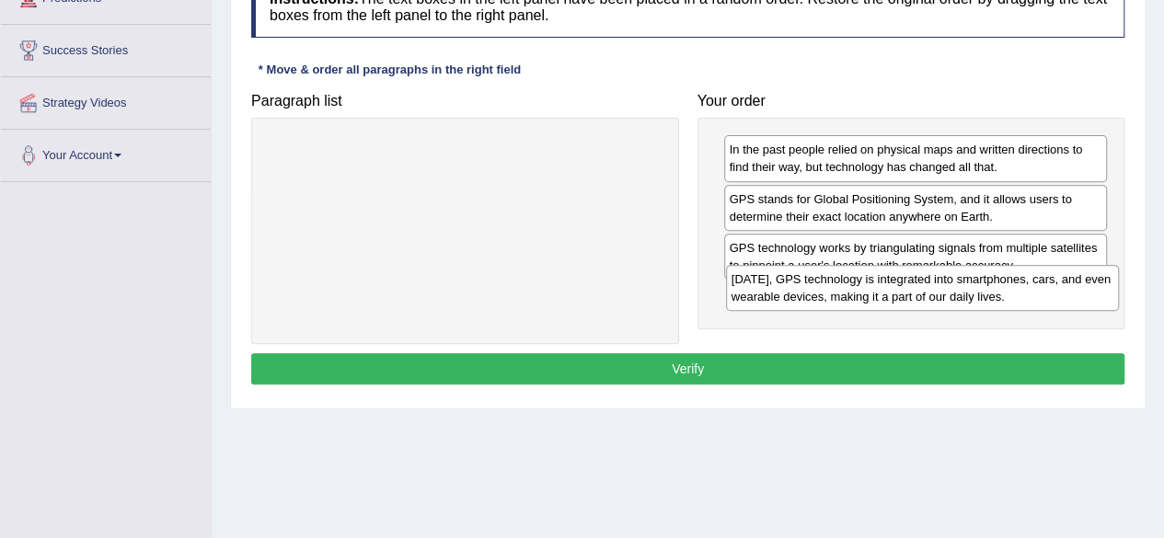
drag, startPoint x: 594, startPoint y: 160, endPoint x: 1052, endPoint y: 291, distance: 475.6
click at [1052, 291] on div "[DATE], GPS technology is integrated into smartphones, cars, and even wearable …" at bounding box center [922, 288] width 393 height 46
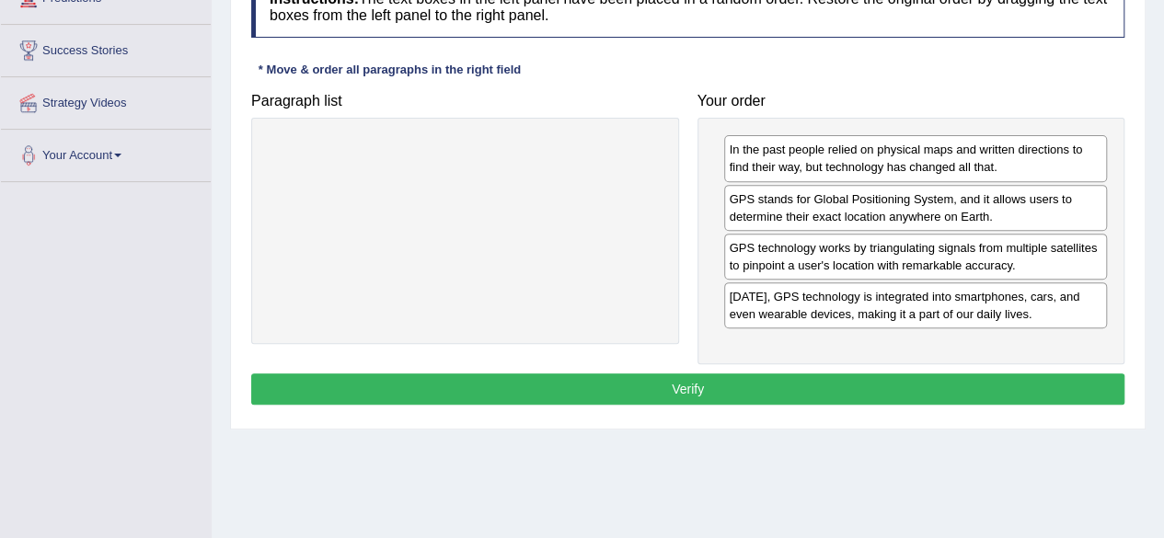
click at [893, 386] on button "Verify" at bounding box center [687, 389] width 873 height 31
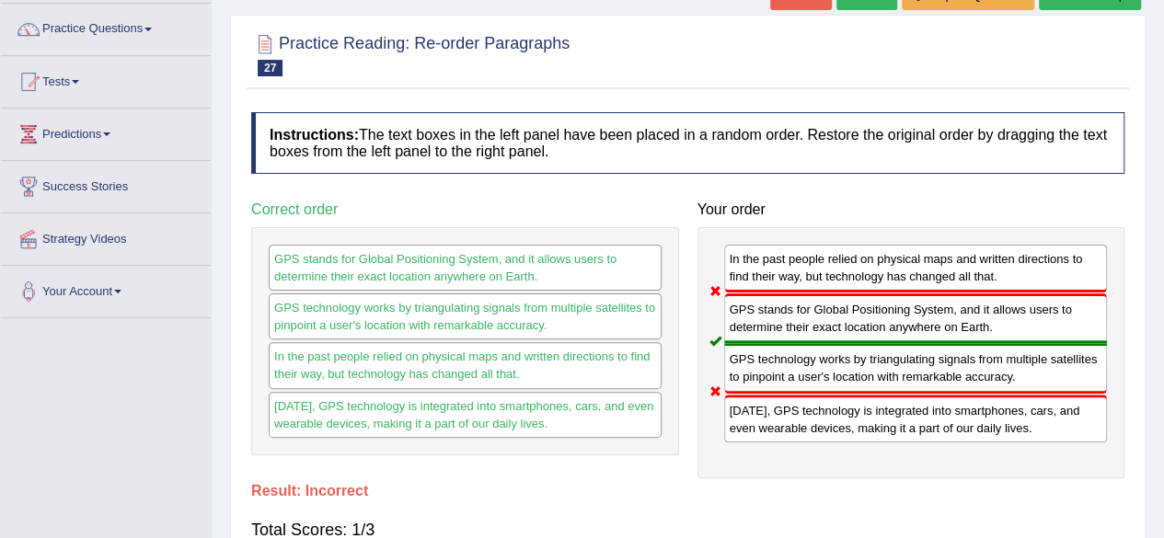
scroll to position [0, 0]
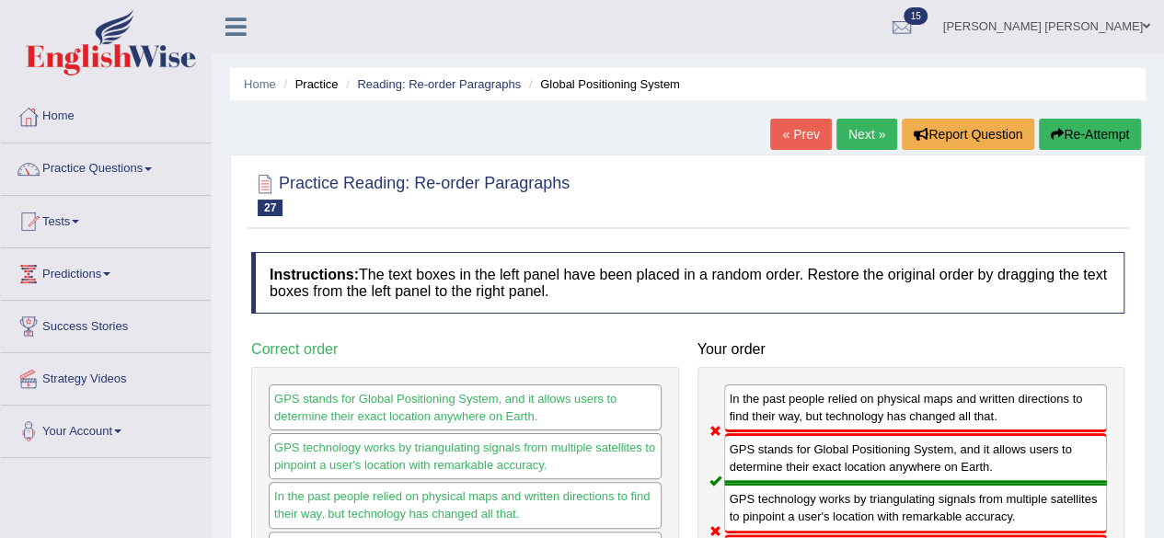
click at [863, 128] on link "Next »" at bounding box center [866, 134] width 61 height 31
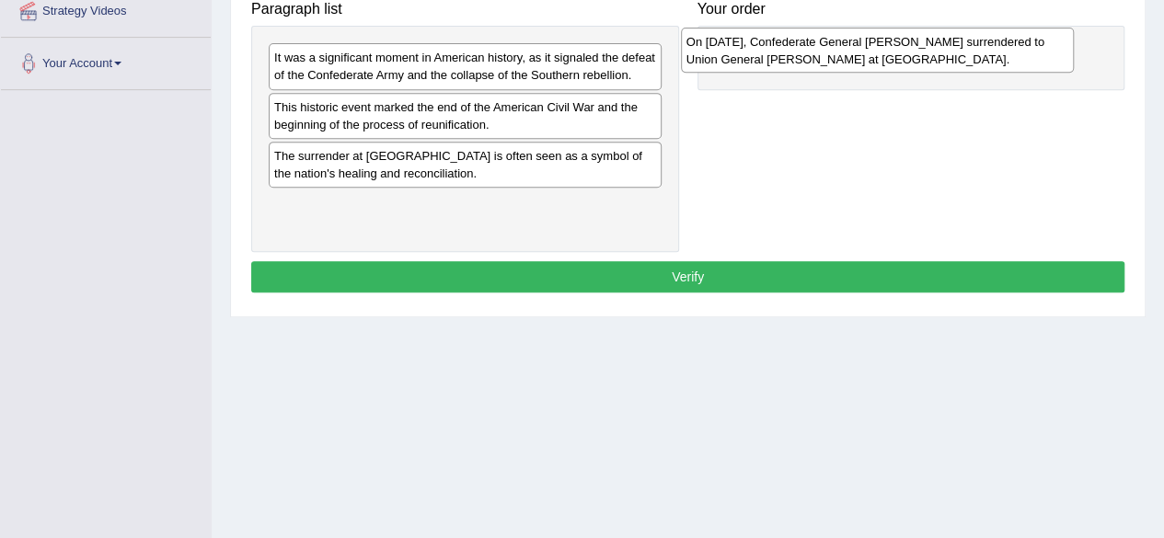
drag, startPoint x: 431, startPoint y: 120, endPoint x: 836, endPoint y: 52, distance: 411.3
click at [836, 52] on div "On April 9, 1865, Confederate General Robert E. Lee surrendered to Union Genera…" at bounding box center [877, 51] width 393 height 46
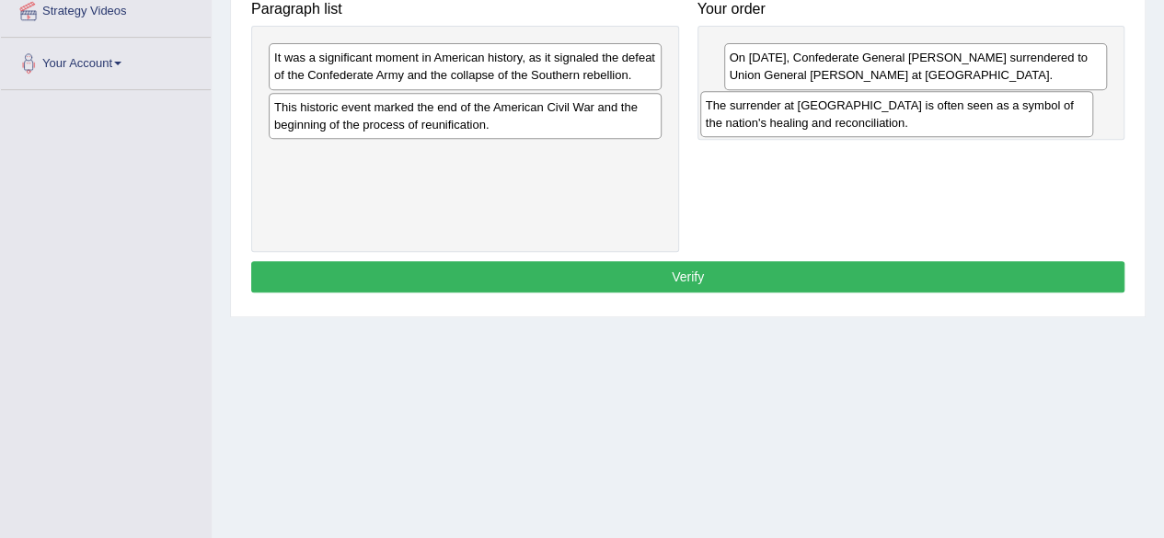
drag, startPoint x: 512, startPoint y: 166, endPoint x: 938, endPoint y: 118, distance: 428.7
click at [938, 118] on div "The surrender at Appomattox Court House is often seen as a symbol of the nation…" at bounding box center [896, 114] width 393 height 46
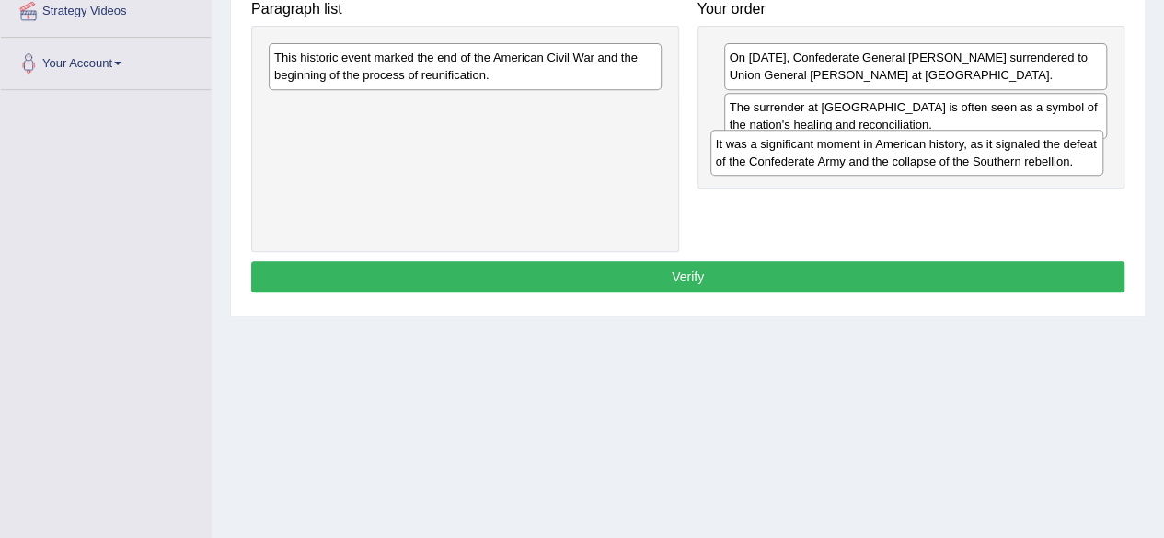
drag, startPoint x: 482, startPoint y: 73, endPoint x: 924, endPoint y: 159, distance: 450.1
click at [924, 159] on div "It was a significant moment in American history, as it signaled the defeat of t…" at bounding box center [906, 153] width 393 height 46
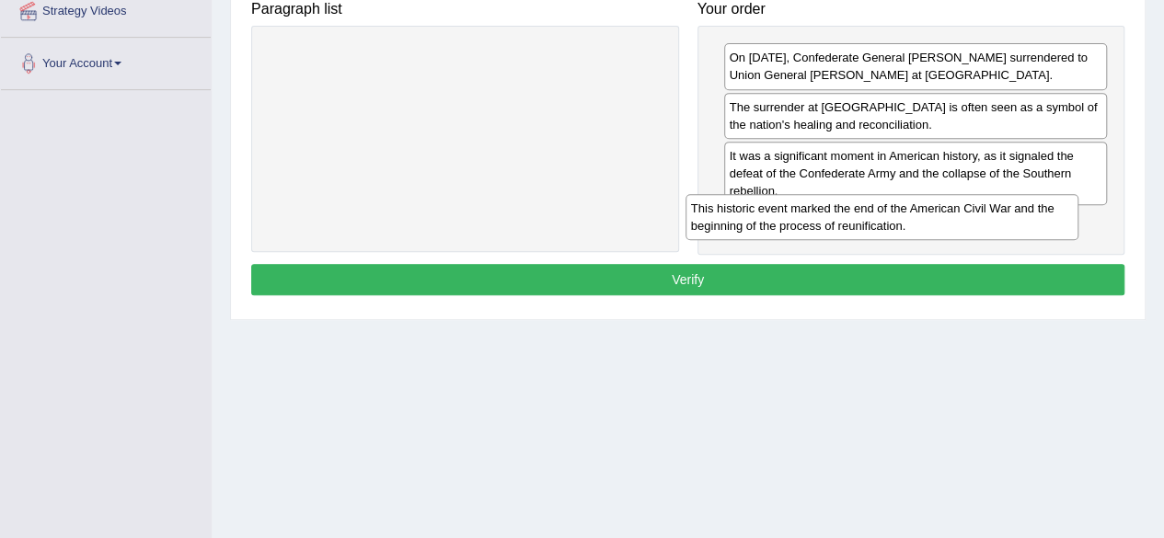
drag, startPoint x: 590, startPoint y: 62, endPoint x: 1042, endPoint y: 213, distance: 476.3
click at [1042, 213] on div "This historic event marked the end of the American Civil War and the beginning …" at bounding box center [882, 217] width 393 height 46
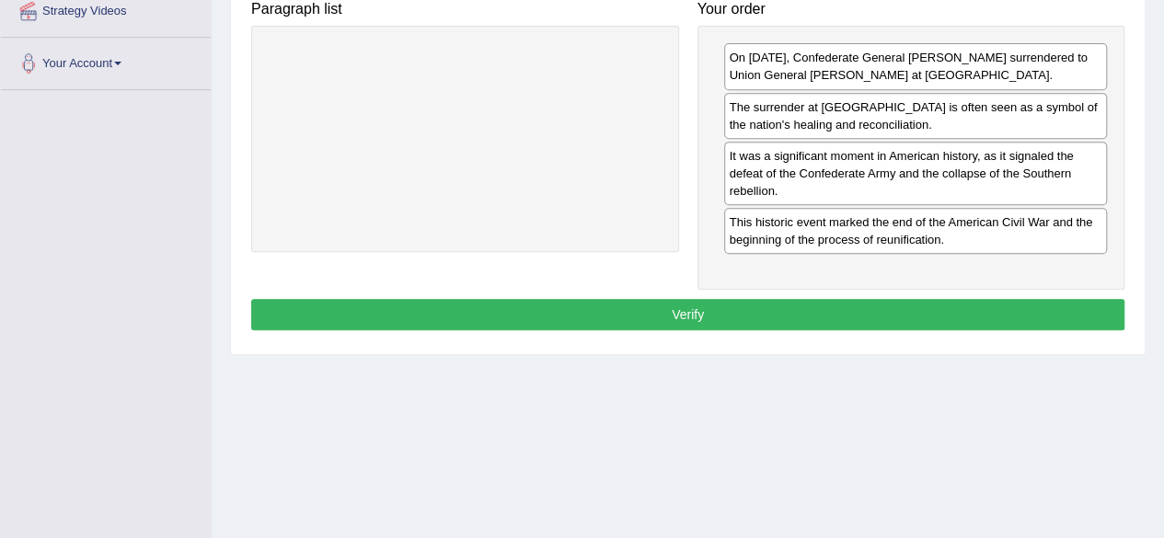
click at [858, 310] on button "Verify" at bounding box center [687, 314] width 873 height 31
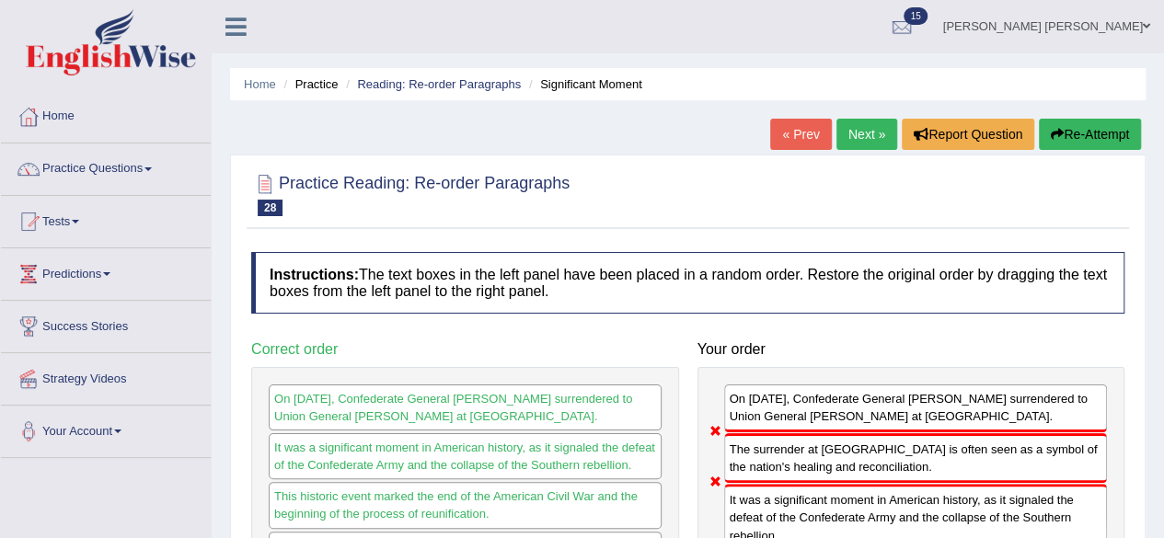
click at [856, 126] on link "Next »" at bounding box center [866, 134] width 61 height 31
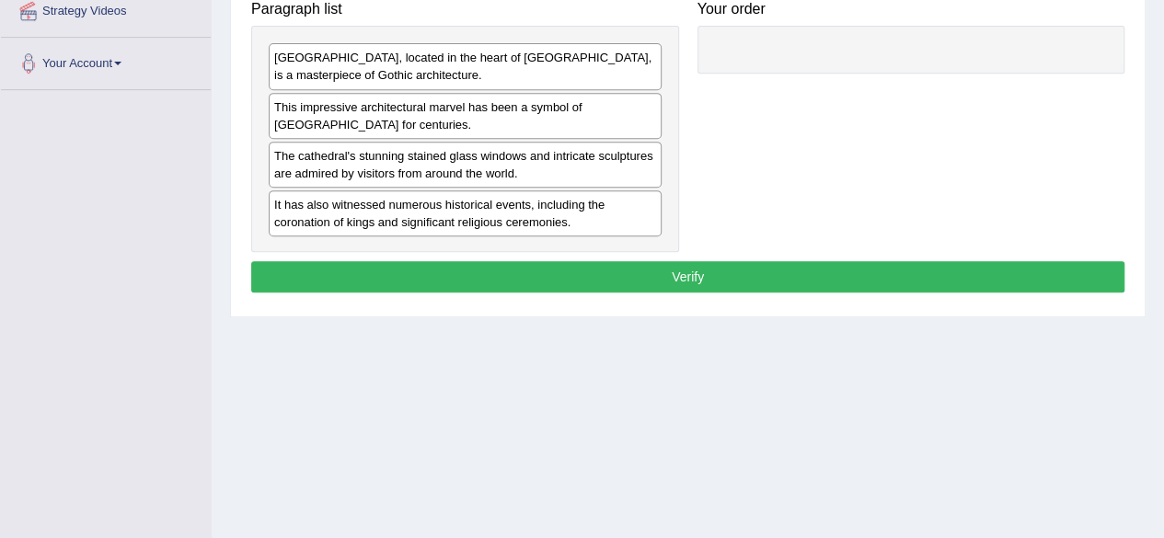
scroll to position [368, 0]
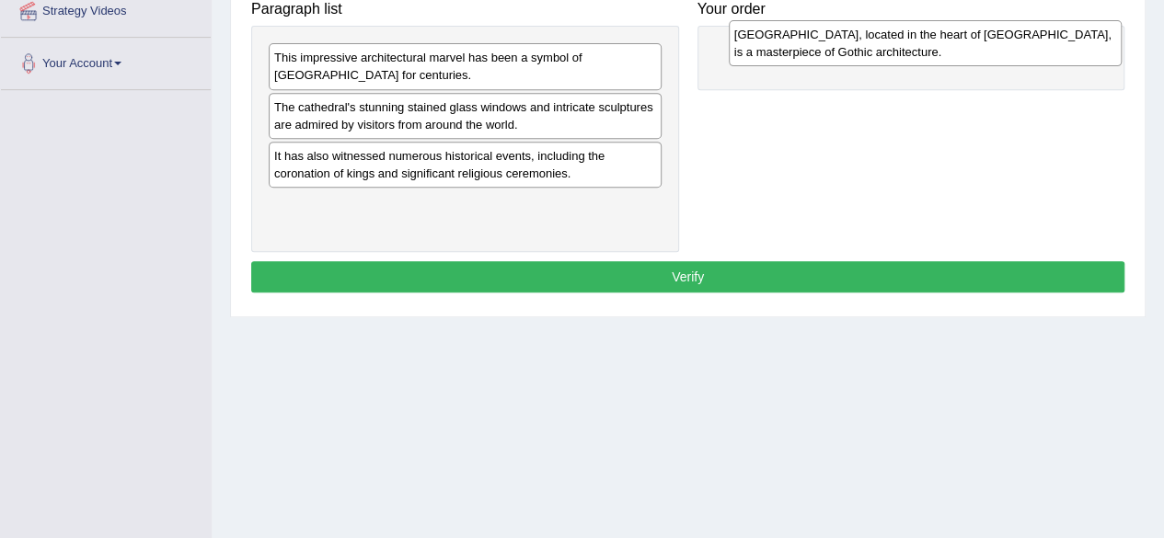
drag, startPoint x: 534, startPoint y: 76, endPoint x: 994, endPoint y: 53, distance: 460.6
click at [994, 53] on div "[GEOGRAPHIC_DATA], located in the heart of [GEOGRAPHIC_DATA], is a masterpiece …" at bounding box center [925, 43] width 393 height 46
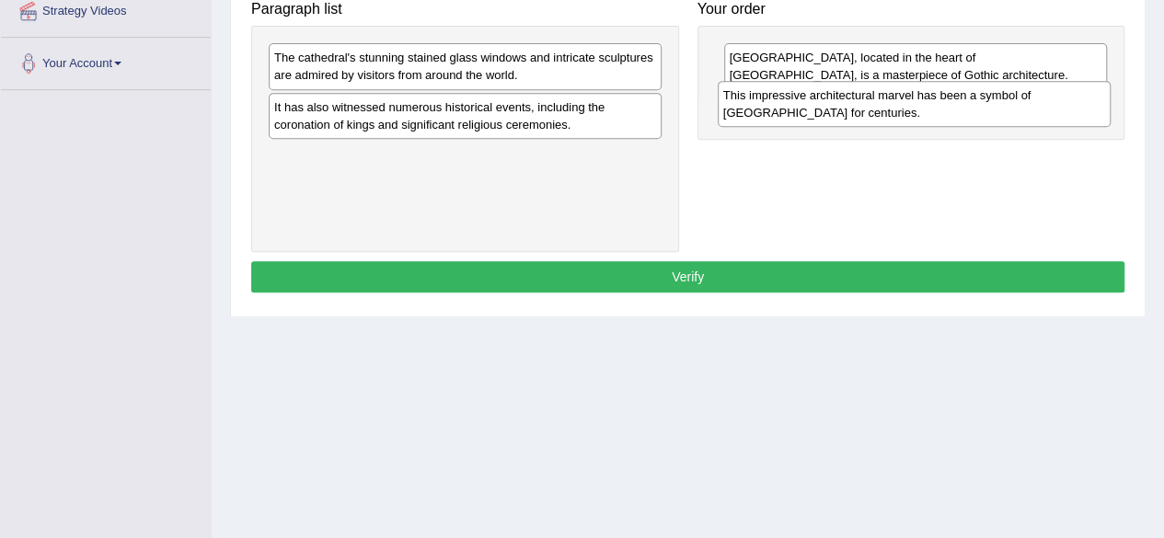
drag, startPoint x: 574, startPoint y: 60, endPoint x: 1023, endPoint y: 98, distance: 450.6
click at [1023, 98] on div "This impressive architectural marvel has been a symbol of [GEOGRAPHIC_DATA] for…" at bounding box center [914, 104] width 393 height 46
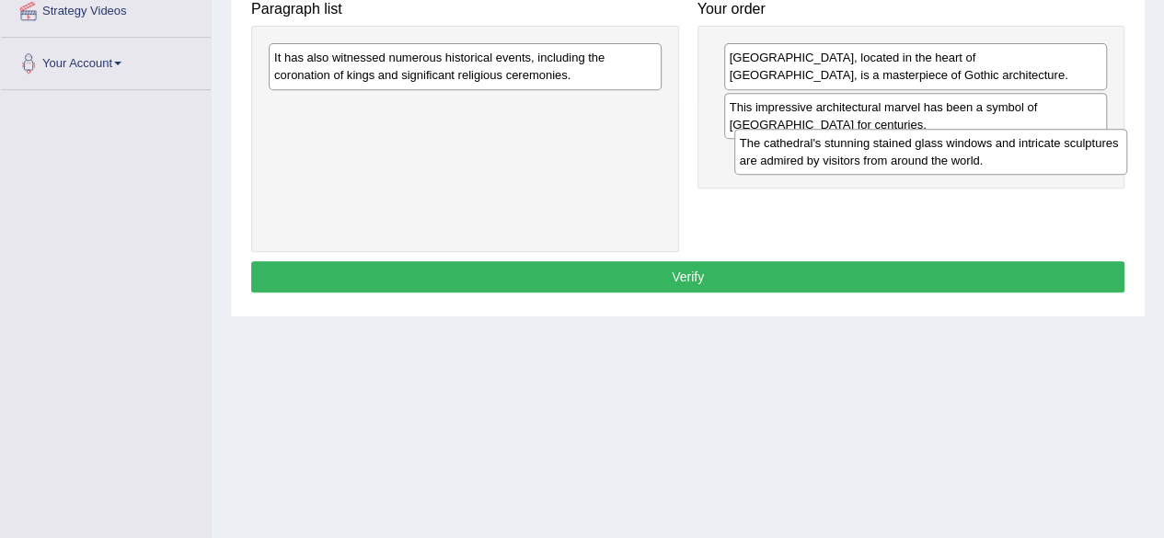
drag, startPoint x: 504, startPoint y: 61, endPoint x: 962, endPoint y: 148, distance: 466.5
click at [963, 146] on div "The cathedral's stunning stained glass windows and intricate sculptures are adm…" at bounding box center [930, 152] width 393 height 46
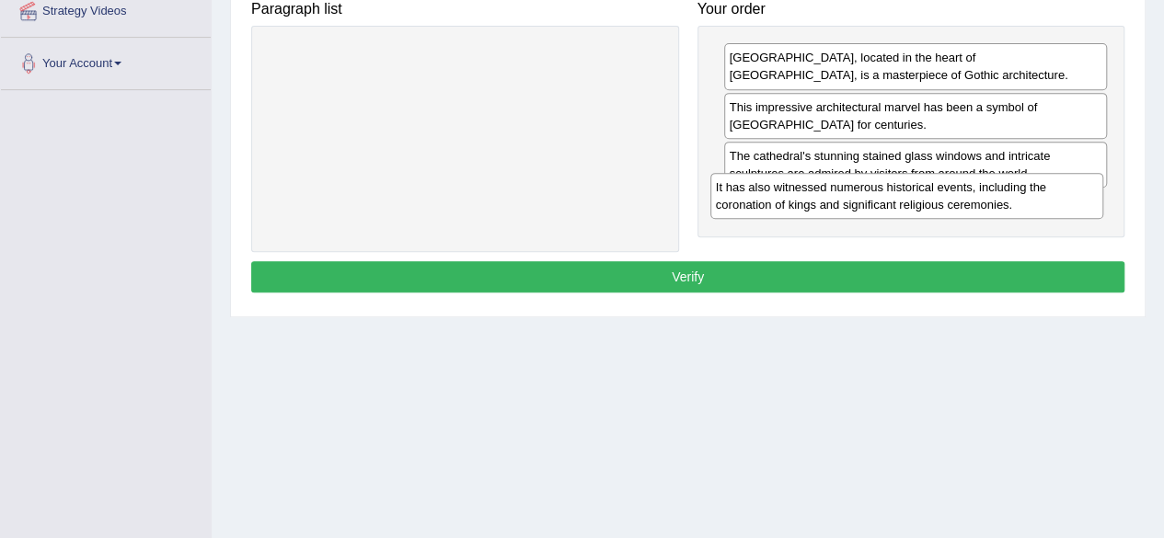
drag, startPoint x: 515, startPoint y: 69, endPoint x: 962, endPoint y: 200, distance: 465.0
click at [962, 200] on div "It has also witnessed numerous historical events, including the coronation of k…" at bounding box center [906, 196] width 393 height 46
click at [962, 200] on div "It has also witnessed numerous historical events, including the coronation of k…" at bounding box center [911, 197] width 393 height 46
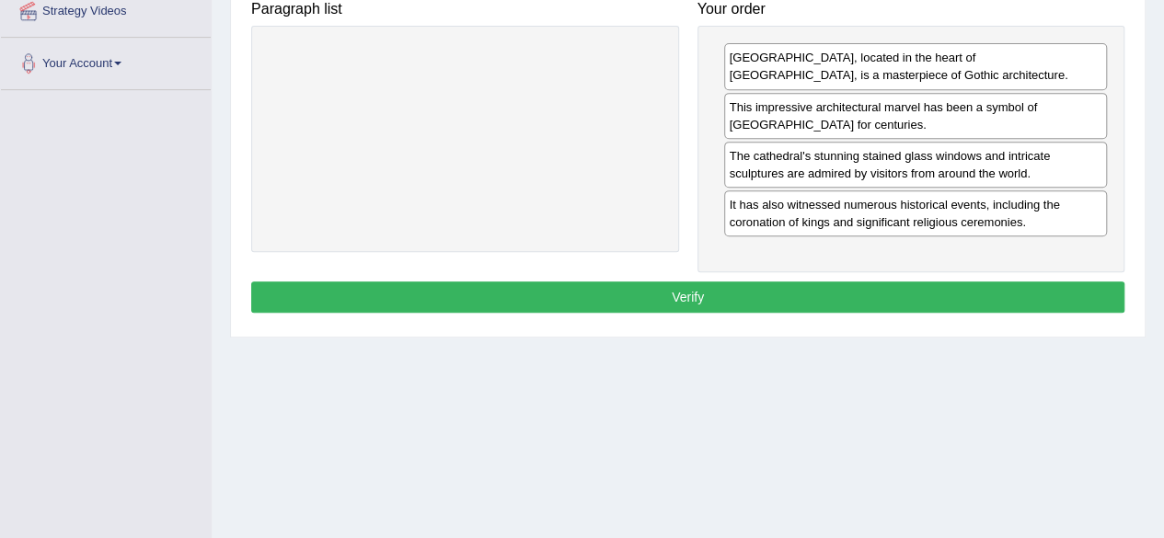
drag, startPoint x: 756, startPoint y: 292, endPoint x: 744, endPoint y: 270, distance: 25.1
click at [753, 287] on button "Verify" at bounding box center [687, 297] width 873 height 31
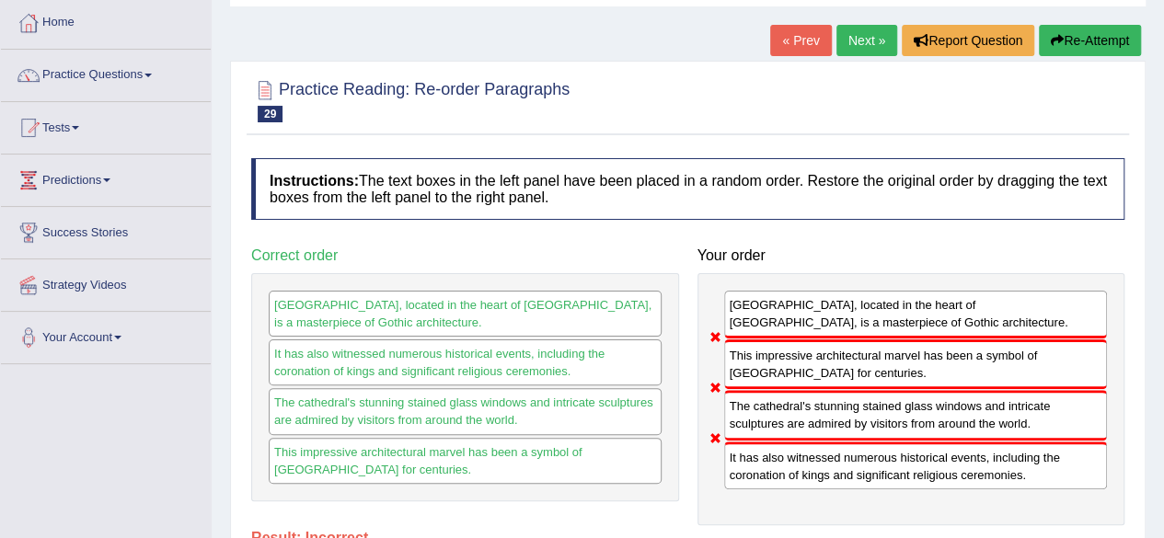
scroll to position [0, 0]
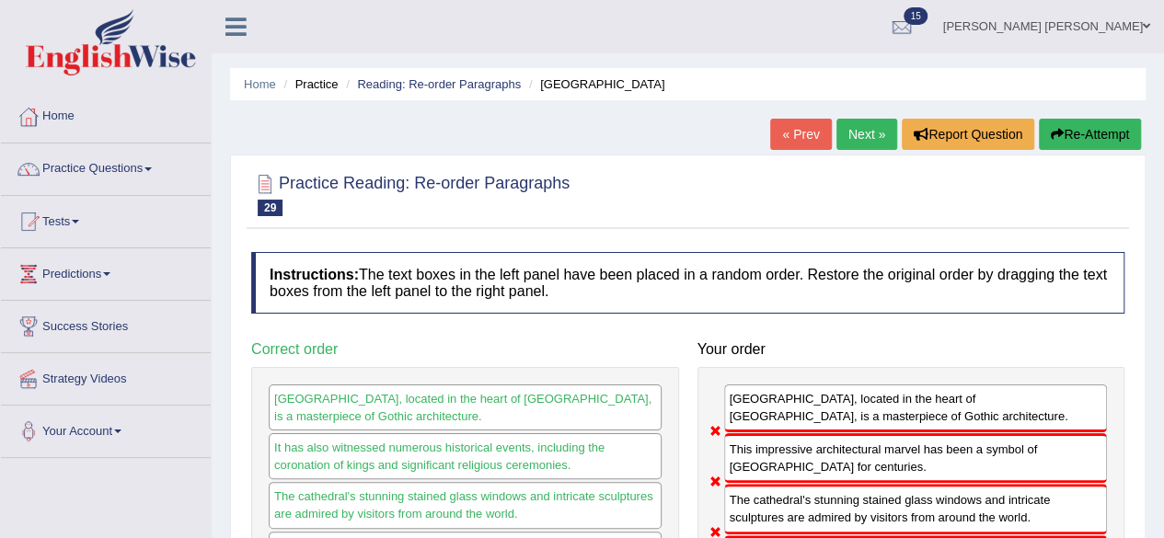
click at [859, 132] on link "Next »" at bounding box center [866, 134] width 61 height 31
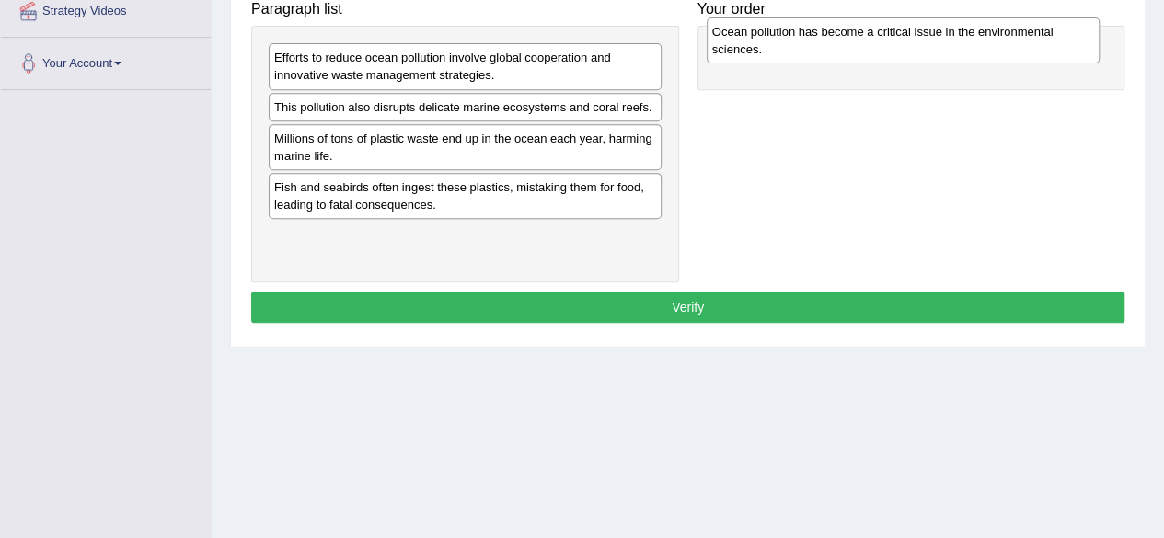
drag, startPoint x: 383, startPoint y: 148, endPoint x: 821, endPoint y: 41, distance: 450.8
click at [821, 41] on div "Ocean pollution has become a critical issue in the environmental sciences." at bounding box center [903, 40] width 393 height 46
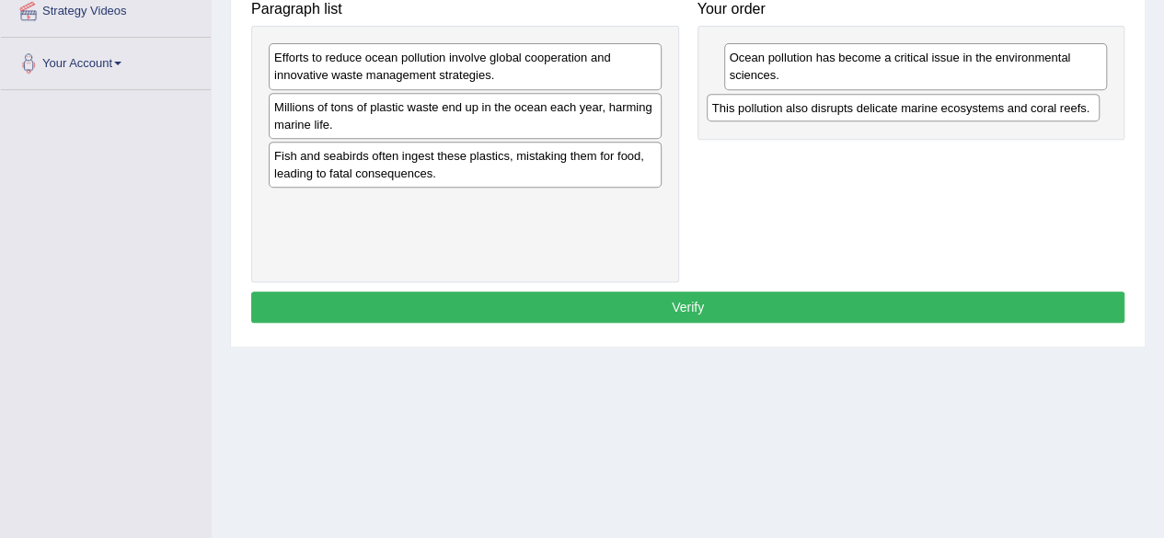
drag, startPoint x: 379, startPoint y: 111, endPoint x: 817, endPoint y: 113, distance: 438.0
click at [817, 113] on div "This pollution also disrupts delicate marine ecosystems and coral reefs." at bounding box center [903, 108] width 393 height 28
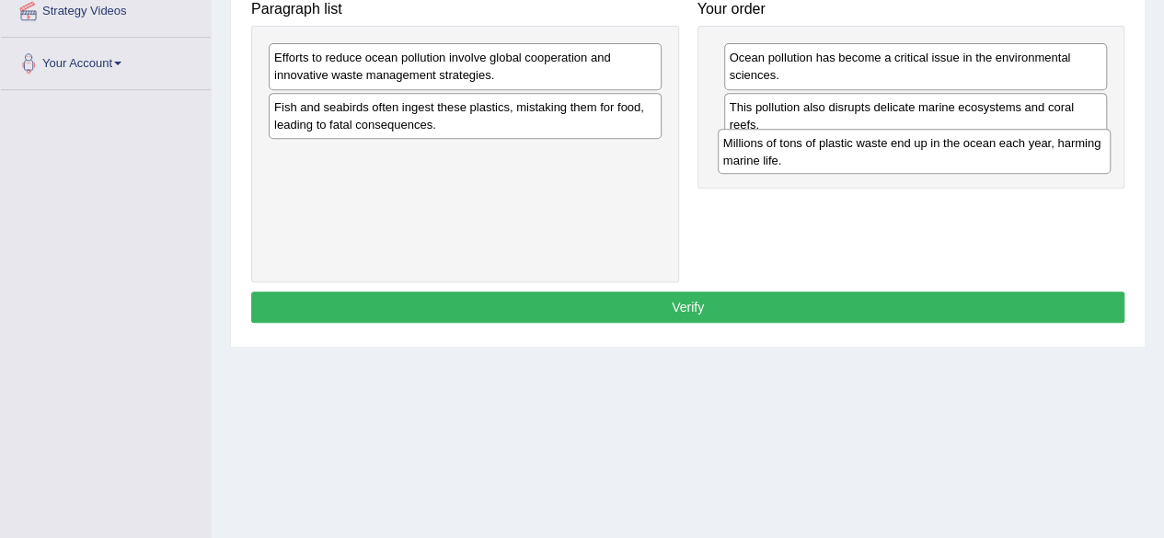
drag, startPoint x: 469, startPoint y: 123, endPoint x: 918, endPoint y: 161, distance: 450.6
click at [918, 161] on div "Millions of tons of plastic waste end up in the ocean each year, harming marine…" at bounding box center [914, 152] width 393 height 46
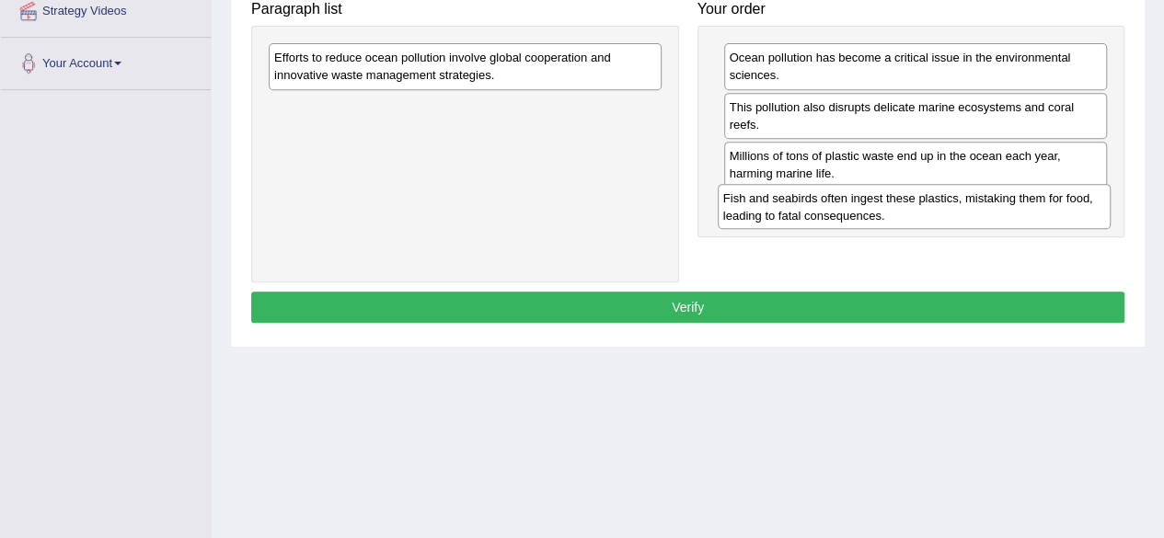
drag, startPoint x: 431, startPoint y: 119, endPoint x: 880, endPoint y: 209, distance: 458.0
click at [880, 209] on div "Fish and seabirds often ingest these plastics, mistaking them for food, leading…" at bounding box center [914, 207] width 393 height 46
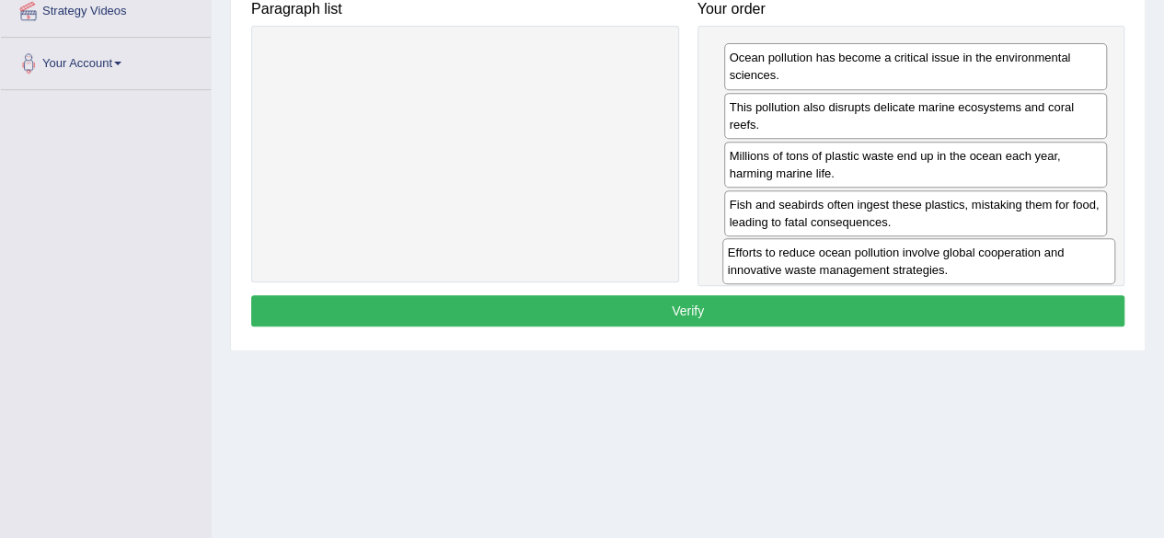
drag, startPoint x: 434, startPoint y: 65, endPoint x: 882, endPoint y: 260, distance: 488.7
click at [882, 260] on div "Efforts to reduce ocean pollution involve global cooperation and innovative was…" at bounding box center [918, 261] width 393 height 46
click at [882, 260] on div "Efforts to reduce ocean pollution involve global cooperation and innovative was…" at bounding box center [913, 261] width 393 height 46
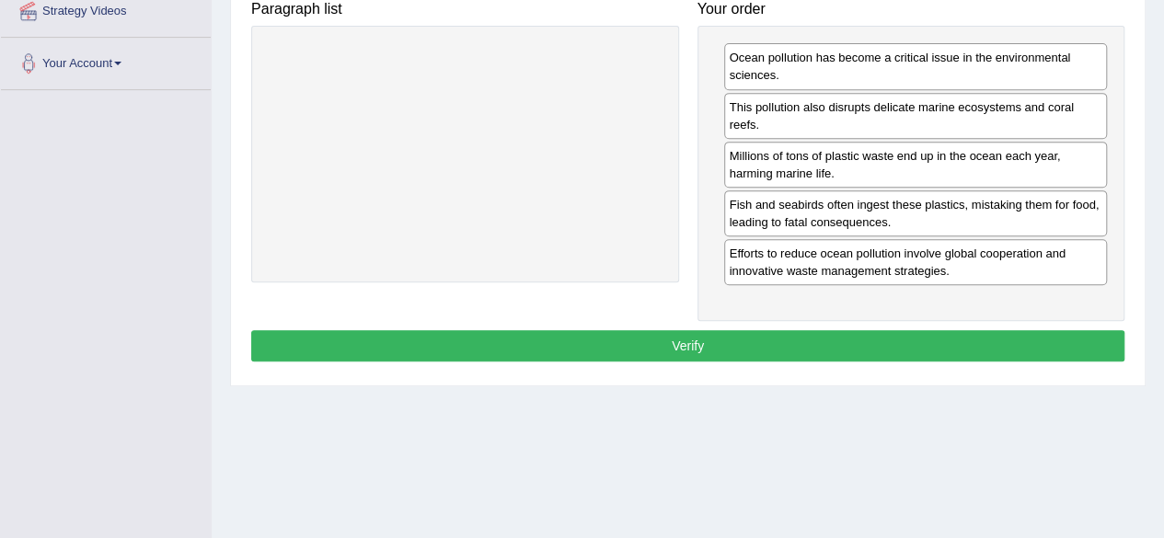
click at [828, 335] on button "Verify" at bounding box center [687, 345] width 873 height 31
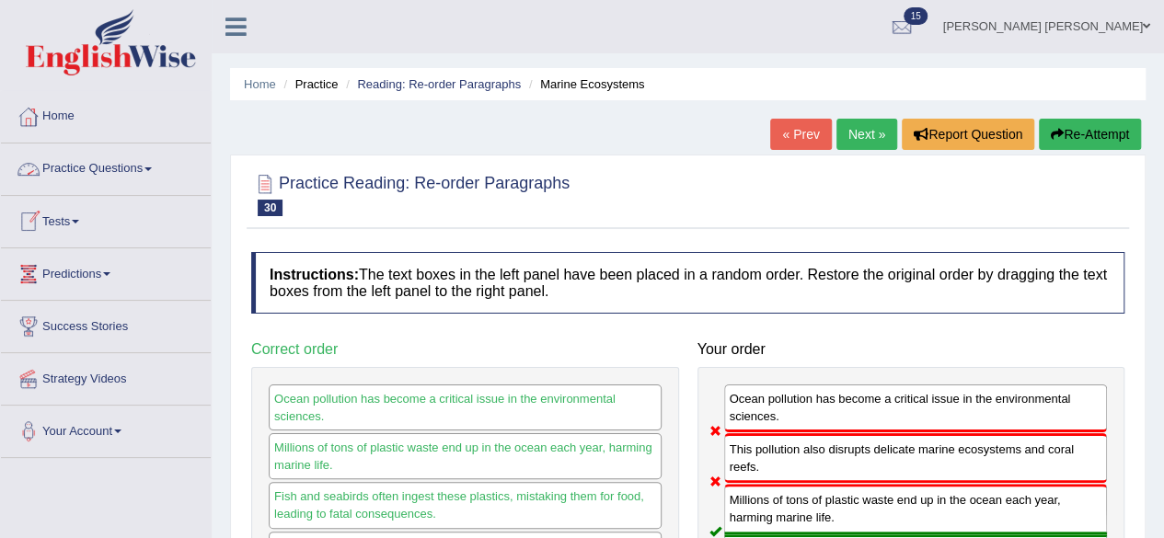
click at [137, 167] on link "Practice Questions" at bounding box center [106, 167] width 210 height 46
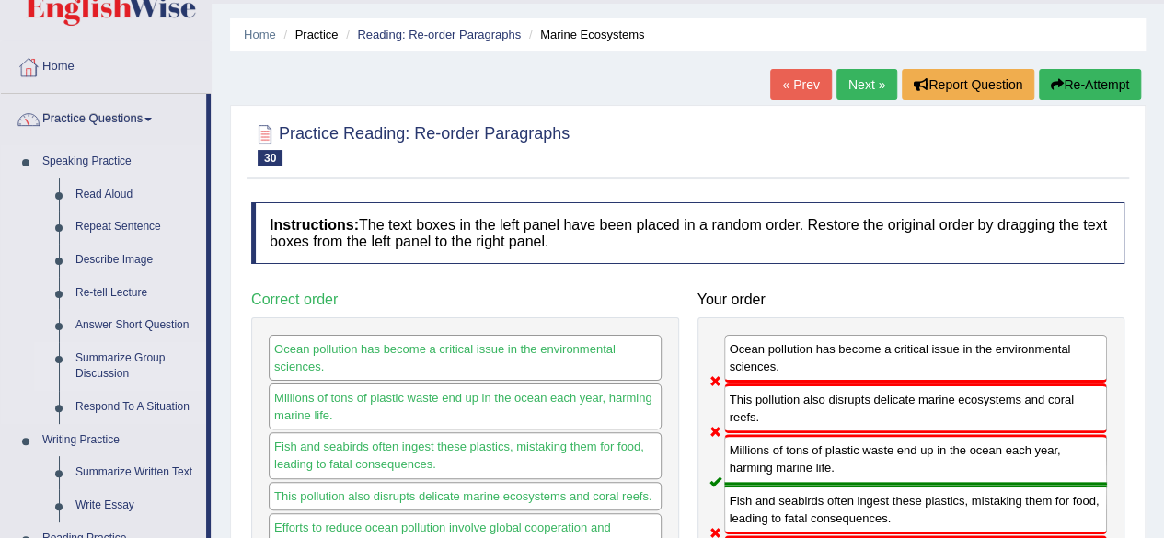
scroll to position [368, 0]
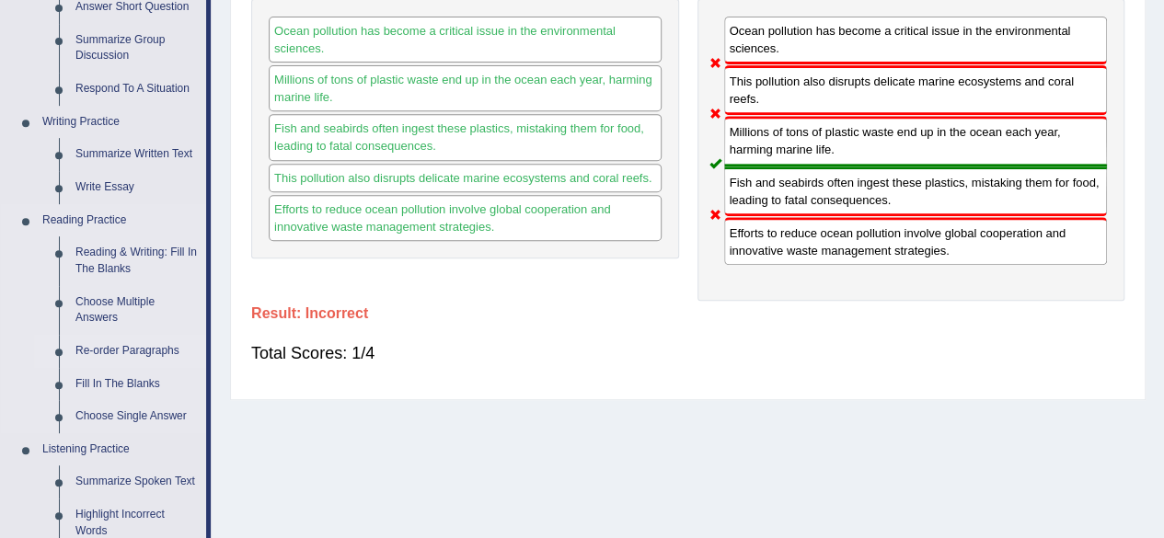
click at [133, 343] on link "Re-order Paragraphs" at bounding box center [136, 351] width 139 height 33
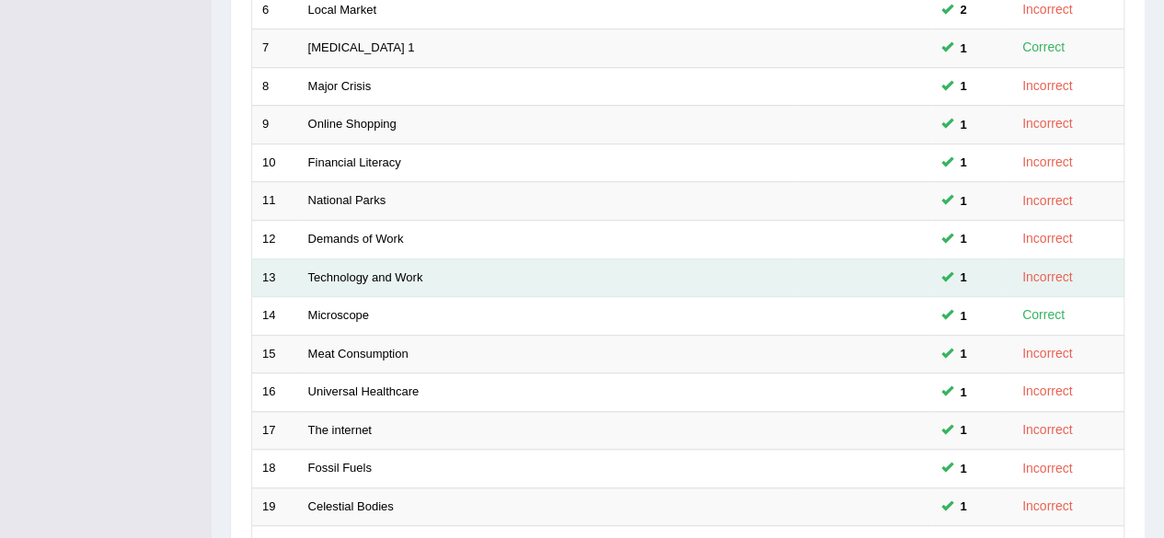
scroll to position [671, 0]
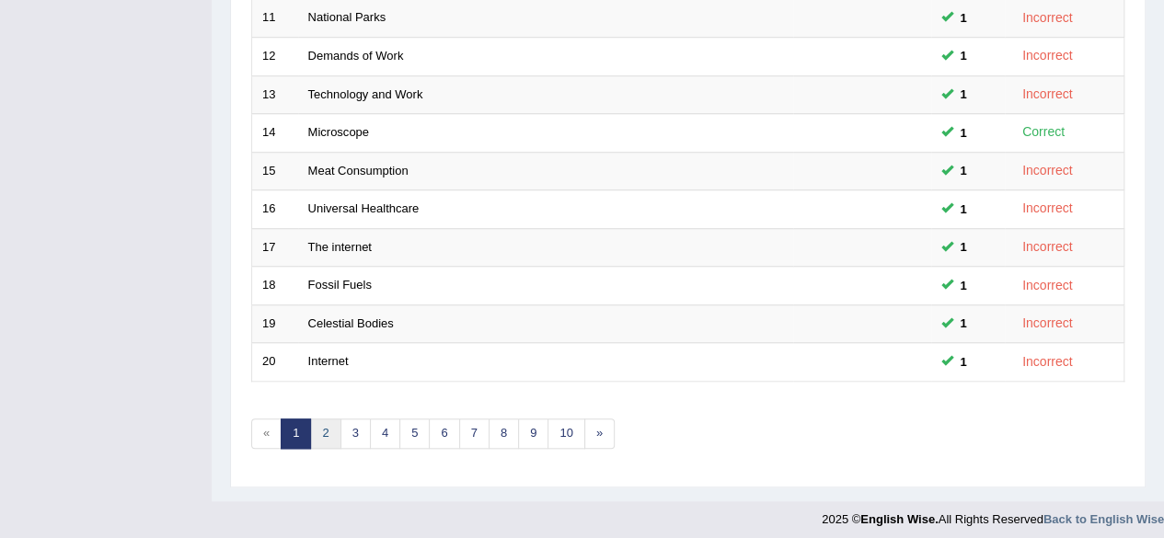
click at [326, 419] on link "2" at bounding box center [325, 434] width 30 height 30
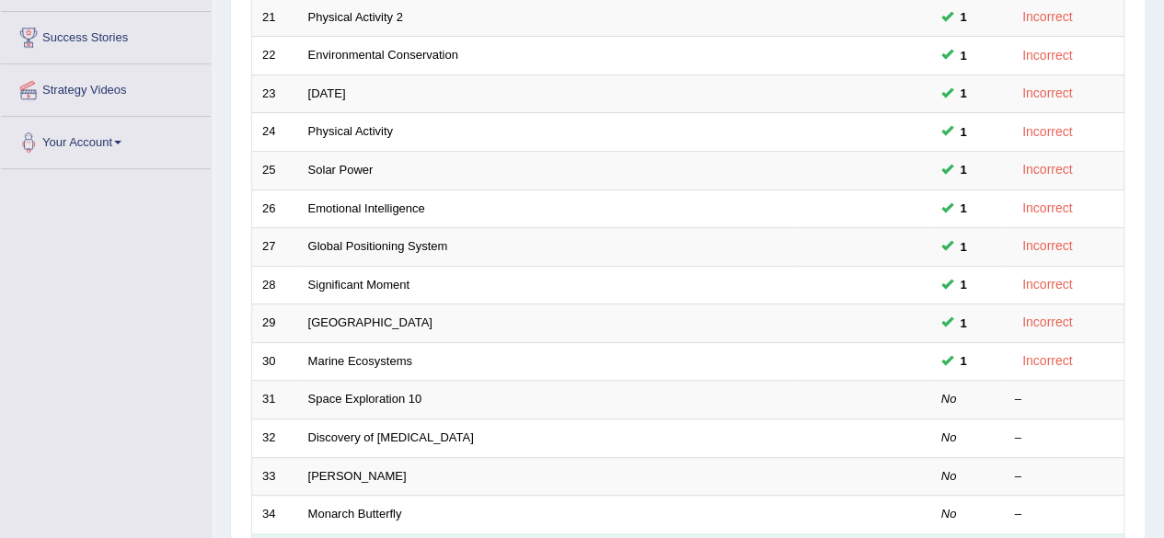
scroll to position [487, 0]
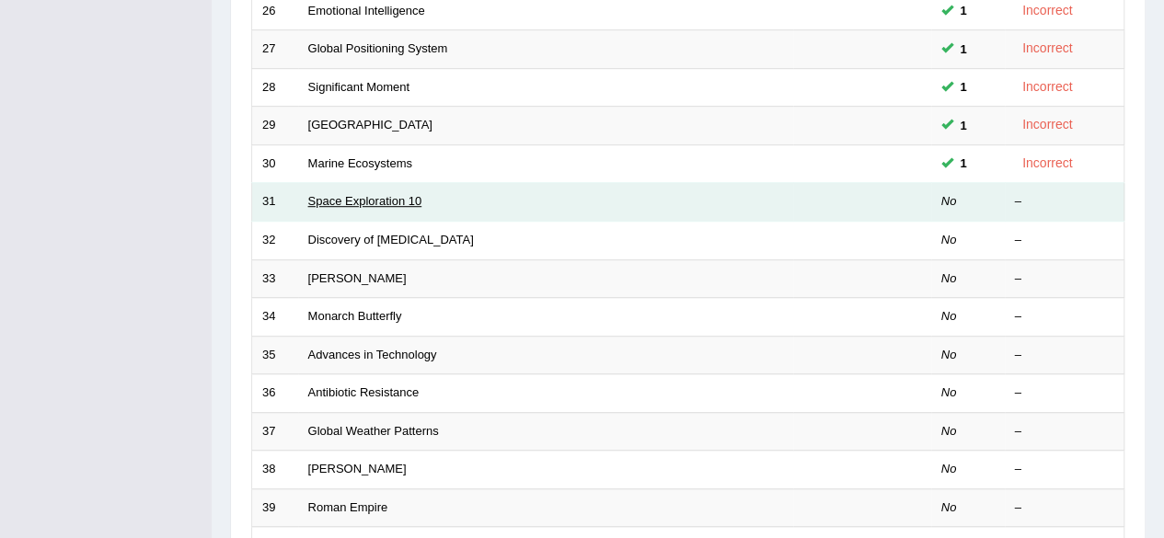
click at [348, 202] on link "Space Exploration 10" at bounding box center [365, 201] width 114 height 14
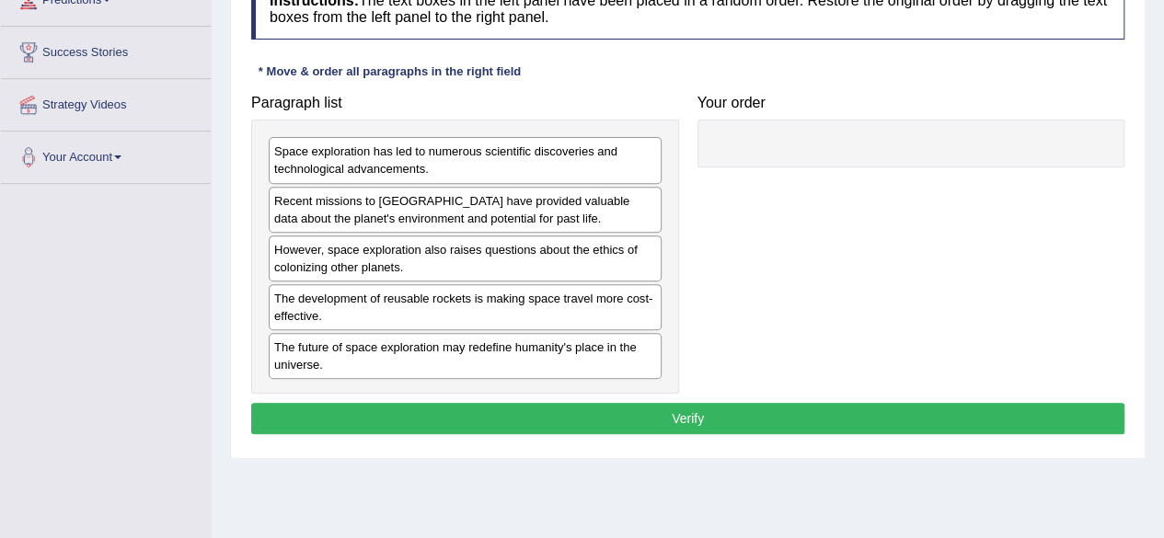
scroll to position [276, 0]
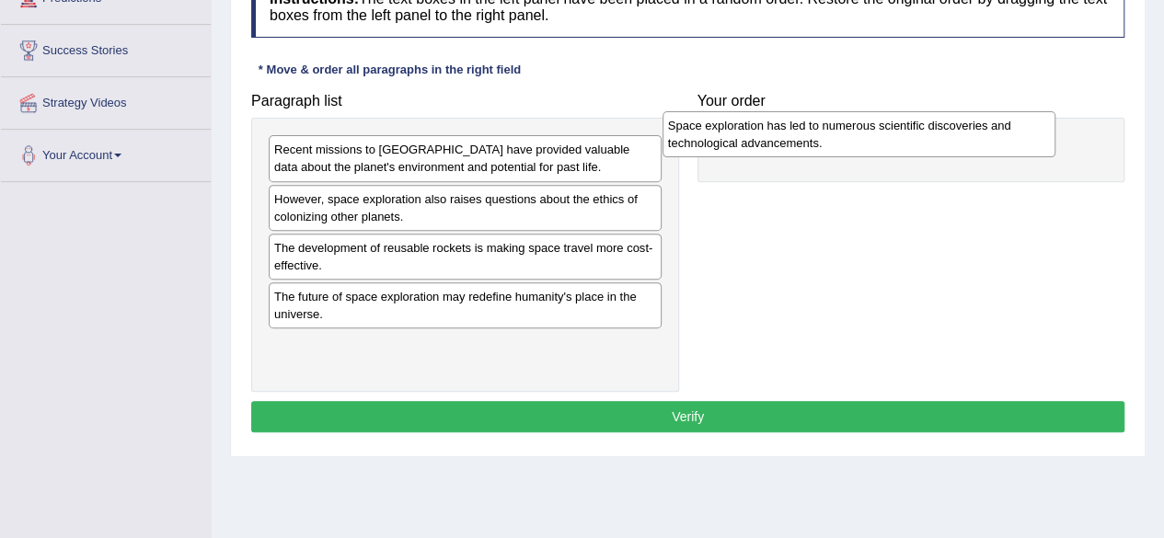
drag, startPoint x: 524, startPoint y: 168, endPoint x: 928, endPoint y: 142, distance: 404.8
click at [928, 142] on div "Space exploration has led to numerous scientific discoveries and technological …" at bounding box center [859, 134] width 393 height 46
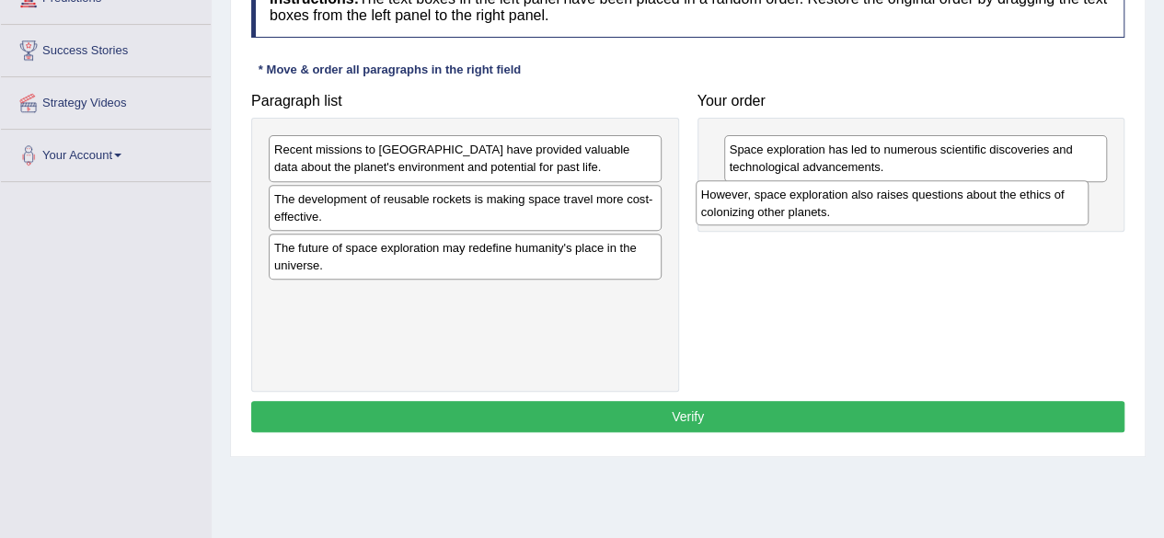
drag, startPoint x: 432, startPoint y: 211, endPoint x: 859, endPoint y: 207, distance: 427.0
click at [859, 207] on div "However, space exploration also raises questions about the ethics of colonizing…" at bounding box center [892, 203] width 393 height 46
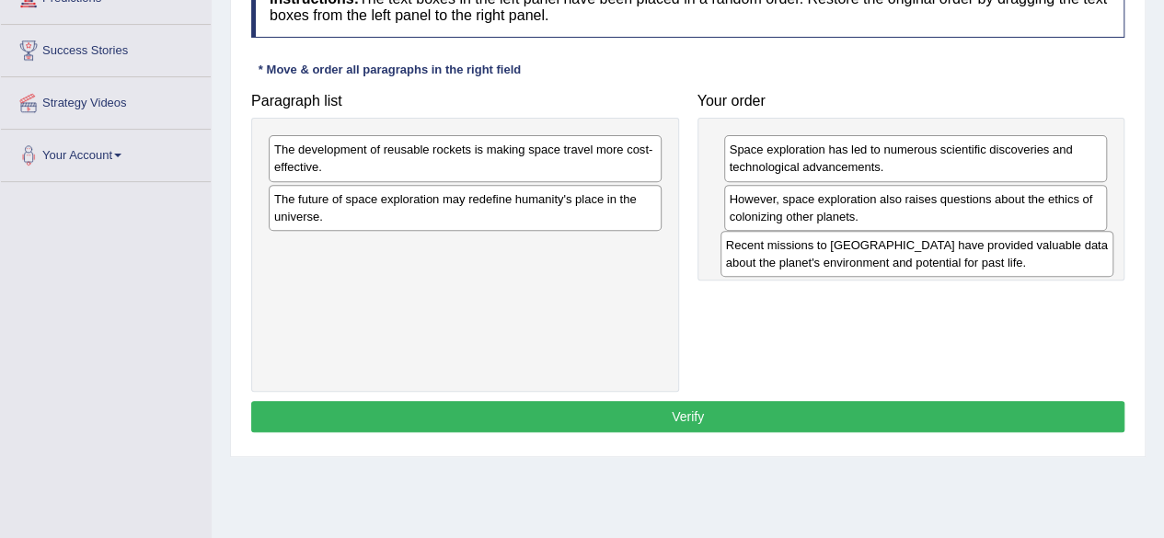
drag, startPoint x: 463, startPoint y: 159, endPoint x: 916, endPoint y: 255, distance: 463.6
click at [916, 255] on div "Recent missions to Mars have provided valuable data about the planet's environm…" at bounding box center [916, 254] width 393 height 46
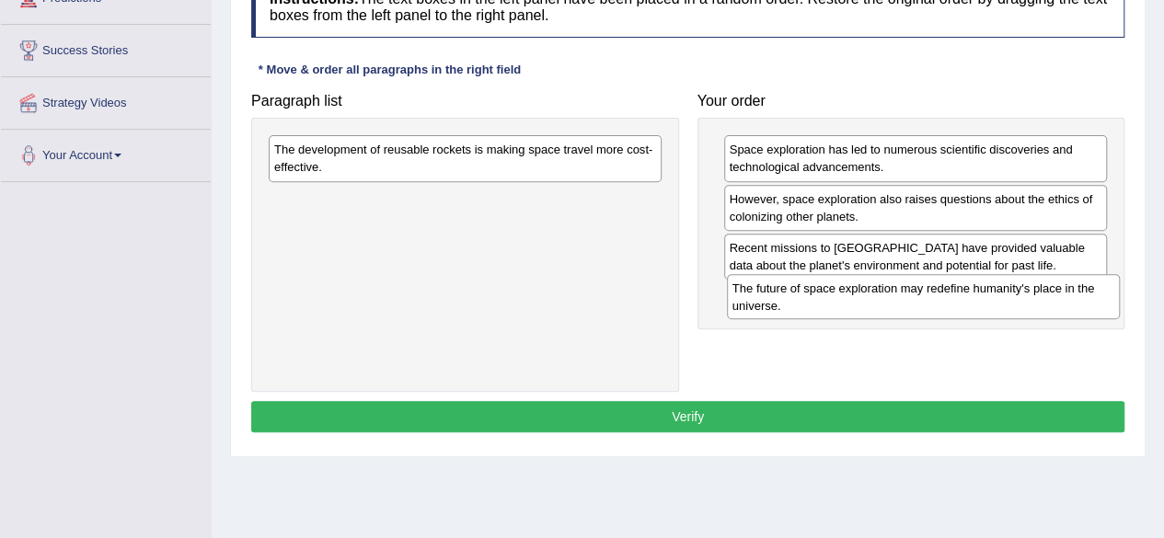
drag, startPoint x: 547, startPoint y: 200, endPoint x: 1005, endPoint y: 290, distance: 467.0
click at [1005, 290] on div "The future of space exploration may redefine humanity's place in the universe." at bounding box center [923, 297] width 393 height 46
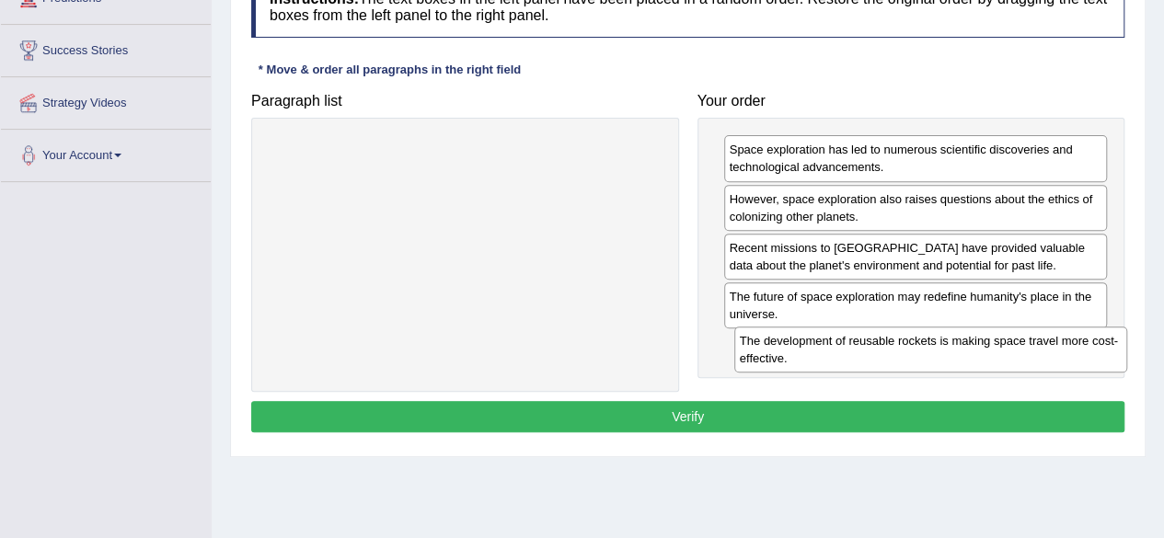
drag, startPoint x: 575, startPoint y: 166, endPoint x: 1035, endPoint y: 354, distance: 497.2
click at [1036, 354] on div "The development of reusable rockets is making space travel more cost-effective." at bounding box center [930, 350] width 393 height 46
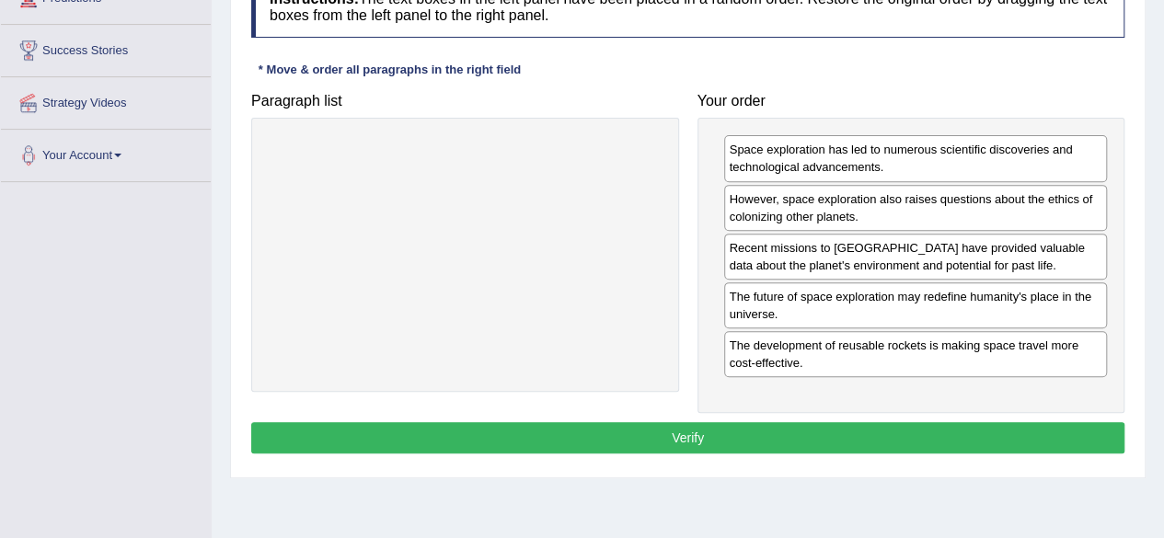
click at [547, 426] on button "Verify" at bounding box center [687, 437] width 873 height 31
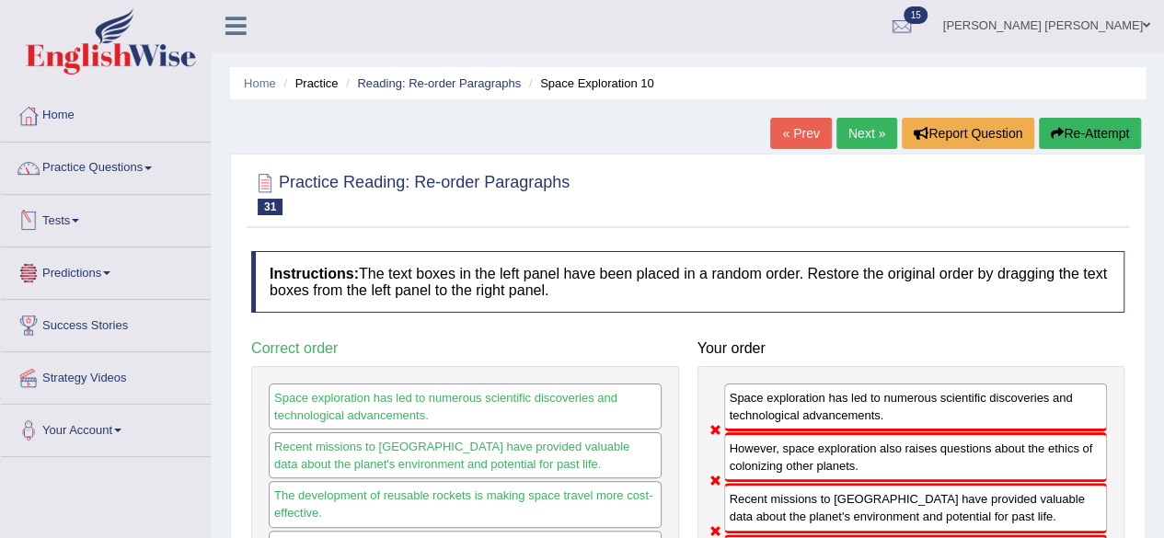
scroll to position [0, 0]
click at [140, 159] on link "Practice Questions" at bounding box center [106, 167] width 210 height 46
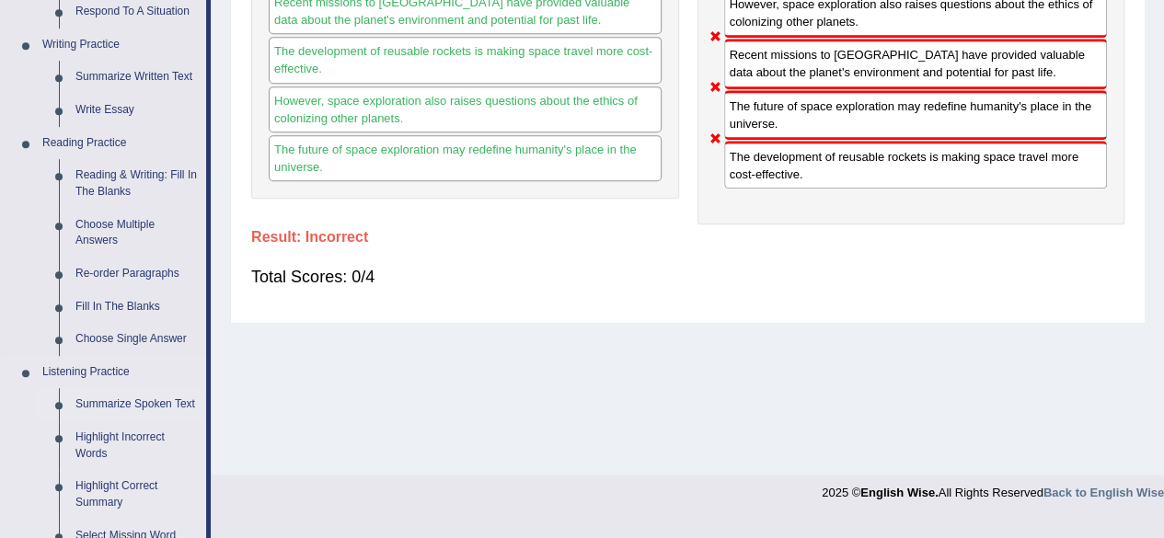
scroll to position [552, 0]
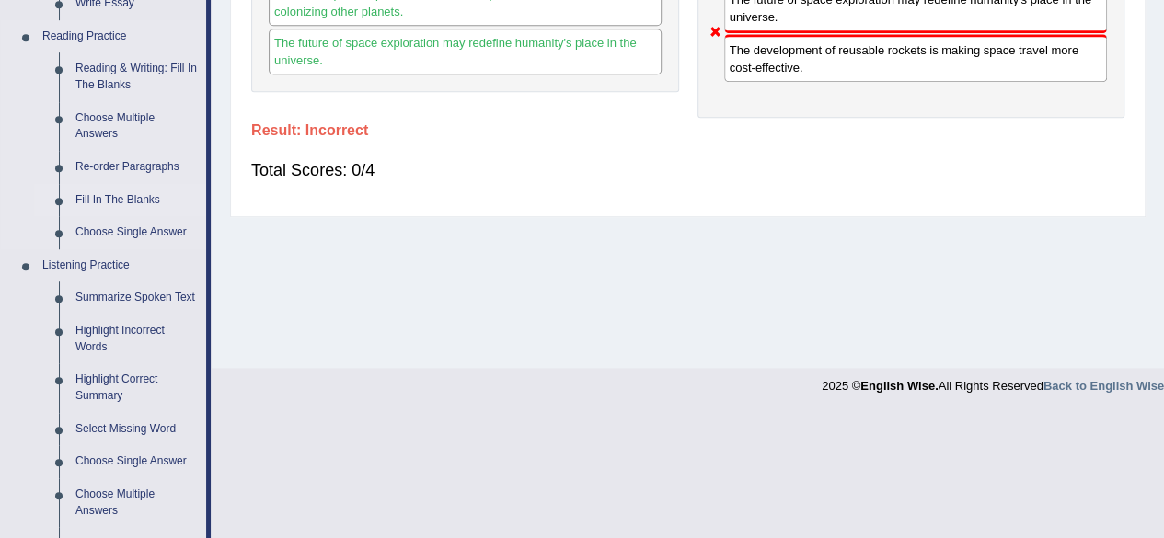
click at [132, 199] on link "Fill In The Blanks" at bounding box center [136, 200] width 139 height 33
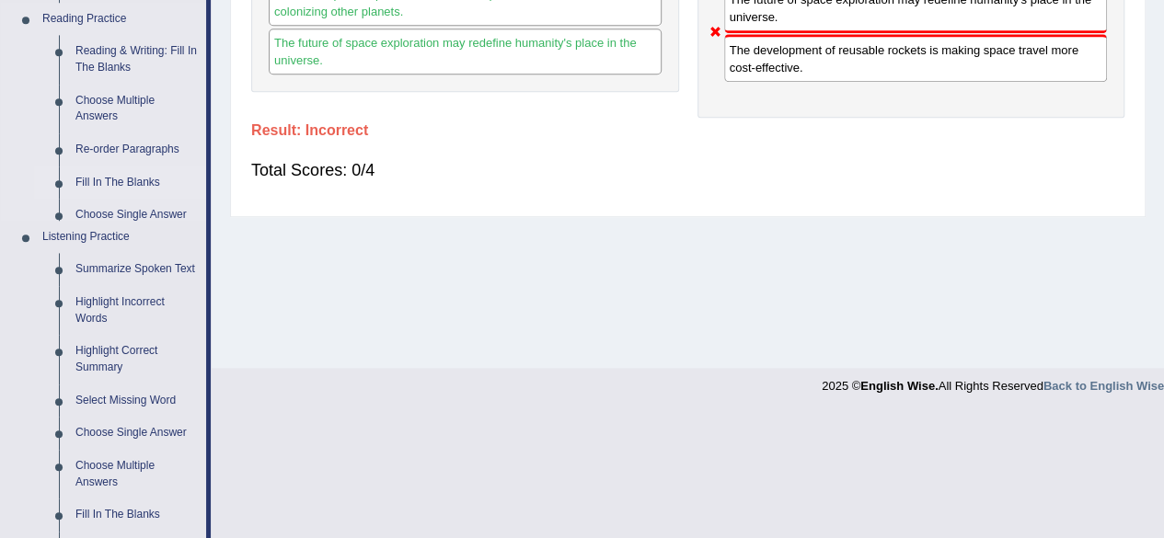
scroll to position [379, 0]
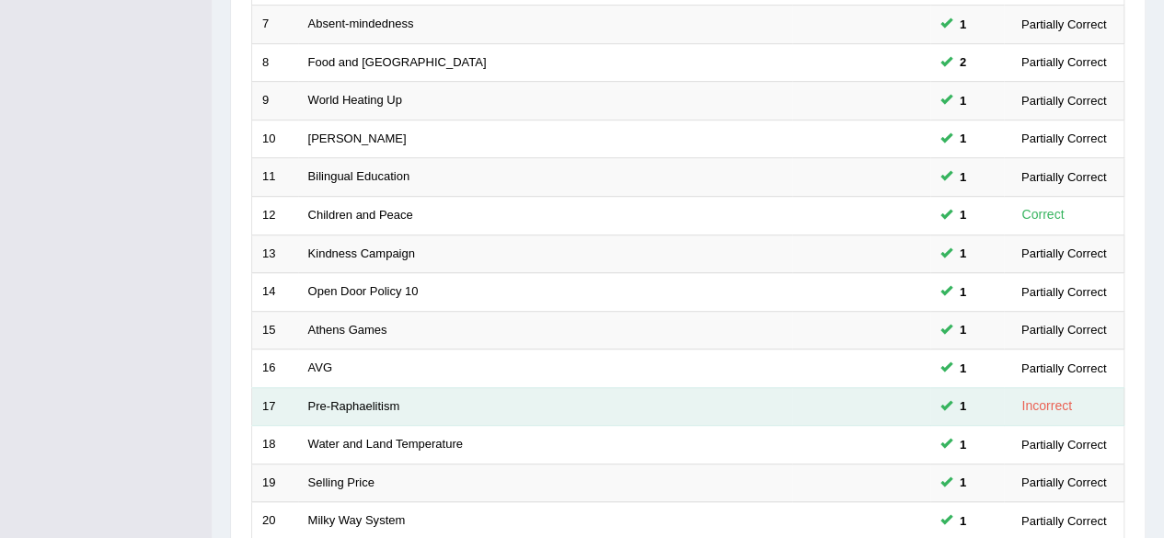
scroll to position [644, 0]
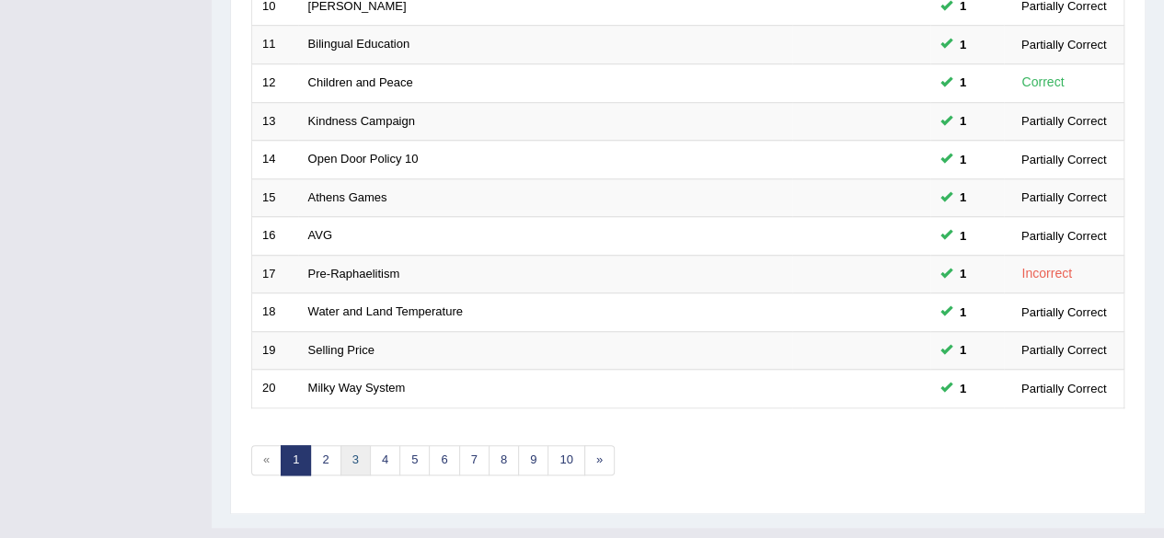
click at [348, 454] on link "3" at bounding box center [355, 460] width 30 height 30
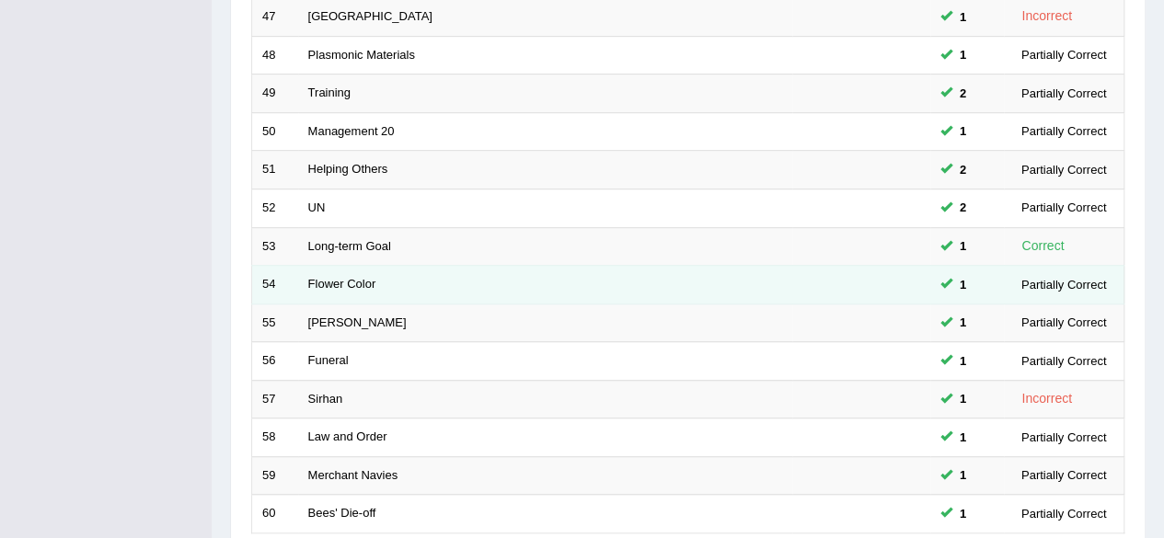
scroll to position [644, 0]
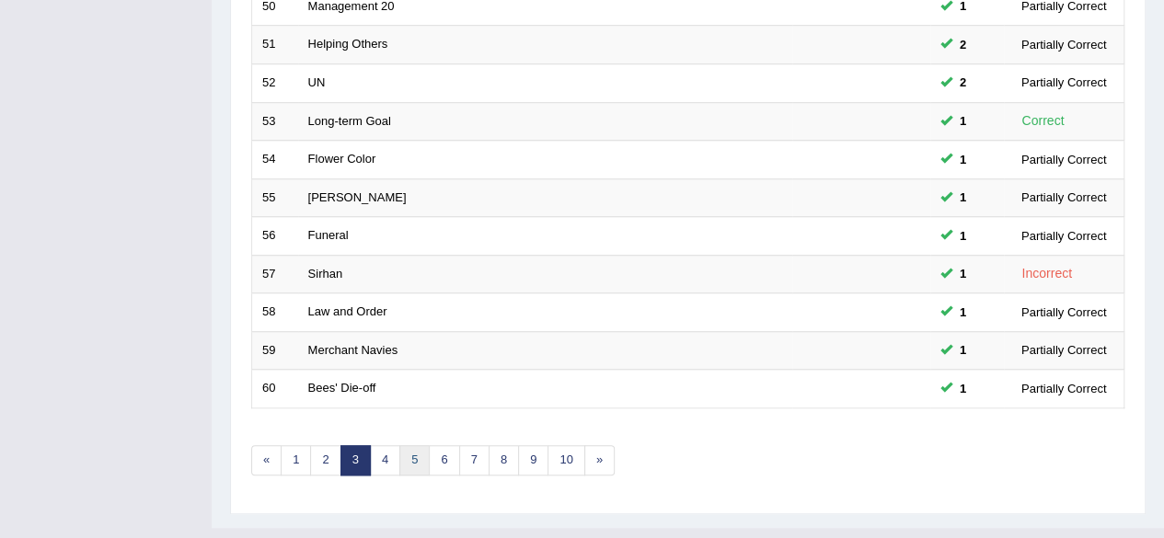
click at [407, 454] on link "5" at bounding box center [414, 460] width 30 height 30
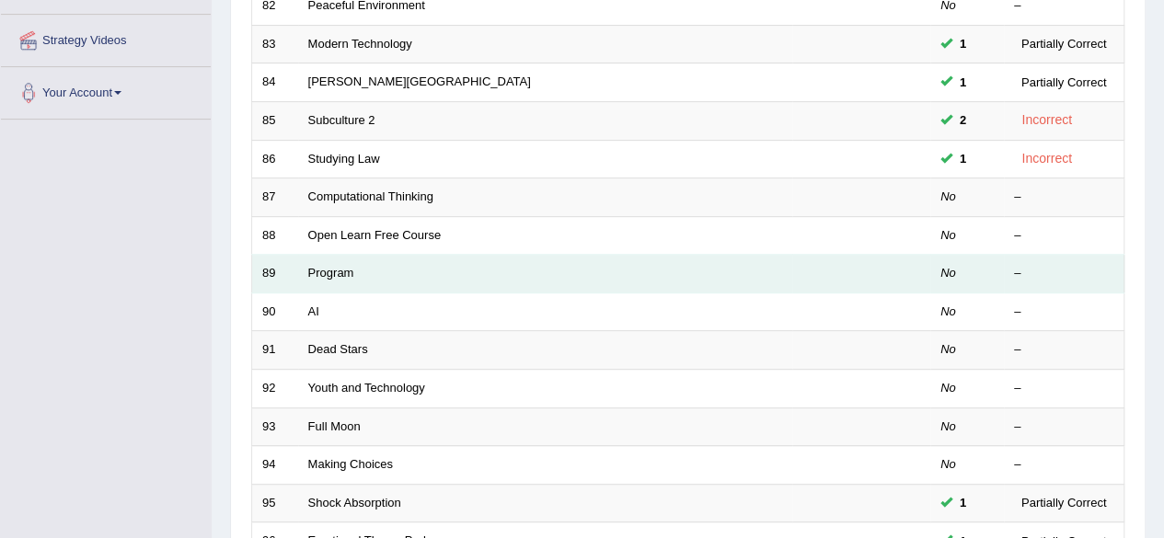
scroll to position [368, 0]
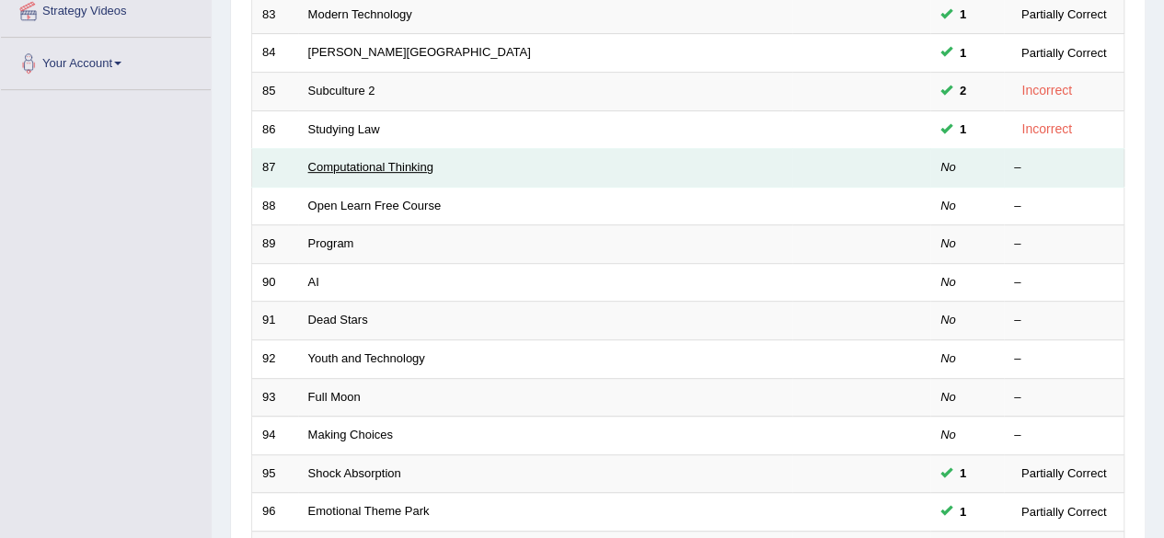
click at [402, 160] on link "Computational Thinking" at bounding box center [370, 167] width 125 height 14
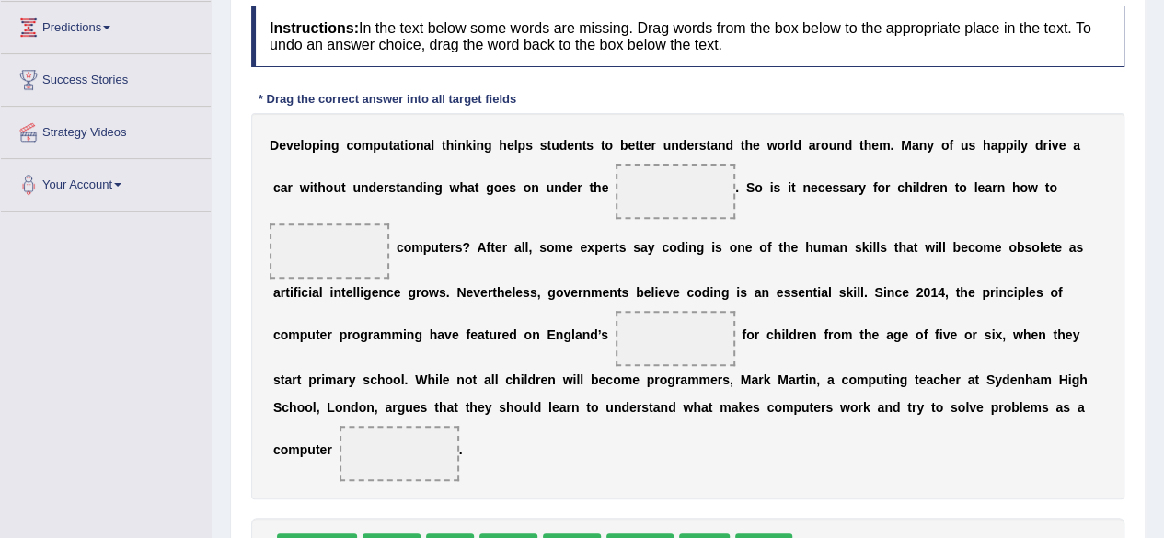
scroll to position [276, 0]
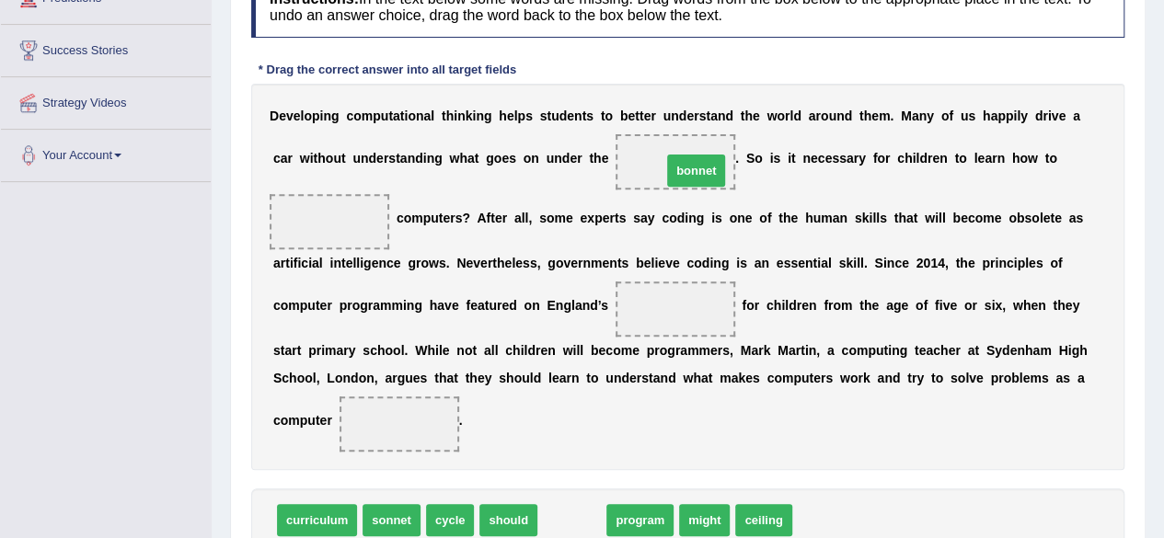
drag, startPoint x: 573, startPoint y: 524, endPoint x: 697, endPoint y: 174, distance: 371.1
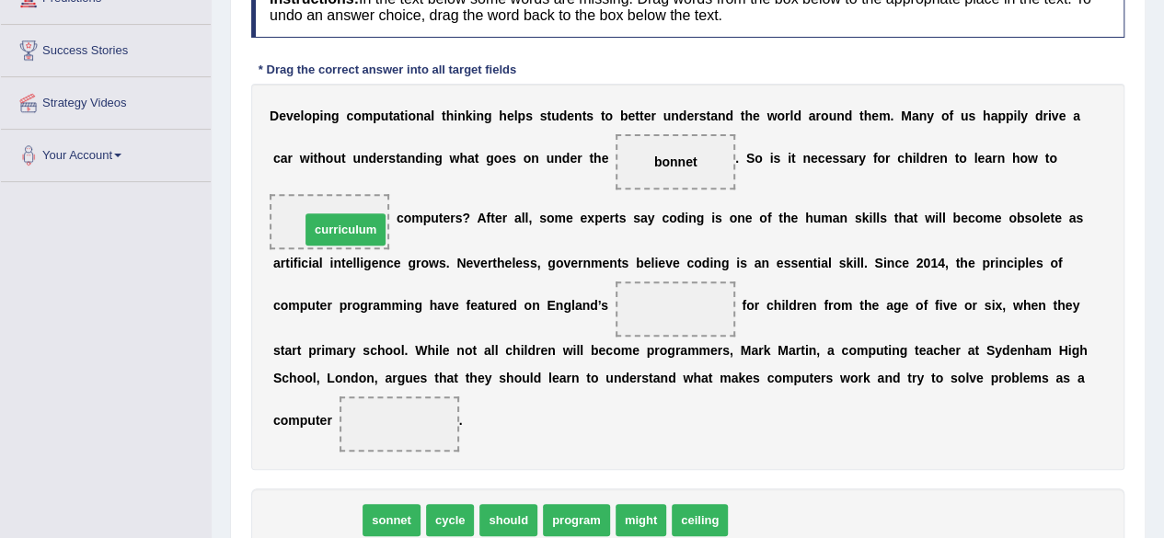
drag, startPoint x: 324, startPoint y: 517, endPoint x: 353, endPoint y: 222, distance: 296.8
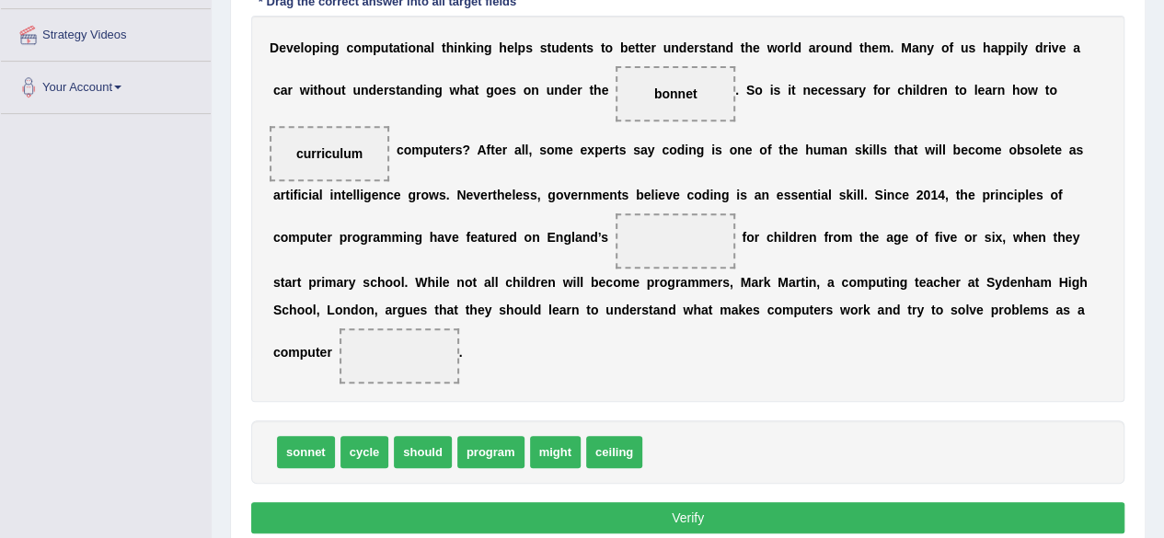
scroll to position [368, 0]
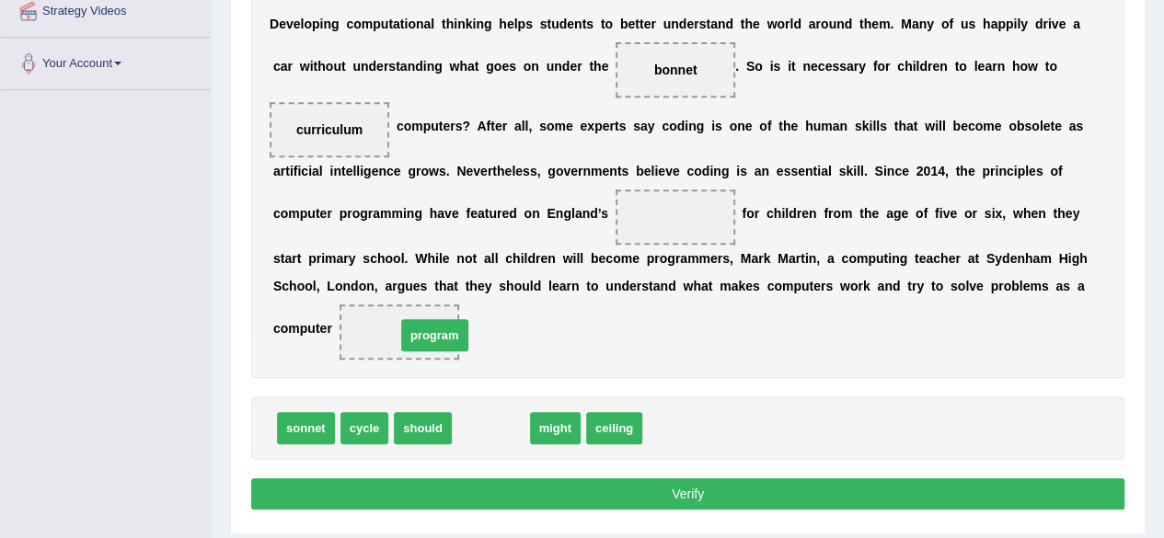
drag, startPoint x: 510, startPoint y: 425, endPoint x: 451, endPoint y: 328, distance: 113.1
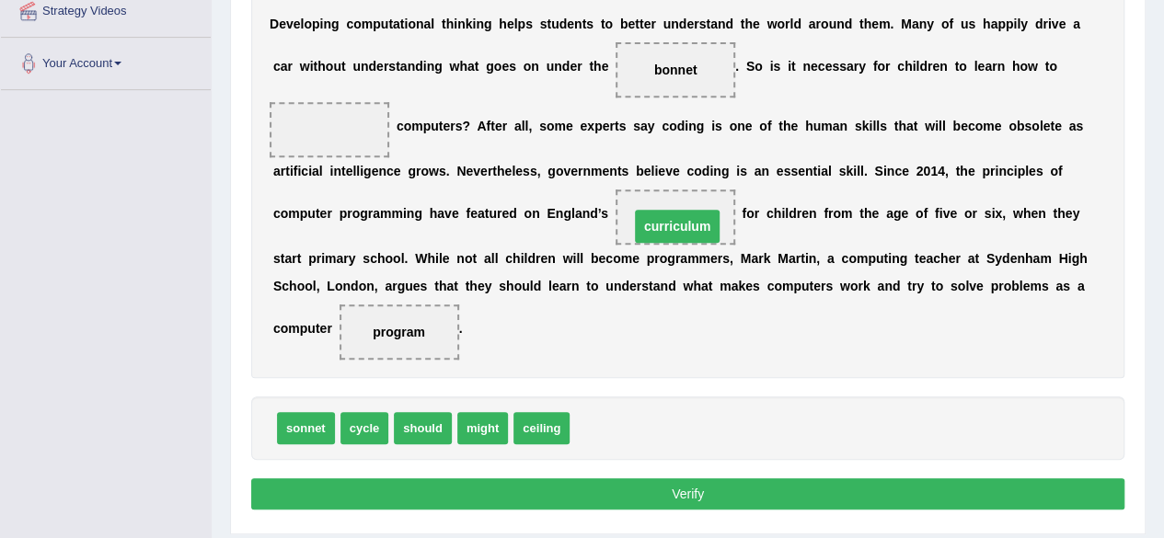
drag, startPoint x: 322, startPoint y: 129, endPoint x: 675, endPoint y: 226, distance: 366.6
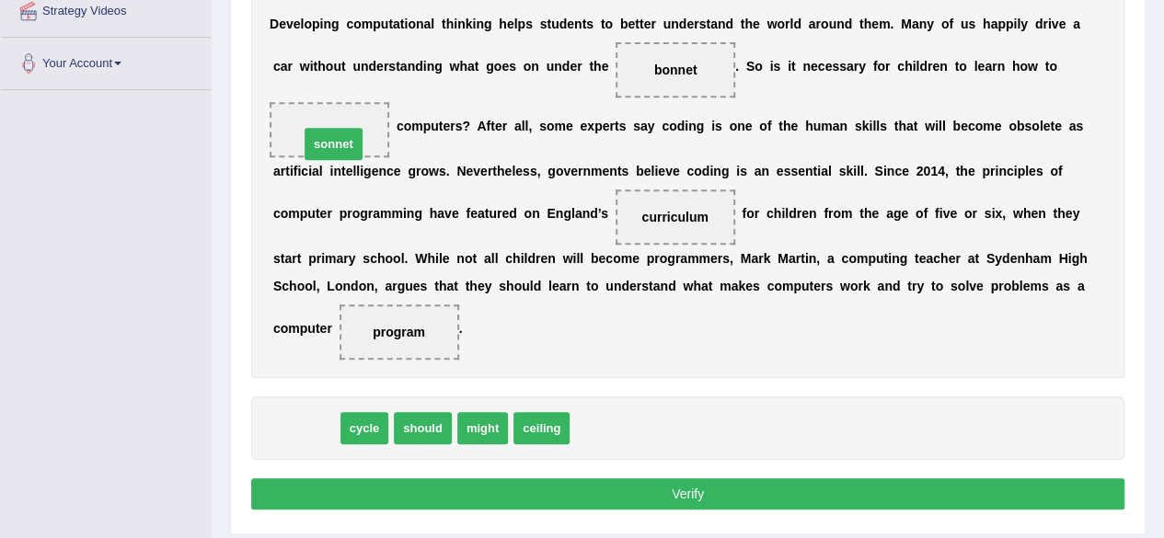
drag, startPoint x: 328, startPoint y: 430, endPoint x: 357, endPoint y: 141, distance: 290.4
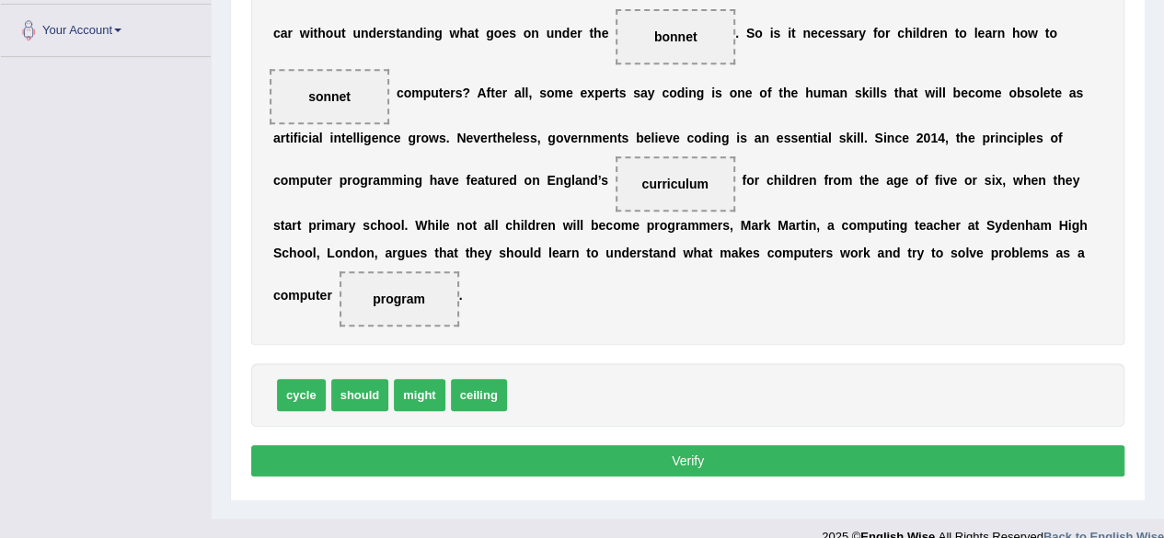
scroll to position [427, 0]
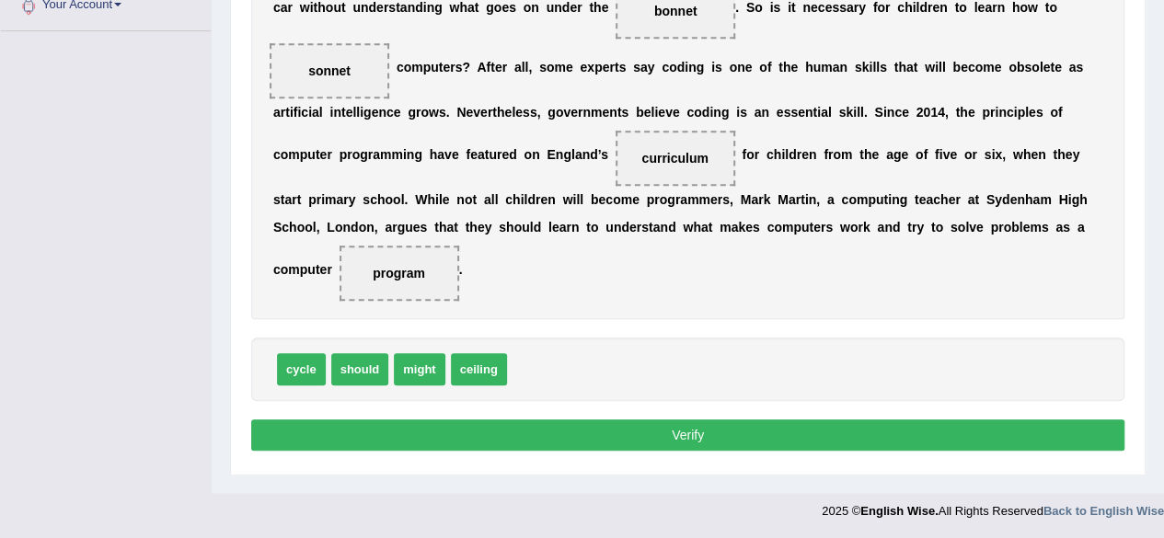
click at [674, 436] on button "Verify" at bounding box center [687, 435] width 873 height 31
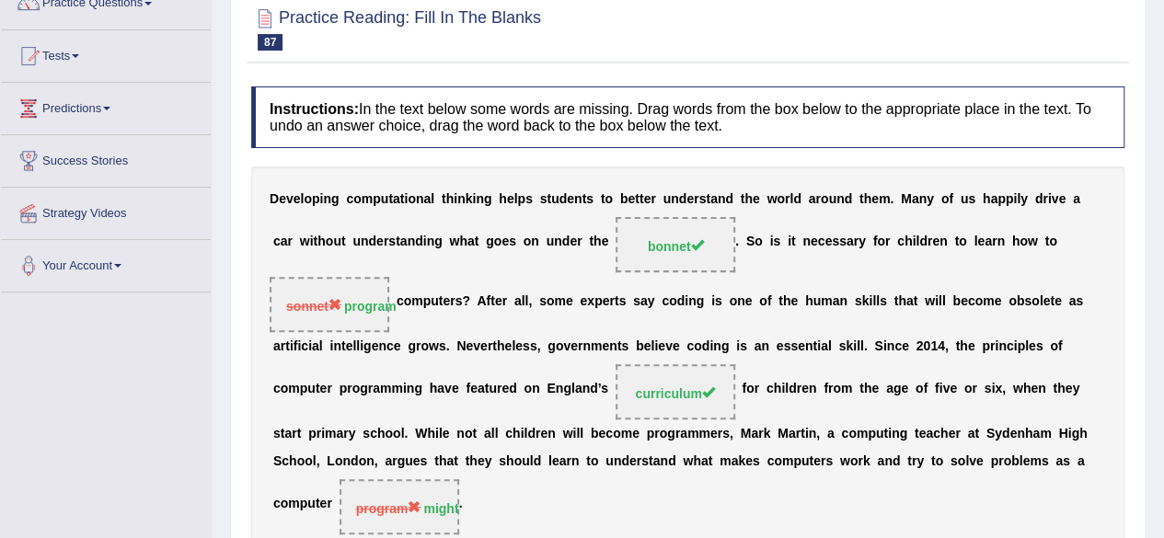
scroll to position [59, 0]
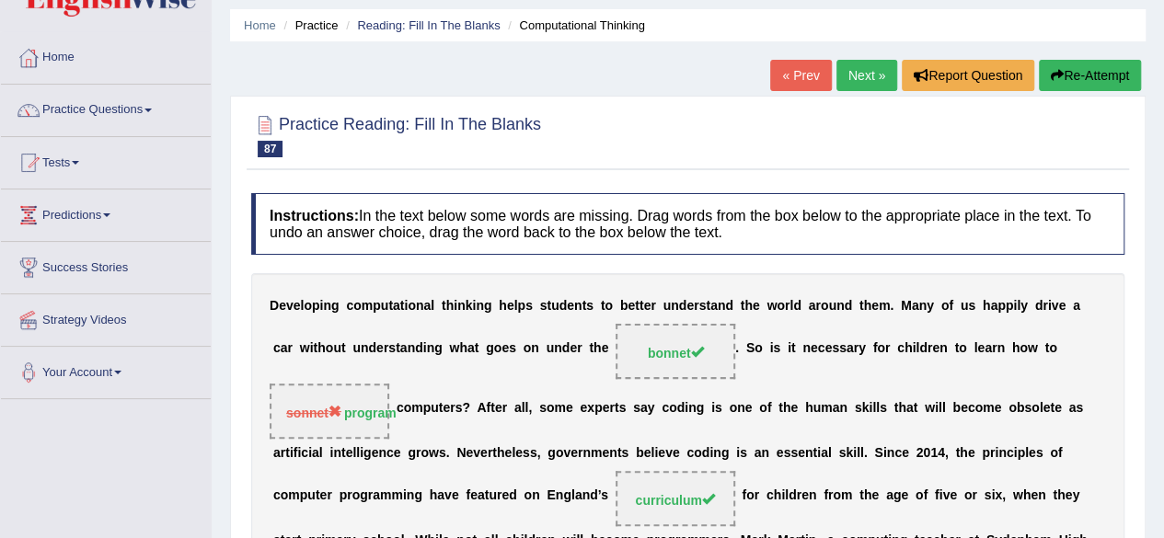
click at [852, 69] on link "Next »" at bounding box center [866, 75] width 61 height 31
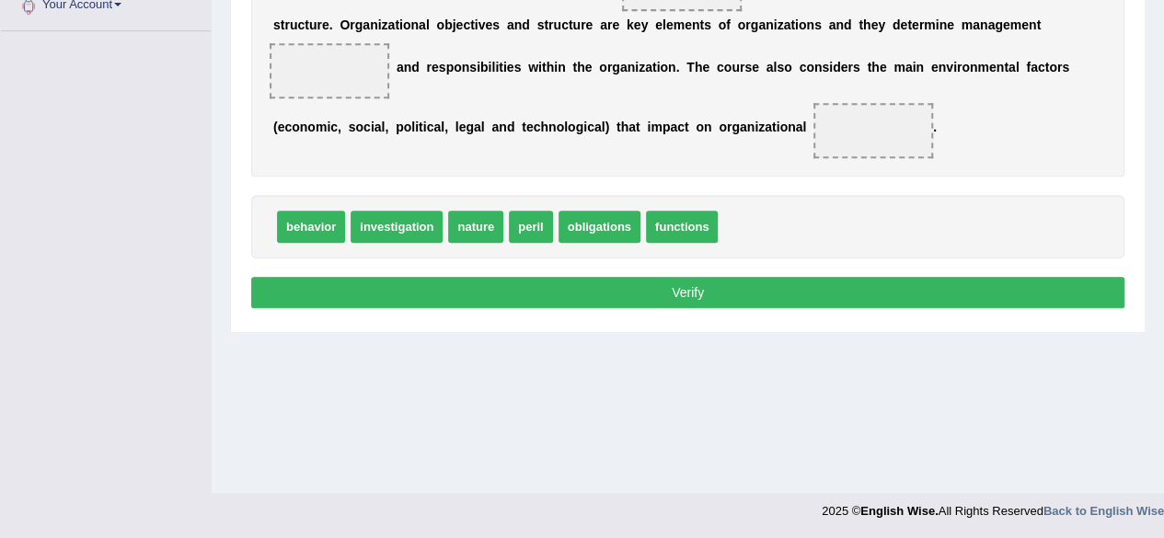
scroll to position [335, 0]
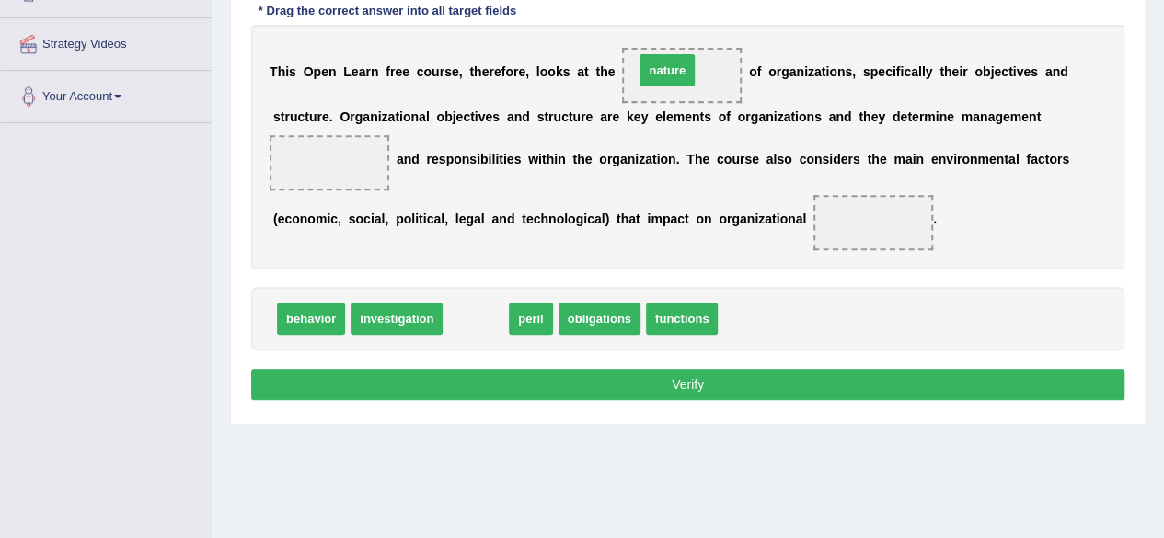
drag, startPoint x: 477, startPoint y: 314, endPoint x: 668, endPoint y: 65, distance: 313.6
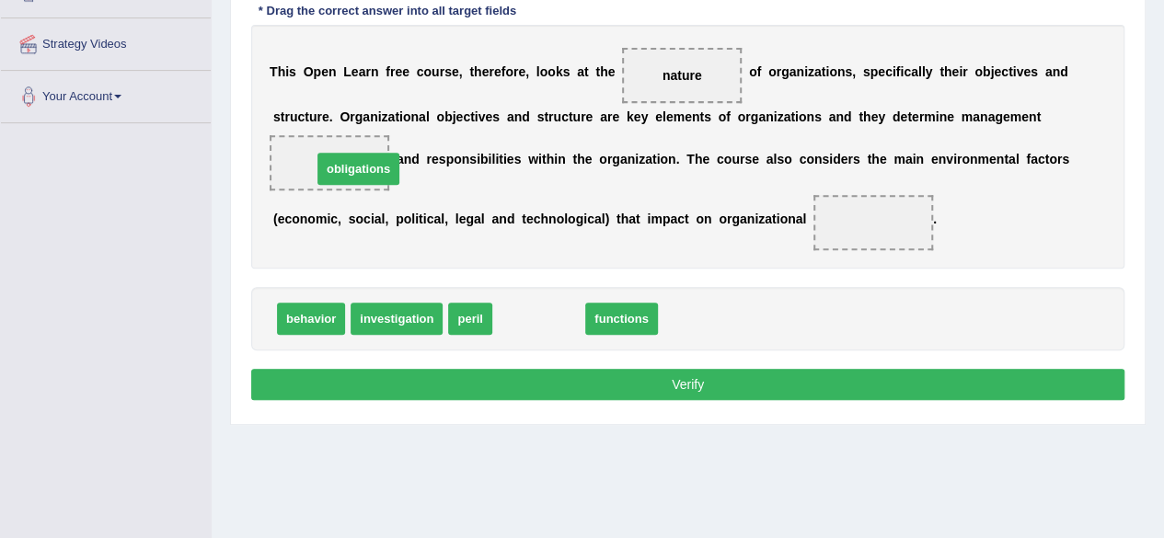
drag, startPoint x: 543, startPoint y: 315, endPoint x: 342, endPoint y: 154, distance: 257.2
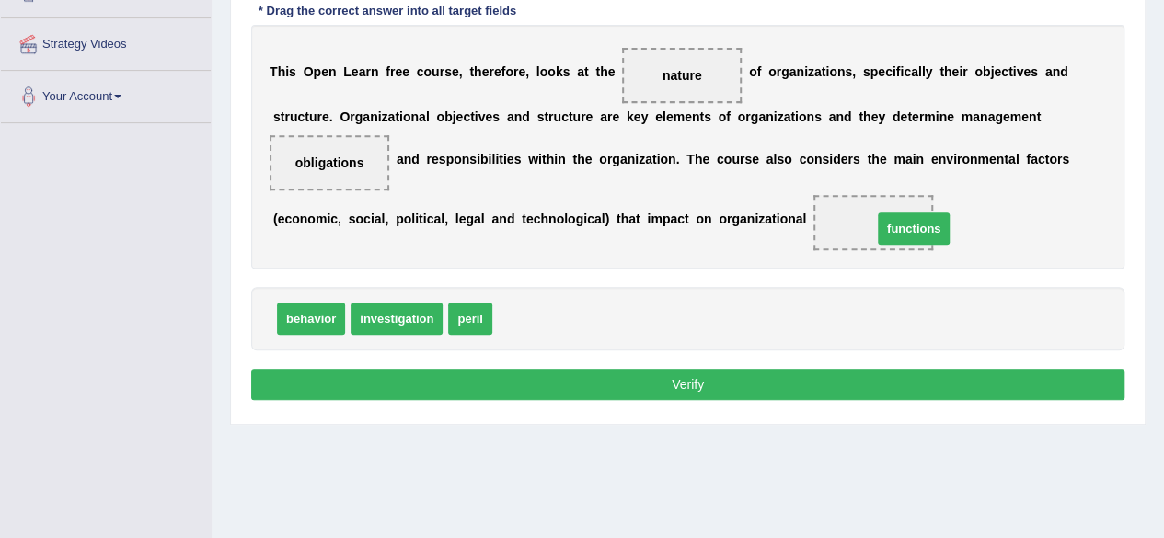
drag, startPoint x: 535, startPoint y: 318, endPoint x: 913, endPoint y: 225, distance: 389.4
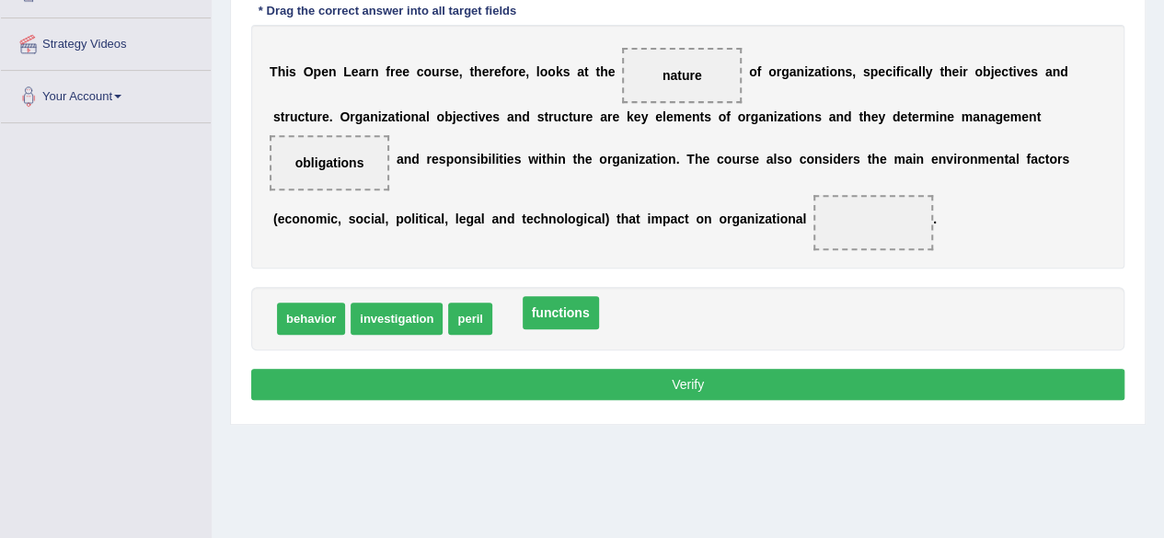
drag, startPoint x: 858, startPoint y: 218, endPoint x: 524, endPoint y: 315, distance: 346.8
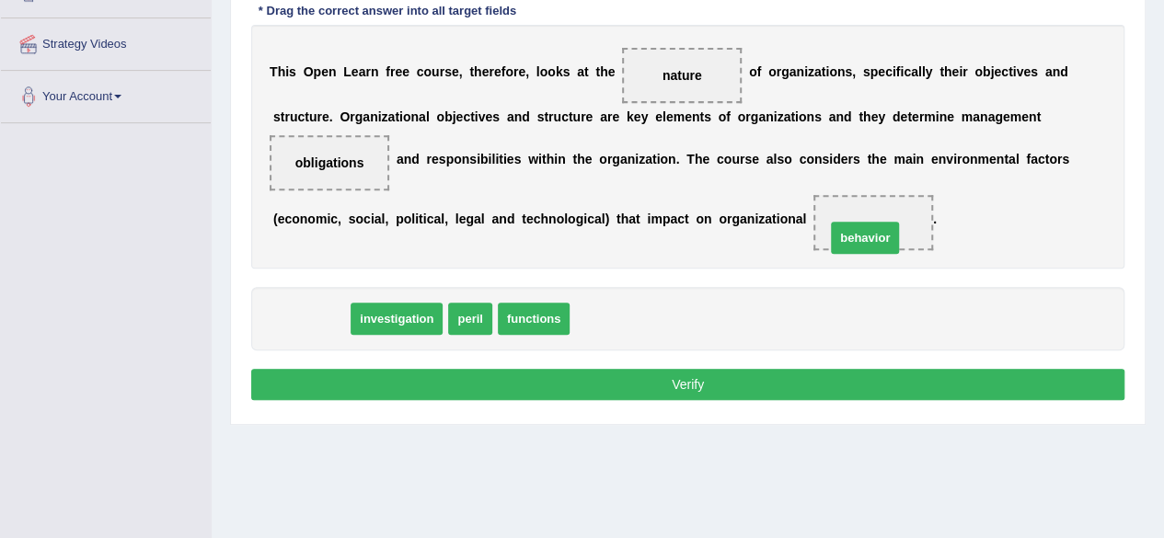
drag, startPoint x: 313, startPoint y: 304, endPoint x: 867, endPoint y: 224, distance: 559.7
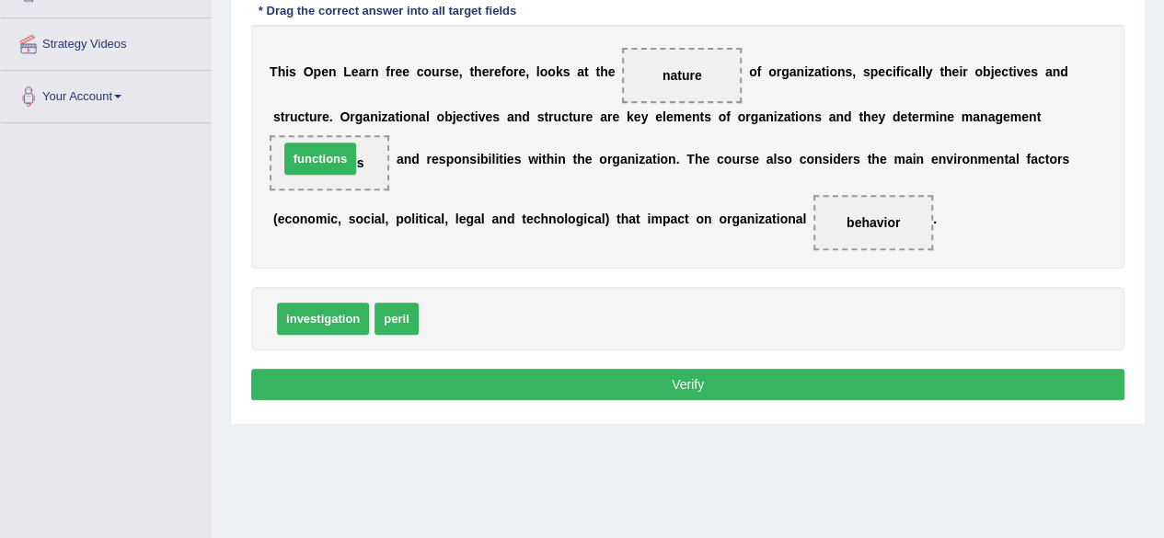
drag, startPoint x: 464, startPoint y: 313, endPoint x: 315, endPoint y: 150, distance: 220.8
click at [731, 379] on button "Verify" at bounding box center [687, 384] width 873 height 31
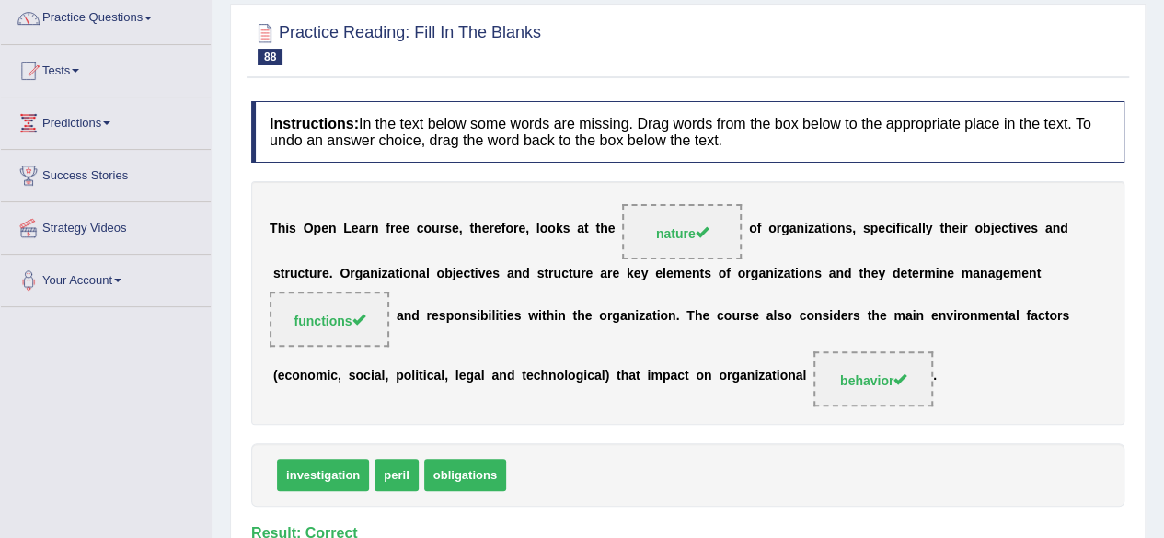
scroll to position [0, 0]
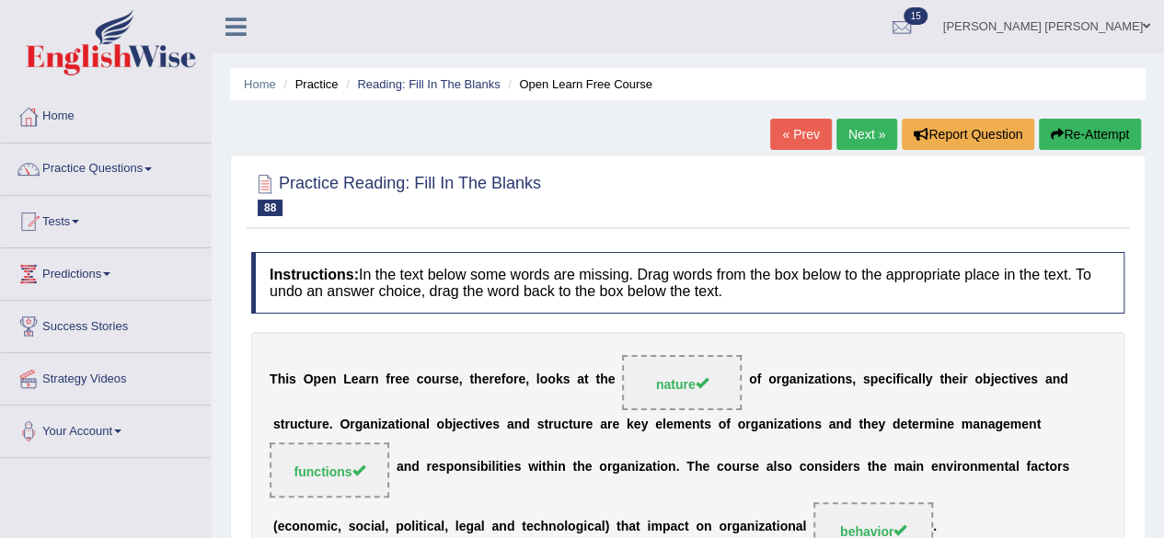
click at [849, 126] on link "Next »" at bounding box center [866, 134] width 61 height 31
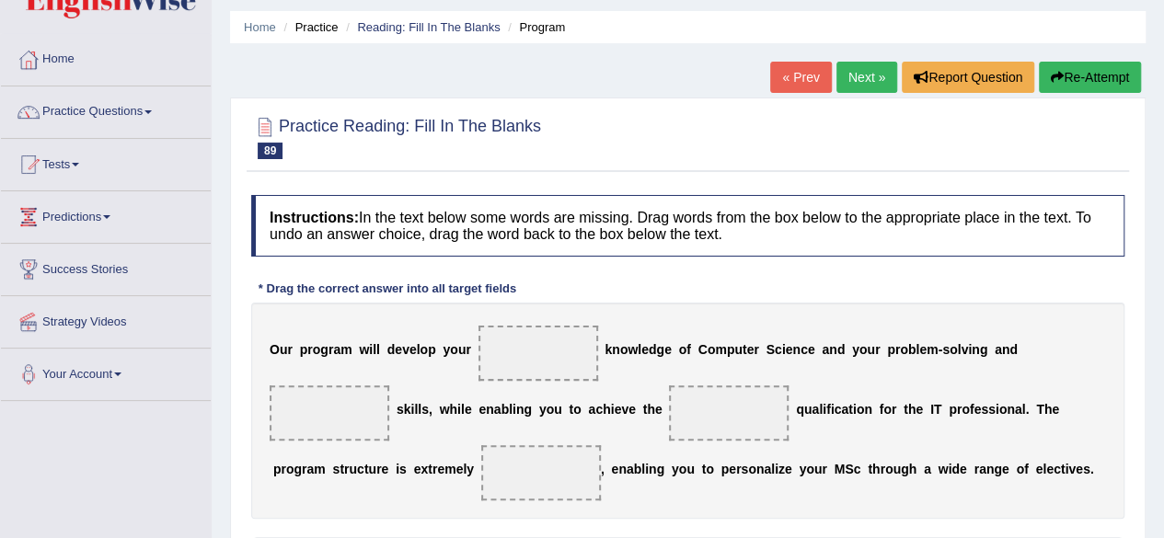
scroll to position [184, 0]
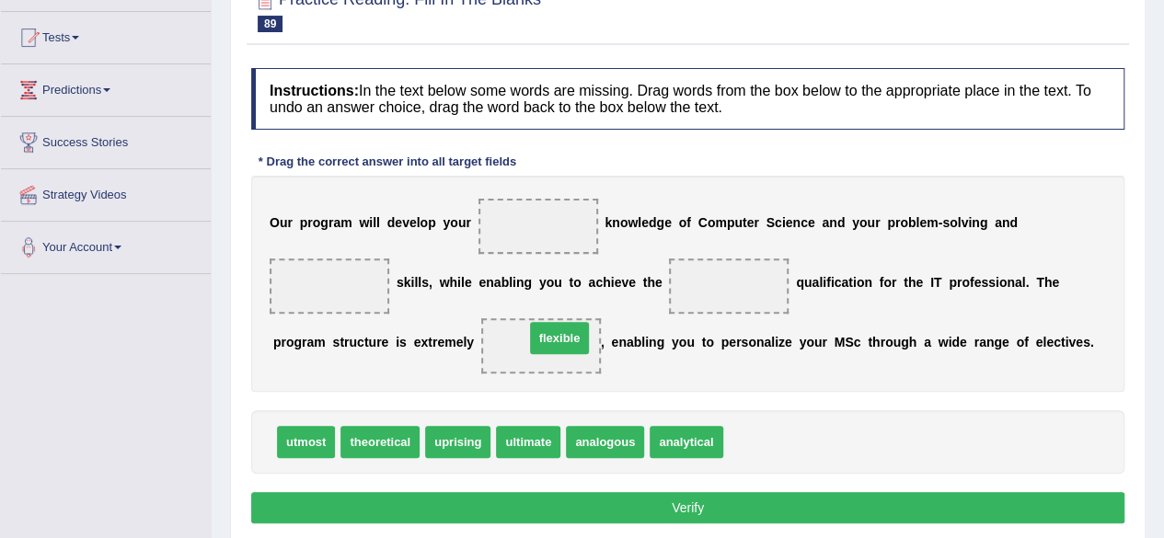
drag, startPoint x: 746, startPoint y: 444, endPoint x: 547, endPoint y: 340, distance: 224.3
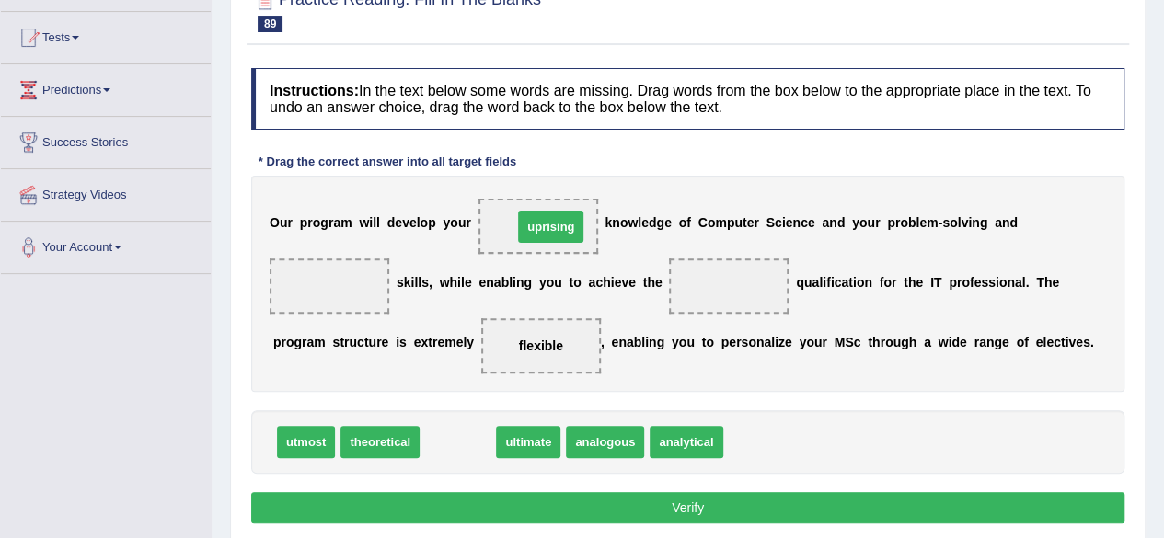
drag, startPoint x: 458, startPoint y: 444, endPoint x: 551, endPoint y: 228, distance: 235.4
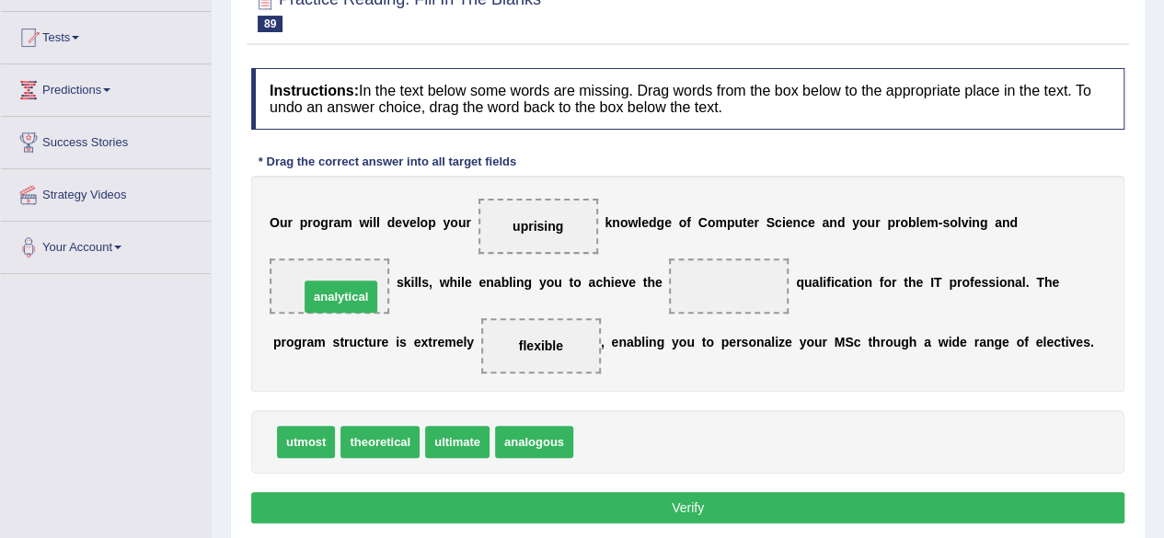
drag, startPoint x: 609, startPoint y: 444, endPoint x: 333, endPoint y: 294, distance: 314.2
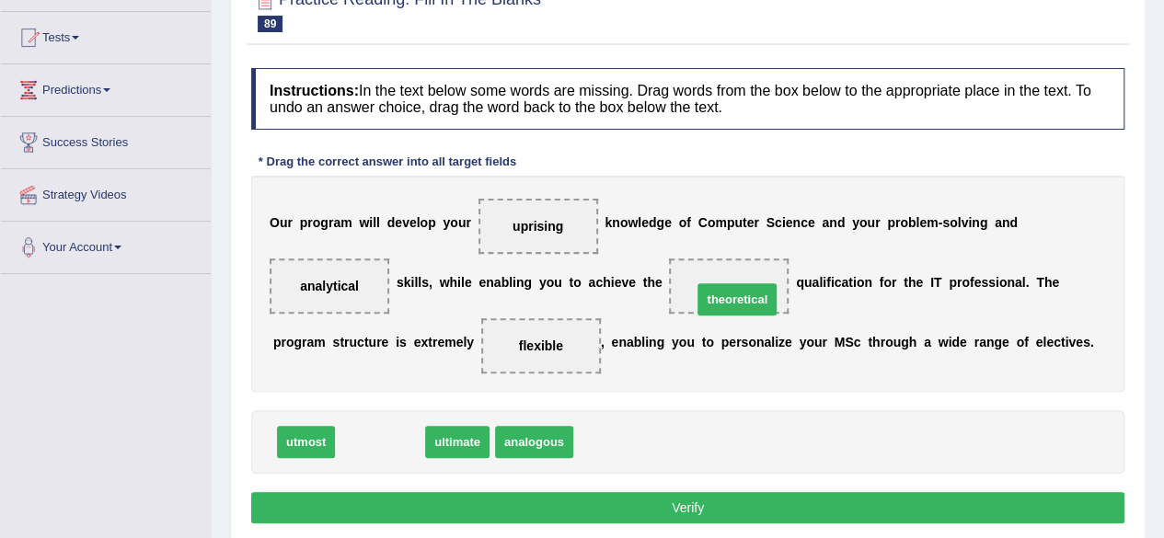
drag, startPoint x: 394, startPoint y: 439, endPoint x: 751, endPoint y: 296, distance: 384.4
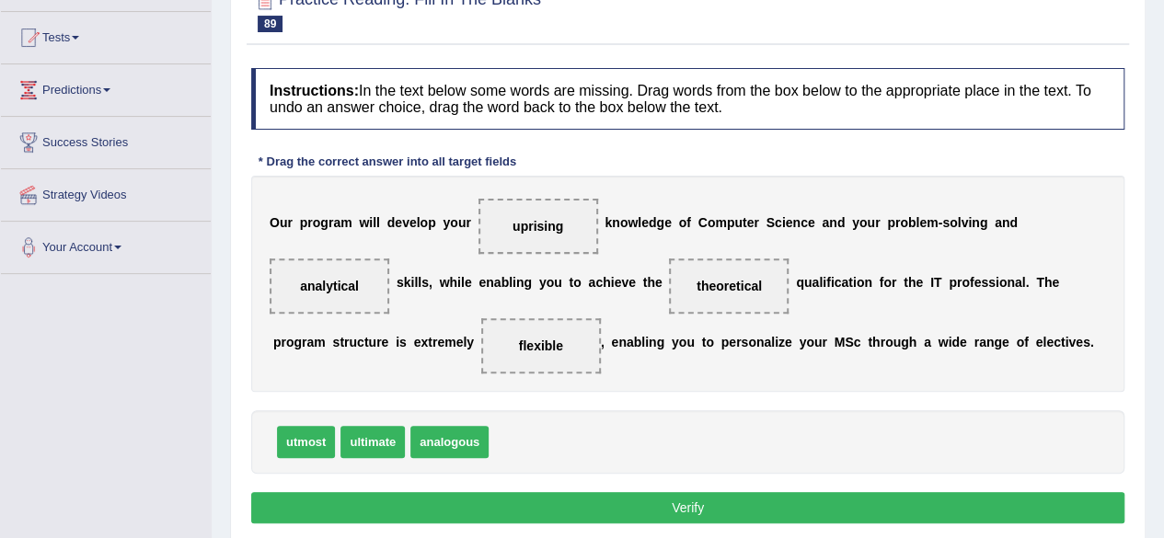
click at [731, 507] on button "Verify" at bounding box center [687, 507] width 873 height 31
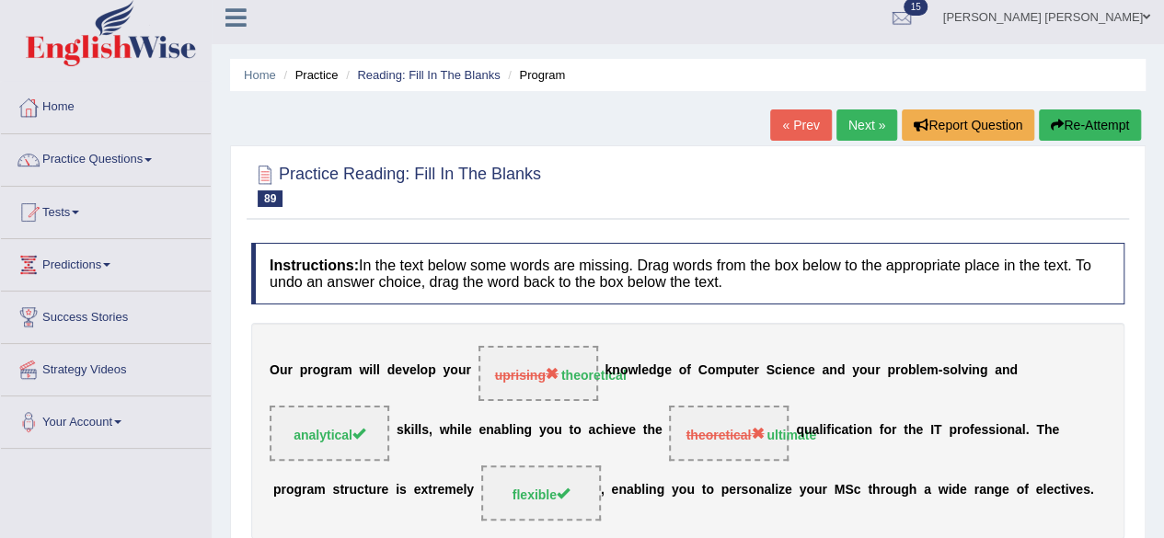
scroll to position [0, 0]
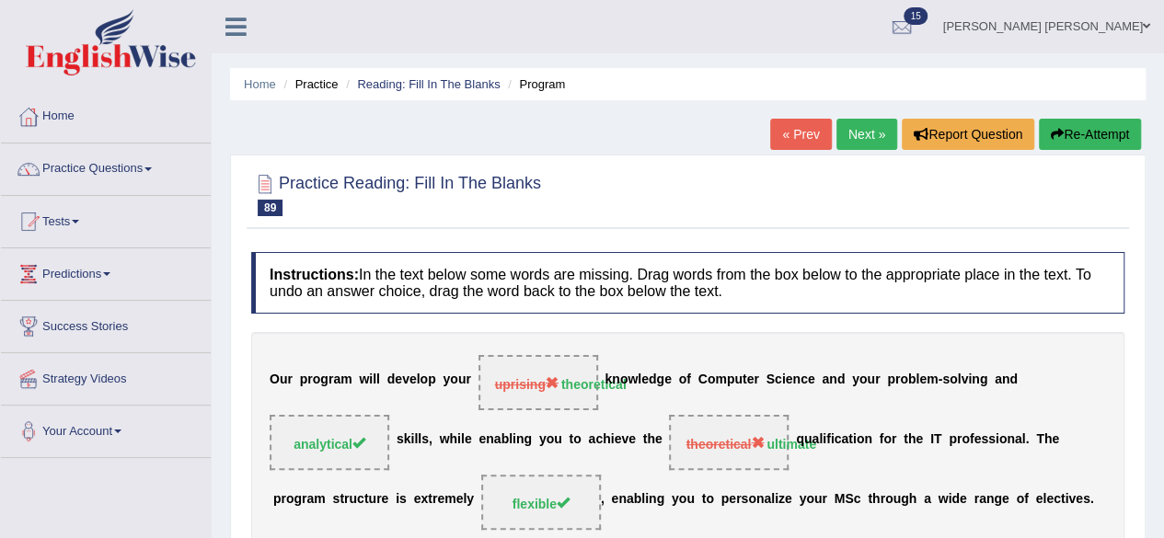
click at [868, 124] on link "Next »" at bounding box center [866, 134] width 61 height 31
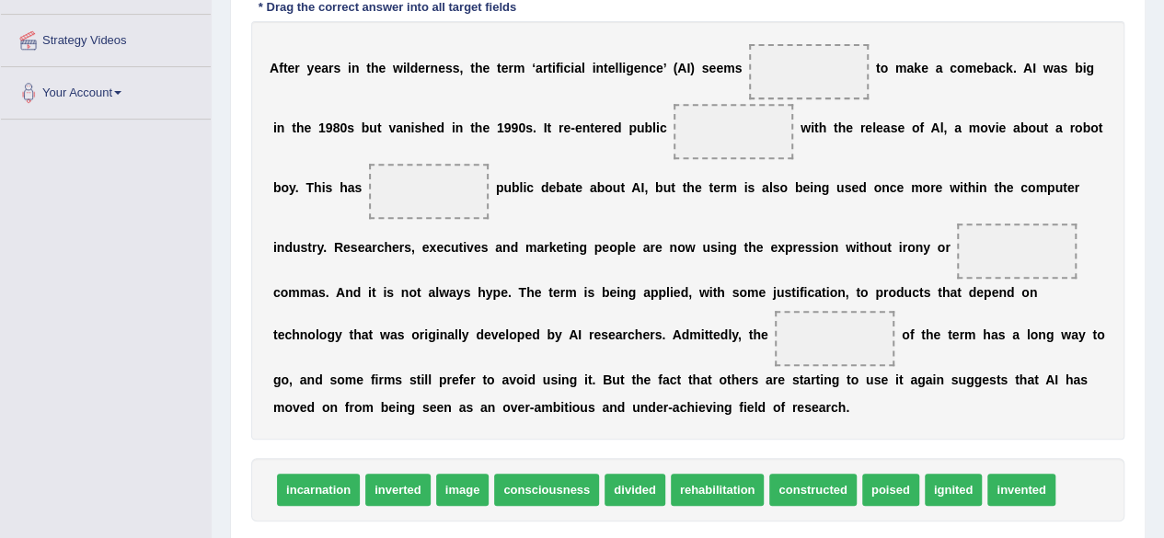
scroll to position [368, 0]
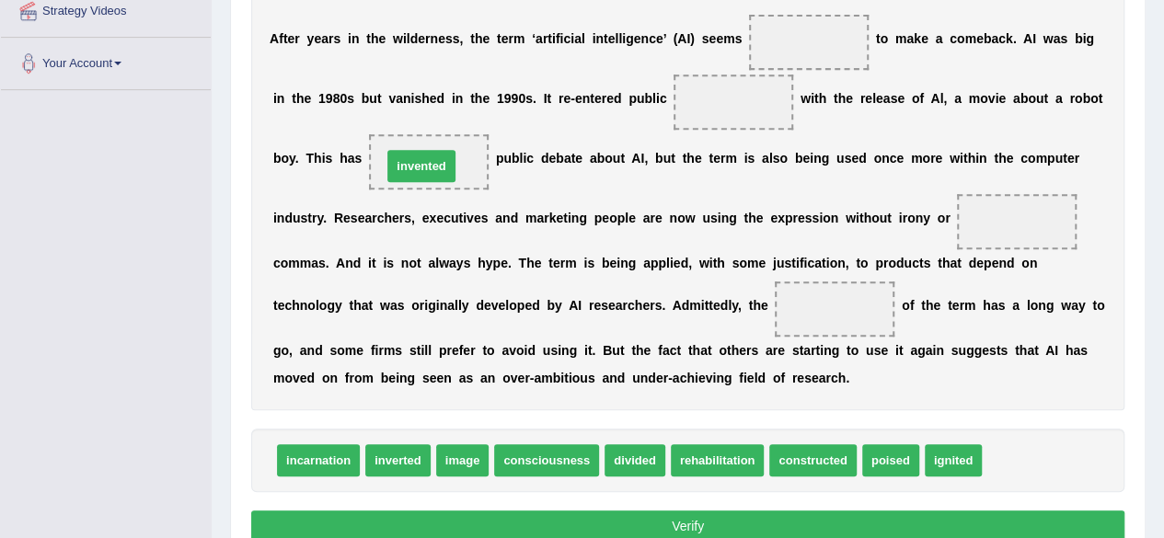
drag, startPoint x: 1027, startPoint y: 457, endPoint x: 427, endPoint y: 163, distance: 668.3
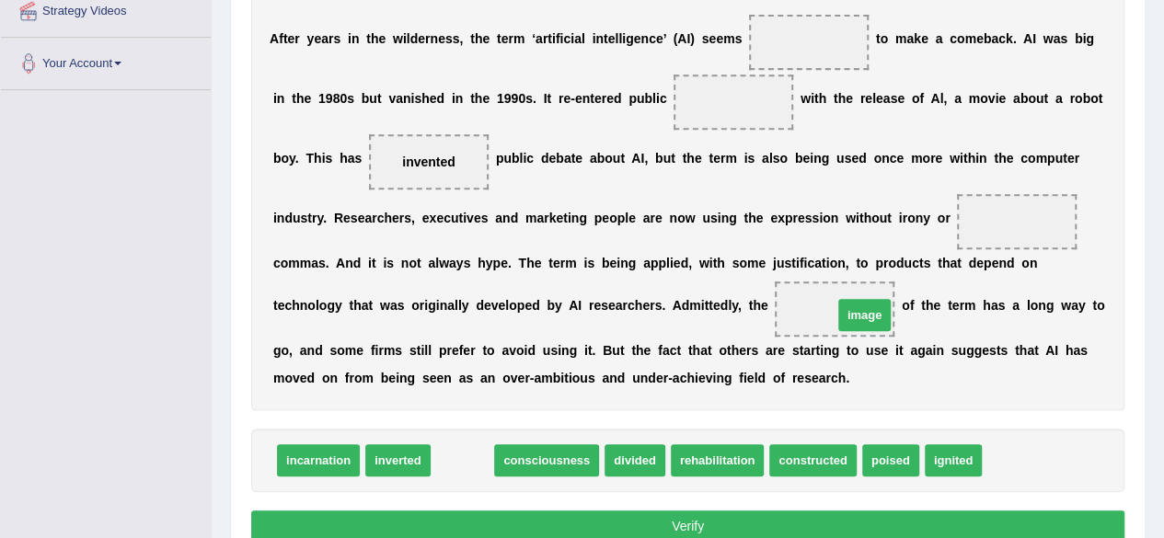
drag, startPoint x: 470, startPoint y: 457, endPoint x: 872, endPoint y: 312, distance: 427.6
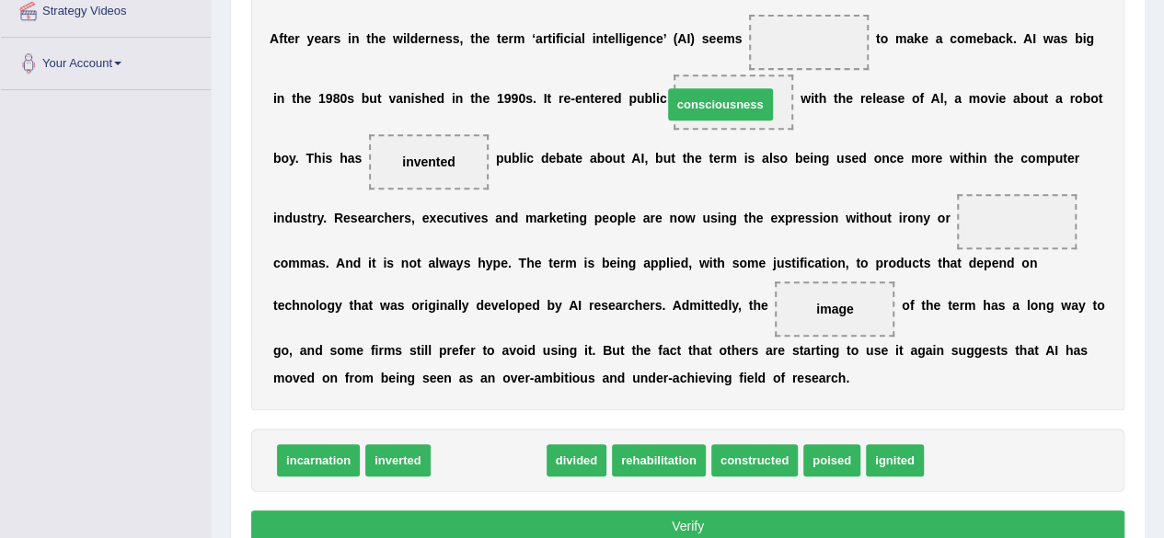
drag, startPoint x: 490, startPoint y: 464, endPoint x: 722, endPoint y: 108, distance: 424.9
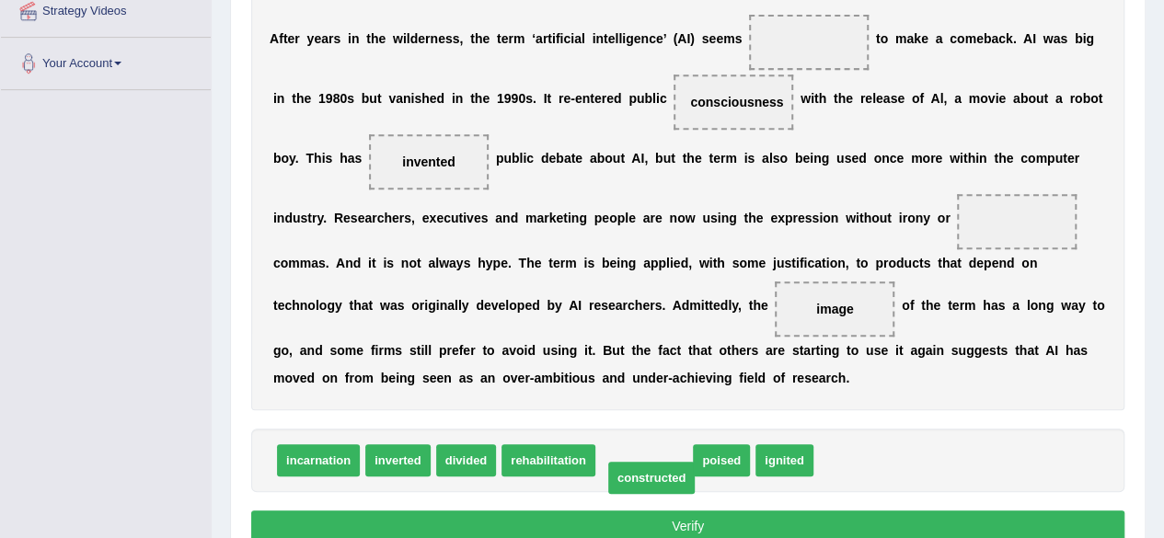
drag, startPoint x: 664, startPoint y: 465, endPoint x: 672, endPoint y: 482, distance: 19.0
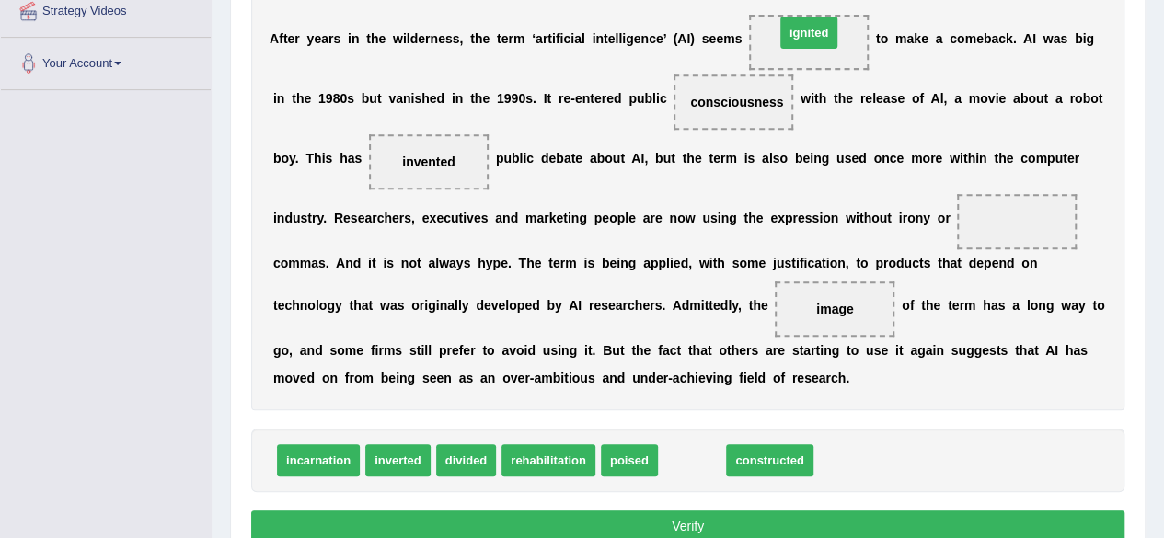
drag, startPoint x: 688, startPoint y: 461, endPoint x: 805, endPoint y: 33, distance: 443.5
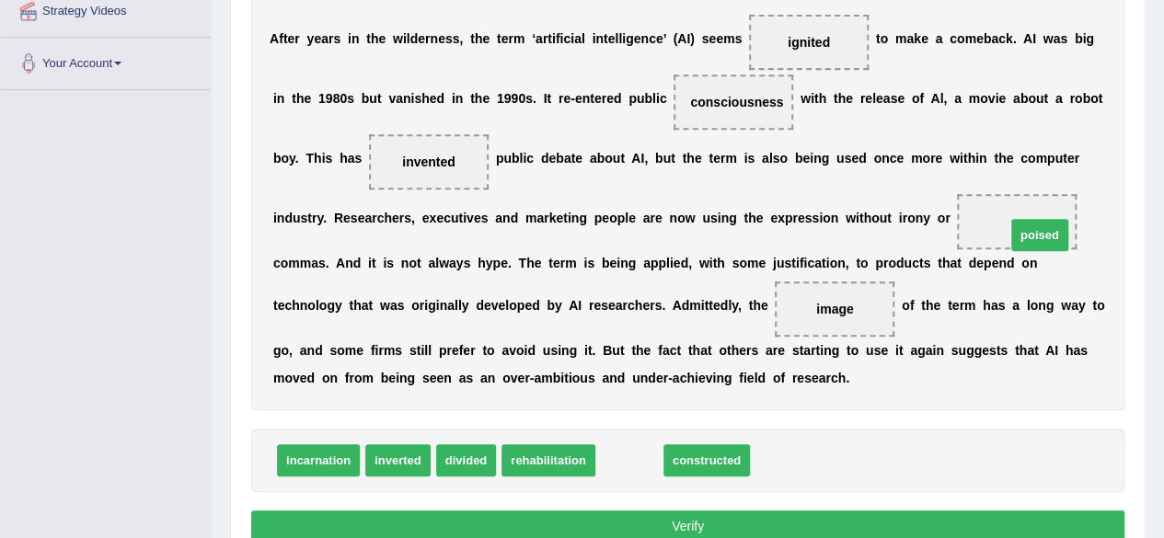
drag, startPoint x: 628, startPoint y: 459, endPoint x: 1039, endPoint y: 233, distance: 468.7
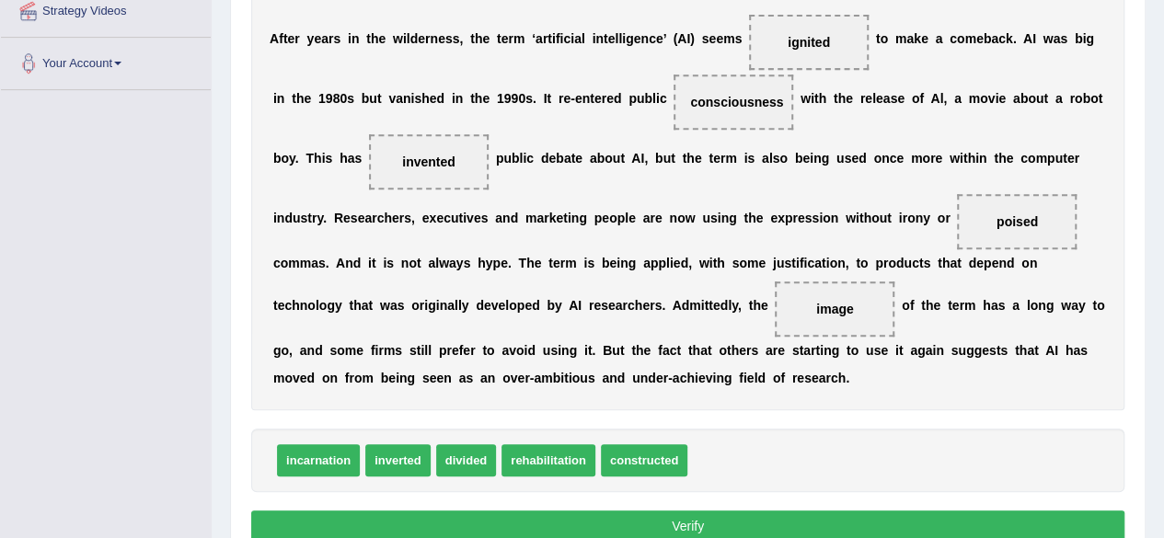
click at [891, 527] on button "Verify" at bounding box center [687, 526] width 873 height 31
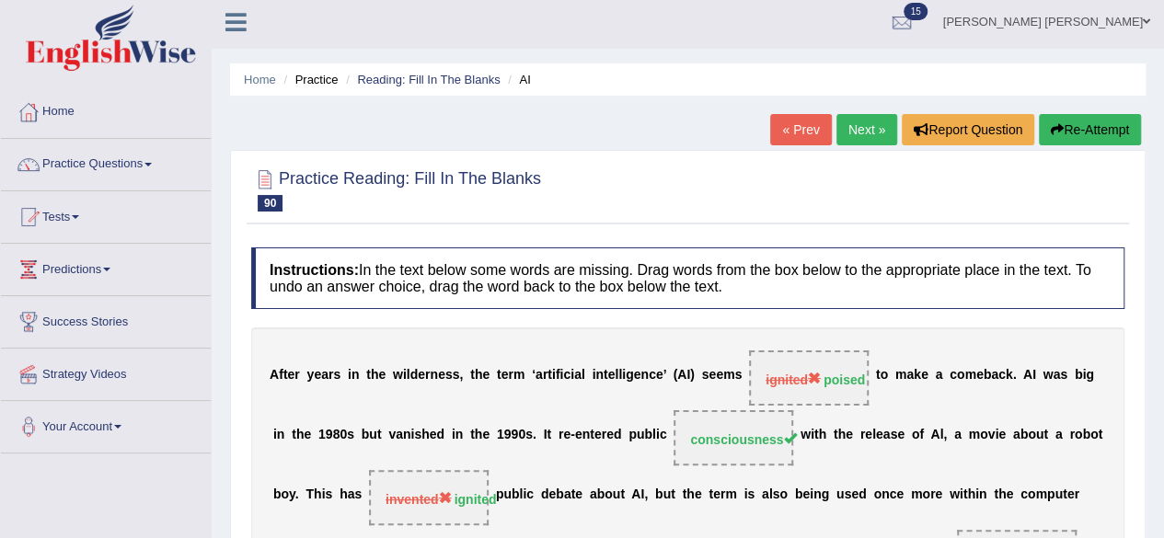
scroll to position [4, 0]
click at [846, 123] on link "Next »" at bounding box center [866, 130] width 61 height 31
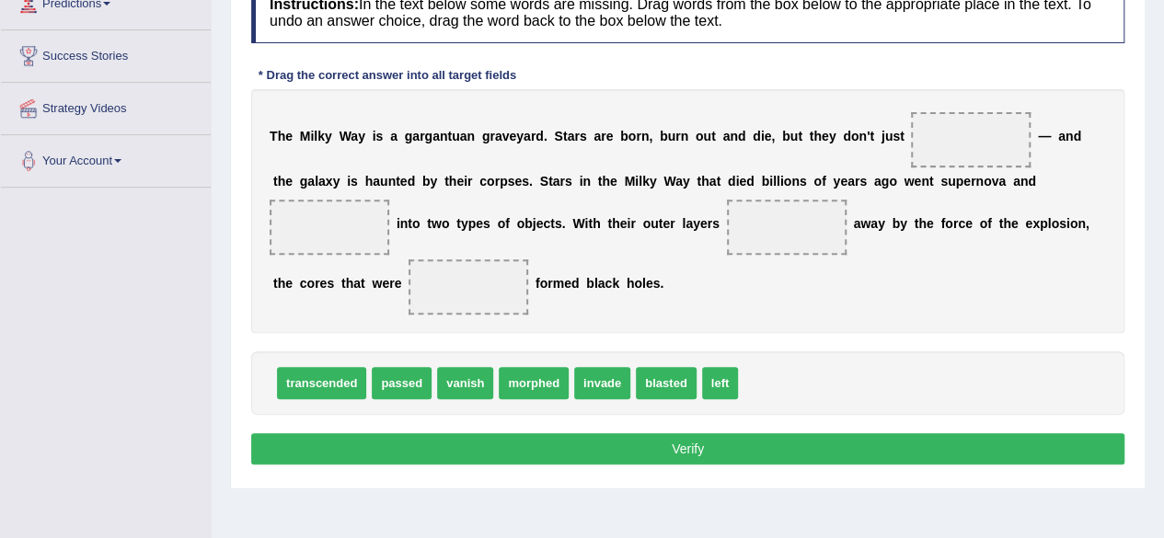
scroll to position [243, 0]
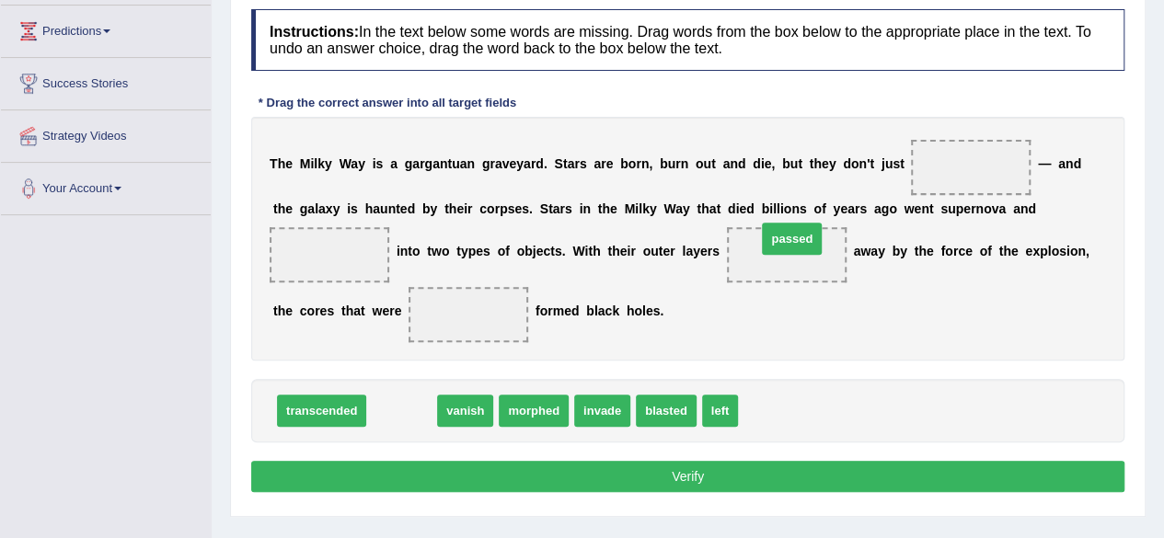
drag, startPoint x: 404, startPoint y: 409, endPoint x: 795, endPoint y: 236, distance: 427.2
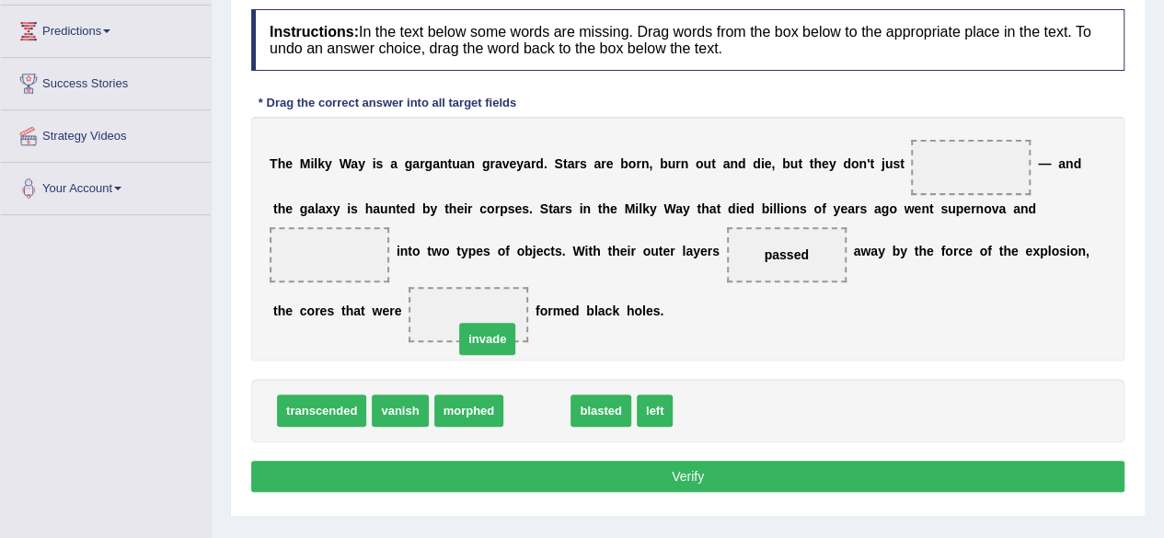
drag, startPoint x: 528, startPoint y: 423, endPoint x: 468, endPoint y: 338, distance: 104.4
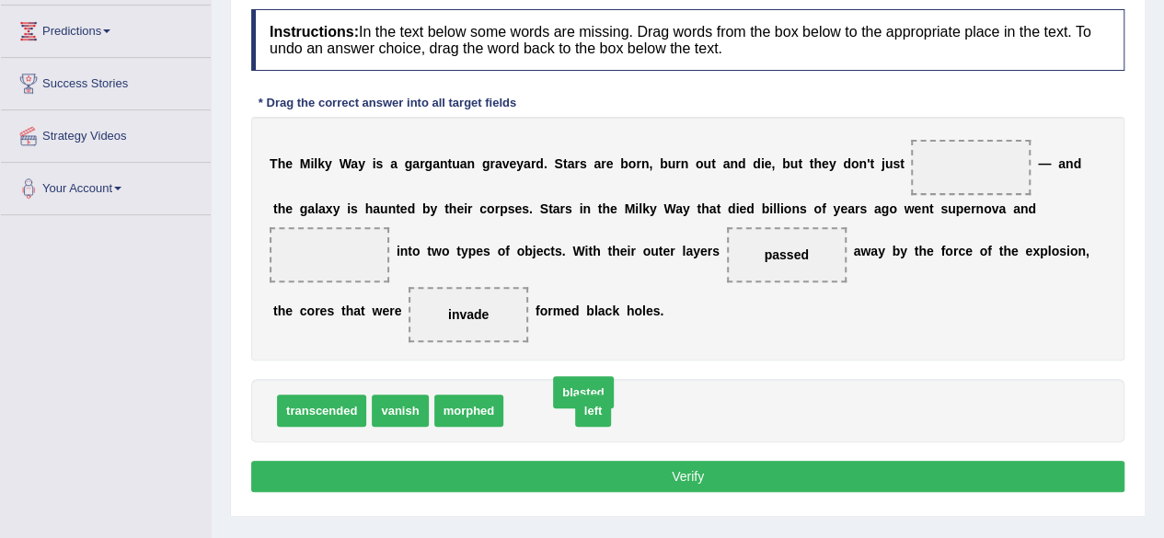
drag, startPoint x: 538, startPoint y: 409, endPoint x: 877, endPoint y: 202, distance: 397.4
click at [822, 239] on span "passed" at bounding box center [787, 254] width 120 height 55
drag, startPoint x: 525, startPoint y: 418, endPoint x: 968, endPoint y: 174, distance: 505.3
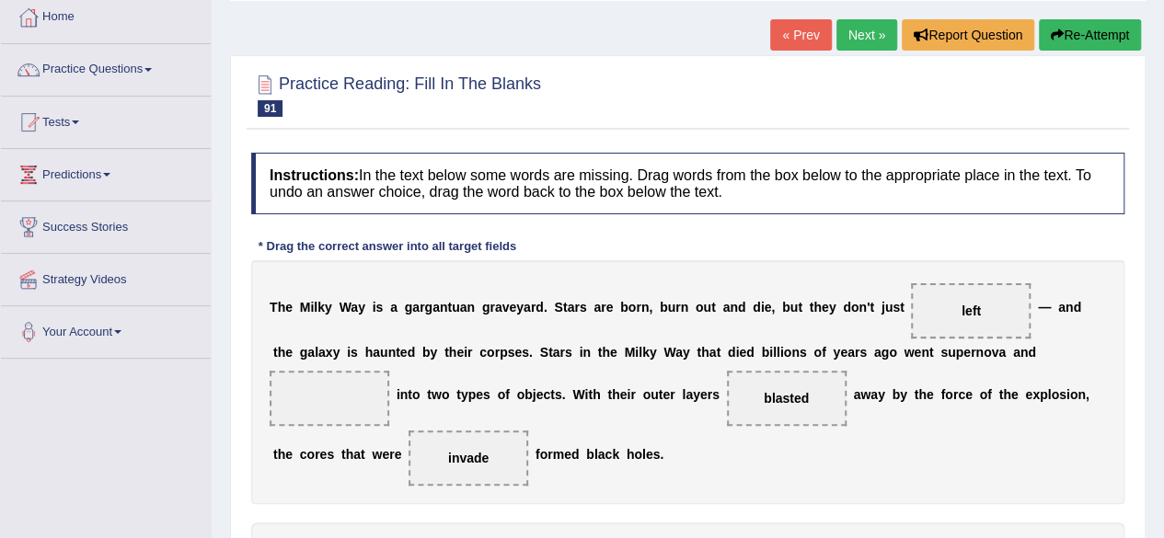
scroll to position [0, 0]
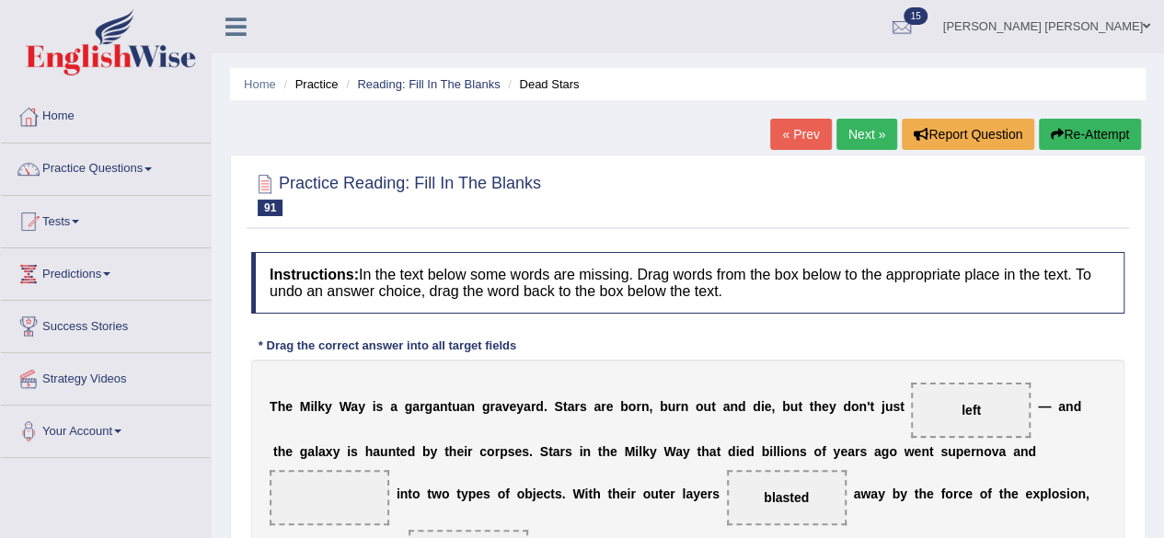
click at [810, 133] on link "« Prev" at bounding box center [800, 134] width 61 height 31
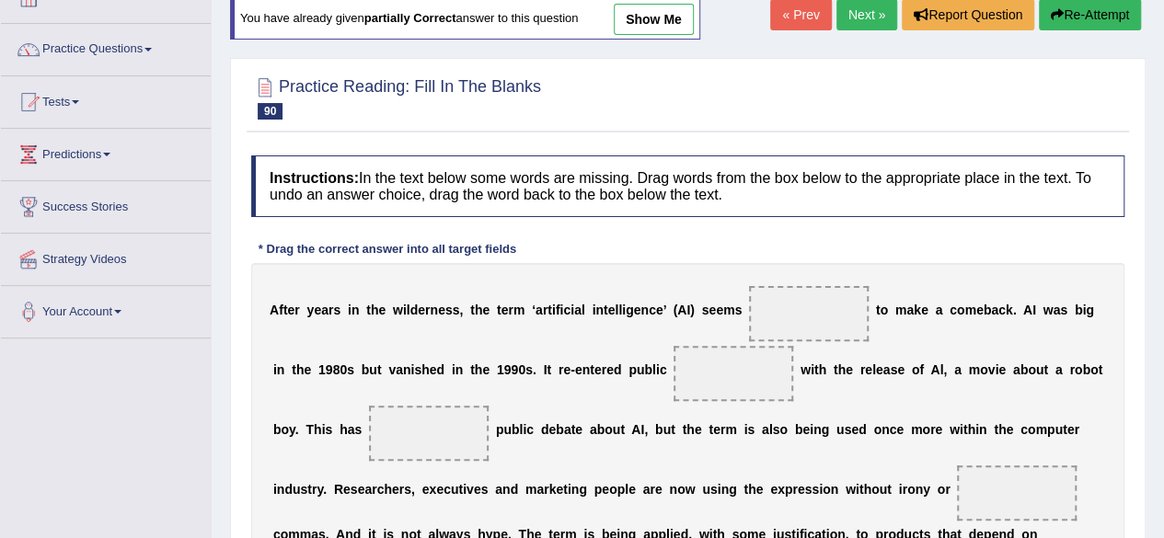
scroll to position [107, 0]
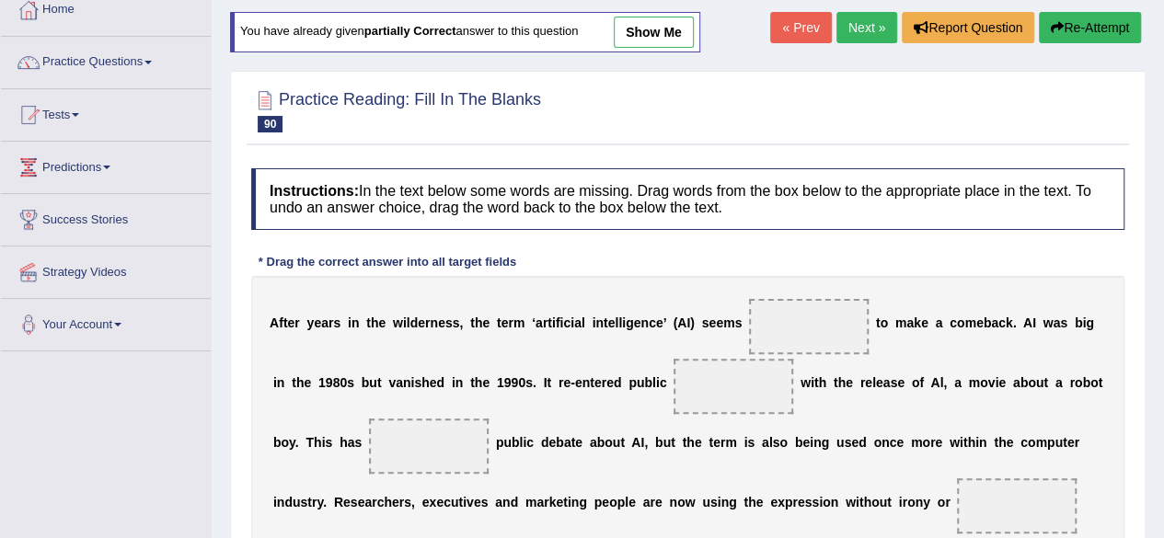
click at [857, 23] on link "Next »" at bounding box center [866, 27] width 61 height 31
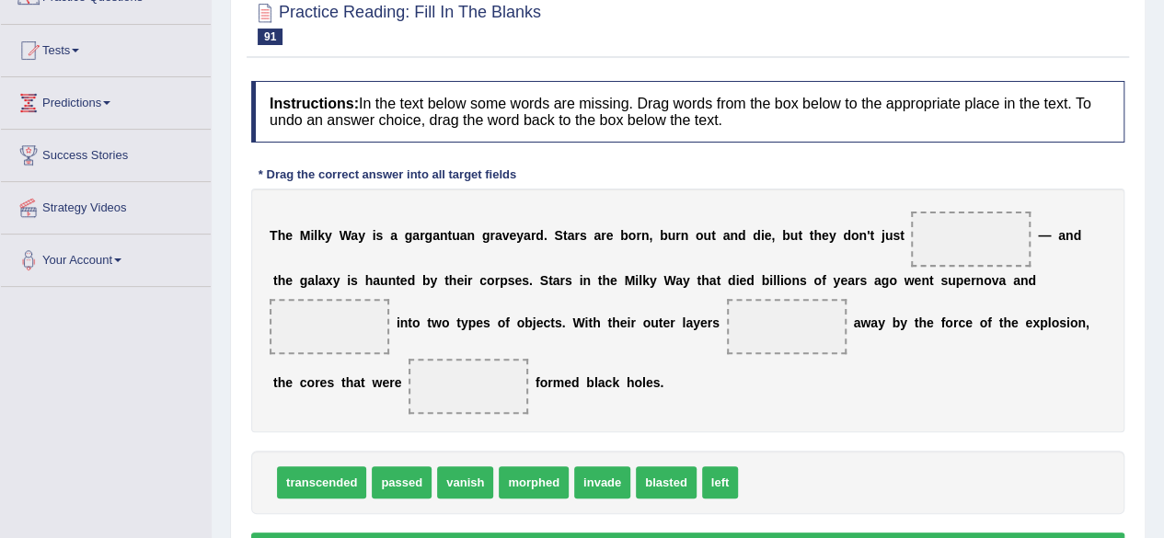
scroll to position [184, 0]
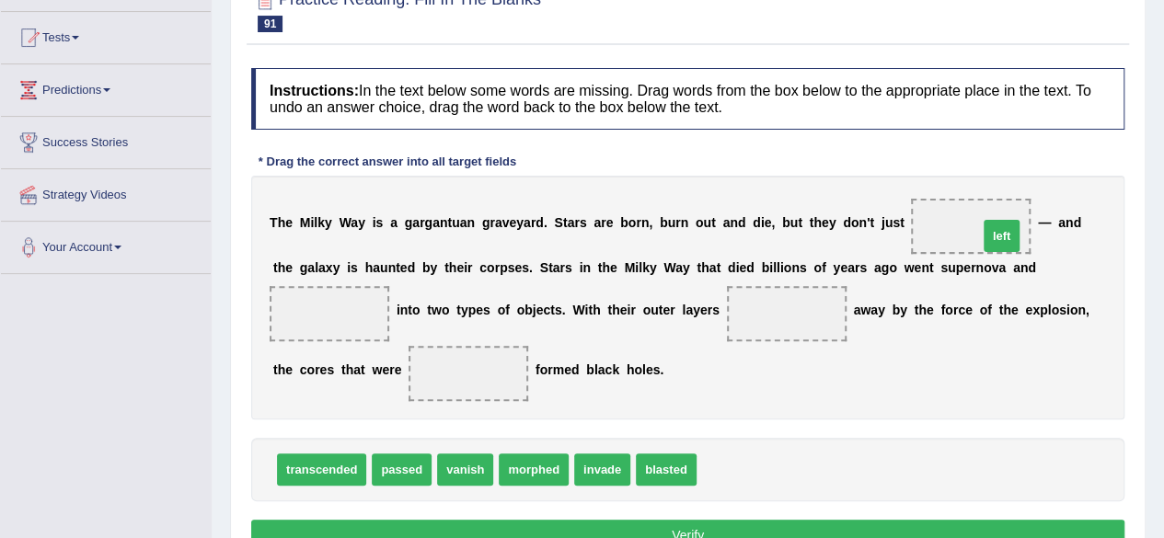
drag, startPoint x: 731, startPoint y: 467, endPoint x: 1007, endPoint y: 235, distance: 360.5
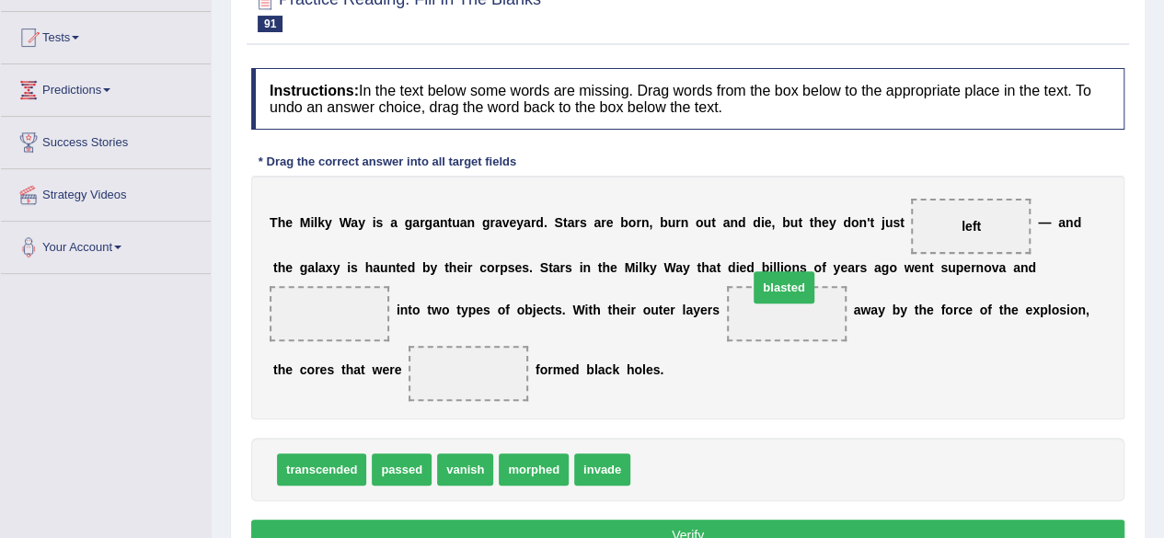
drag, startPoint x: 672, startPoint y: 470, endPoint x: 795, endPoint y: 282, distance: 225.4
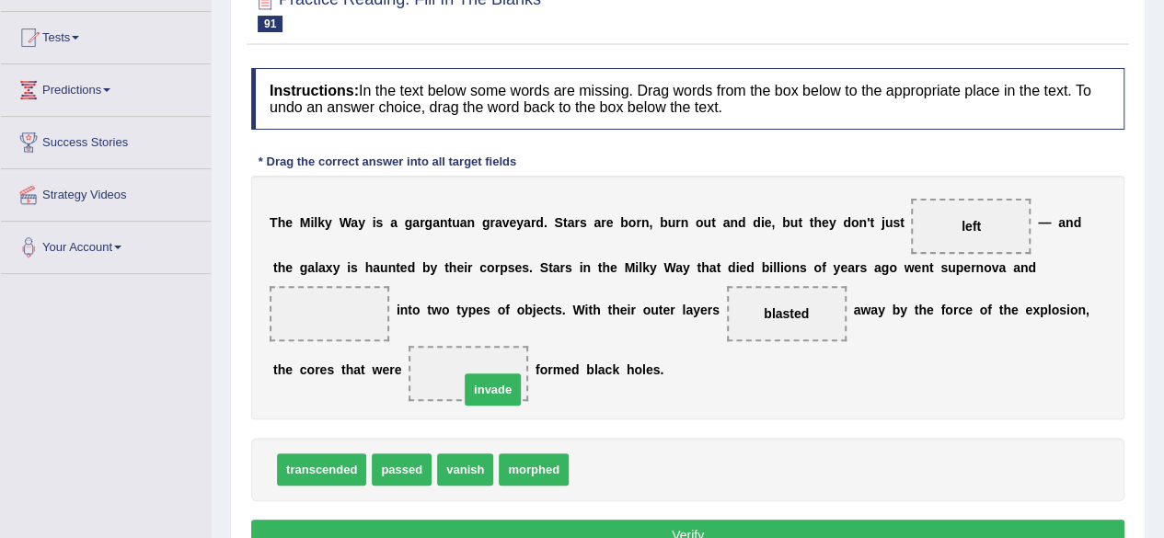
drag, startPoint x: 607, startPoint y: 462, endPoint x: 491, endPoint y: 365, distance: 150.9
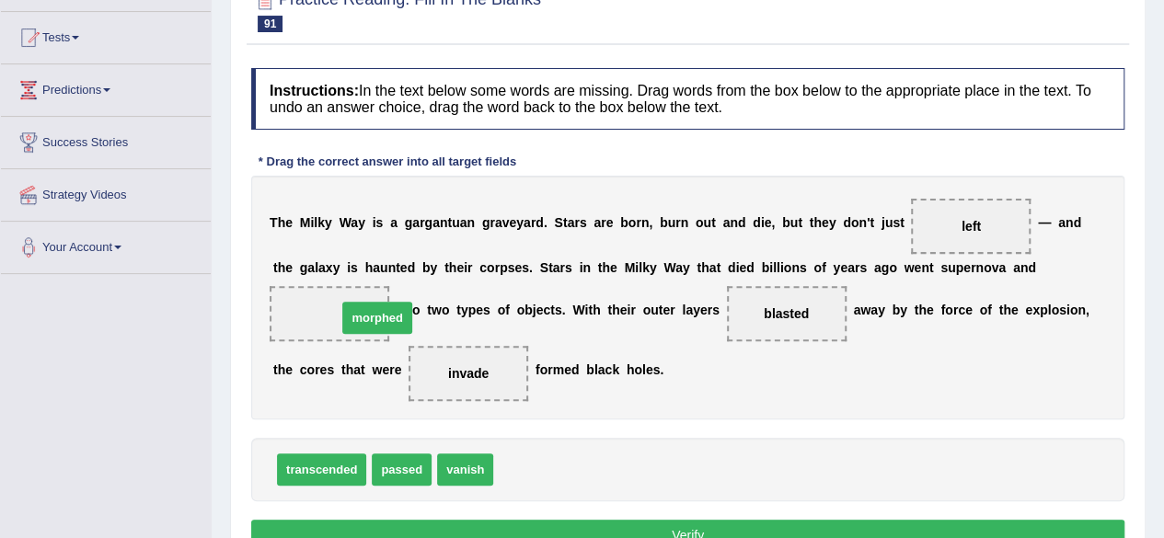
drag, startPoint x: 539, startPoint y: 467, endPoint x: 396, endPoint y: 317, distance: 208.3
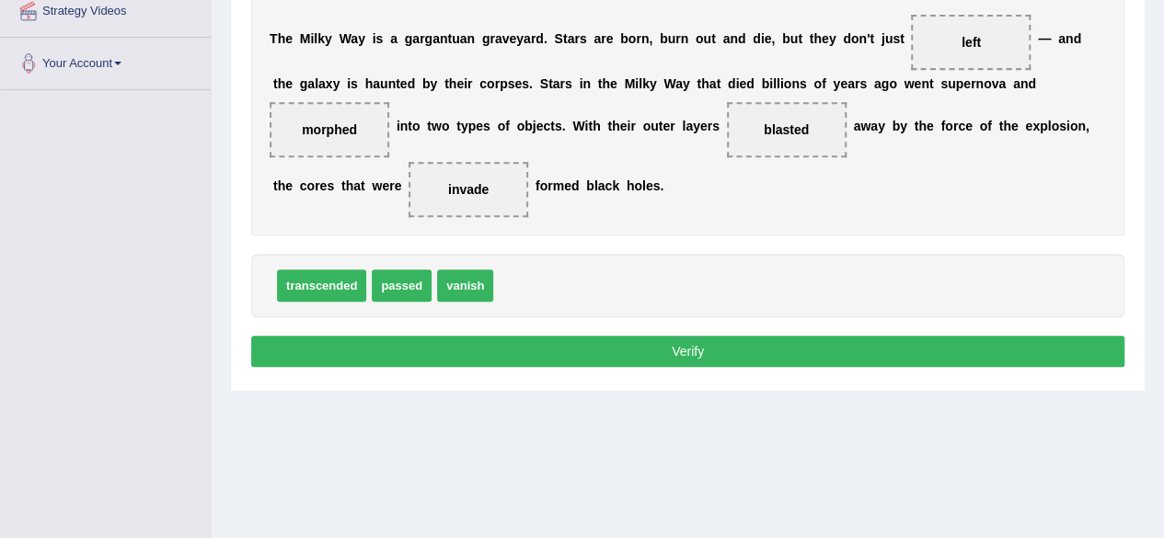
click at [679, 343] on button "Verify" at bounding box center [687, 351] width 873 height 31
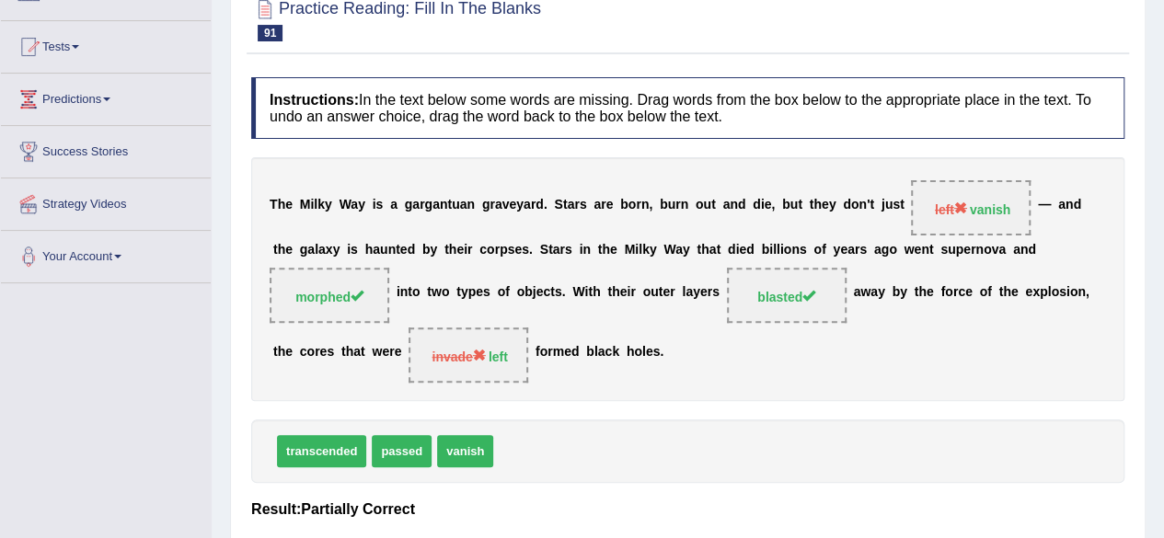
scroll to position [0, 0]
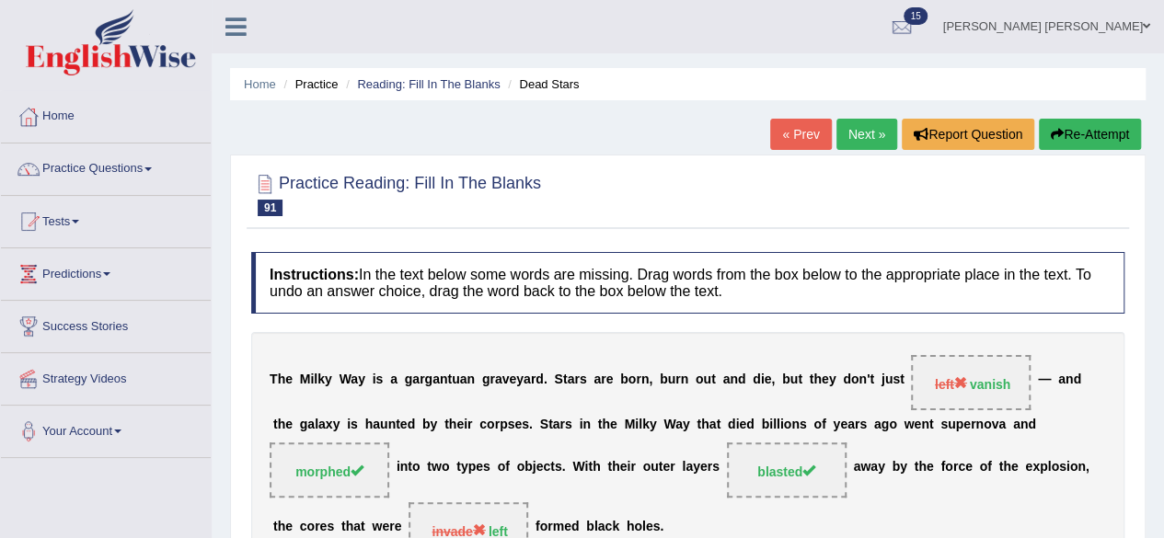
click at [856, 126] on link "Next »" at bounding box center [866, 134] width 61 height 31
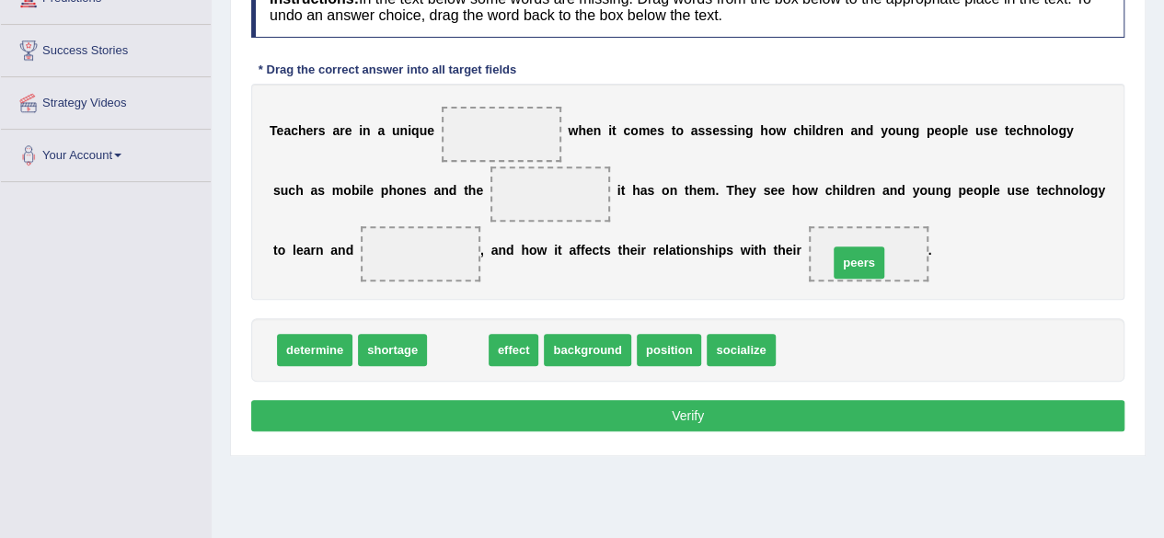
drag, startPoint x: 467, startPoint y: 355, endPoint x: 869, endPoint y: 268, distance: 410.6
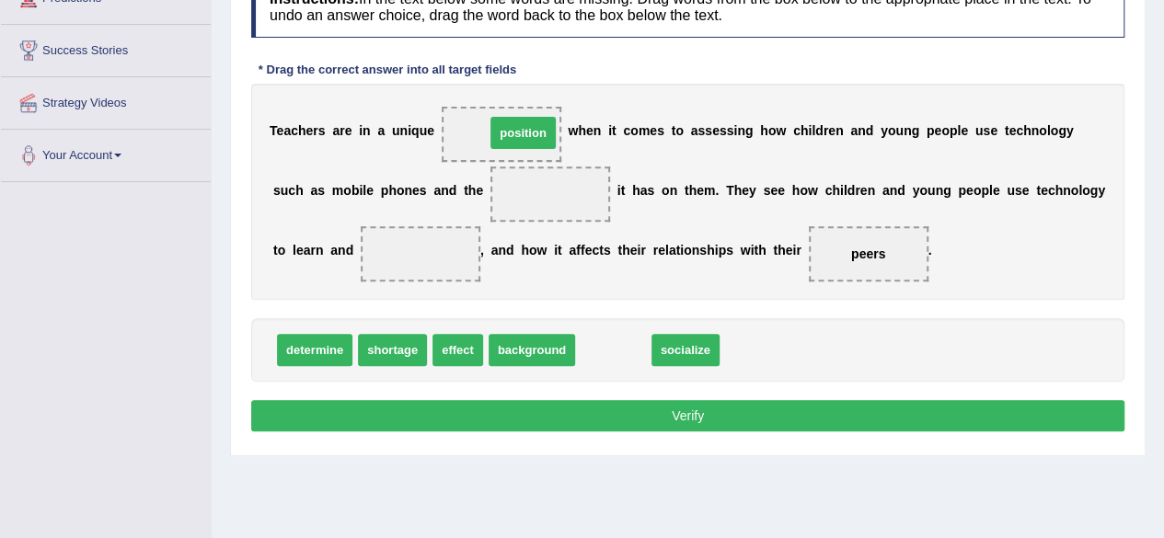
drag, startPoint x: 615, startPoint y: 350, endPoint x: 524, endPoint y: 125, distance: 241.9
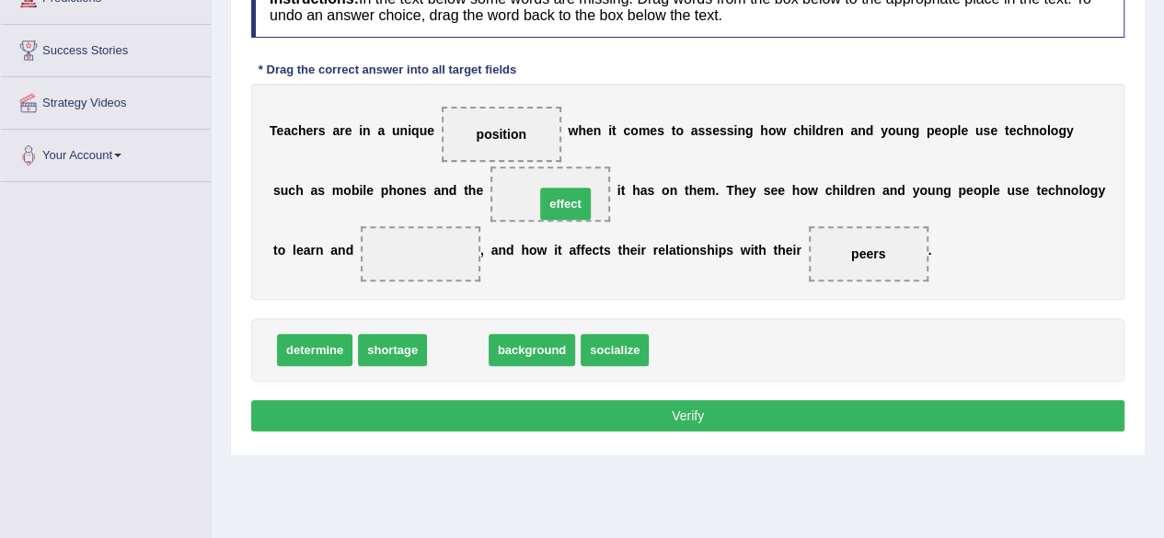
drag, startPoint x: 459, startPoint y: 346, endPoint x: 565, endPoint y: 198, distance: 182.1
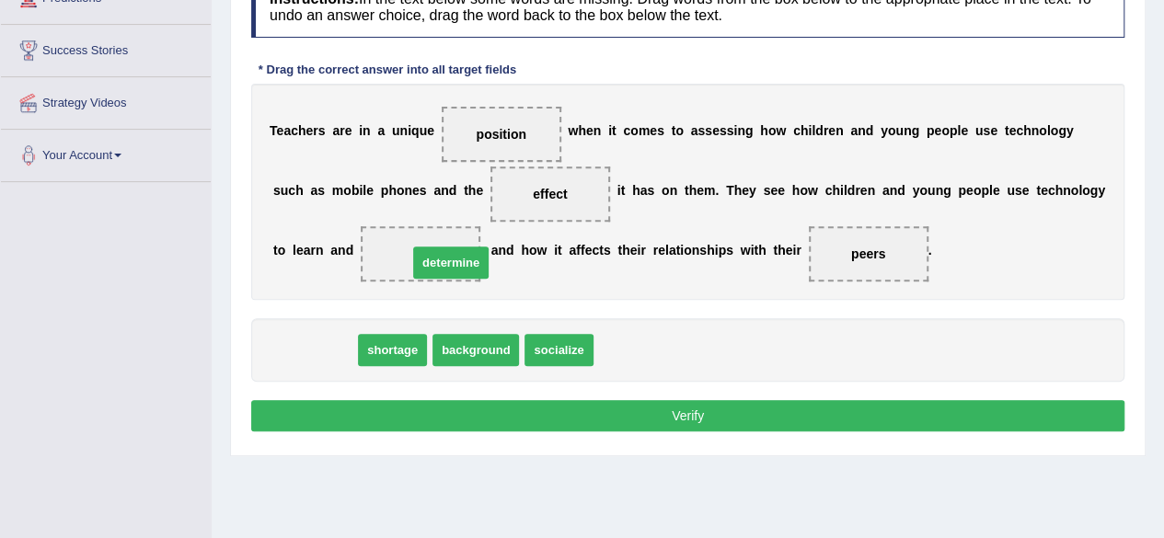
drag, startPoint x: 294, startPoint y: 348, endPoint x: 430, endPoint y: 260, distance: 161.8
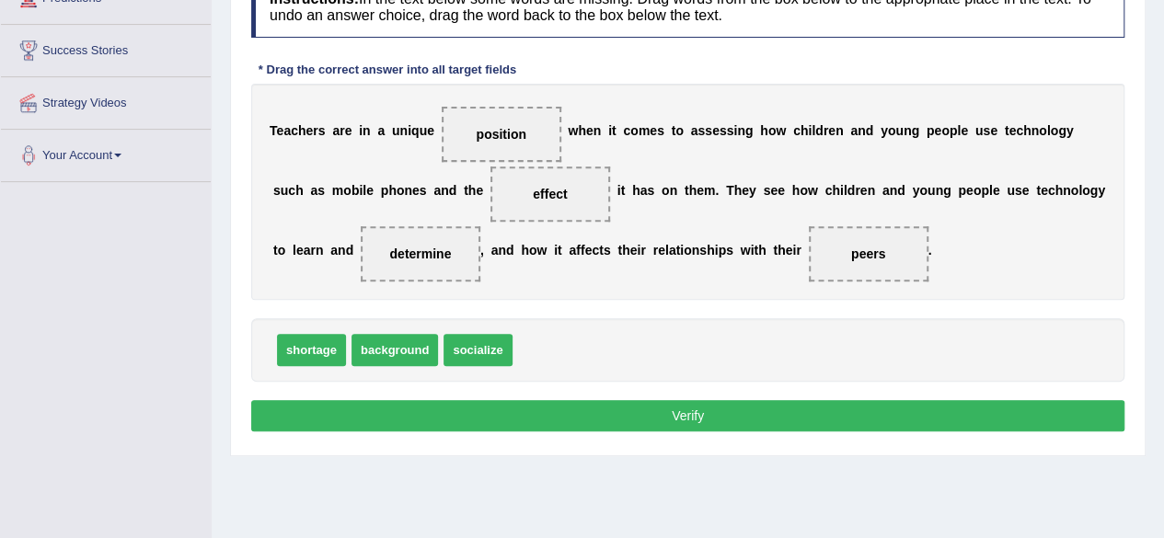
click at [587, 408] on button "Verify" at bounding box center [687, 415] width 873 height 31
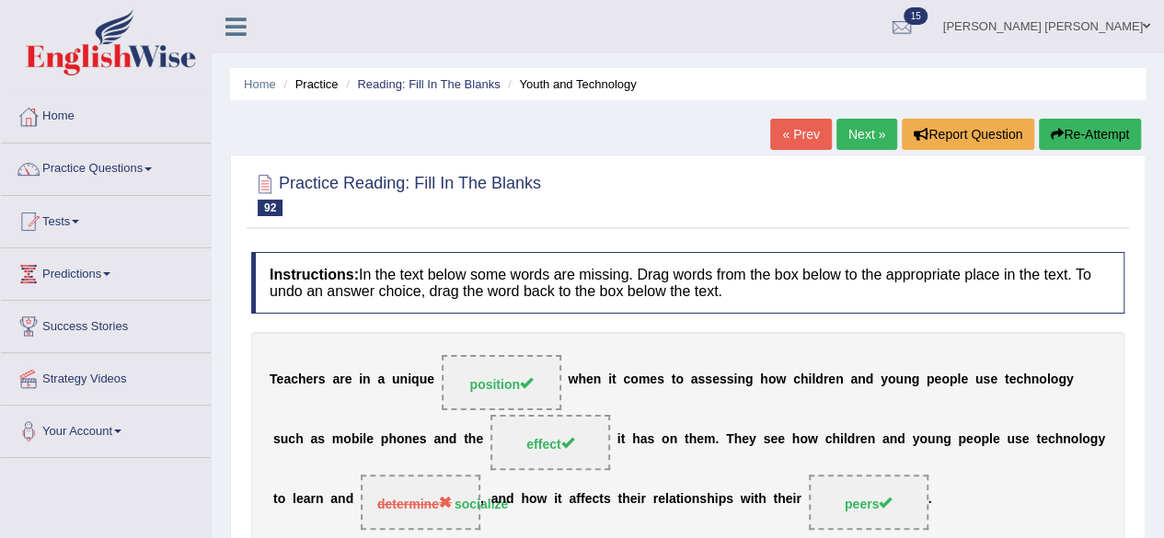
click at [872, 133] on link "Next »" at bounding box center [866, 134] width 61 height 31
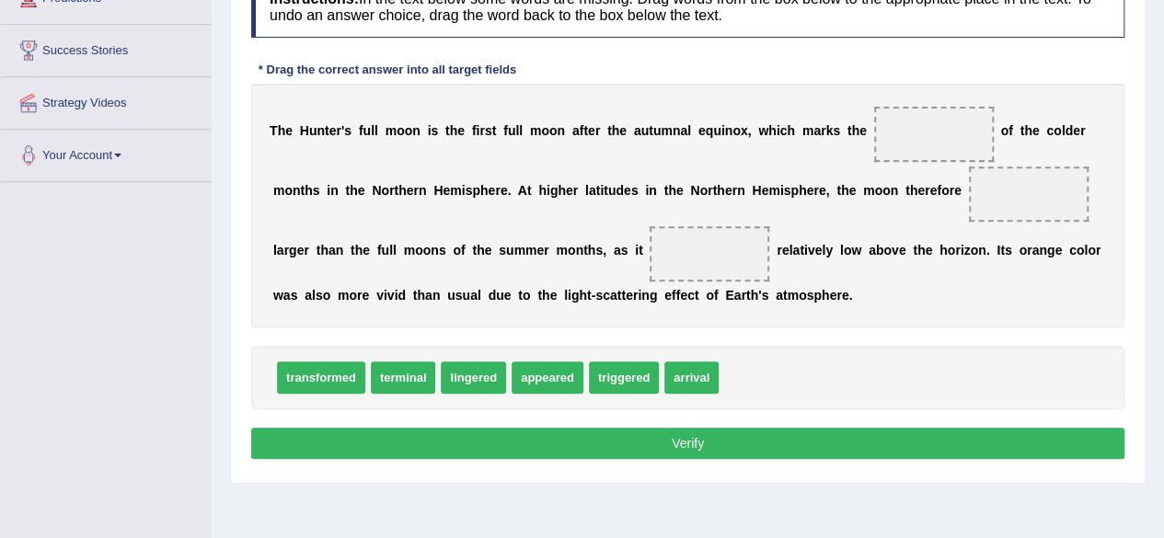
click at [685, 395] on div "transformed terminal lingered appeared triggered arrival" at bounding box center [687, 377] width 873 height 63
drag, startPoint x: 699, startPoint y: 370, endPoint x: 974, endPoint y: 115, distance: 374.4
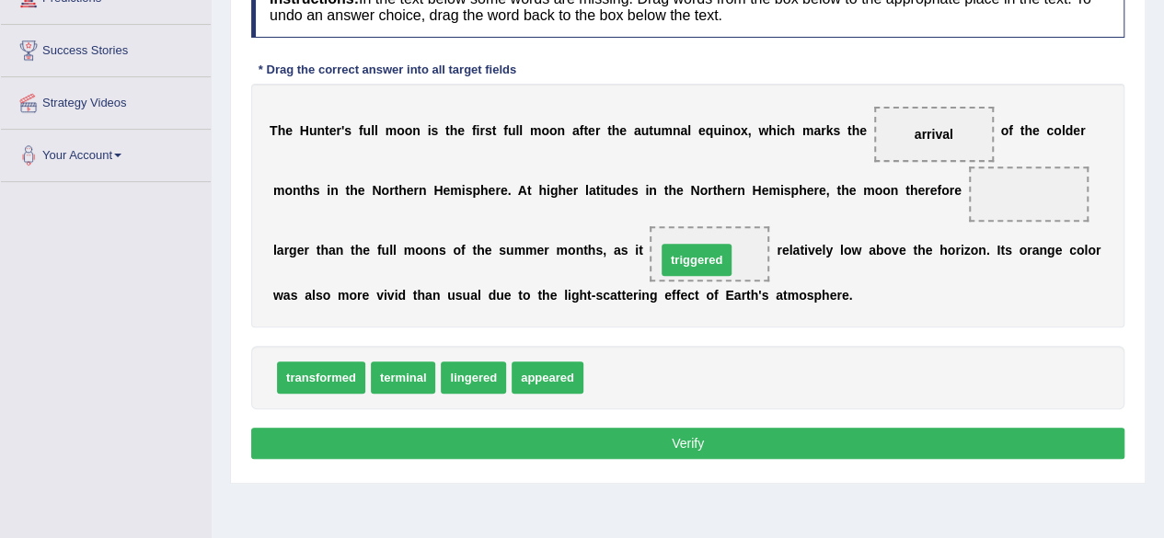
drag, startPoint x: 615, startPoint y: 382, endPoint x: 687, endPoint y: 264, distance: 138.4
click at [706, 311] on div "T h e H u n t e r ' s f u l l m o o n i s t h e f i r s t f u l l m o o n a f t…" at bounding box center [687, 206] width 873 height 244
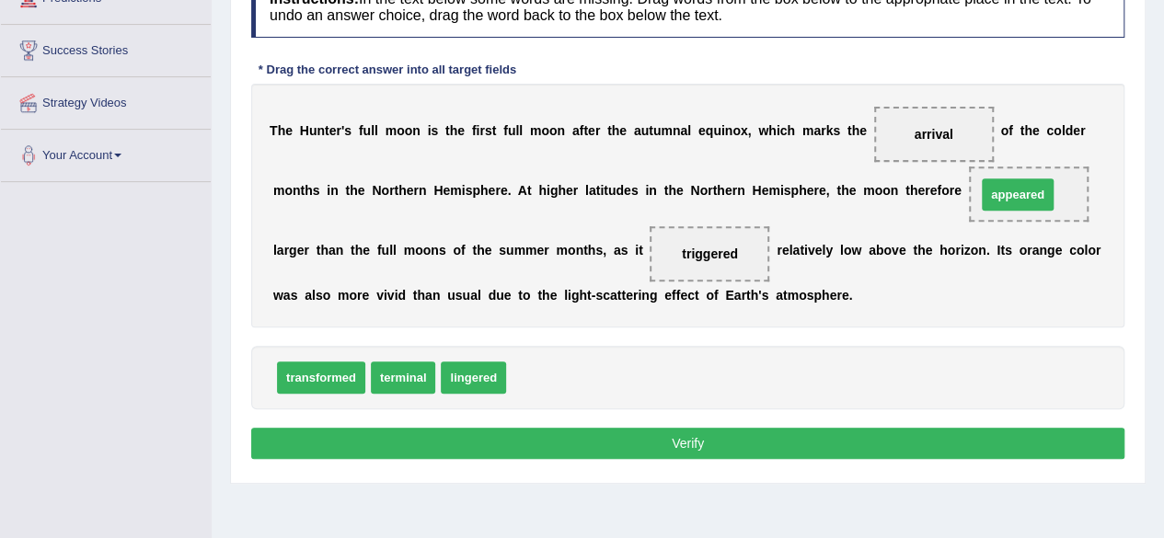
drag, startPoint x: 549, startPoint y: 373, endPoint x: 1020, endPoint y: 189, distance: 504.9
click at [835, 437] on button "Verify" at bounding box center [687, 443] width 873 height 31
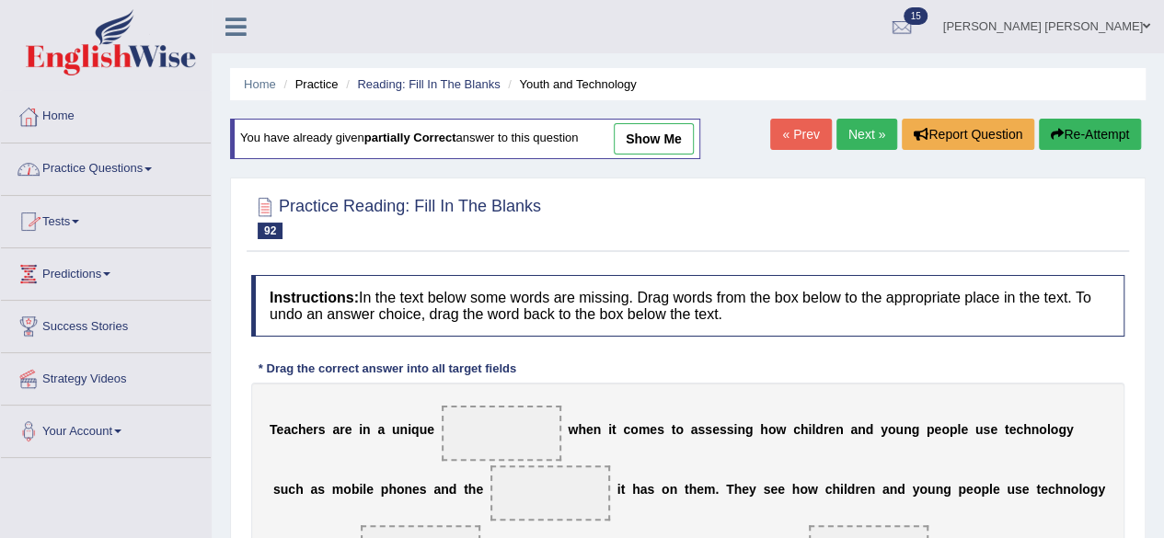
click at [157, 161] on link "Practice Questions" at bounding box center [106, 167] width 210 height 46
